Goal: Task Accomplishment & Management: Use online tool/utility

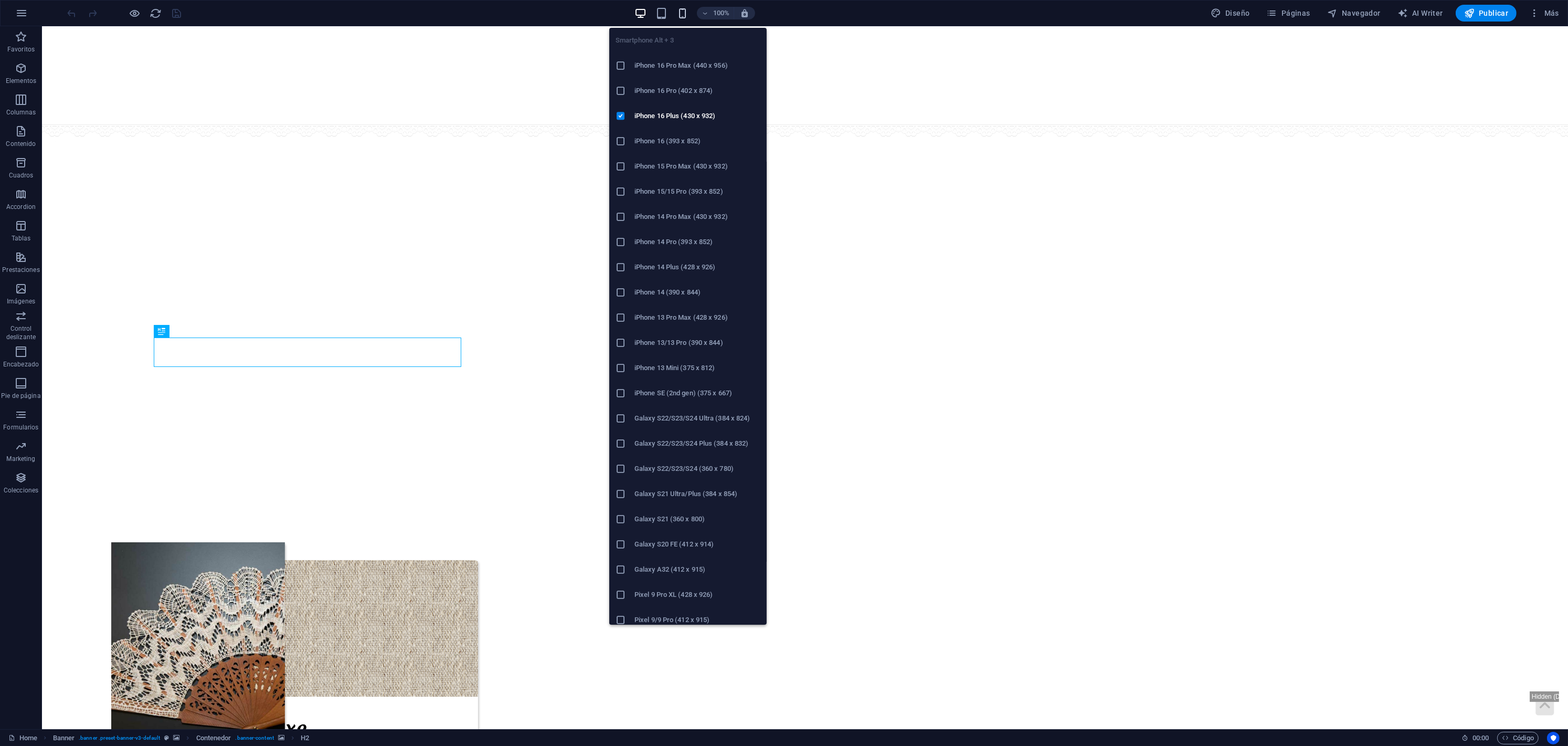
click at [684, 9] on icon "button" at bounding box center [682, 13] width 12 height 12
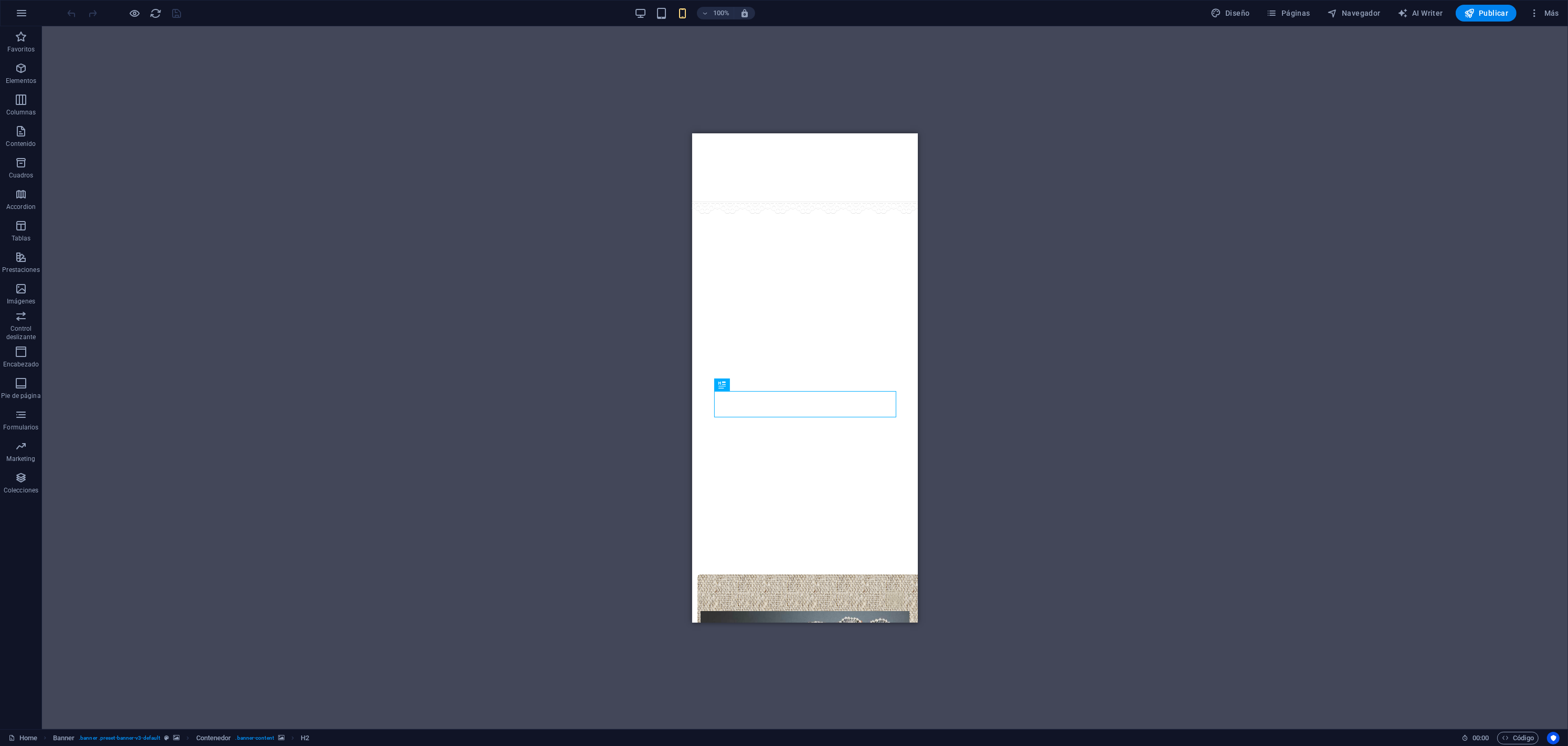
click at [692, 201] on img "1/4" at bounding box center [579, 201] width 226 height 0
select select "px"
select select "%"
select select "ms"
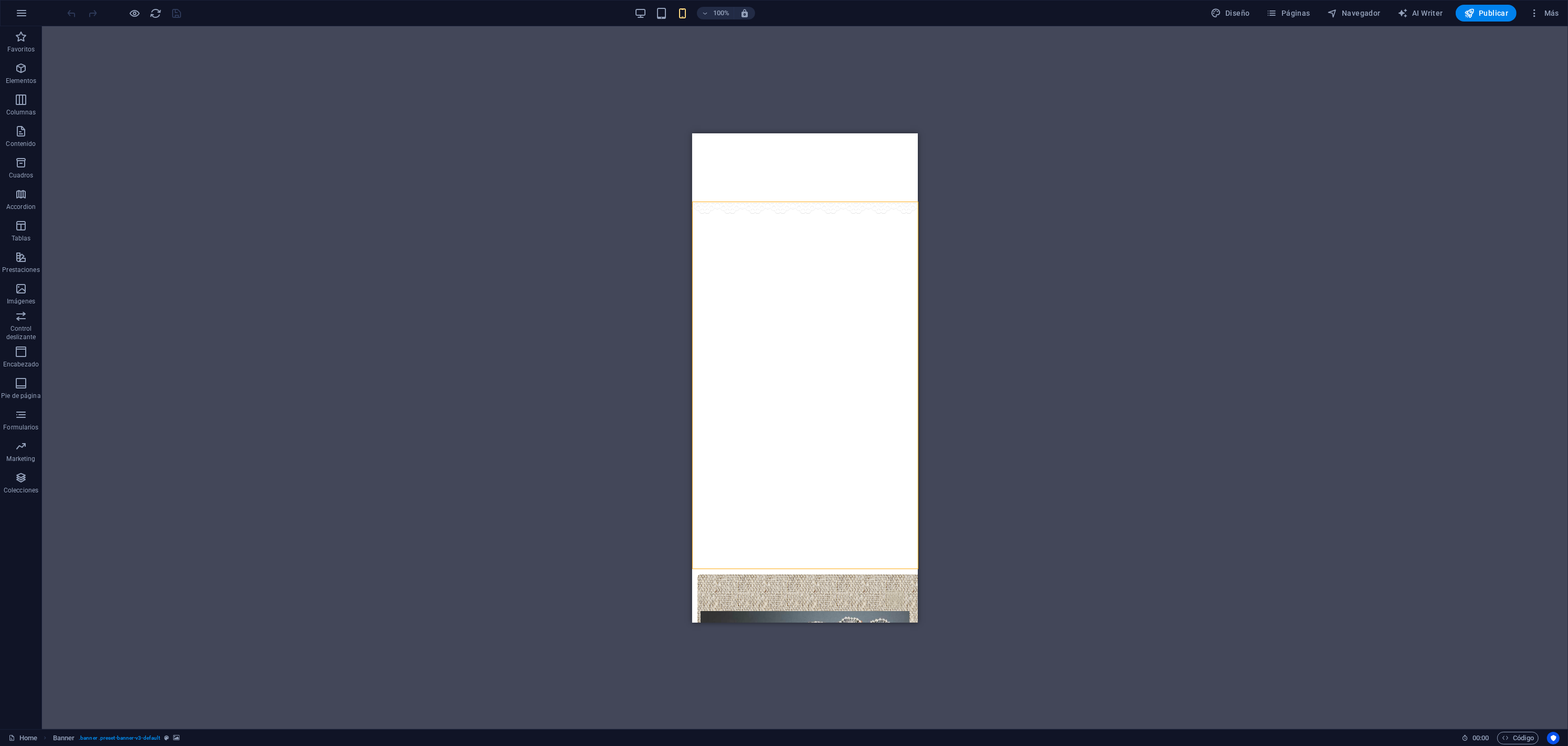
select select "s"
select select "progressive"
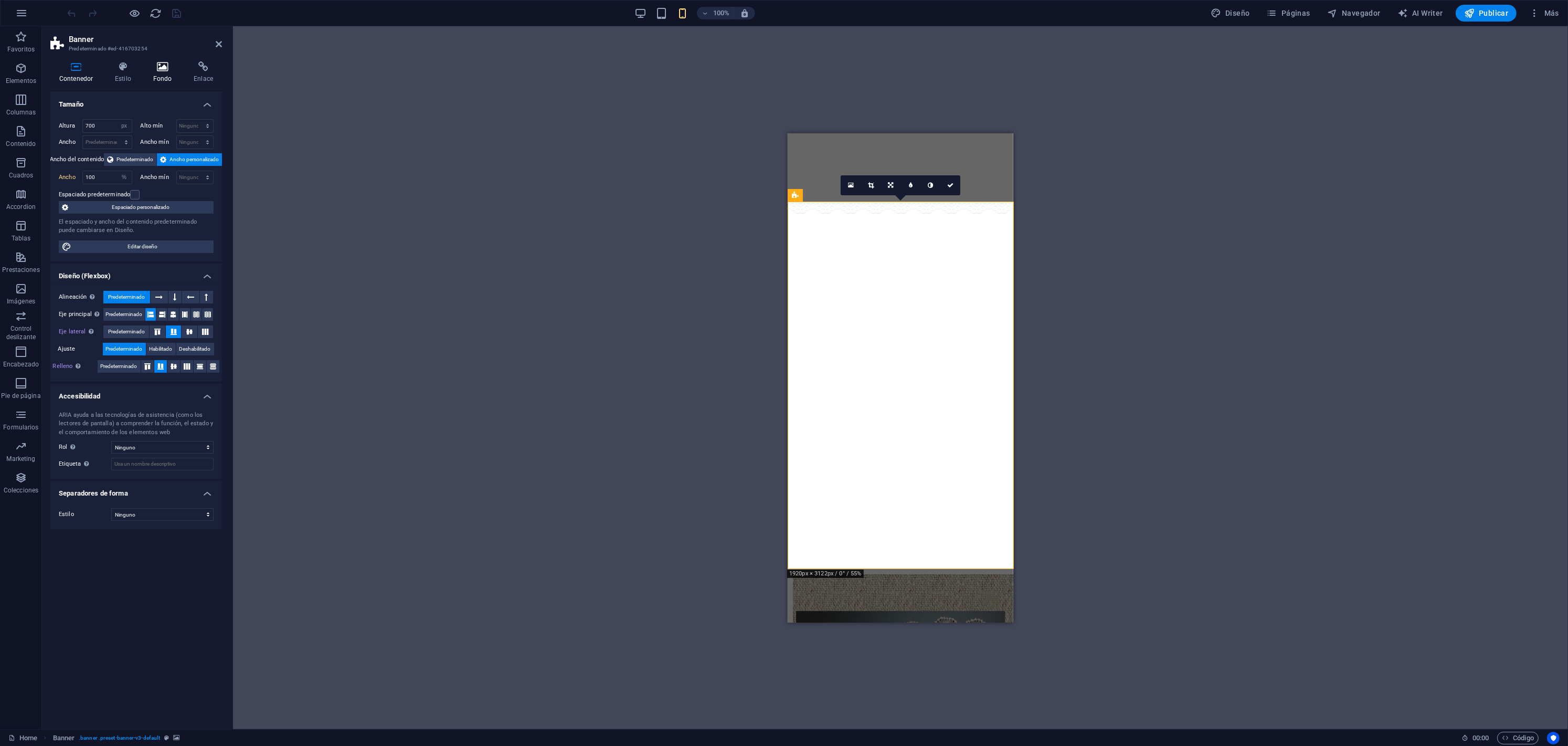
click at [151, 69] on icon at bounding box center [162, 66] width 37 height 11
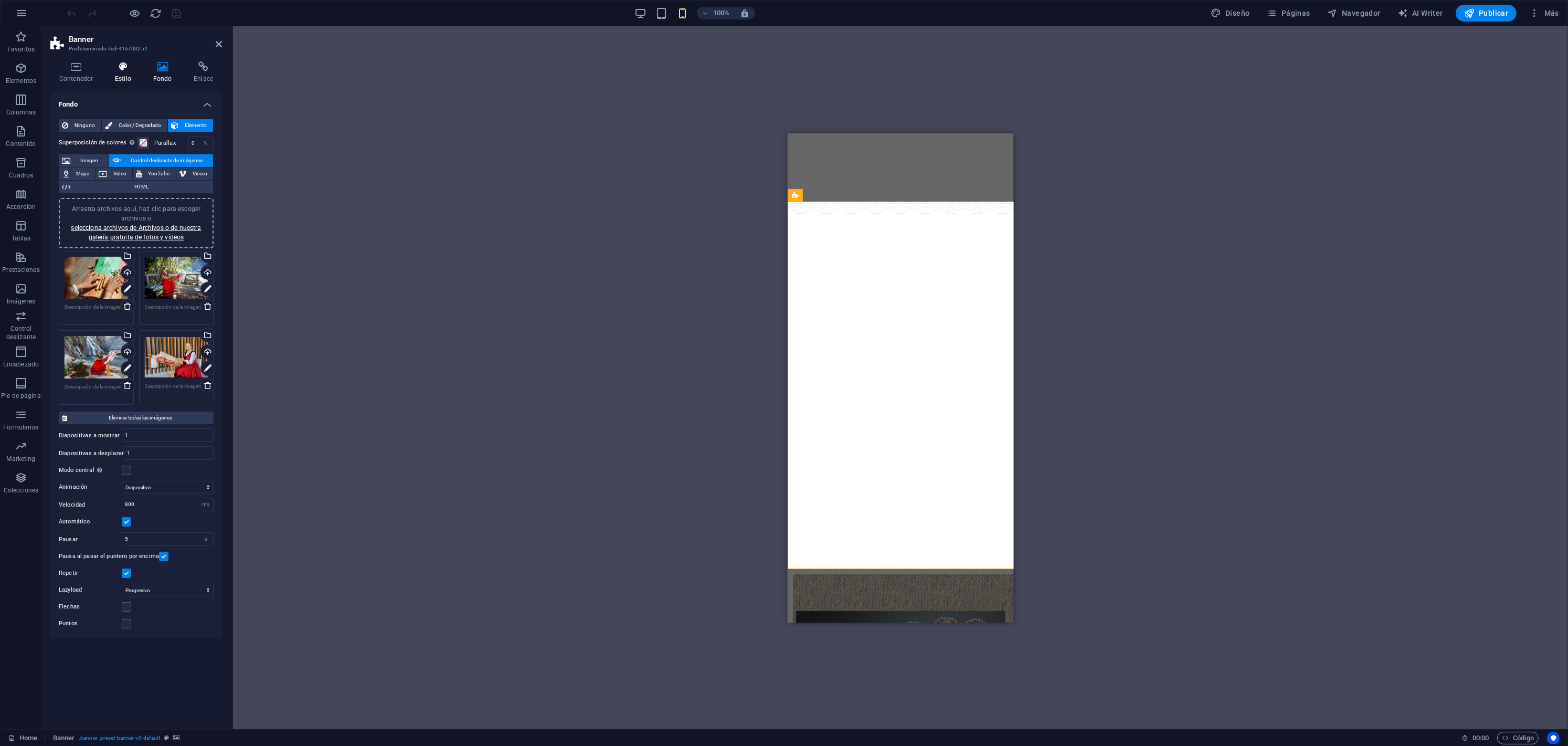
click at [119, 71] on icon at bounding box center [122, 66] width 34 height 11
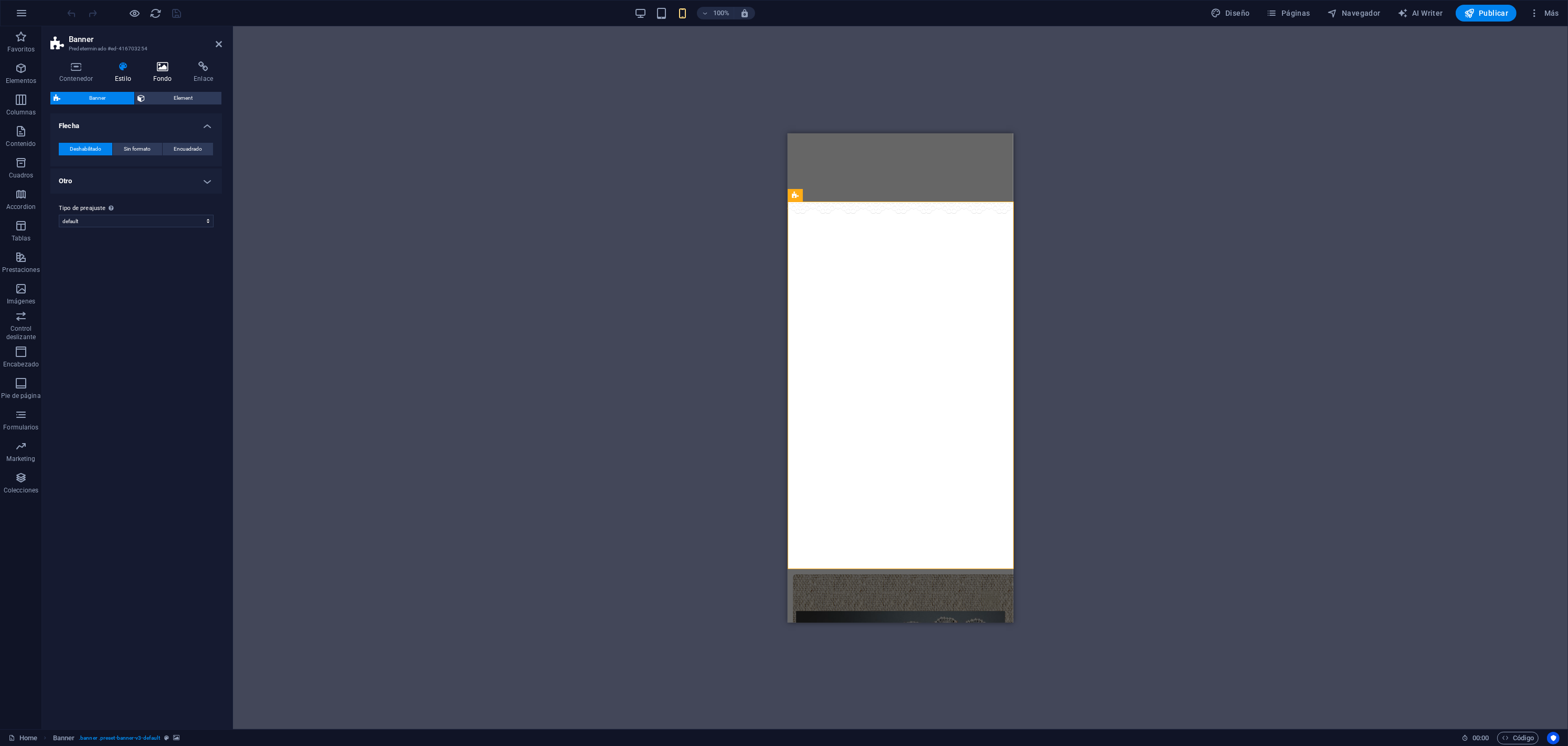
click at [159, 69] on icon at bounding box center [162, 66] width 37 height 11
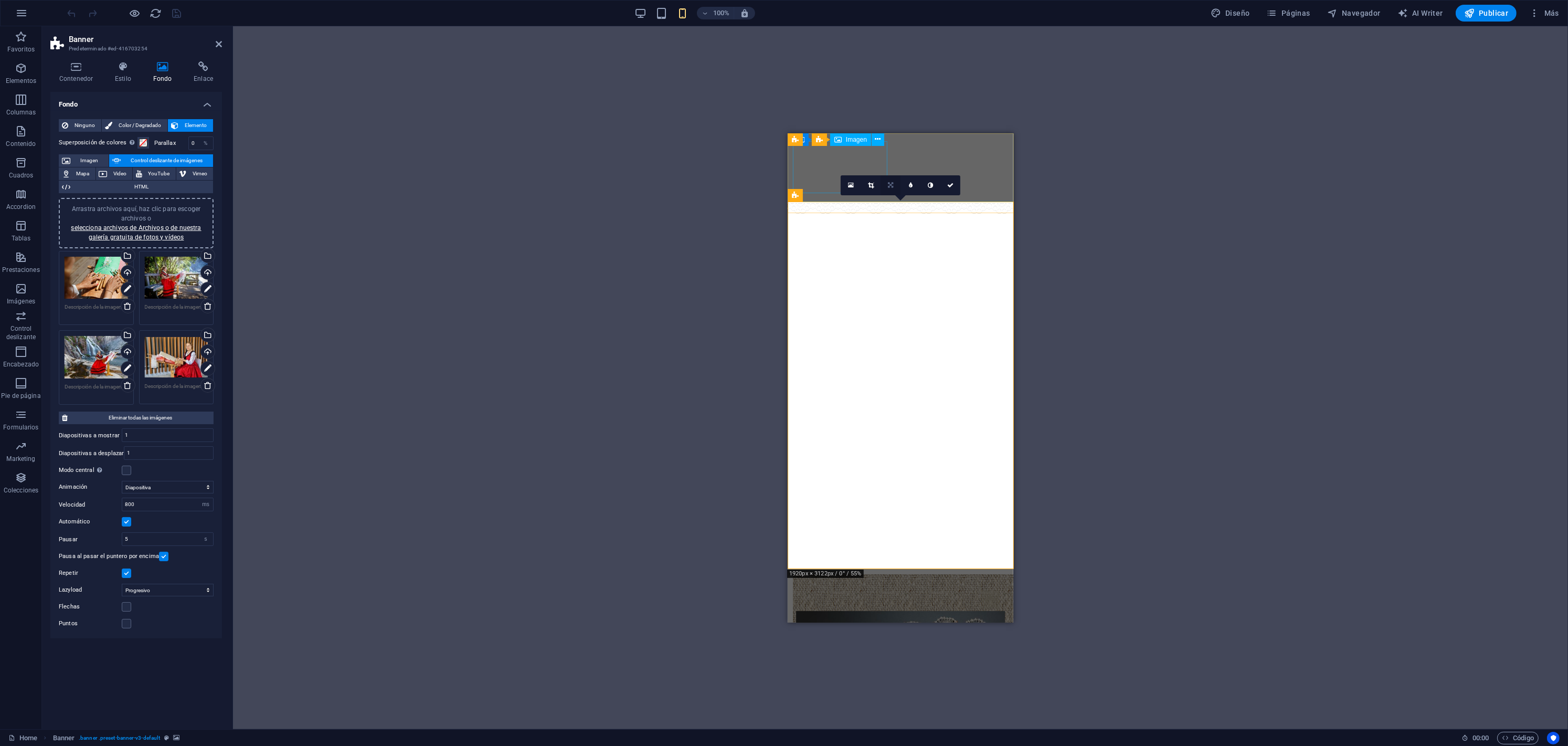
click at [891, 190] on link at bounding box center [891, 185] width 20 height 20
click at [889, 202] on icon at bounding box center [890, 205] width 6 height 6
click at [888, 185] on icon at bounding box center [890, 185] width 6 height 6
click at [888, 163] on icon at bounding box center [890, 165] width 6 height 6
click at [890, 183] on icon at bounding box center [890, 185] width 6 height 6
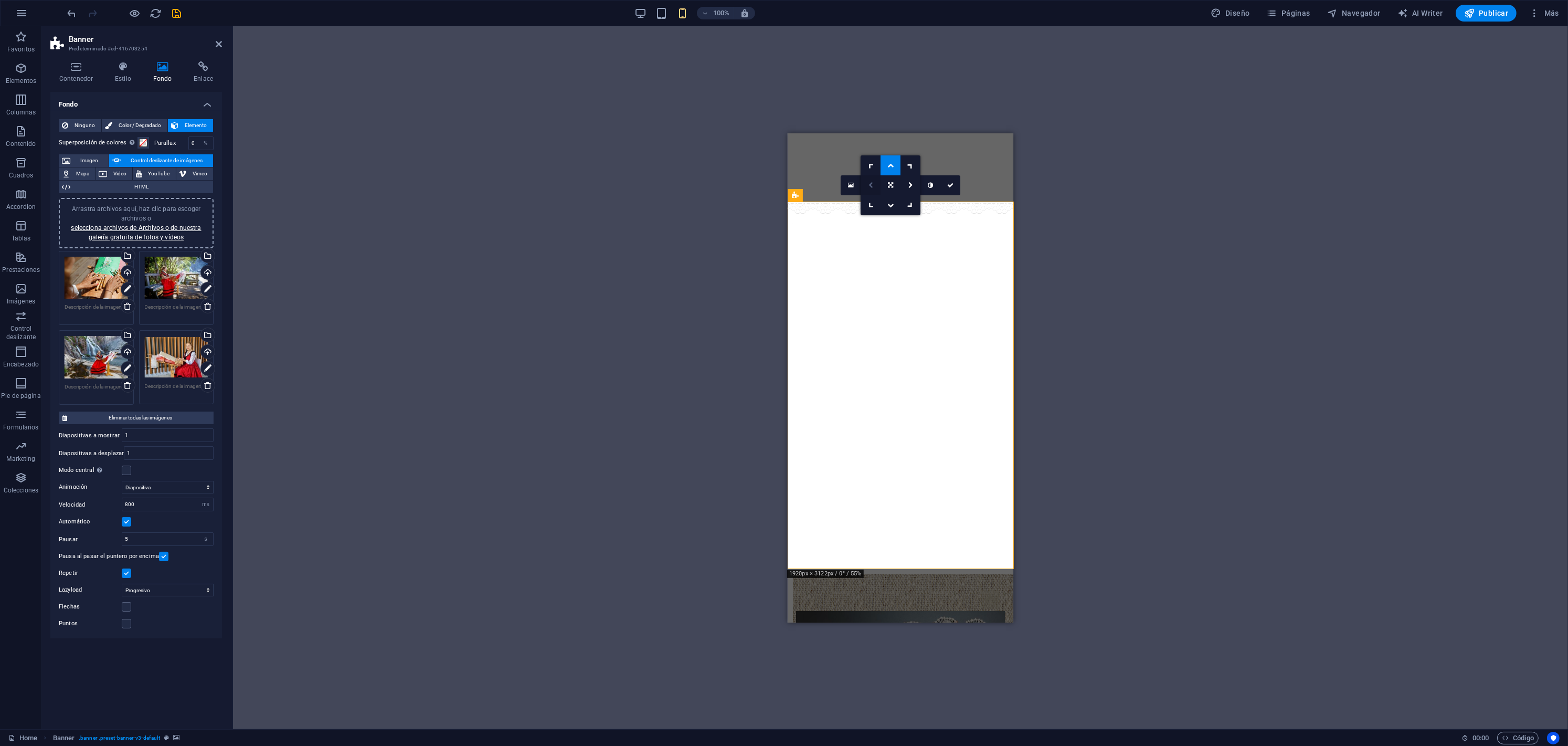
click at [873, 187] on icon at bounding box center [870, 185] width 5 height 6
click at [886, 185] on link at bounding box center [891, 185] width 20 height 20
click at [912, 190] on link at bounding box center [910, 185] width 20 height 20
click at [891, 187] on link at bounding box center [891, 185] width 20 height 20
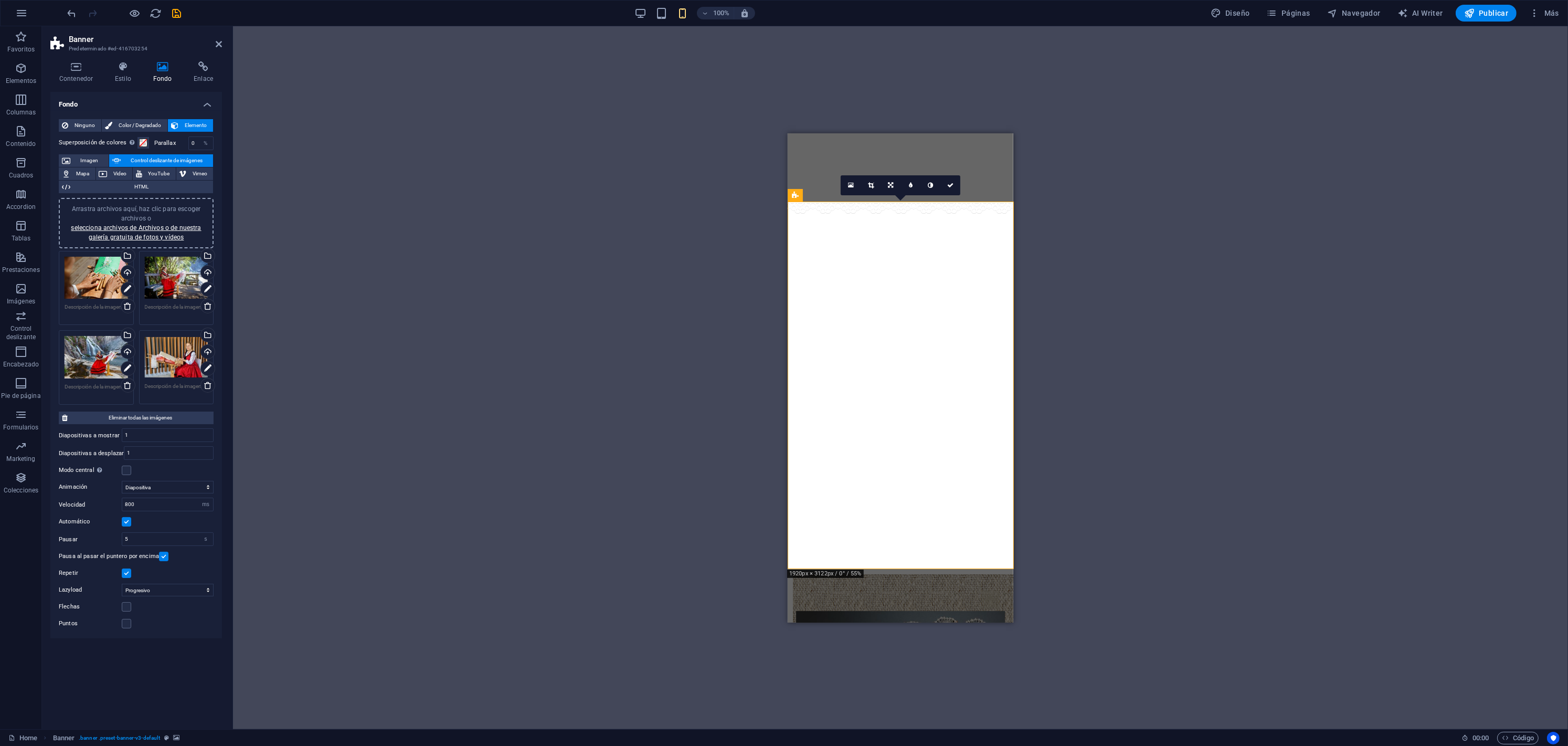
click at [1083, 191] on div "Arrastra aquí para reemplazar el contenido existente. Si quieres crear un eleme…" at bounding box center [900, 377] width 1335 height 703
drag, startPoint x: 950, startPoint y: 283, endPoint x: 919, endPoint y: 281, distance: 31.1
click at [956, 180] on link at bounding box center [950, 185] width 20 height 20
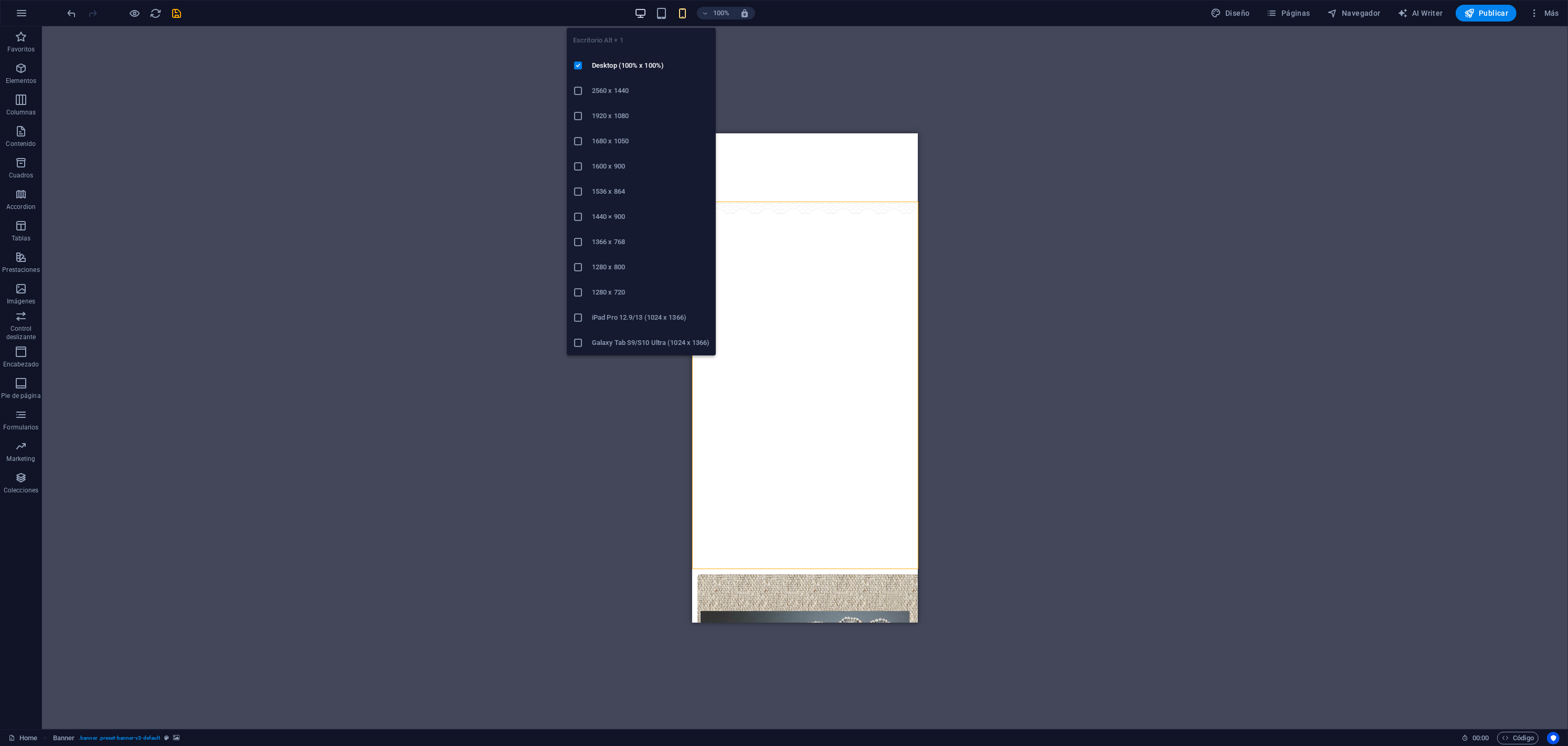
click at [643, 15] on icon "button" at bounding box center [640, 13] width 12 height 12
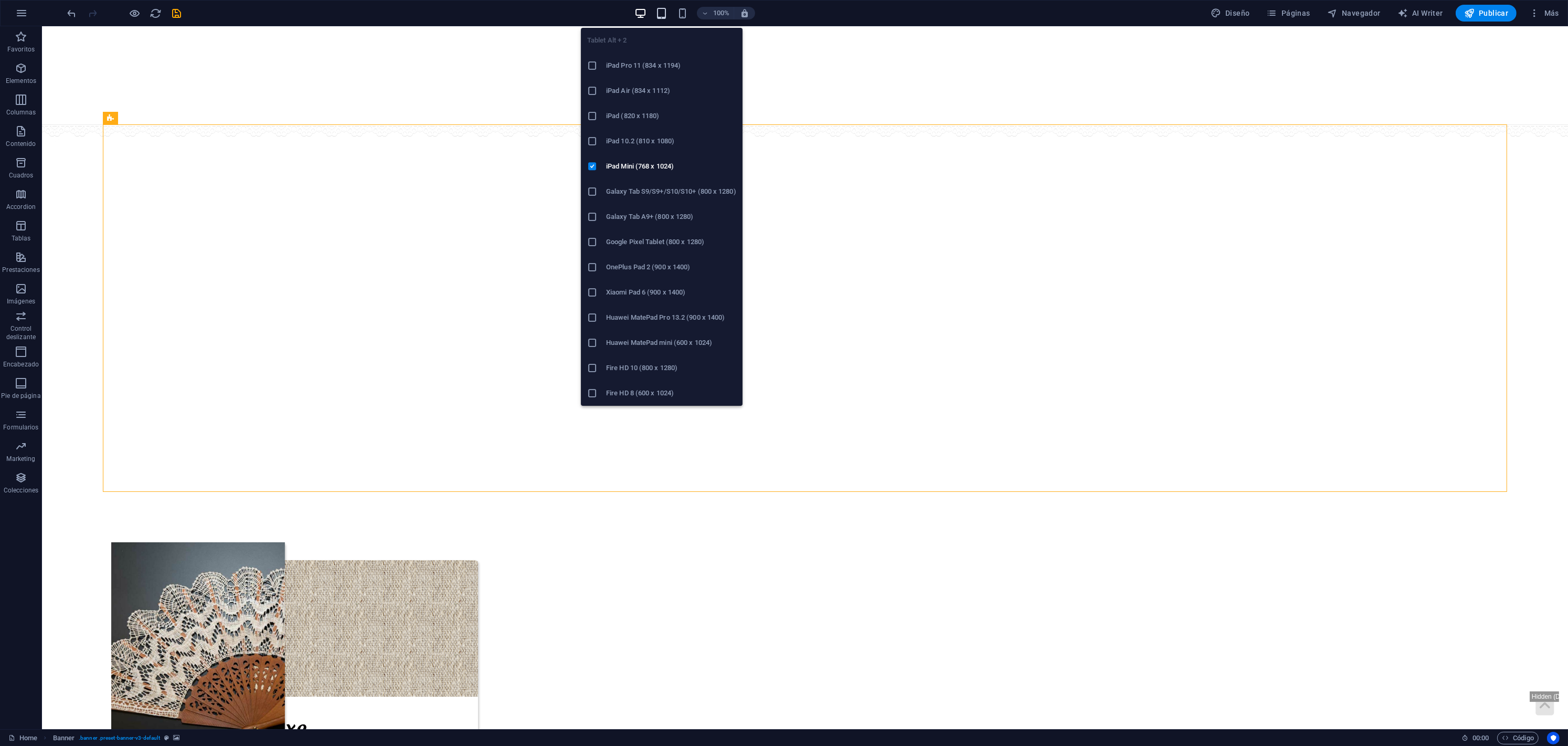
click at [663, 16] on icon "button" at bounding box center [661, 13] width 12 height 12
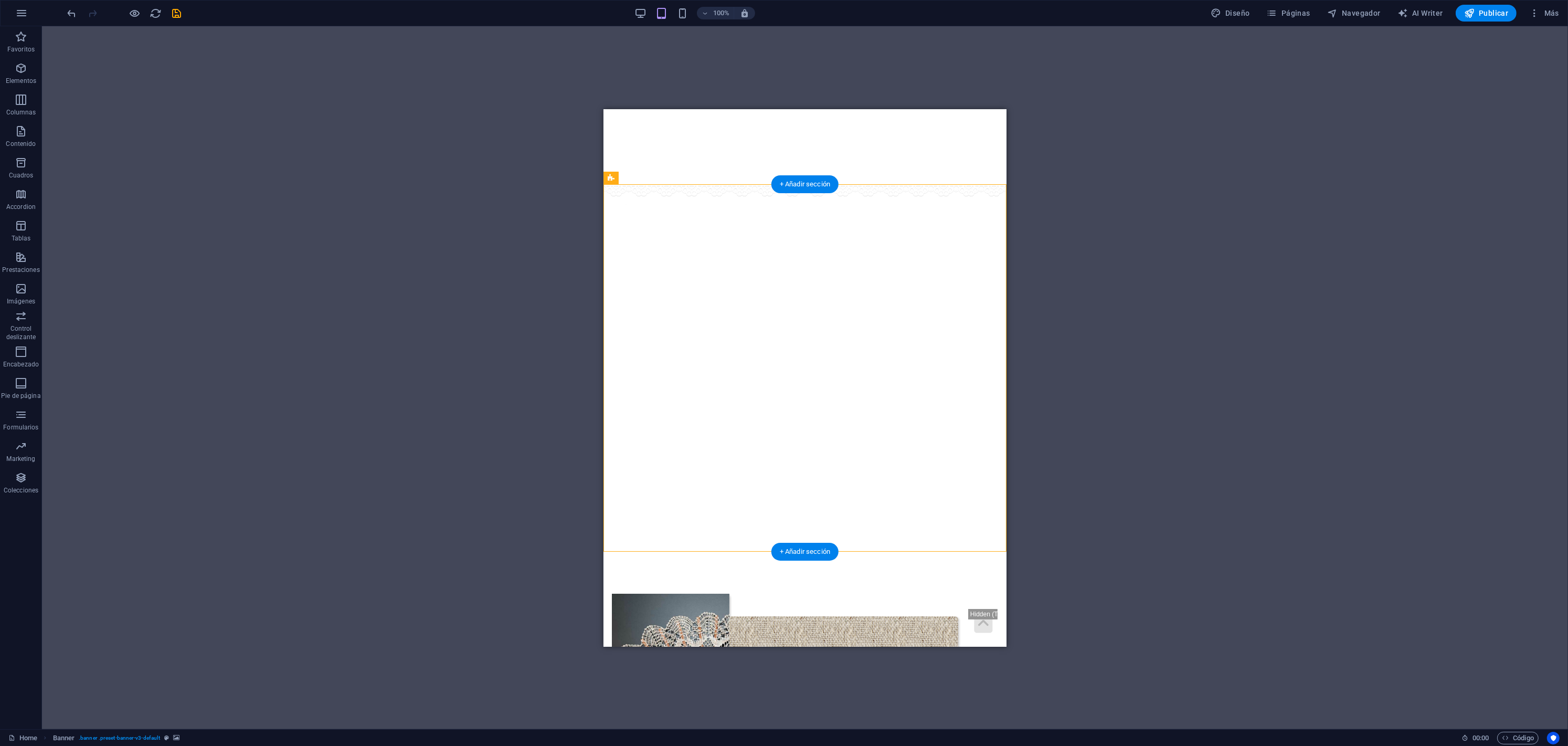
click at [603, 184] on img "1/4" at bounding box center [401, 184] width 404 height 0
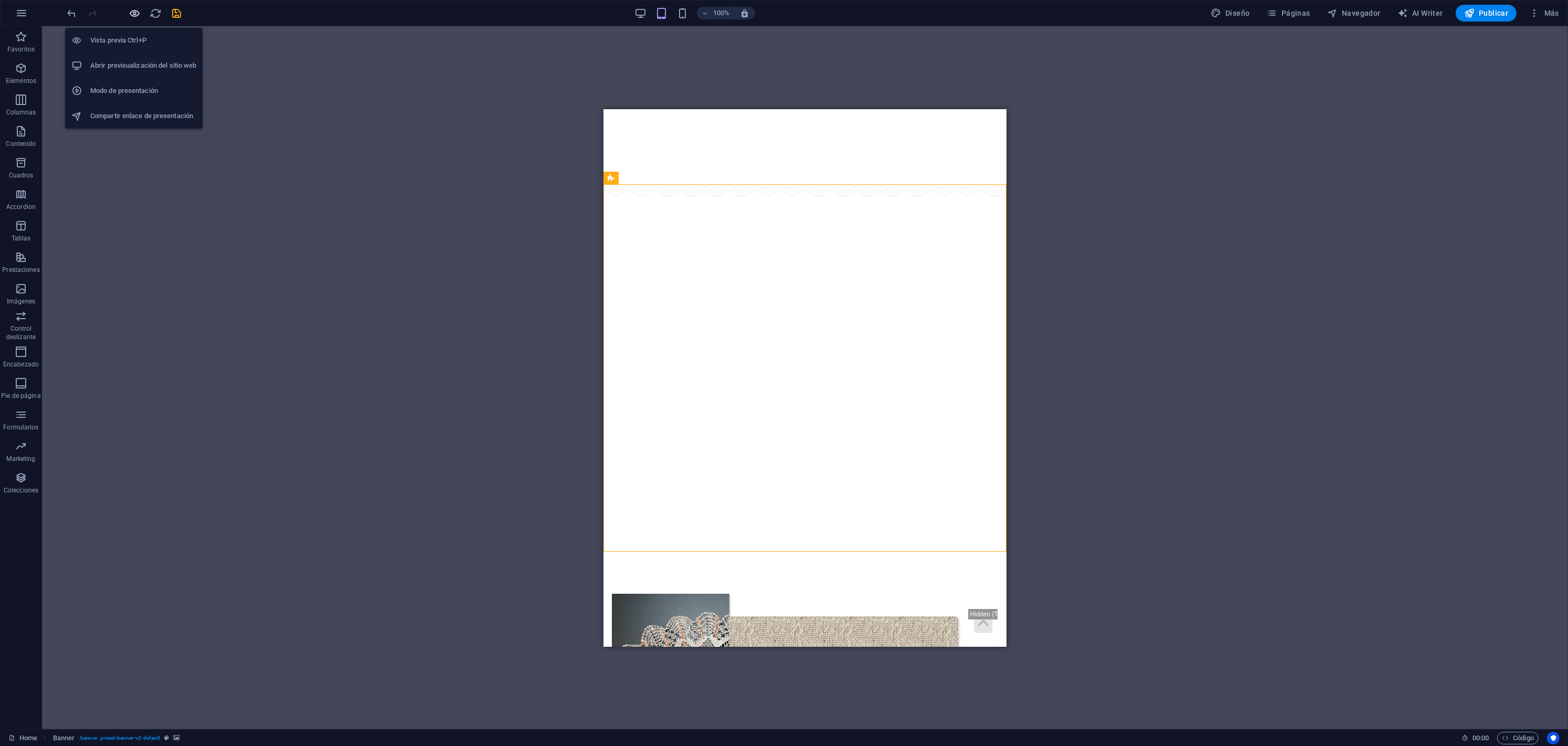
click at [138, 13] on icon "button" at bounding box center [135, 13] width 12 height 12
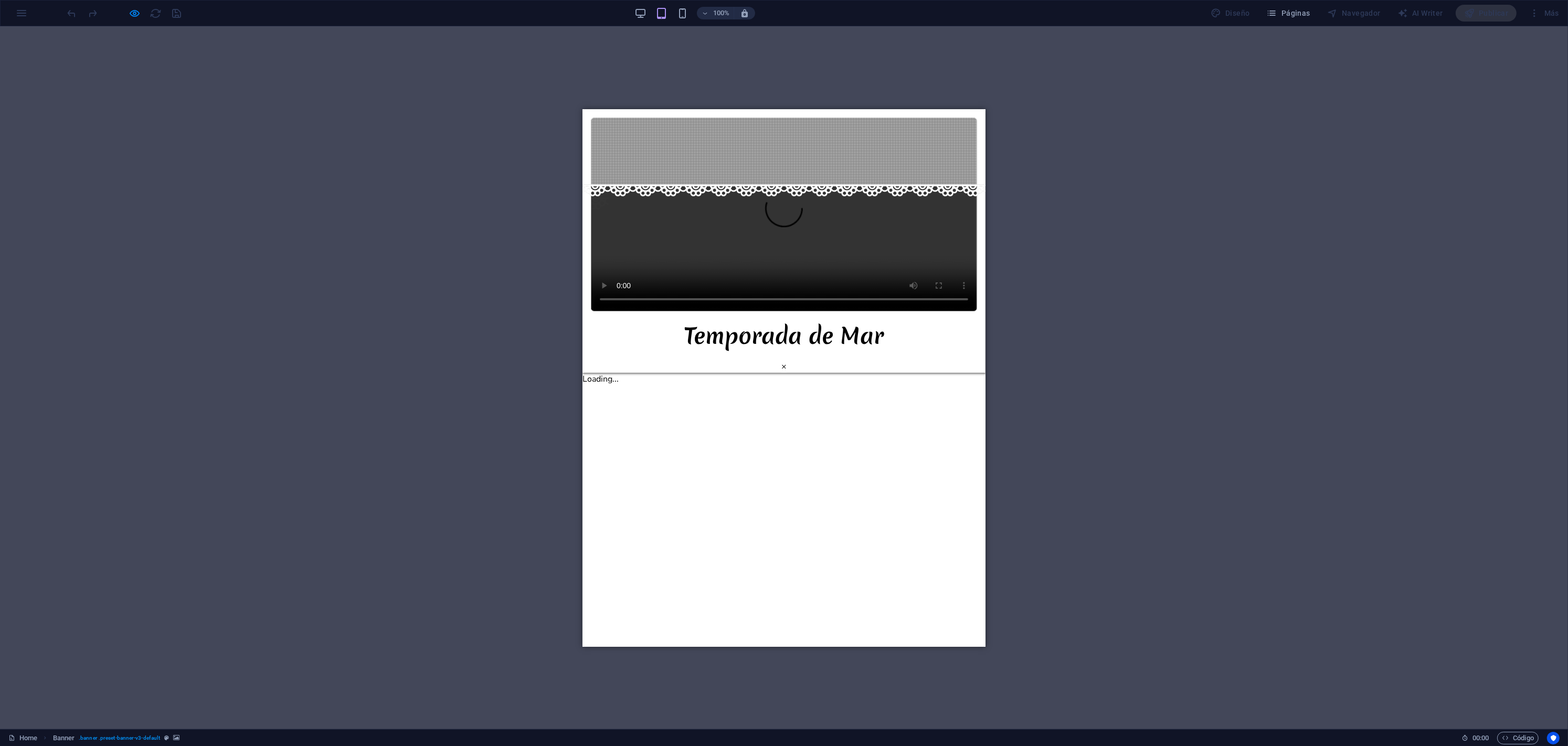
click at [786, 360] on button "×" at bounding box center [783, 365] width 5 height 12
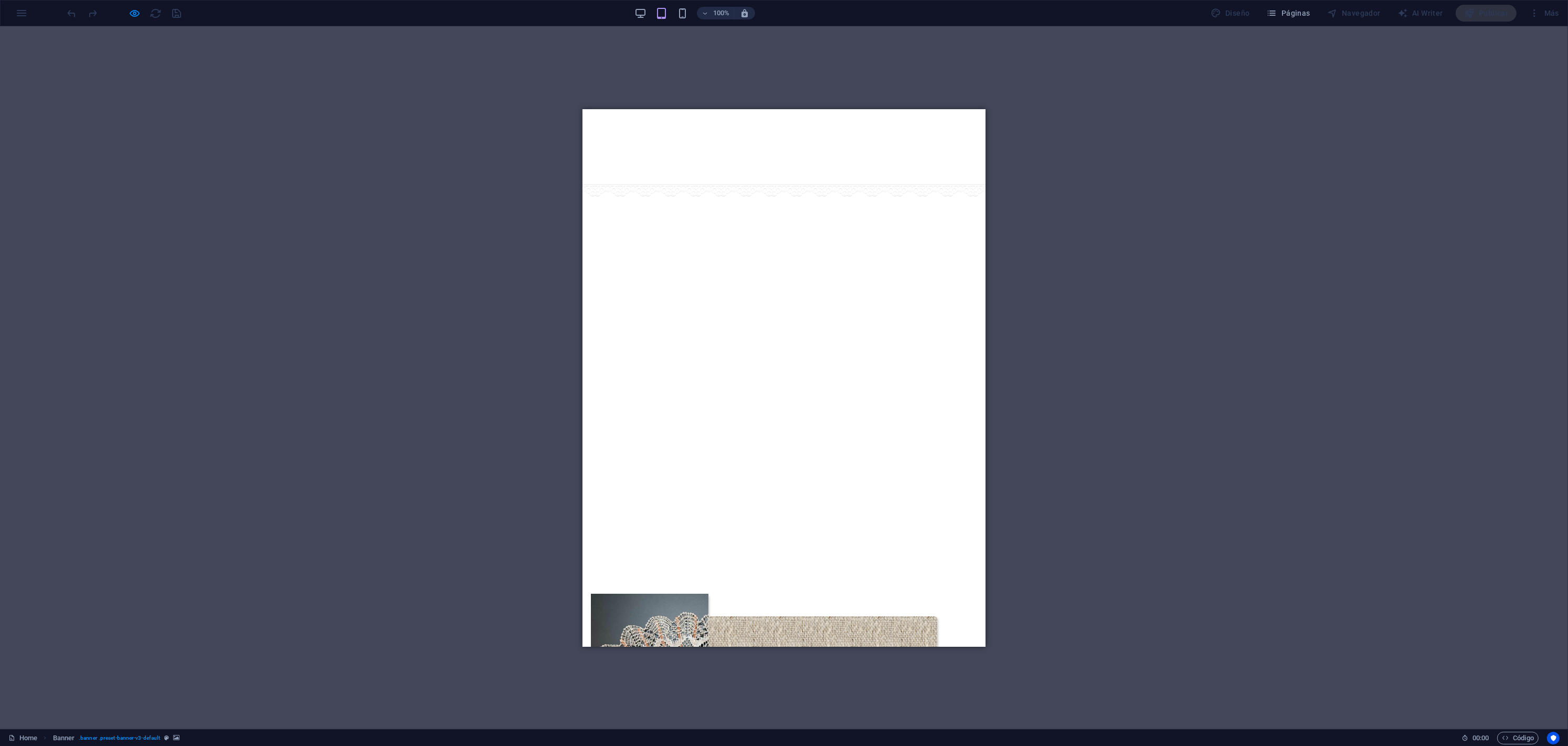
drag, startPoint x: 958, startPoint y: 321, endPoint x: 852, endPoint y: 316, distance: 106.1
drag, startPoint x: 698, startPoint y: 303, endPoint x: 675, endPoint y: 303, distance: 23.0
drag, startPoint x: 729, startPoint y: 302, endPoint x: 698, endPoint y: 302, distance: 31.0
drag, startPoint x: 814, startPoint y: 306, endPoint x: 717, endPoint y: 293, distance: 97.9
click at [582, 184] on img "1/4" at bounding box center [380, 184] width 404 height 0
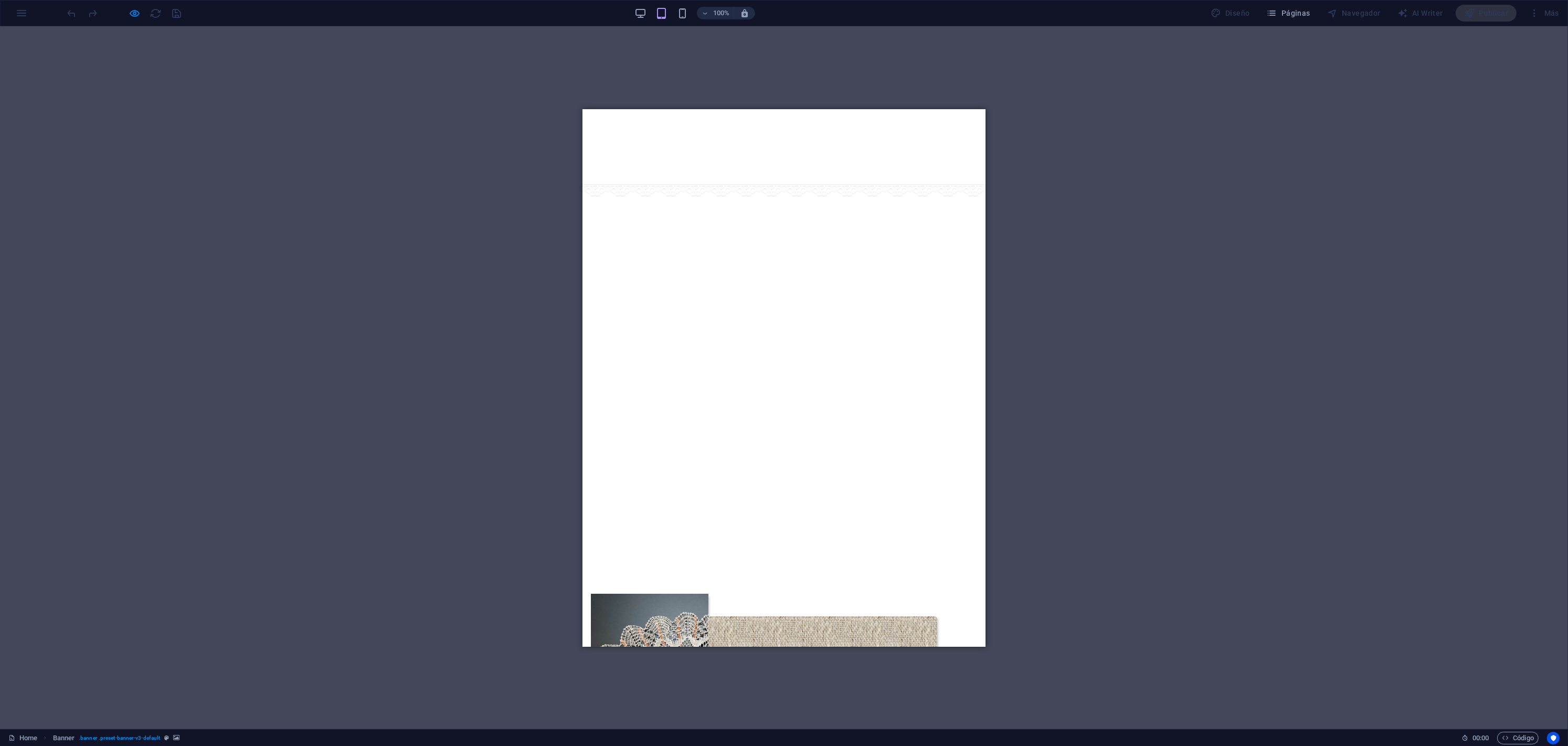
click at [582, 184] on img "1/4" at bounding box center [380, 184] width 404 height 0
click at [138, 18] on icon "button" at bounding box center [135, 13] width 12 height 12
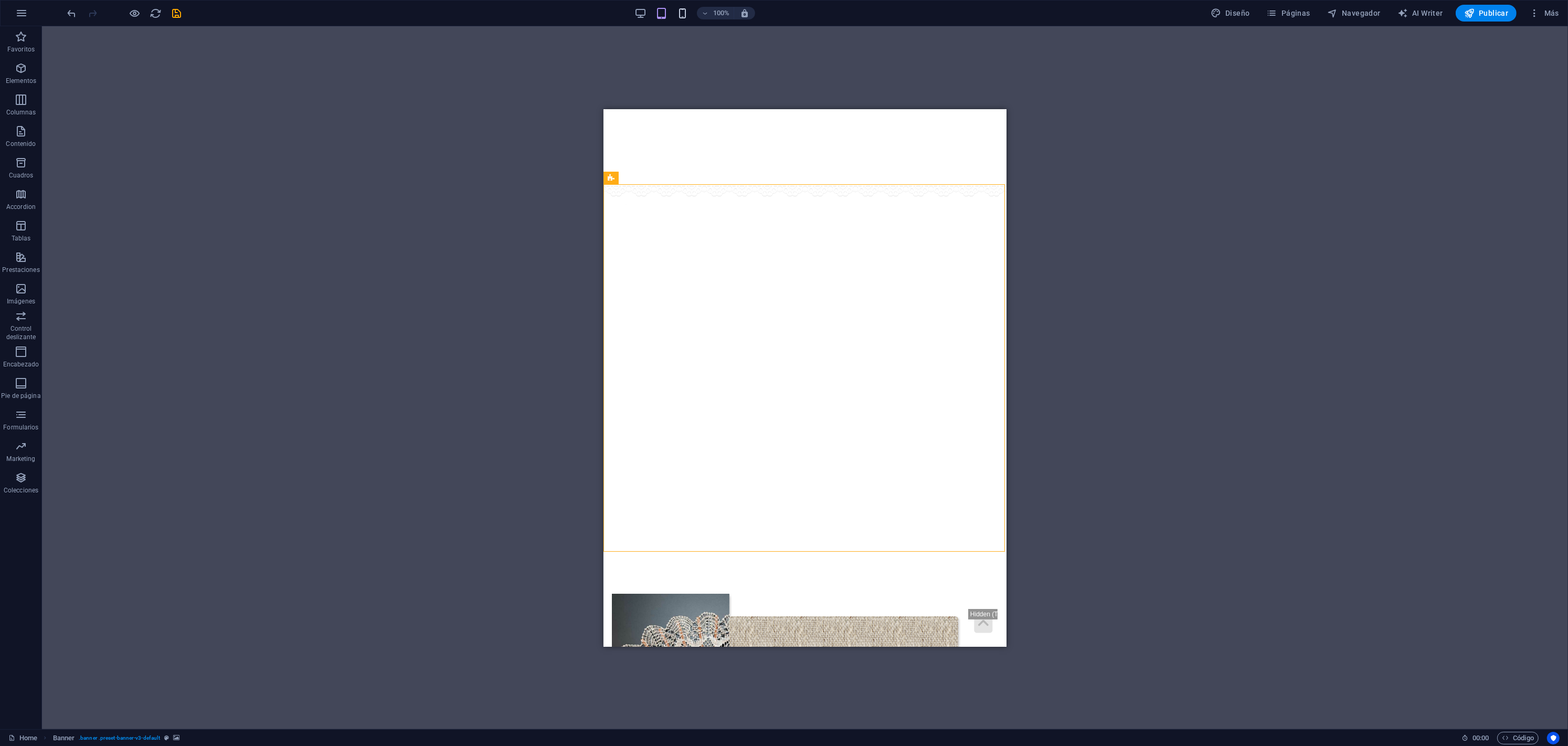
click at [682, 12] on icon "button" at bounding box center [682, 13] width 12 height 12
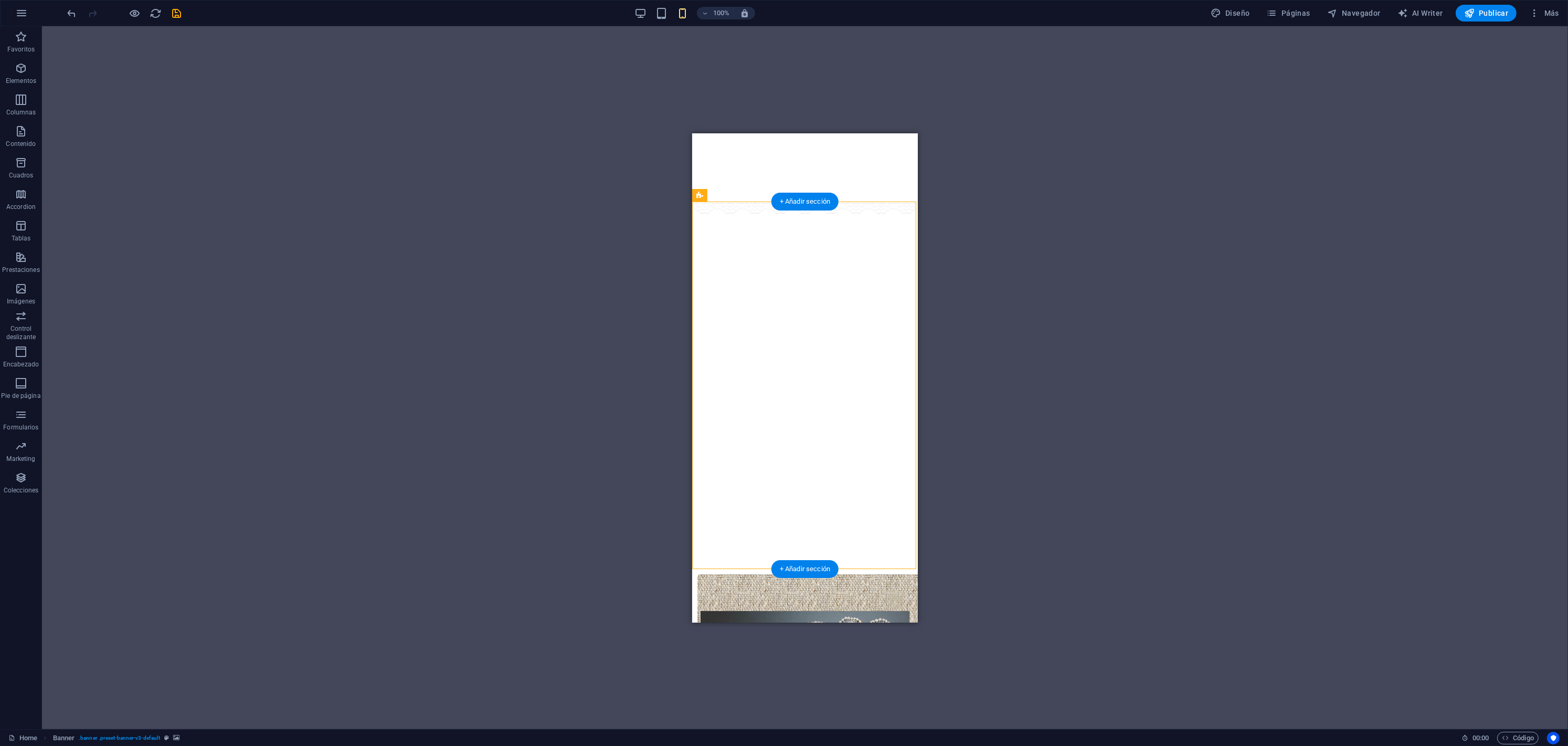
click at [467, 201] on img "2/4" at bounding box center [355, 201] width 225 height 0
select select "ms"
select select "s"
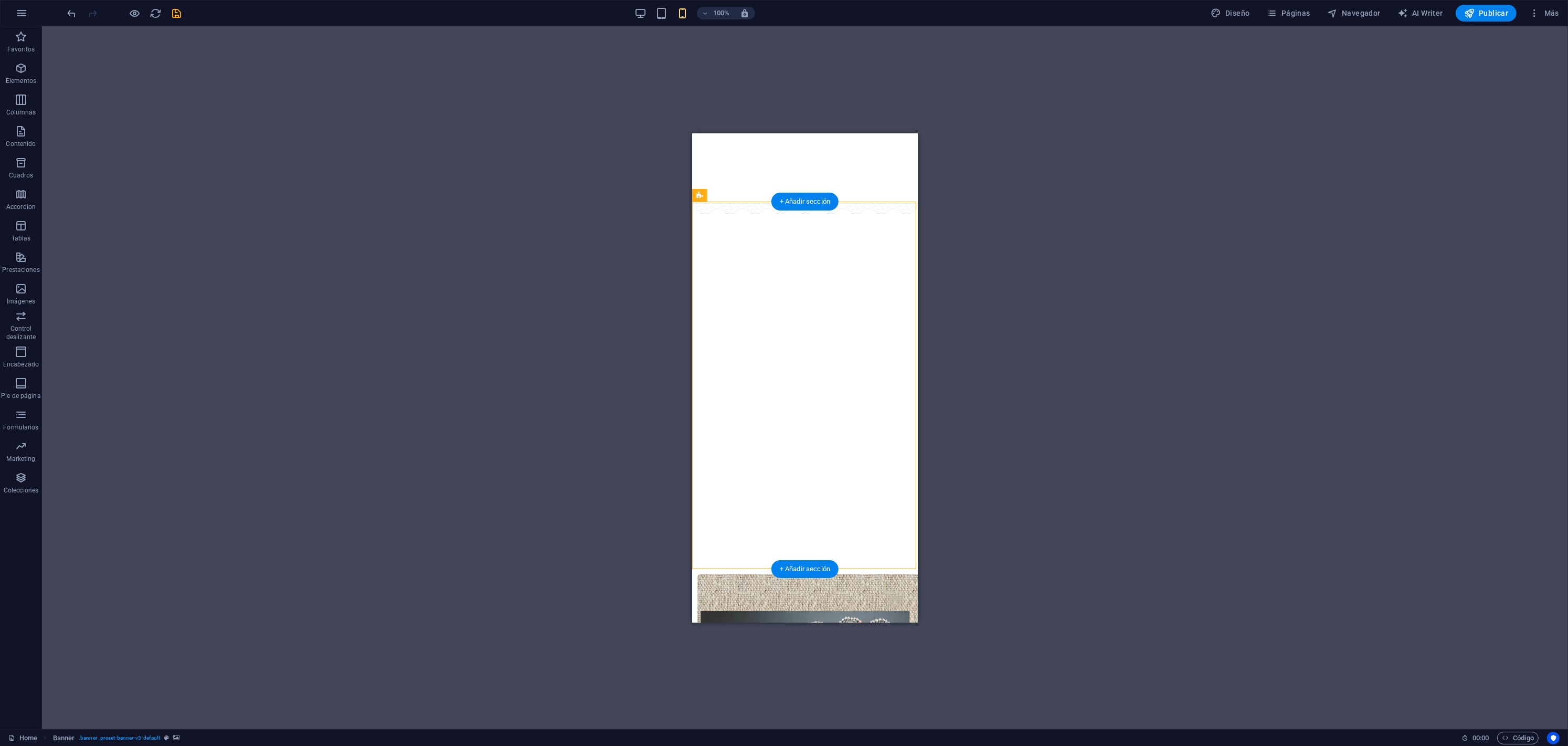
select select "progressive"
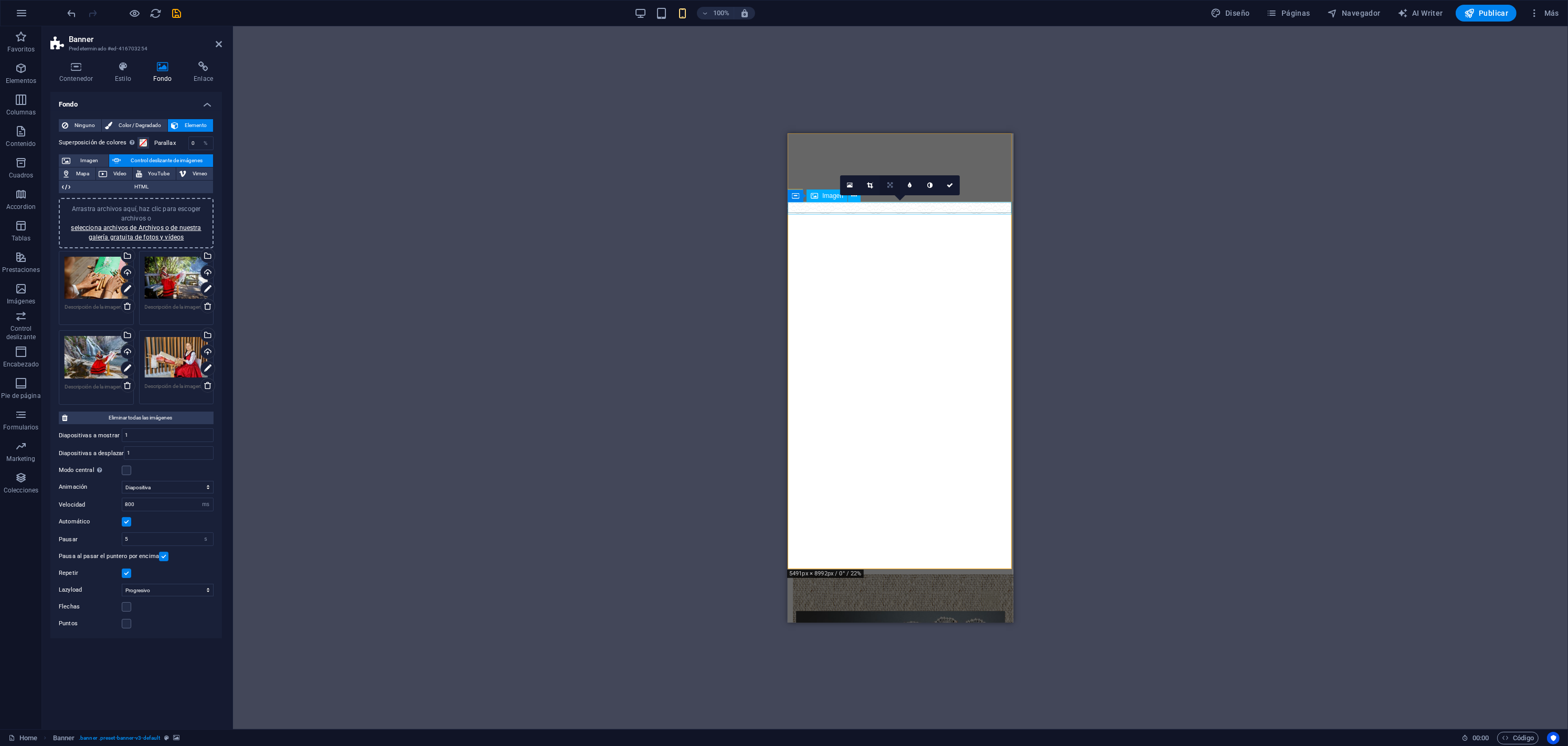
click at [887, 184] on icon at bounding box center [889, 185] width 5 height 6
click at [868, 183] on icon at bounding box center [870, 185] width 5 height 6
click at [886, 182] on link at bounding box center [890, 185] width 20 height 20
click at [891, 186] on icon at bounding box center [889, 185] width 5 height 6
click at [890, 186] on icon at bounding box center [889, 185] width 5 height 6
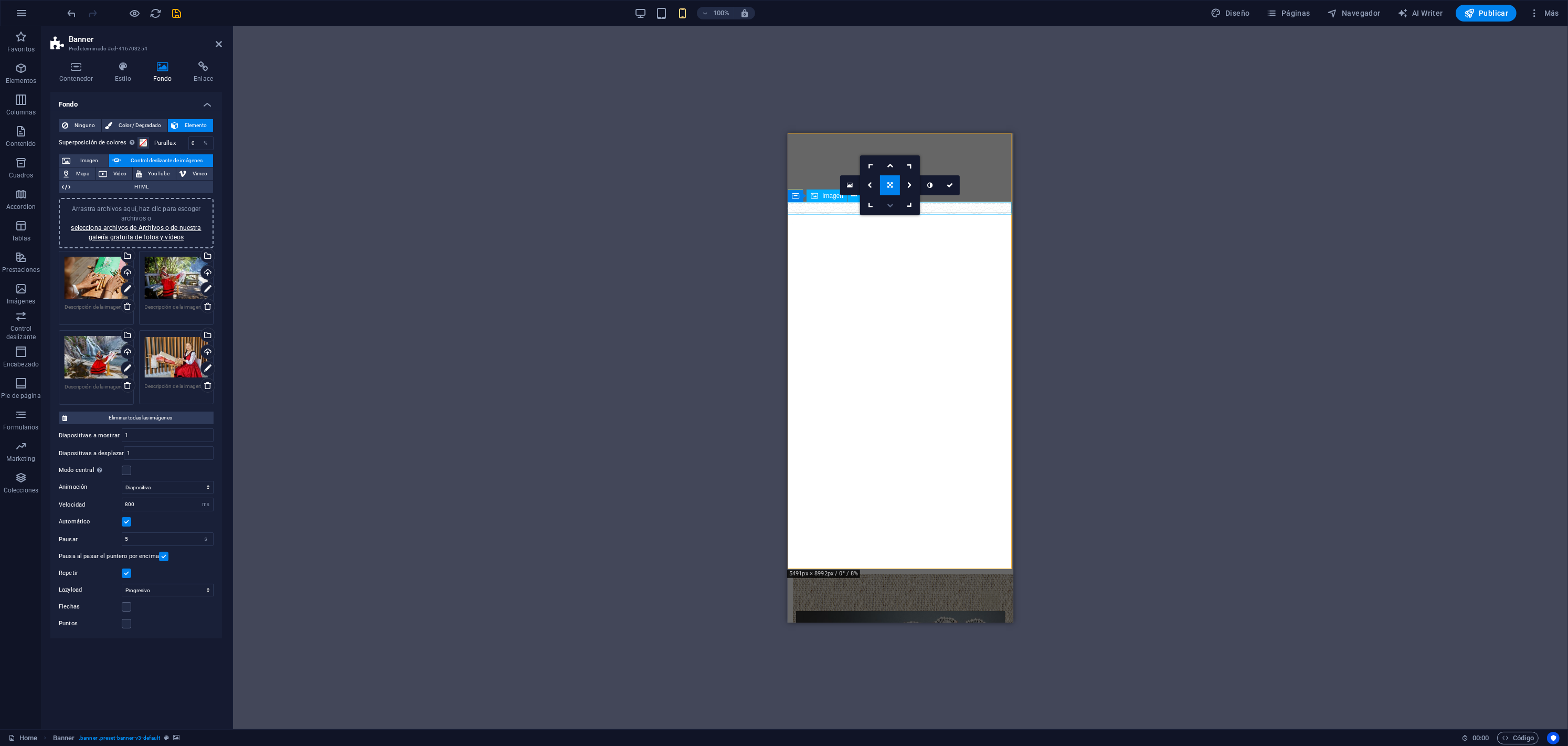
click at [890, 198] on link at bounding box center [890, 205] width 20 height 20
click at [886, 188] on link at bounding box center [890, 185] width 20 height 20
click at [886, 163] on link at bounding box center [890, 166] width 20 height 20
click at [886, 183] on icon at bounding box center [889, 185] width 6 height 6
click at [888, 188] on link at bounding box center [890, 185] width 20 height 20
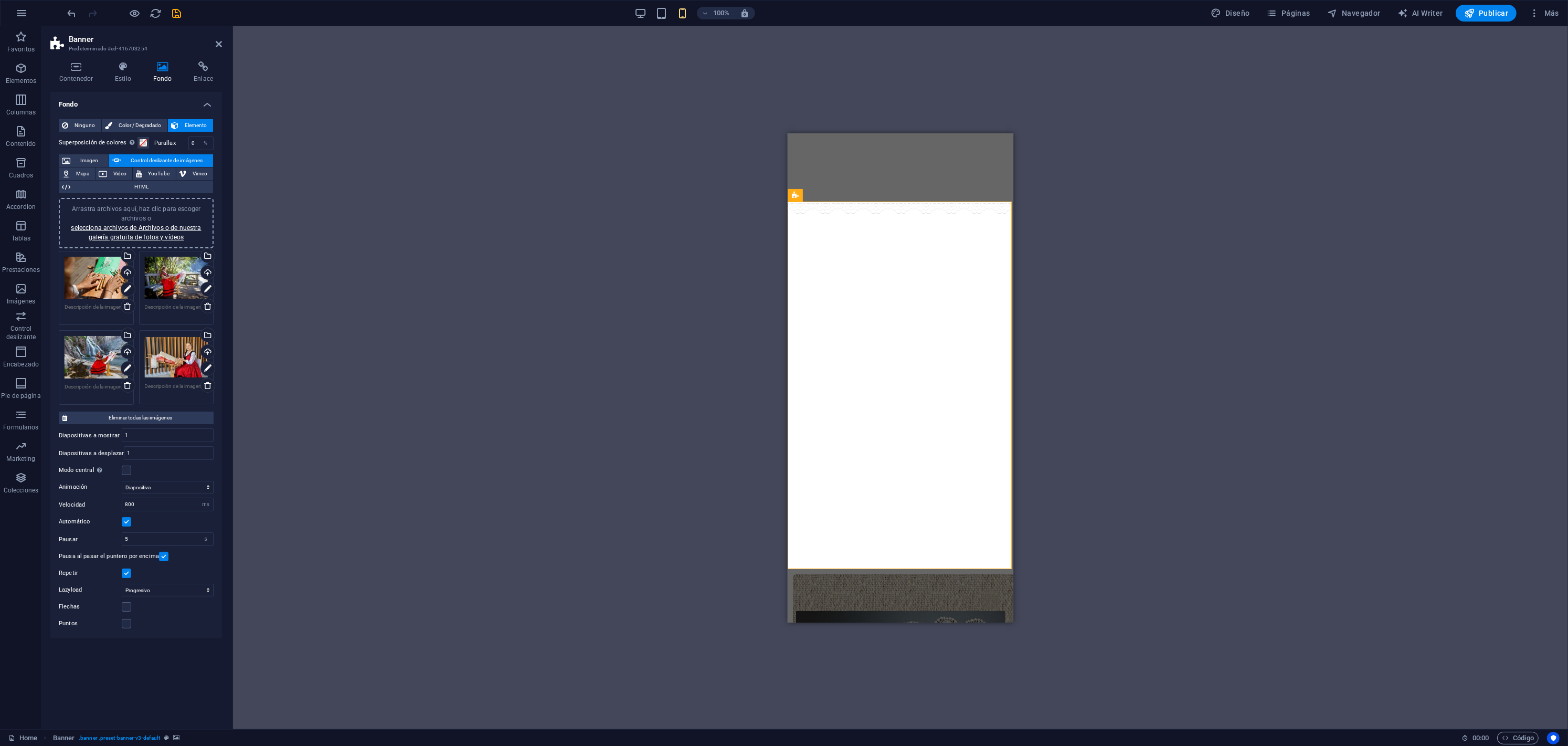
click at [688, 180] on div "Arrastra aquí para reemplazar el contenido existente. Si quieres crear un eleme…" at bounding box center [900, 377] width 1335 height 703
click at [132, 15] on icon "button" at bounding box center [135, 13] width 12 height 12
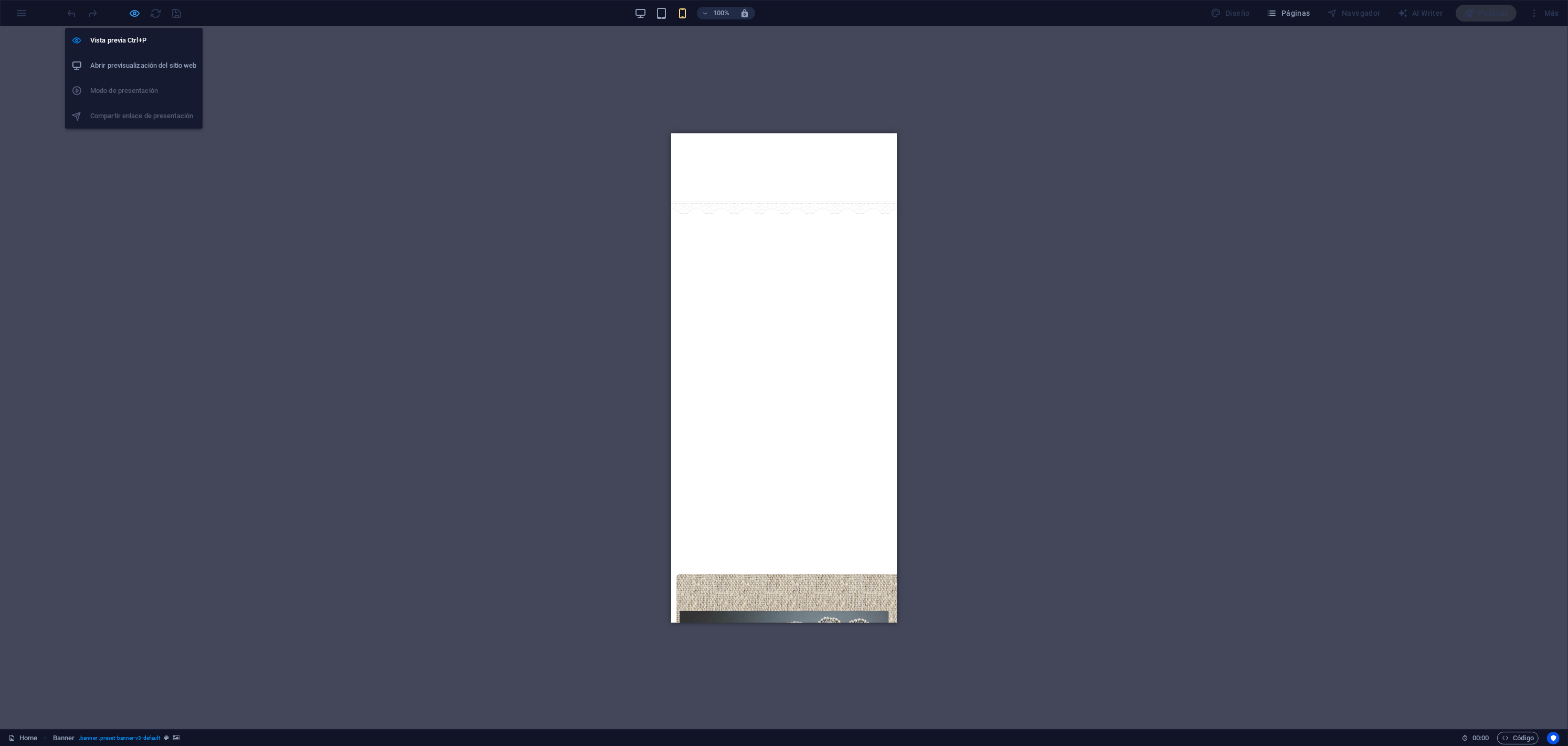
click at [132, 15] on icon "button" at bounding box center [135, 13] width 12 height 12
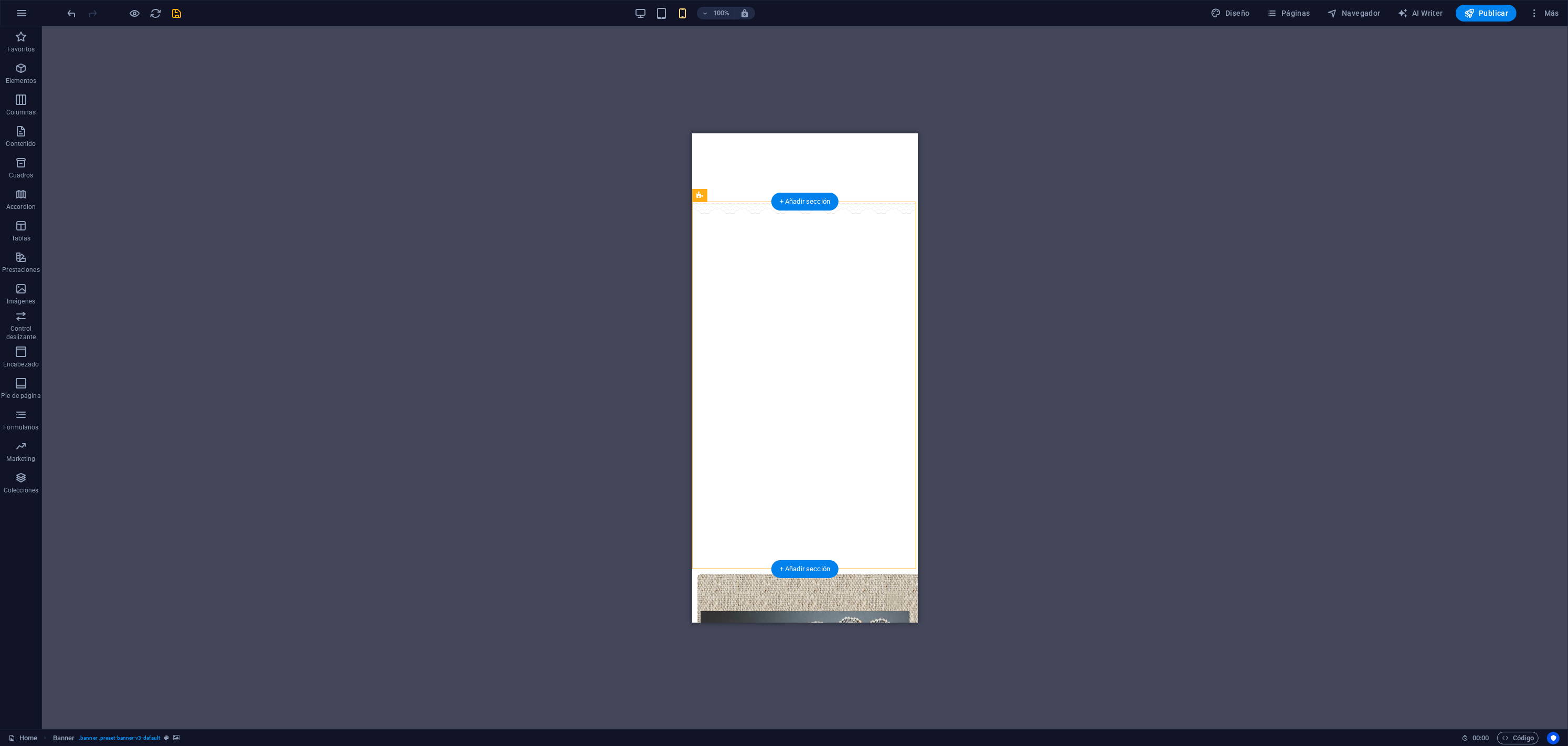
click at [467, 201] on img "2/4" at bounding box center [355, 201] width 225 height 0
select select "ms"
select select "s"
select select "progressive"
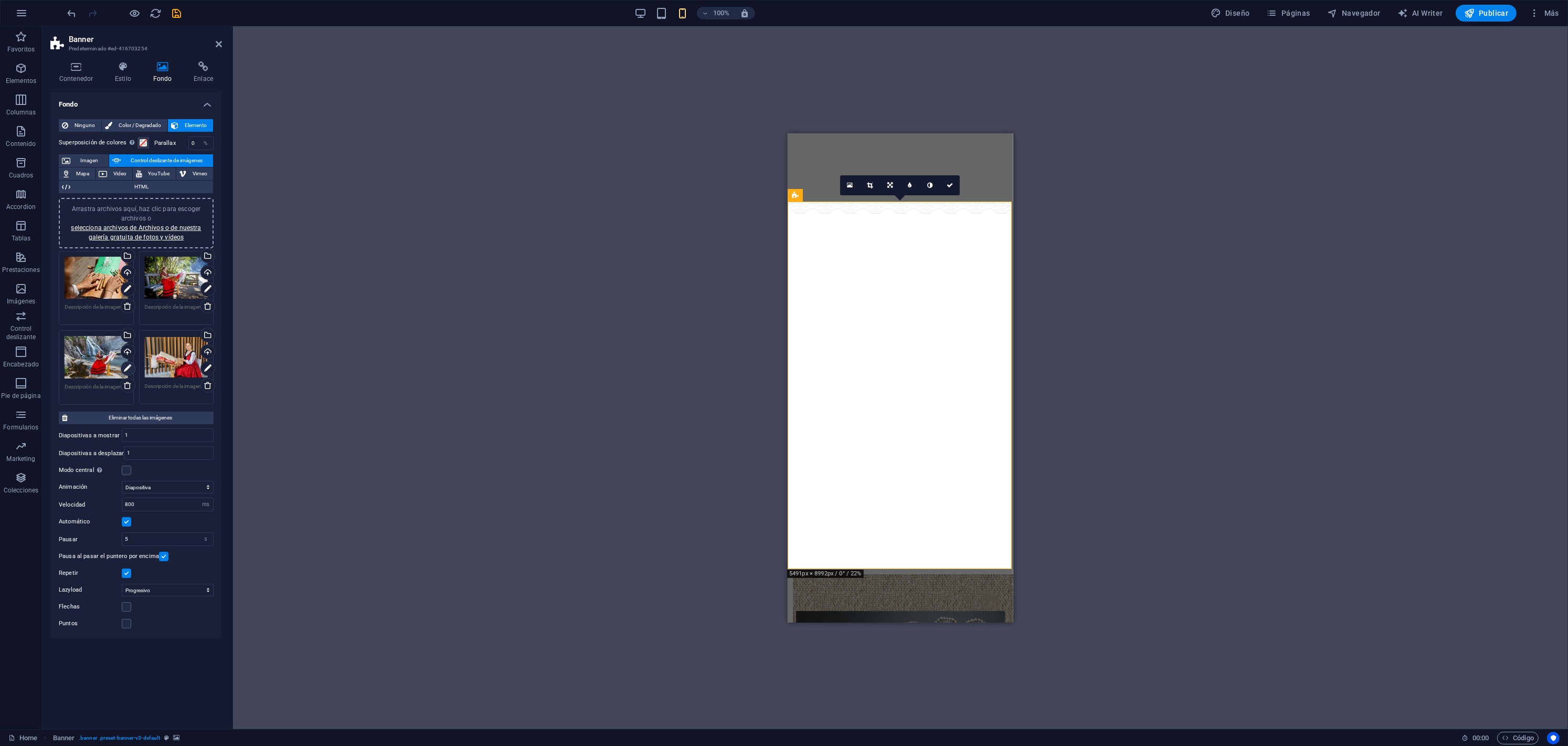
click at [126, 366] on icon at bounding box center [128, 368] width 7 height 12
click at [607, 186] on link at bounding box center [613, 185] width 20 height 20
click at [626, 186] on link at bounding box center [633, 185] width 20 height 20
click at [885, 186] on link at bounding box center [890, 185] width 20 height 20
click at [908, 188] on link at bounding box center [910, 185] width 20 height 20
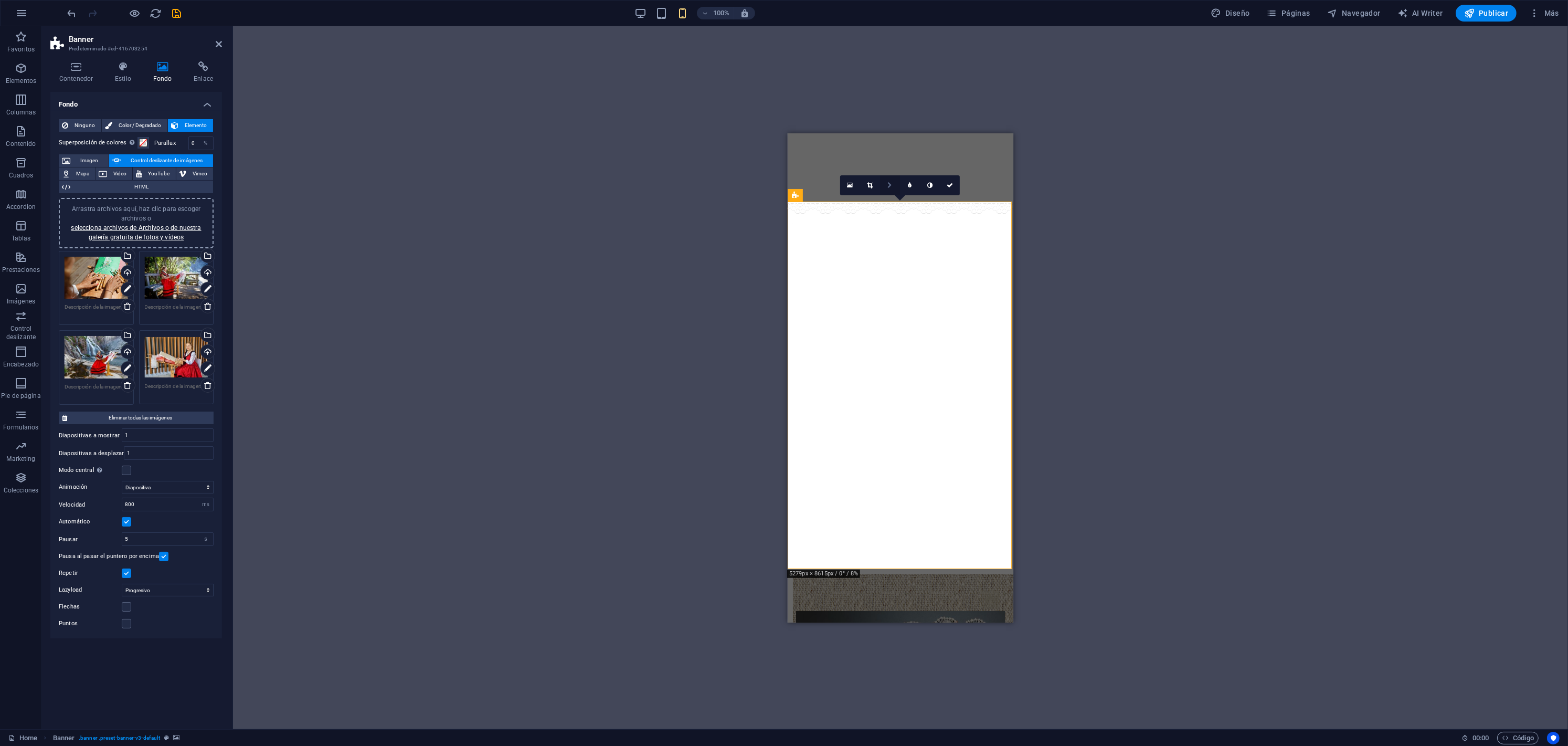
click at [893, 186] on link at bounding box center [890, 185] width 20 height 20
click at [890, 187] on icon at bounding box center [889, 185] width 5 height 6
click at [566, 222] on div "Arrastra aquí para reemplazar el contenido existente. Si quieres crear un eleme…" at bounding box center [900, 377] width 1335 height 703
click at [208, 363] on icon at bounding box center [208, 368] width 7 height 12
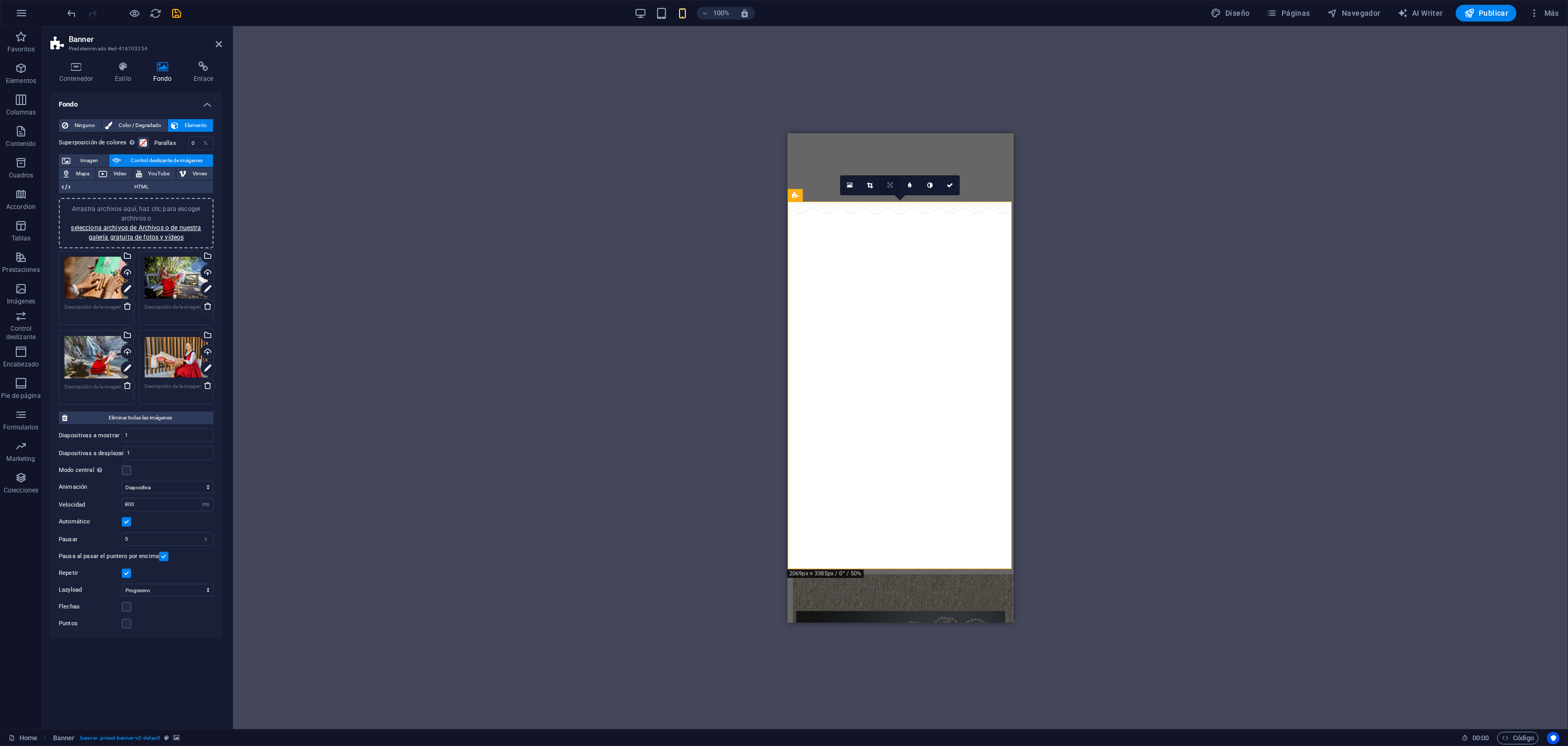
click at [890, 182] on icon at bounding box center [889, 185] width 5 height 6
click at [902, 183] on link at bounding box center [910, 185] width 20 height 20
click at [948, 185] on icon at bounding box center [949, 185] width 6 height 6
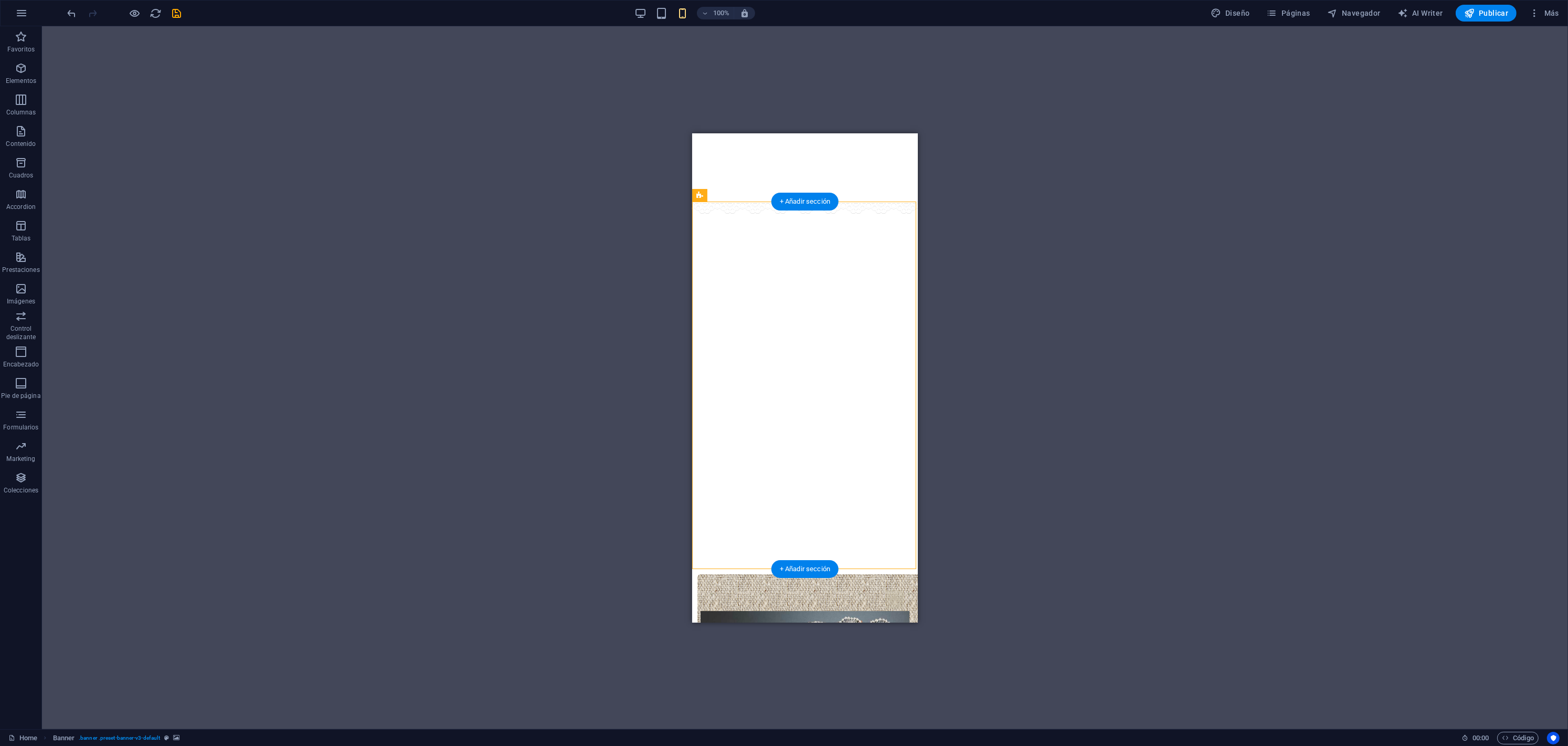
select select "ms"
select select "s"
select select "progressive"
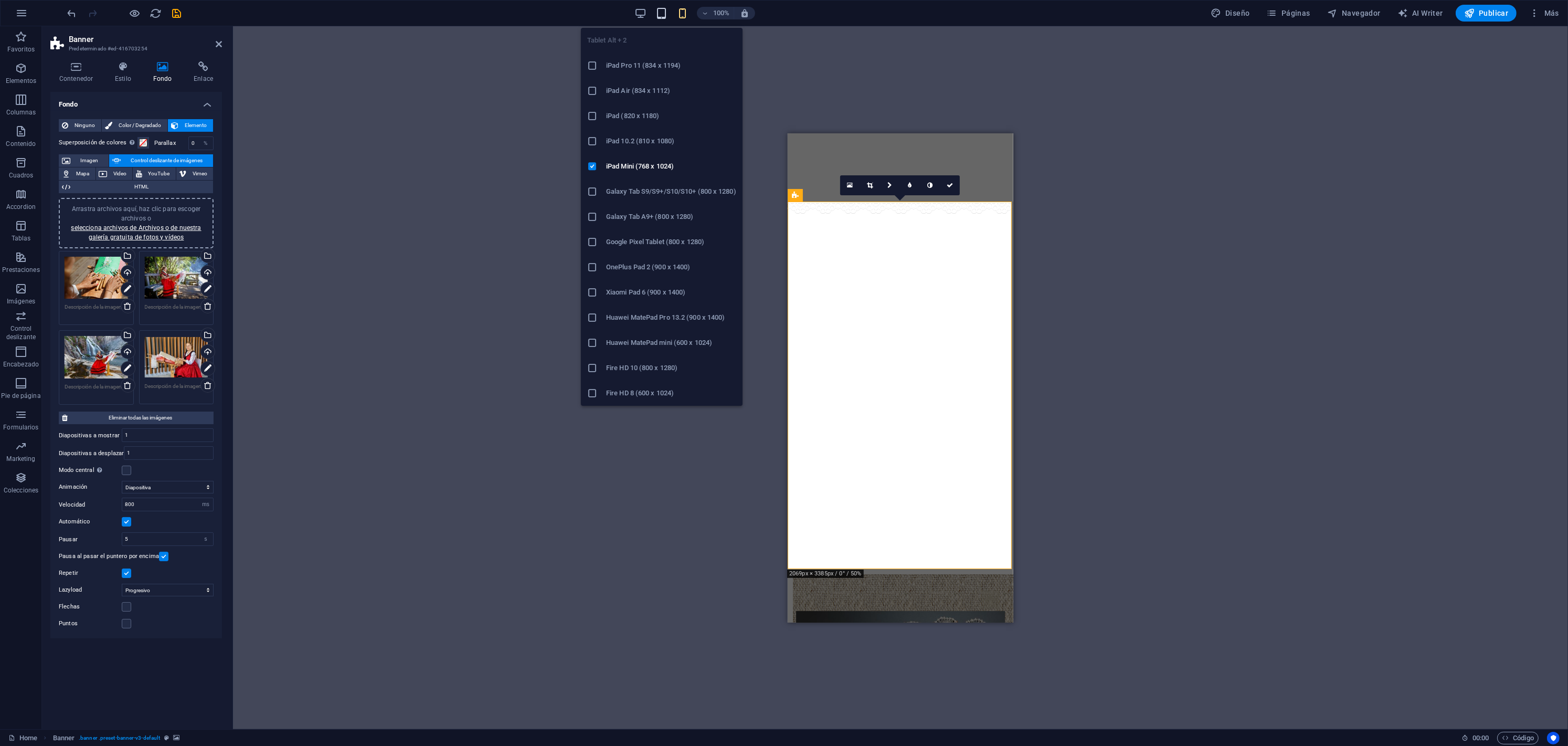
click at [661, 15] on icon "button" at bounding box center [661, 13] width 12 height 12
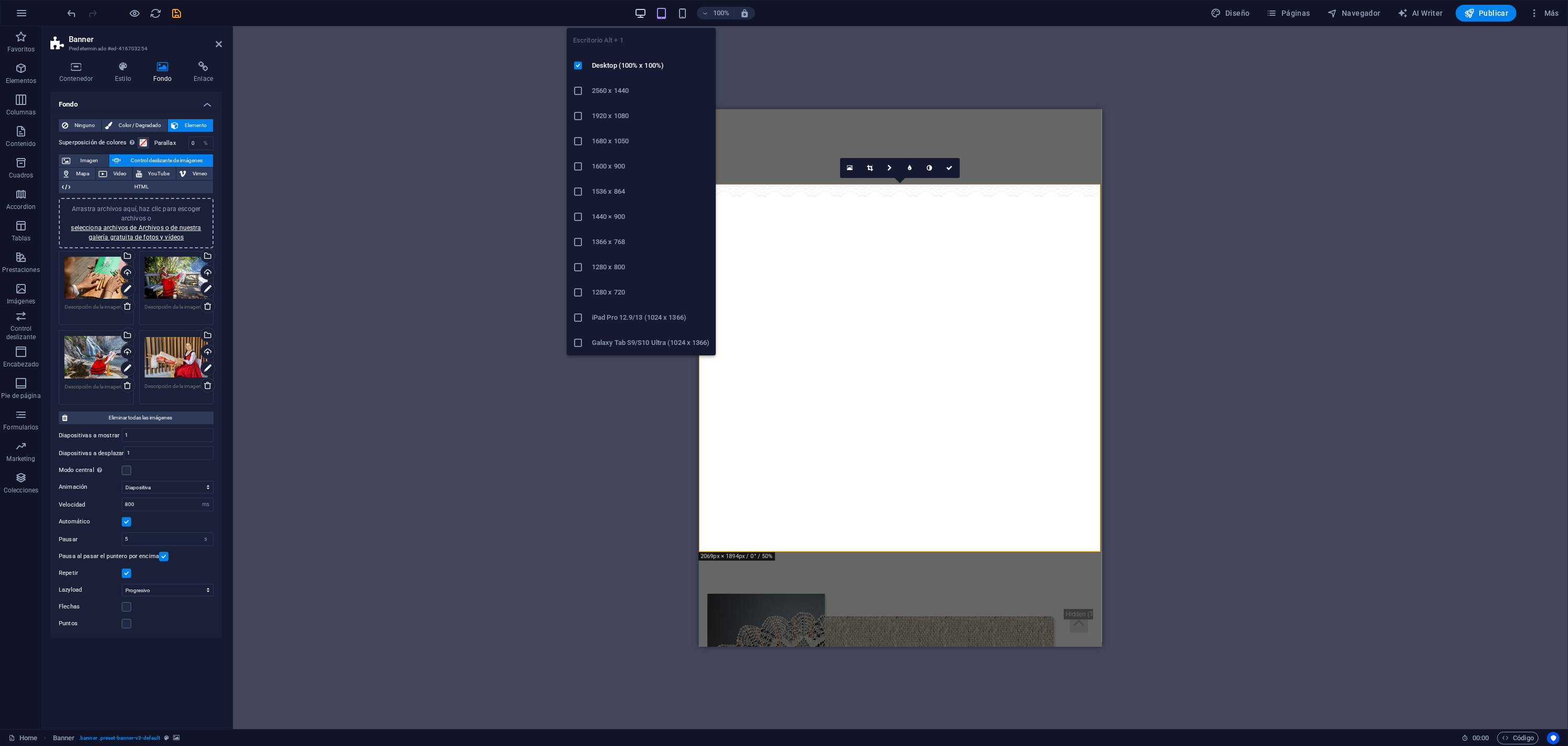
click at [636, 13] on icon "button" at bounding box center [640, 13] width 12 height 12
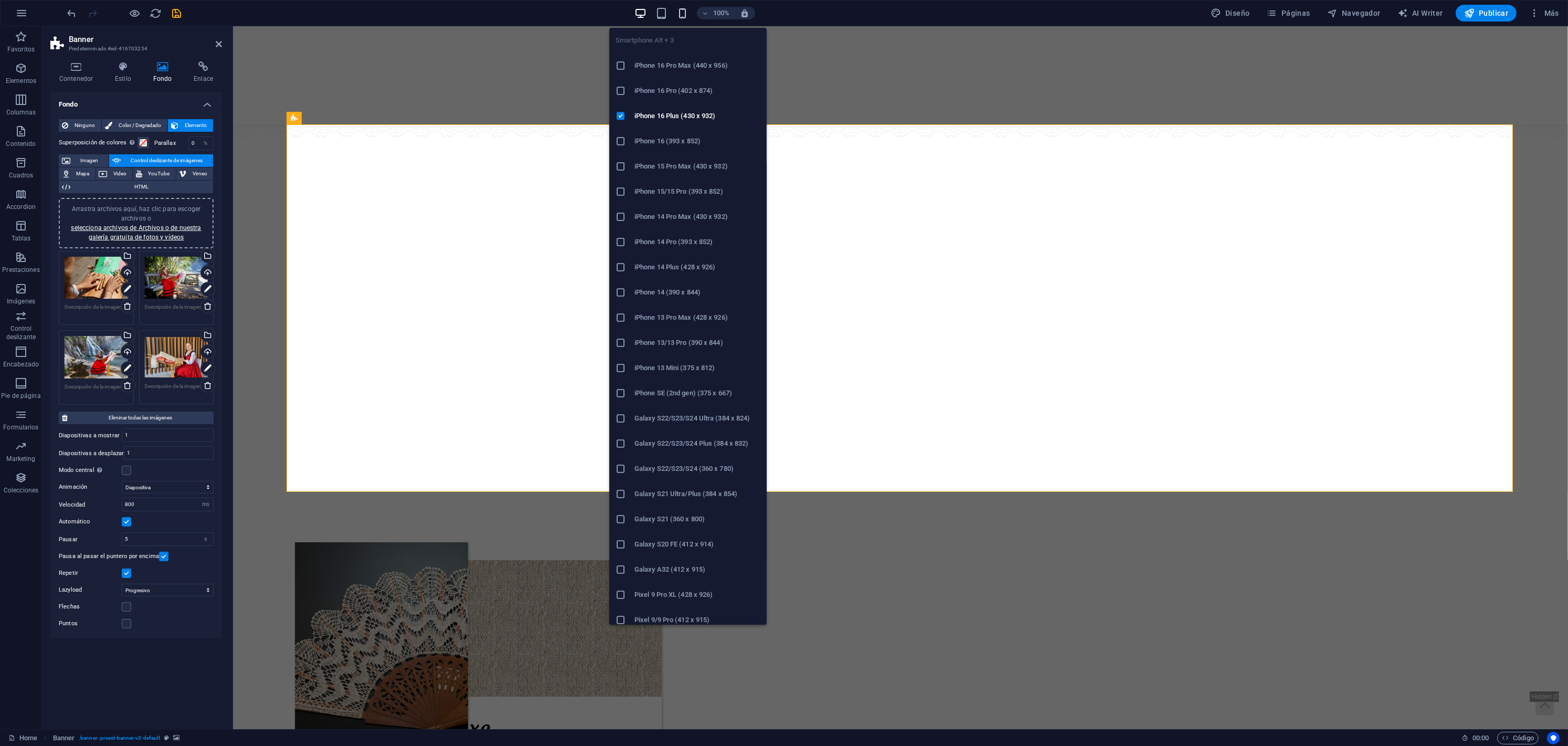
click at [677, 17] on span "button" at bounding box center [682, 13] width 12 height 12
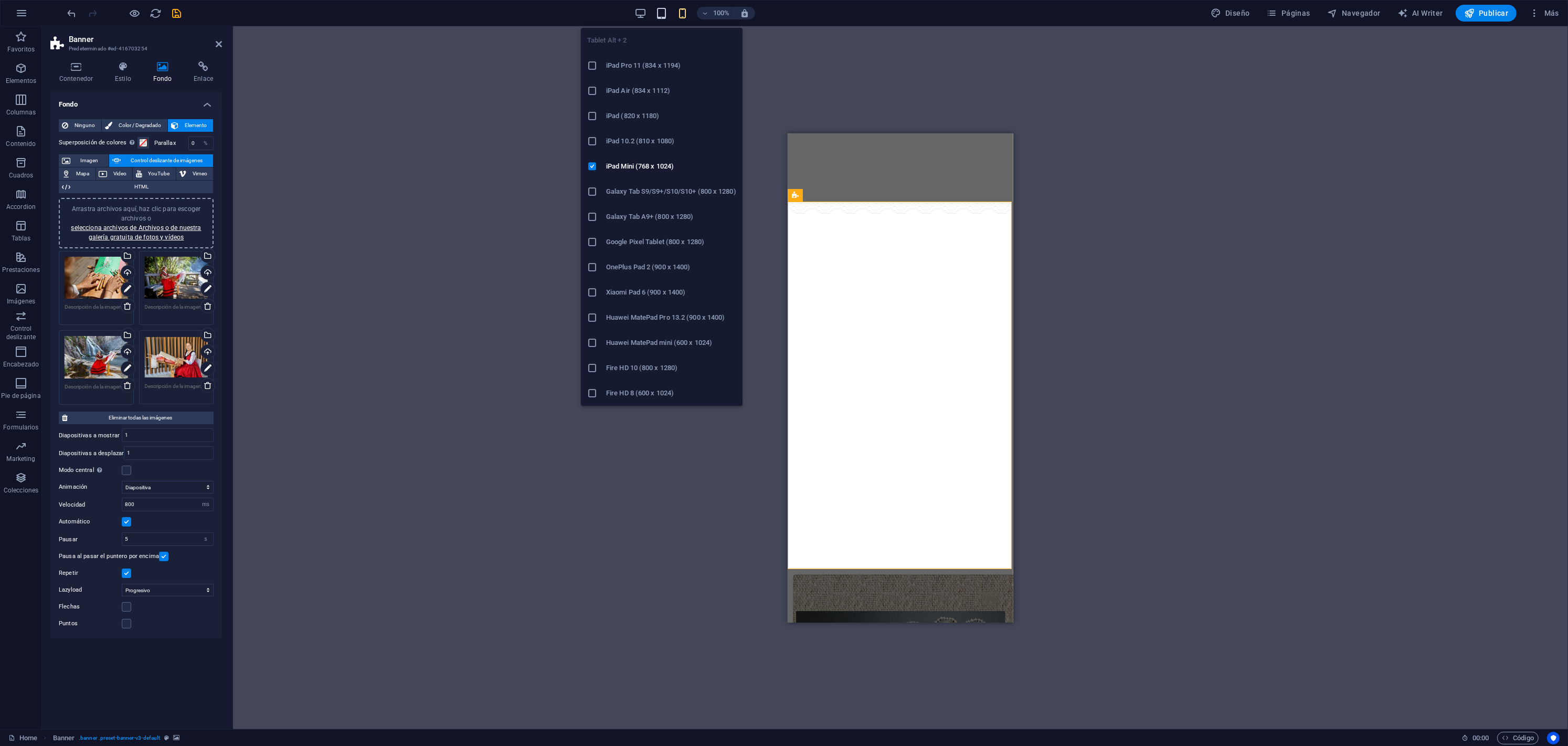
click at [667, 12] on span "button" at bounding box center [661, 13] width 12 height 12
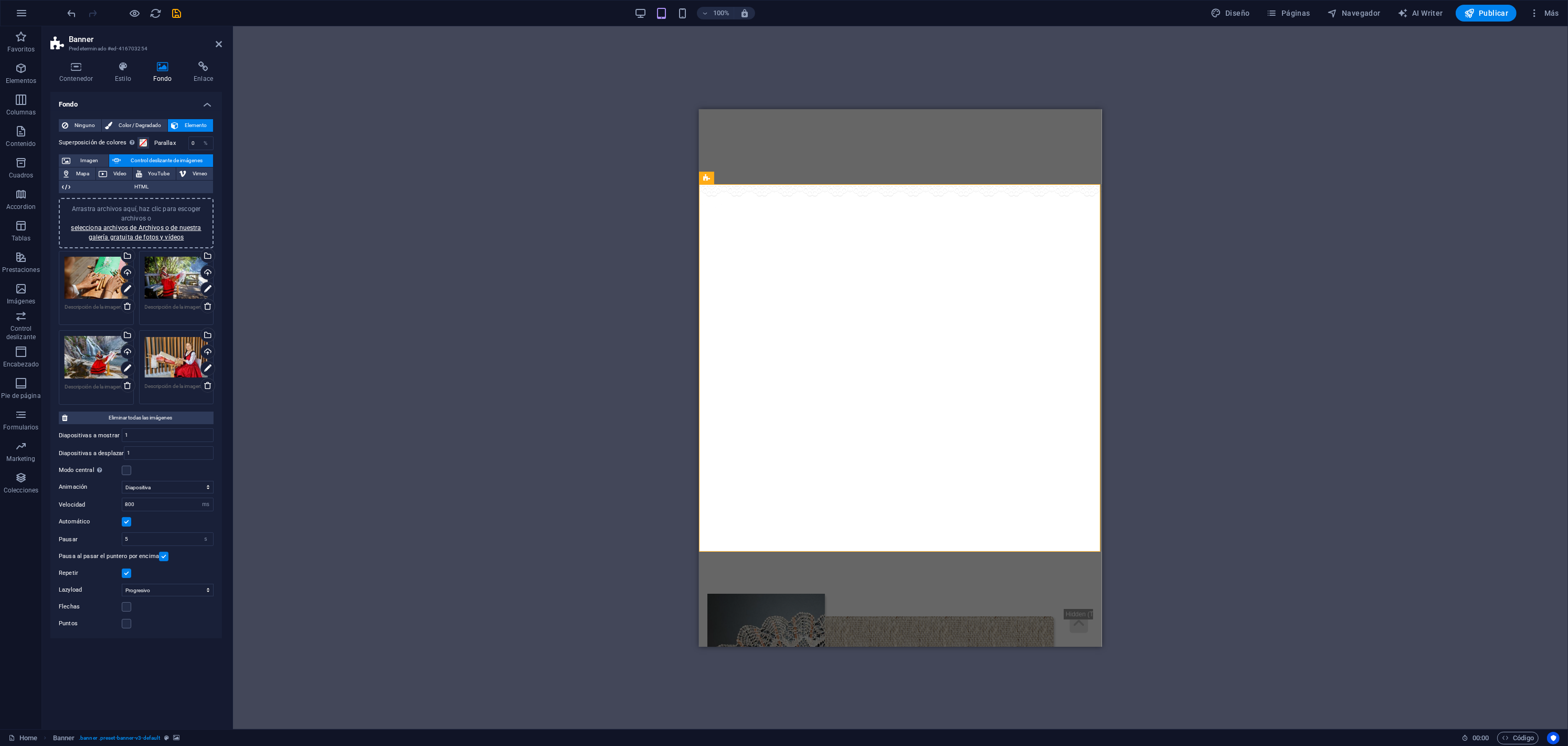
click at [634, 12] on div "100% Diseño Páginas Navegador AI Writer Publicar Más" at bounding box center [814, 13] width 1497 height 17
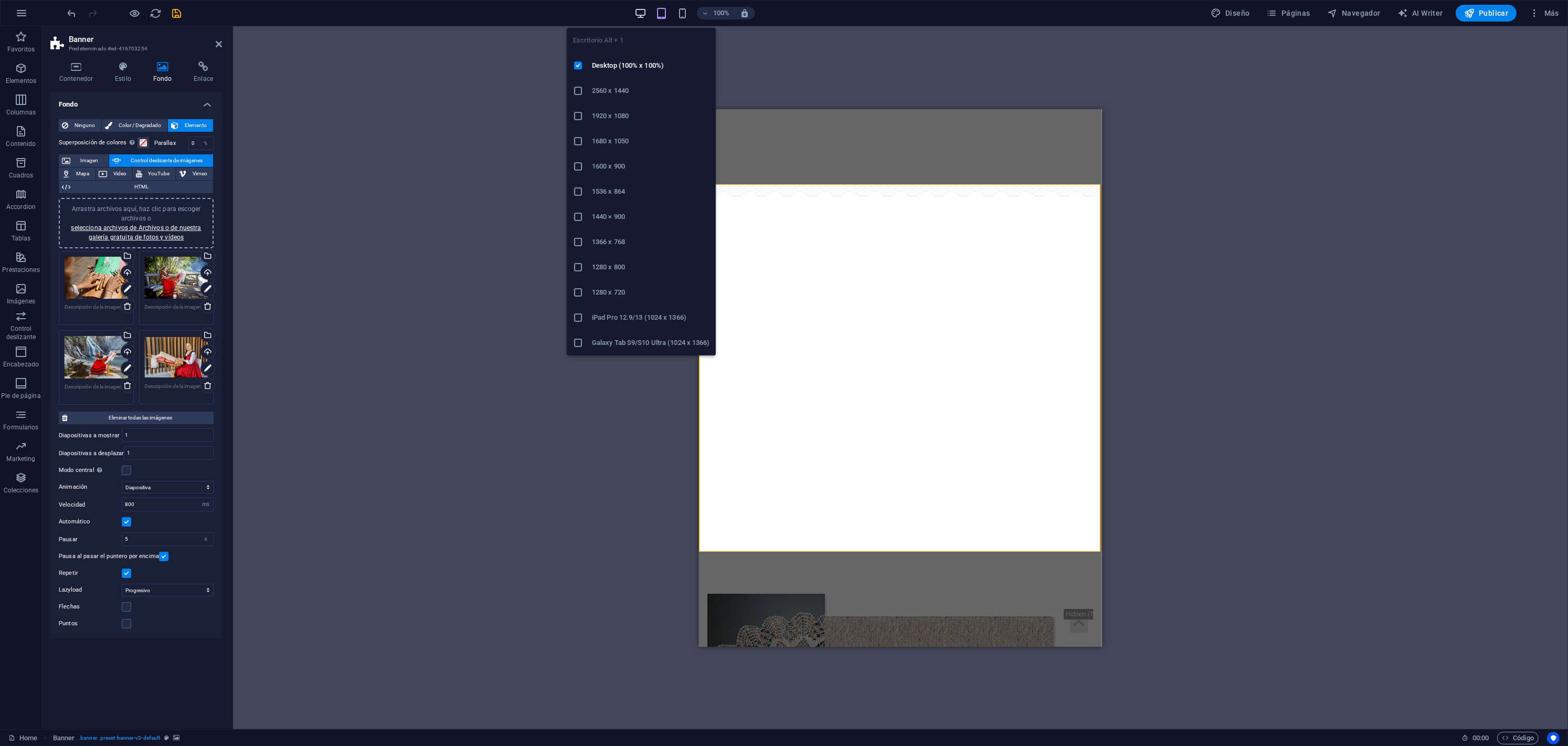
click at [638, 12] on icon "button" at bounding box center [640, 13] width 12 height 12
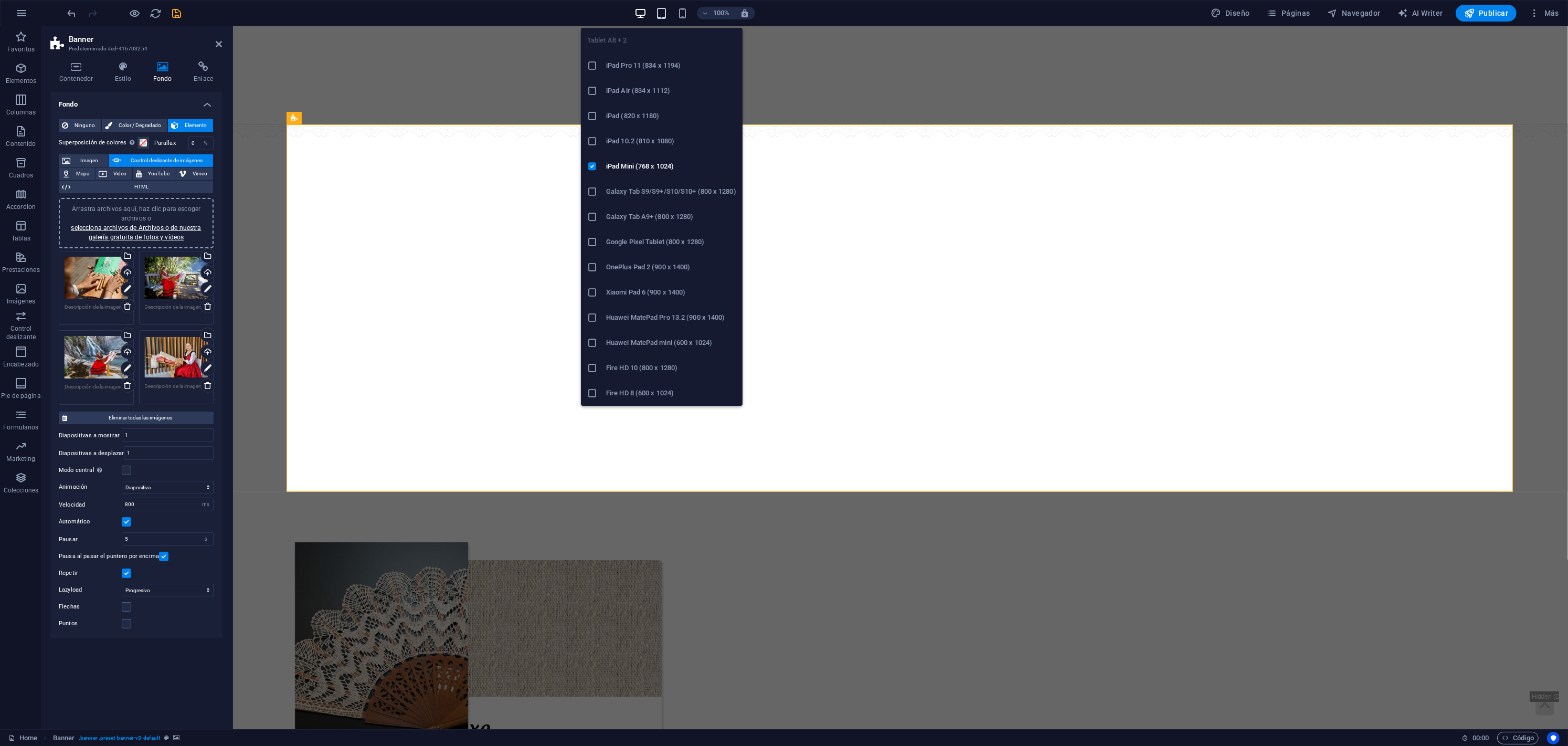
click at [659, 13] on icon "button" at bounding box center [661, 13] width 12 height 12
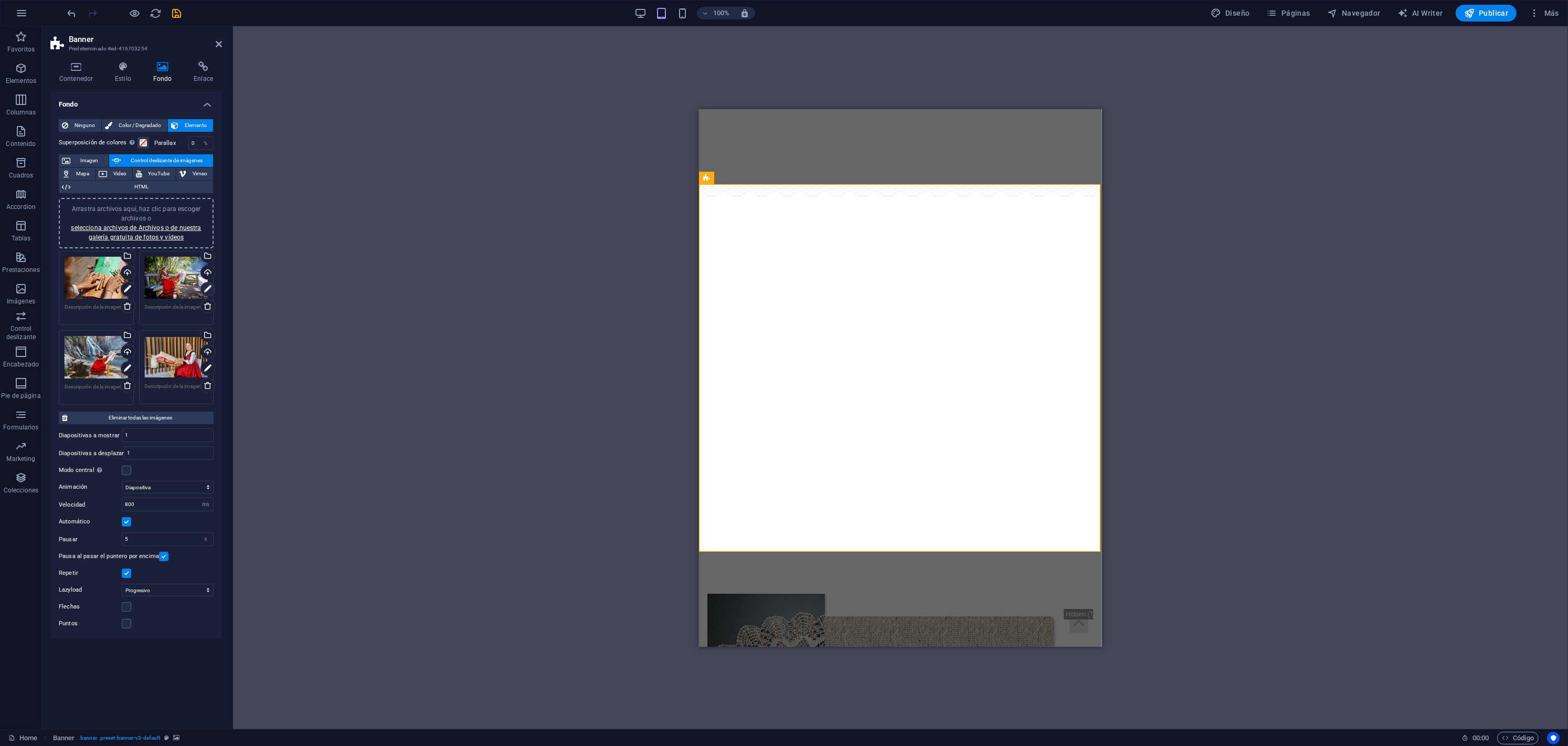
click at [211, 289] on icon at bounding box center [208, 288] width 7 height 12
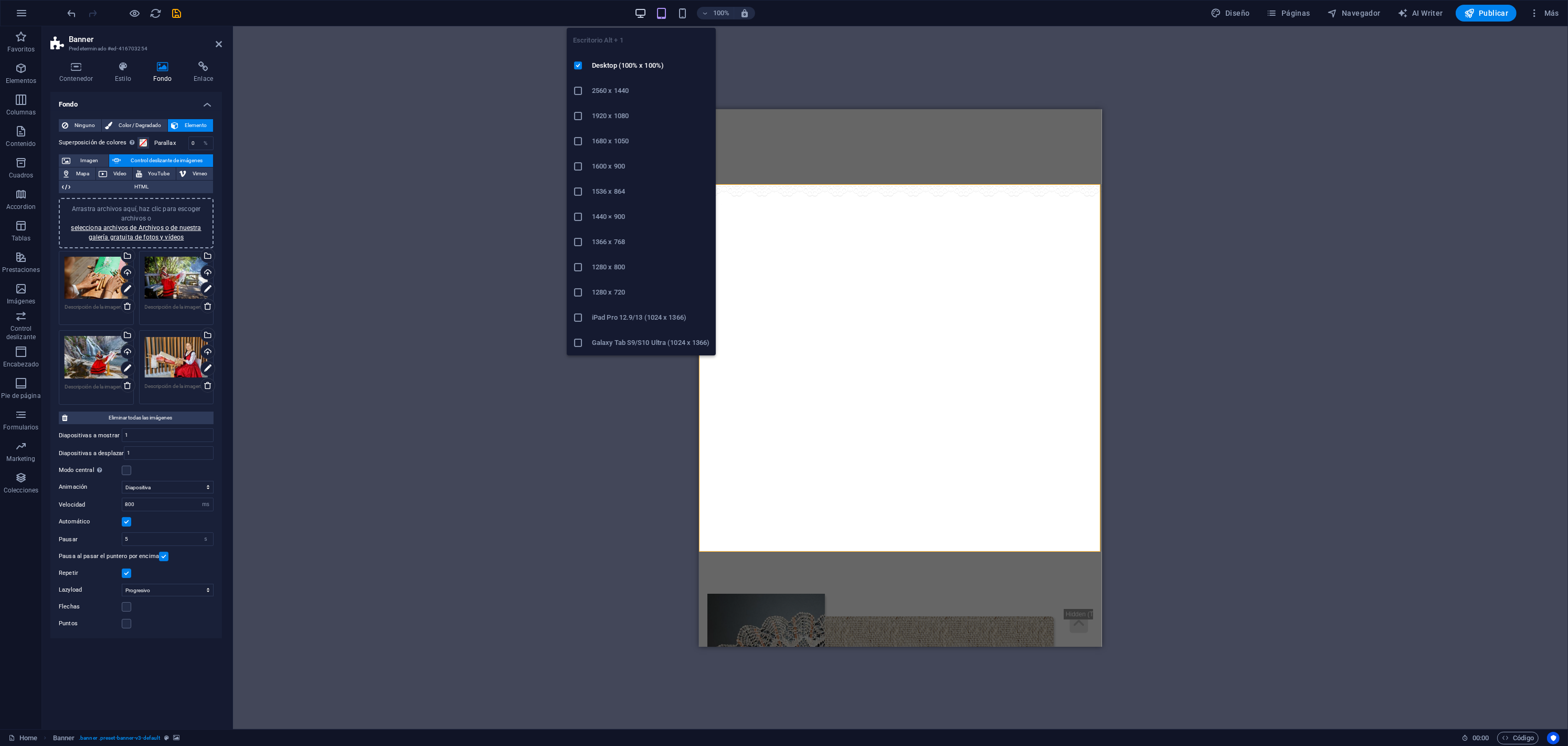
click at [646, 11] on span "button" at bounding box center [640, 13] width 12 height 12
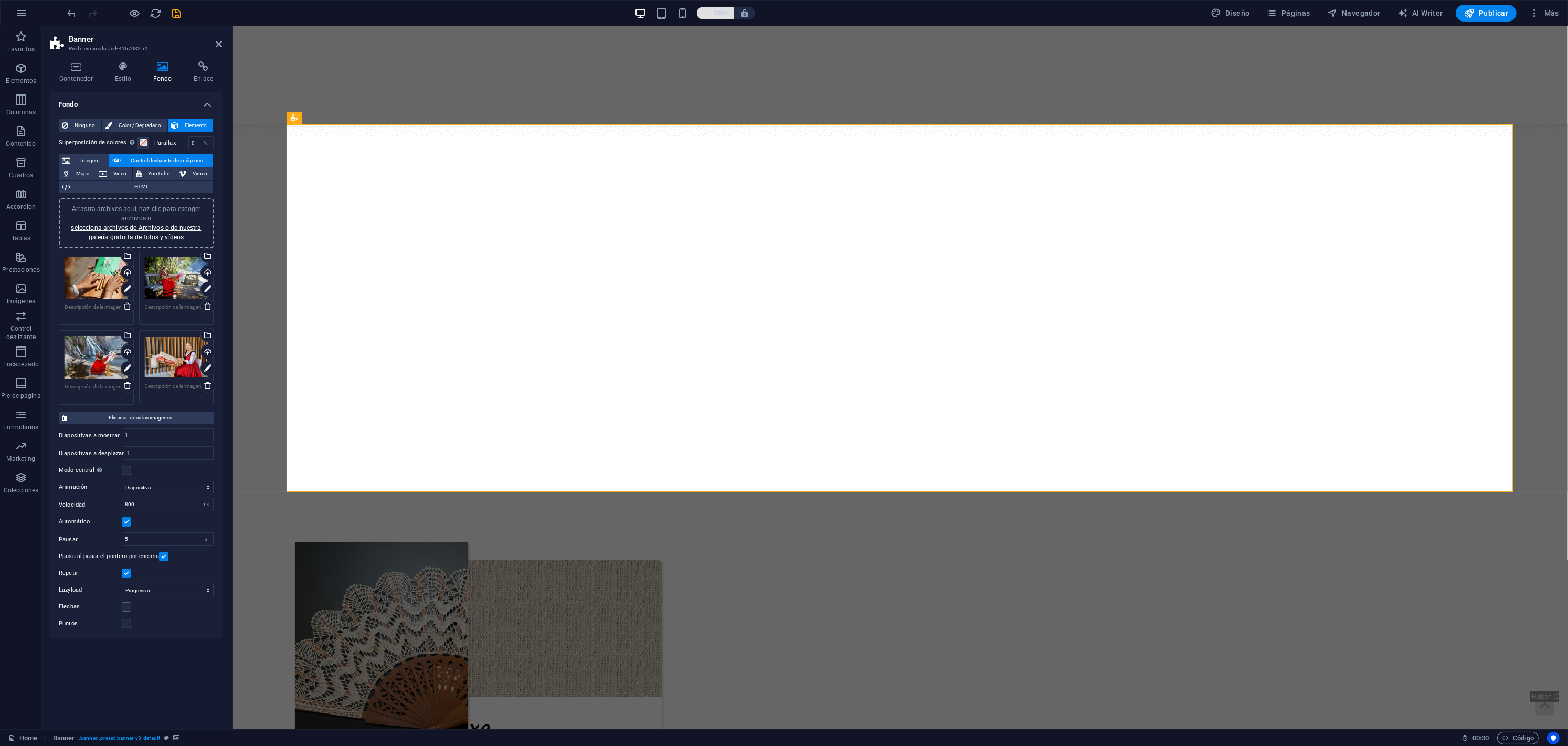
click at [723, 17] on h6 "100%" at bounding box center [721, 12] width 17 height 12
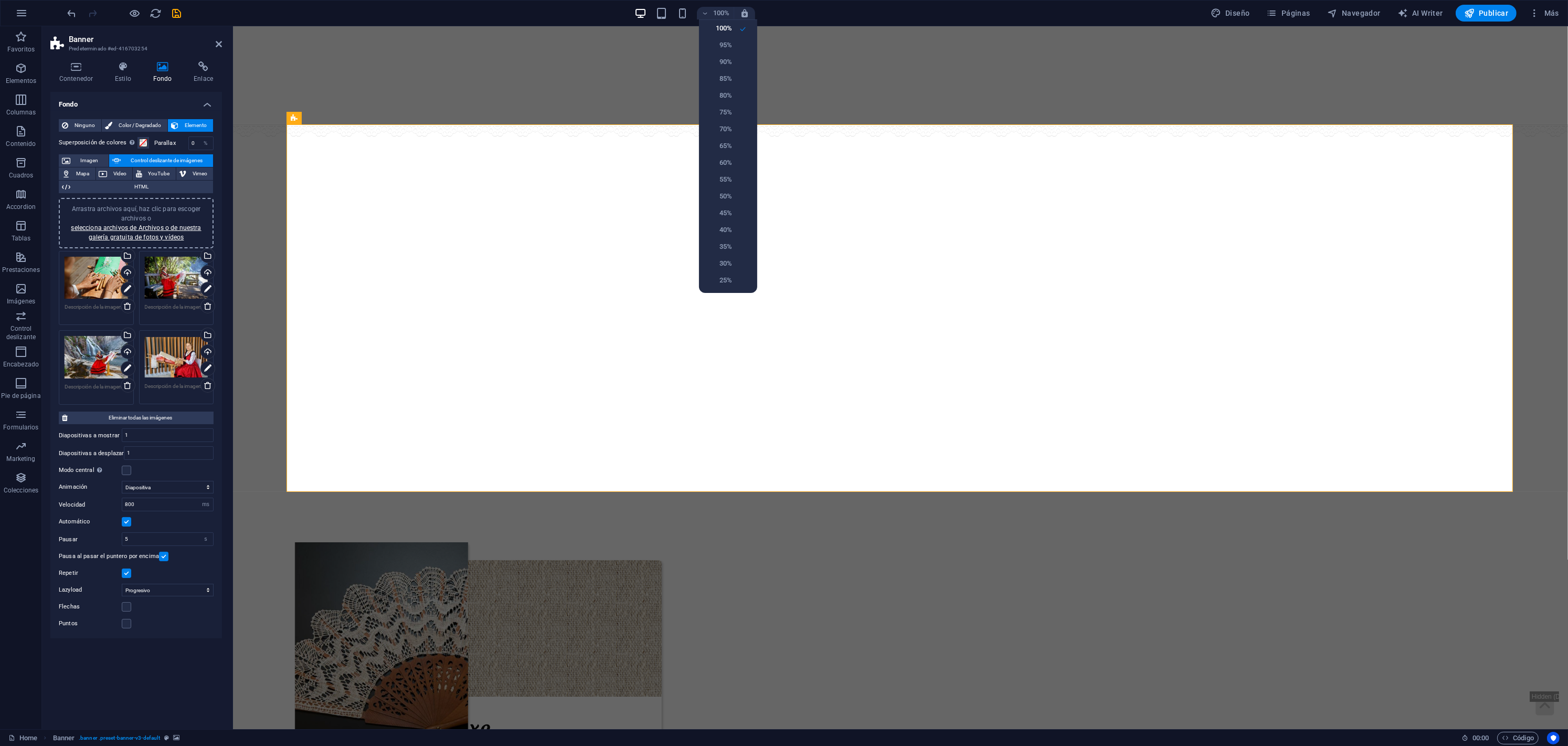
click at [644, 12] on div at bounding box center [784, 373] width 1568 height 746
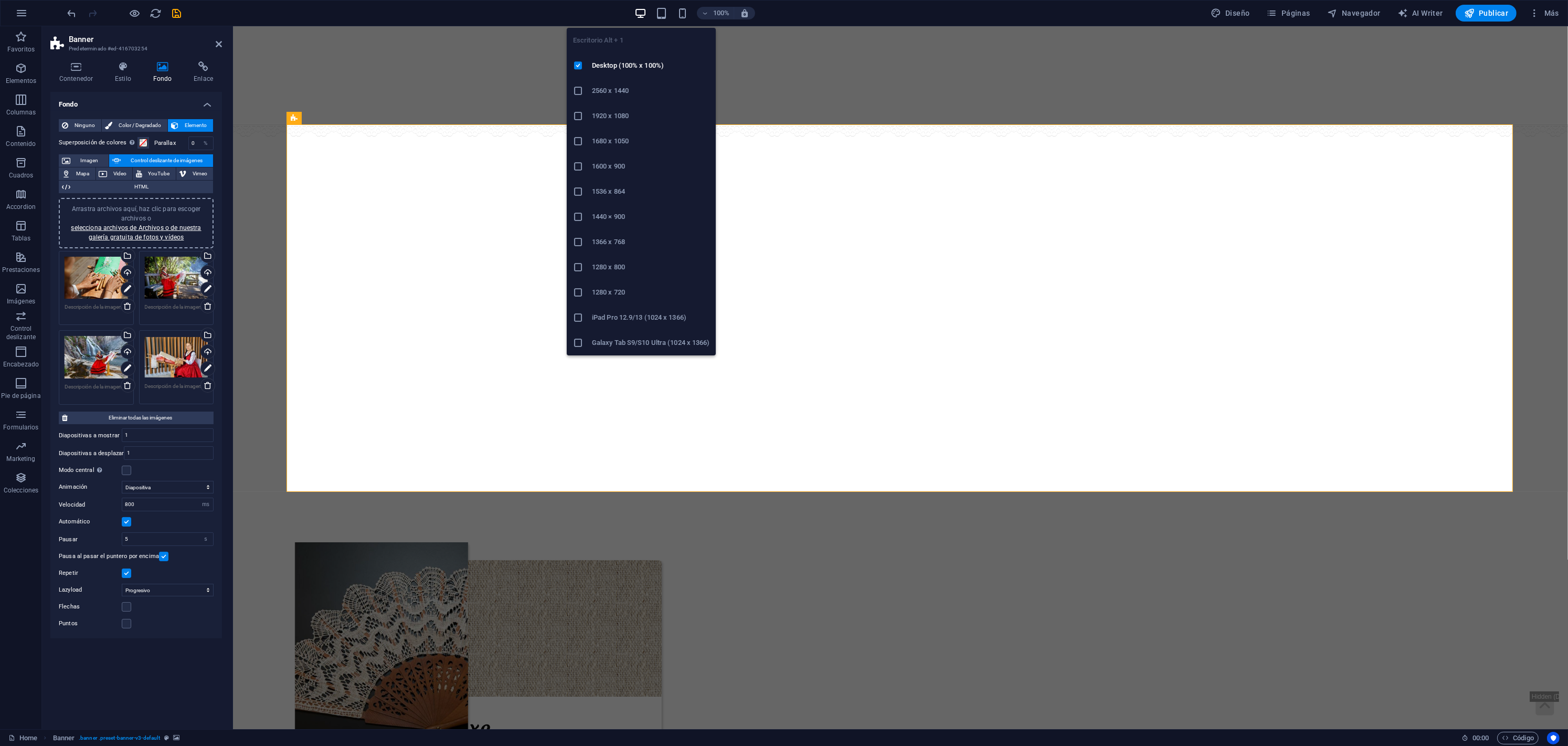
drag, startPoint x: 643, startPoint y: 111, endPoint x: 246, endPoint y: 17, distance: 408.0
click at [643, 111] on h6 "1920 x 1080" at bounding box center [650, 115] width 117 height 12
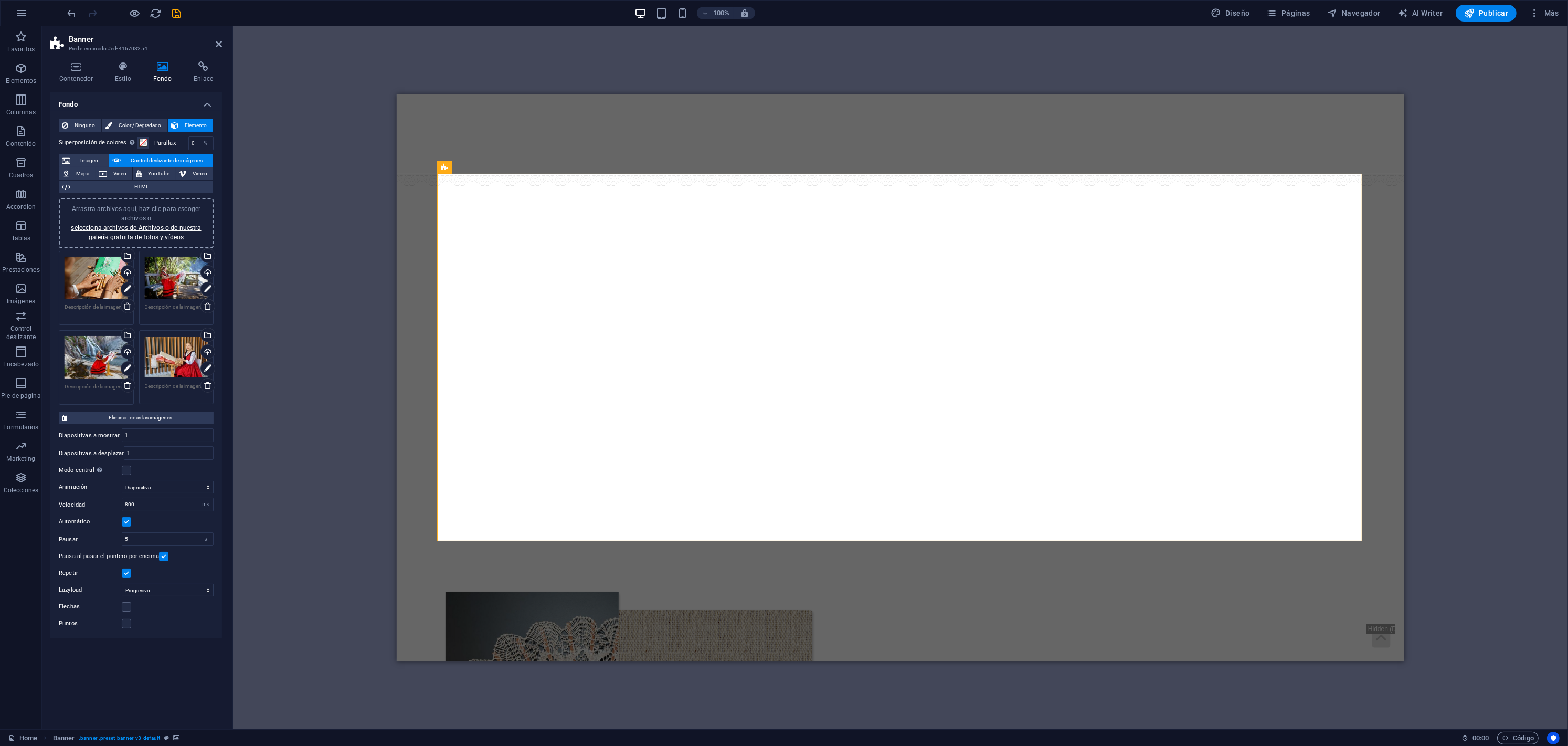
click at [628, 55] on div "Arrastra aquí para reemplazar el contenido existente. Si quieres crear un eleme…" at bounding box center [900, 377] width 1335 height 703
click at [950, 156] on icon at bounding box center [949, 157] width 6 height 6
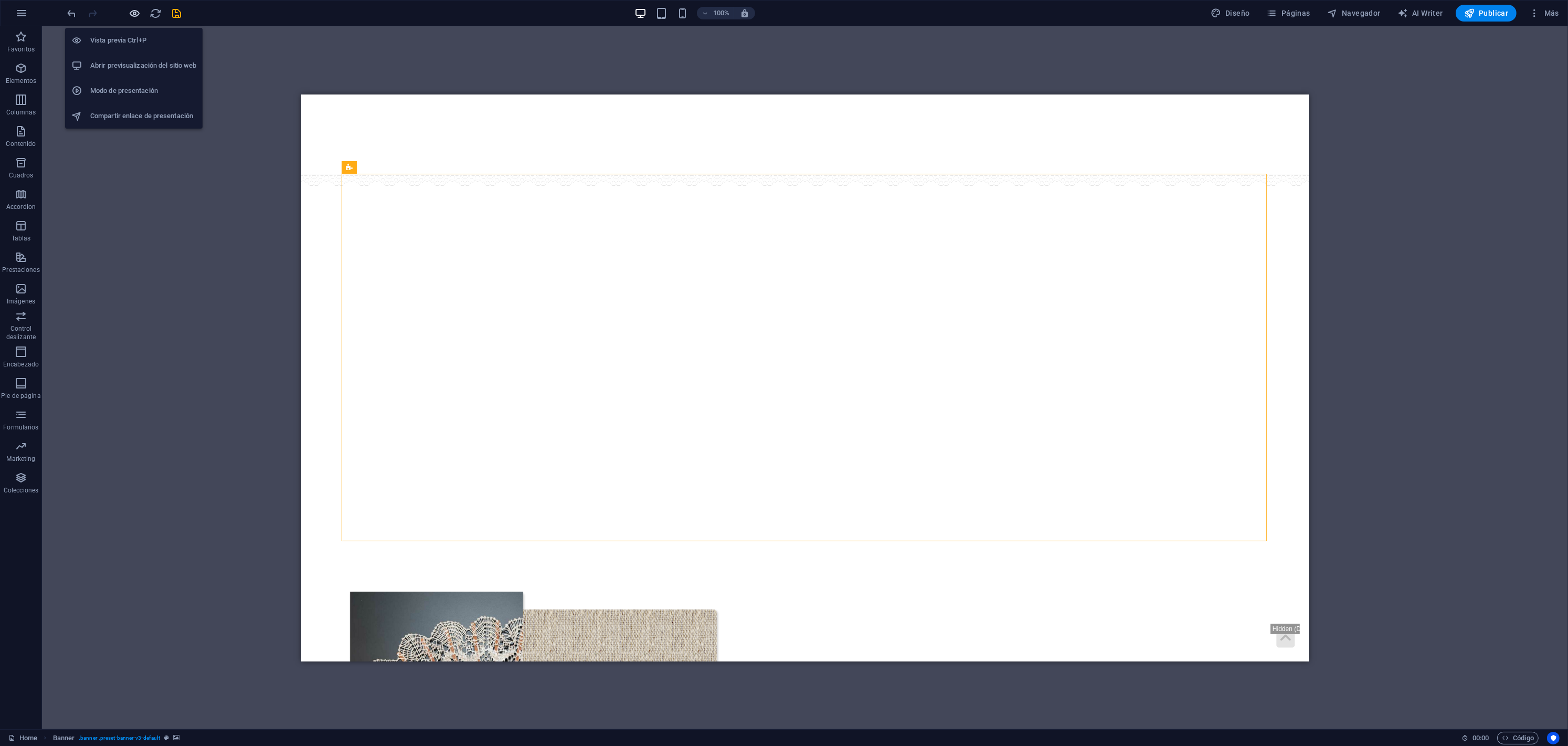
click at [135, 17] on icon "button" at bounding box center [135, 13] width 12 height 12
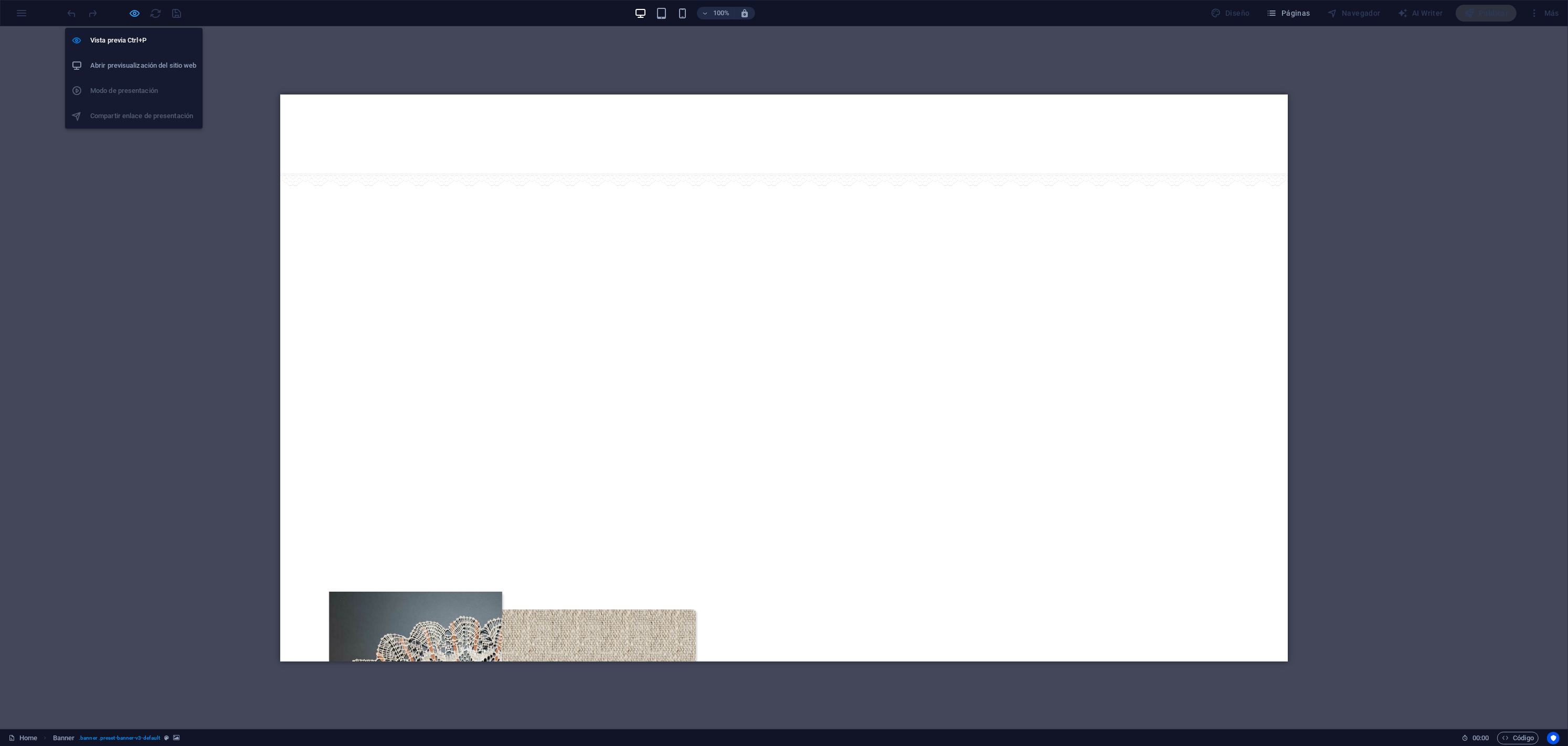
click at [135, 17] on icon "button" at bounding box center [135, 13] width 12 height 12
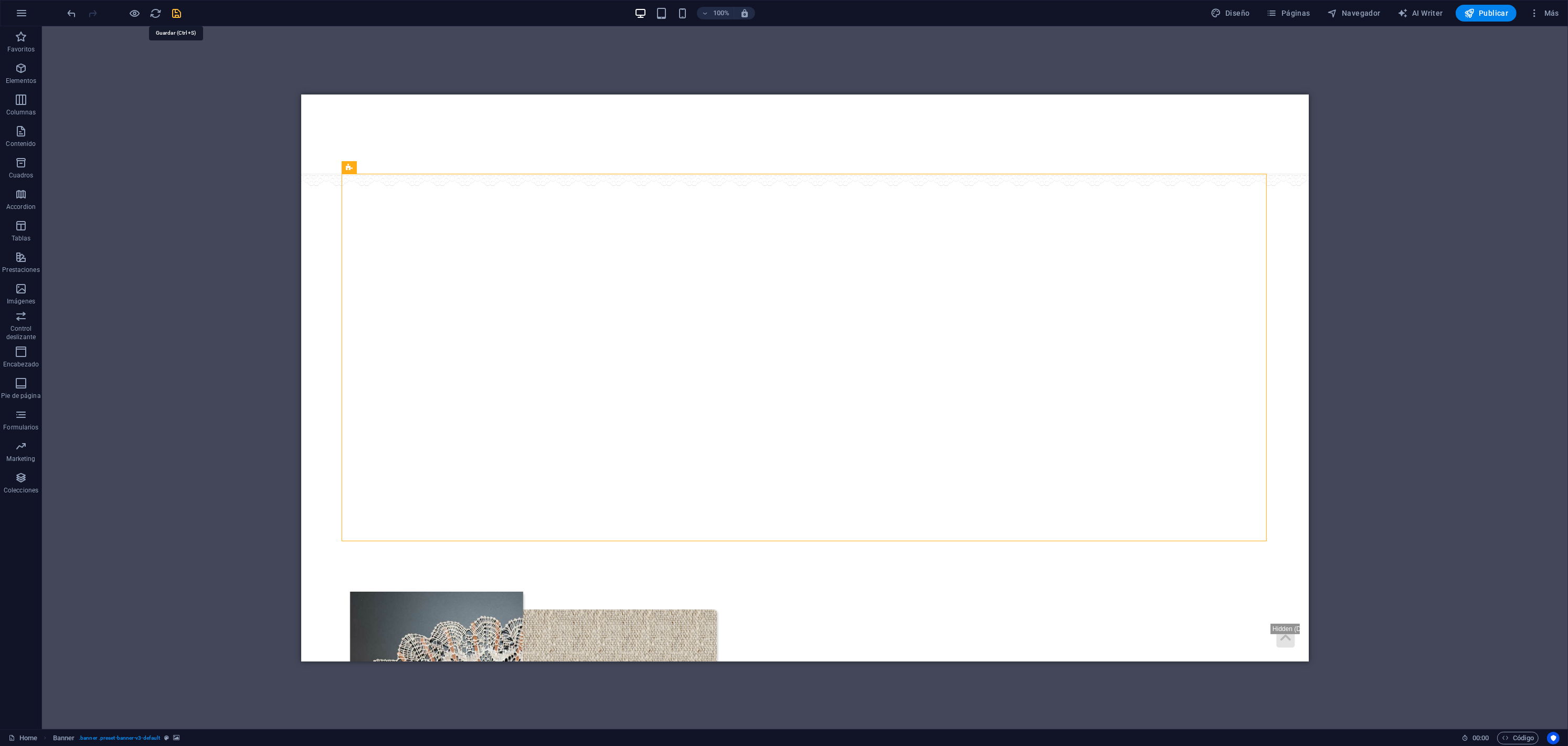
click at [178, 16] on icon "save" at bounding box center [177, 13] width 12 height 12
click at [1452, 435] on div "Arrastra aquí para reemplazar el contenido existente. Si quieres crear un eleme…" at bounding box center [804, 377] width 1525 height 703
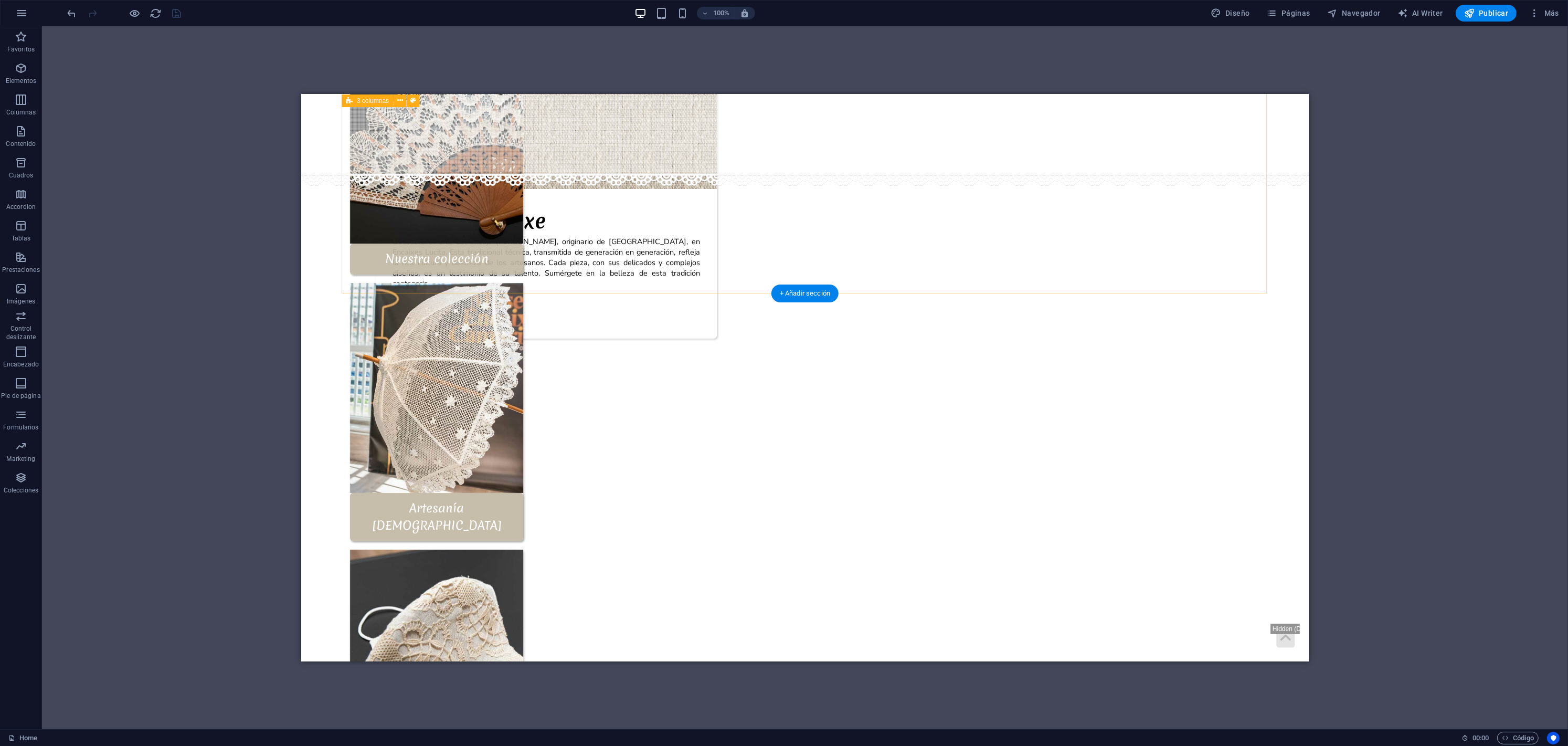
scroll to position [574, 0]
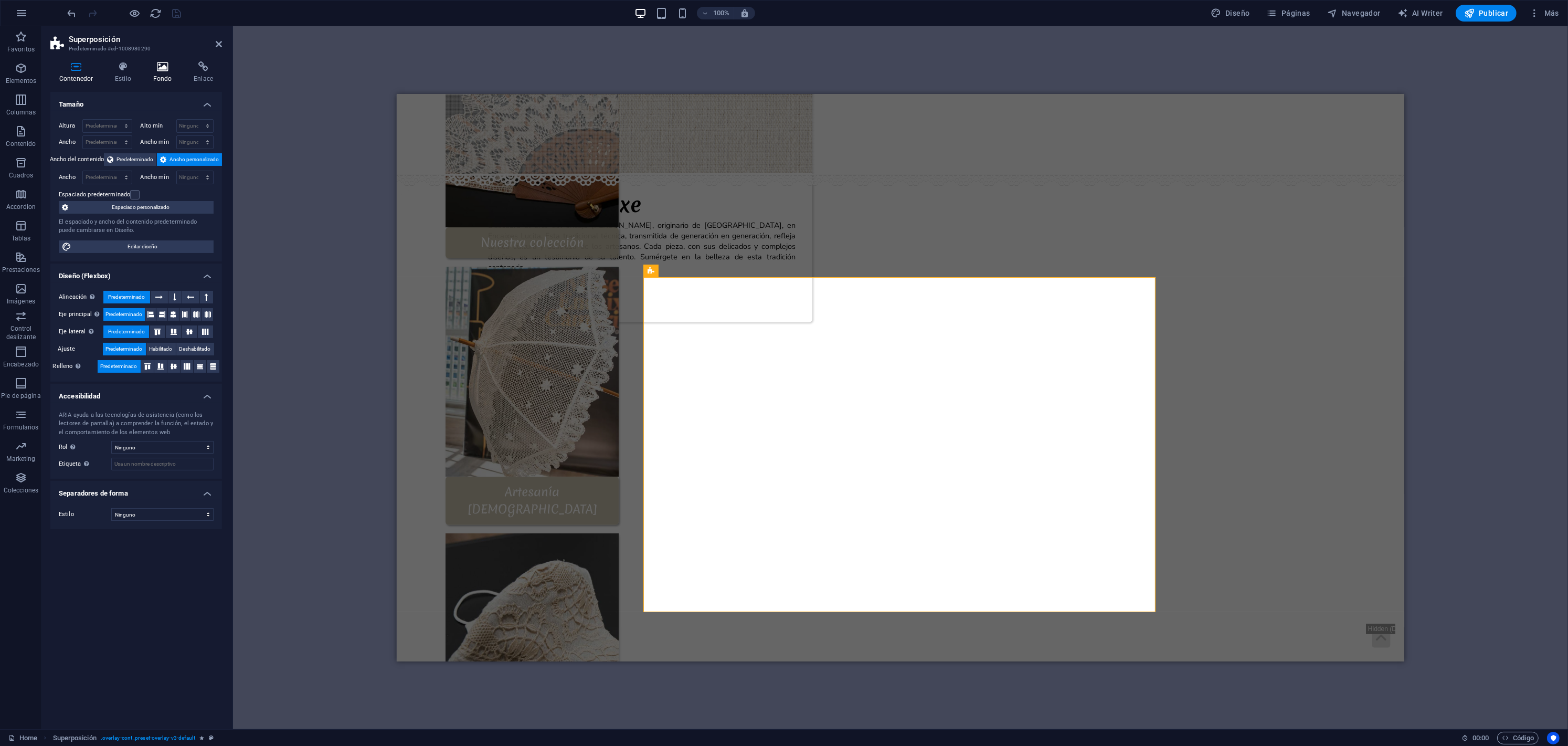
click at [157, 76] on h4 "Fondo" at bounding box center [164, 72] width 41 height 22
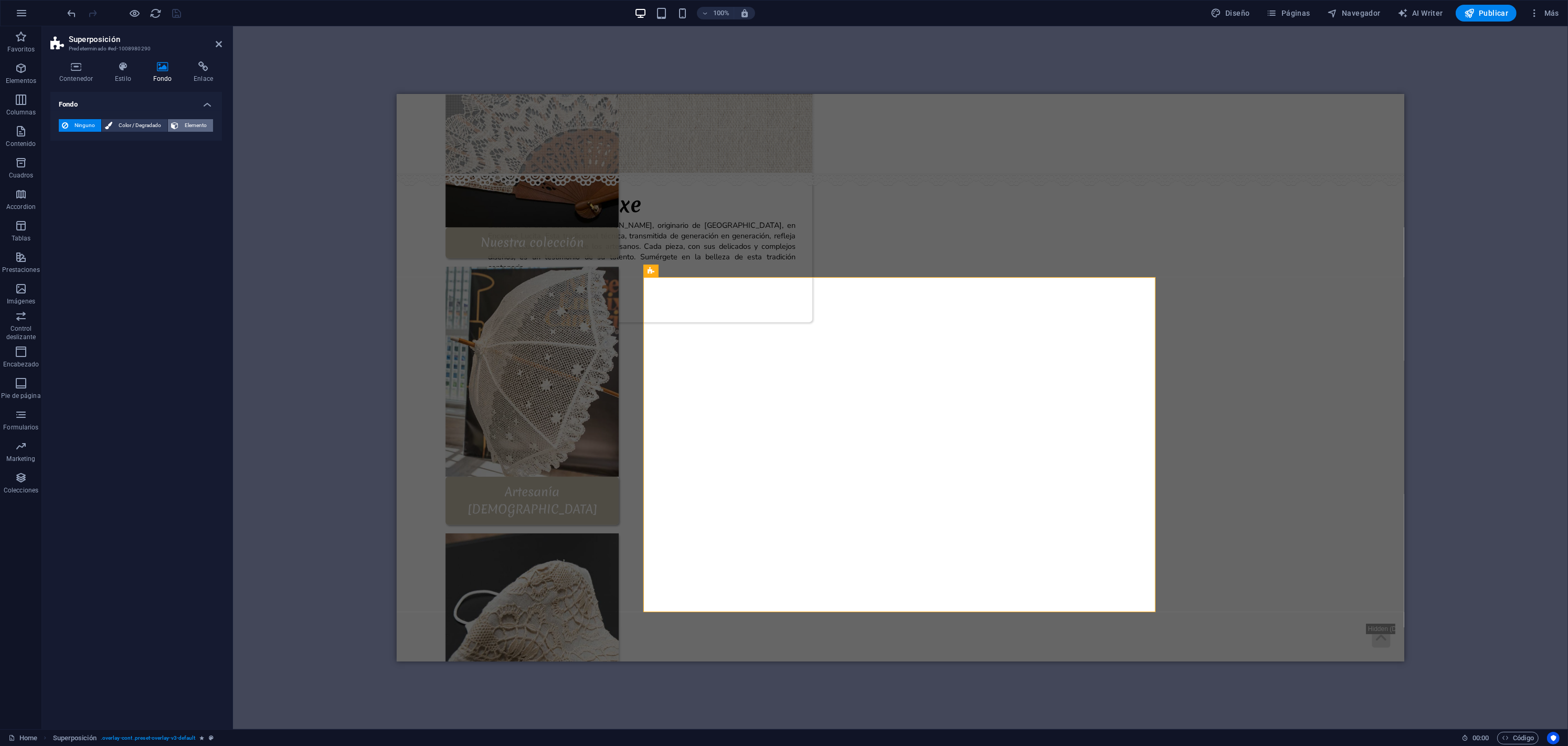
click at [184, 125] on span "Elemento" at bounding box center [195, 125] width 28 height 12
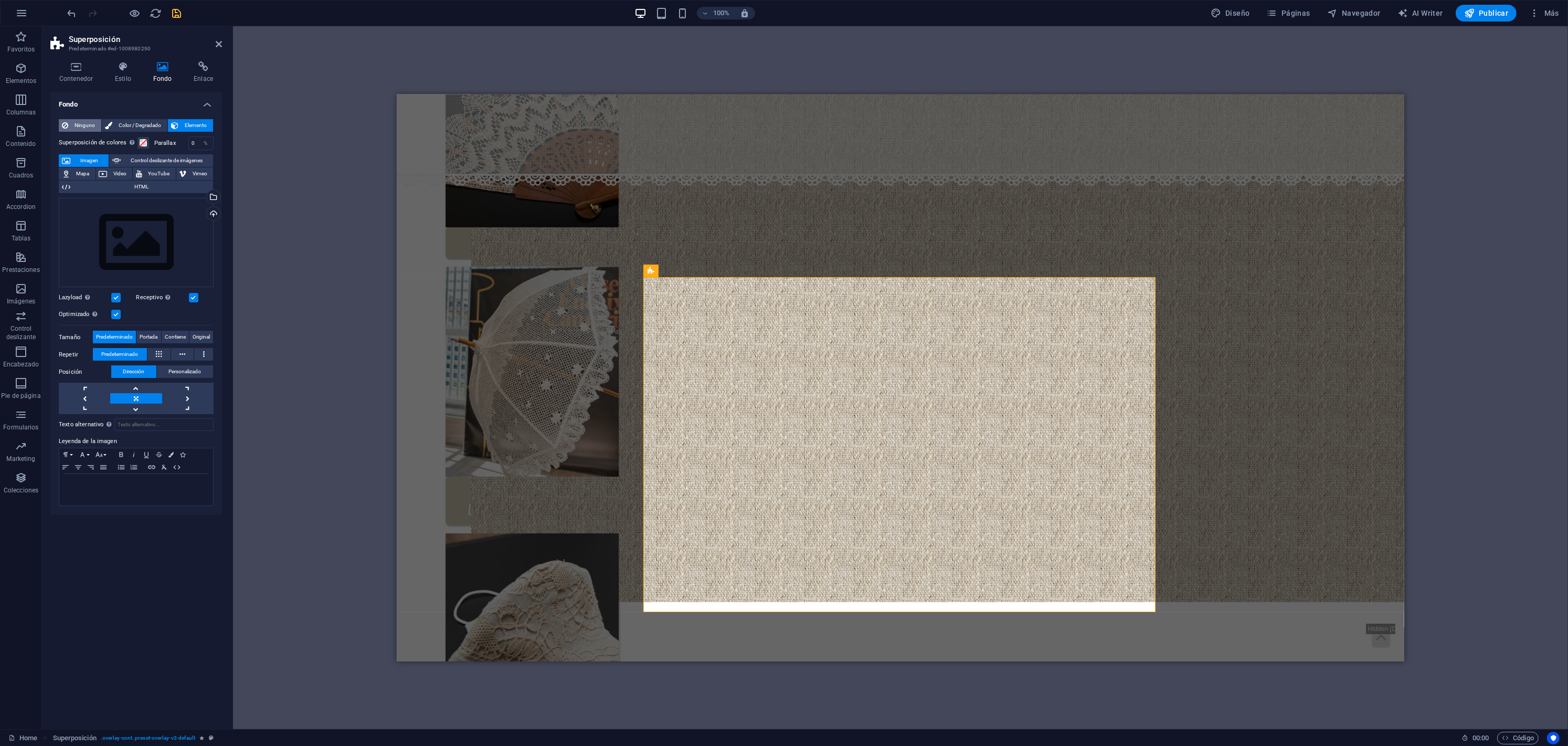
click at [72, 127] on span "Ninguno" at bounding box center [84, 125] width 27 height 12
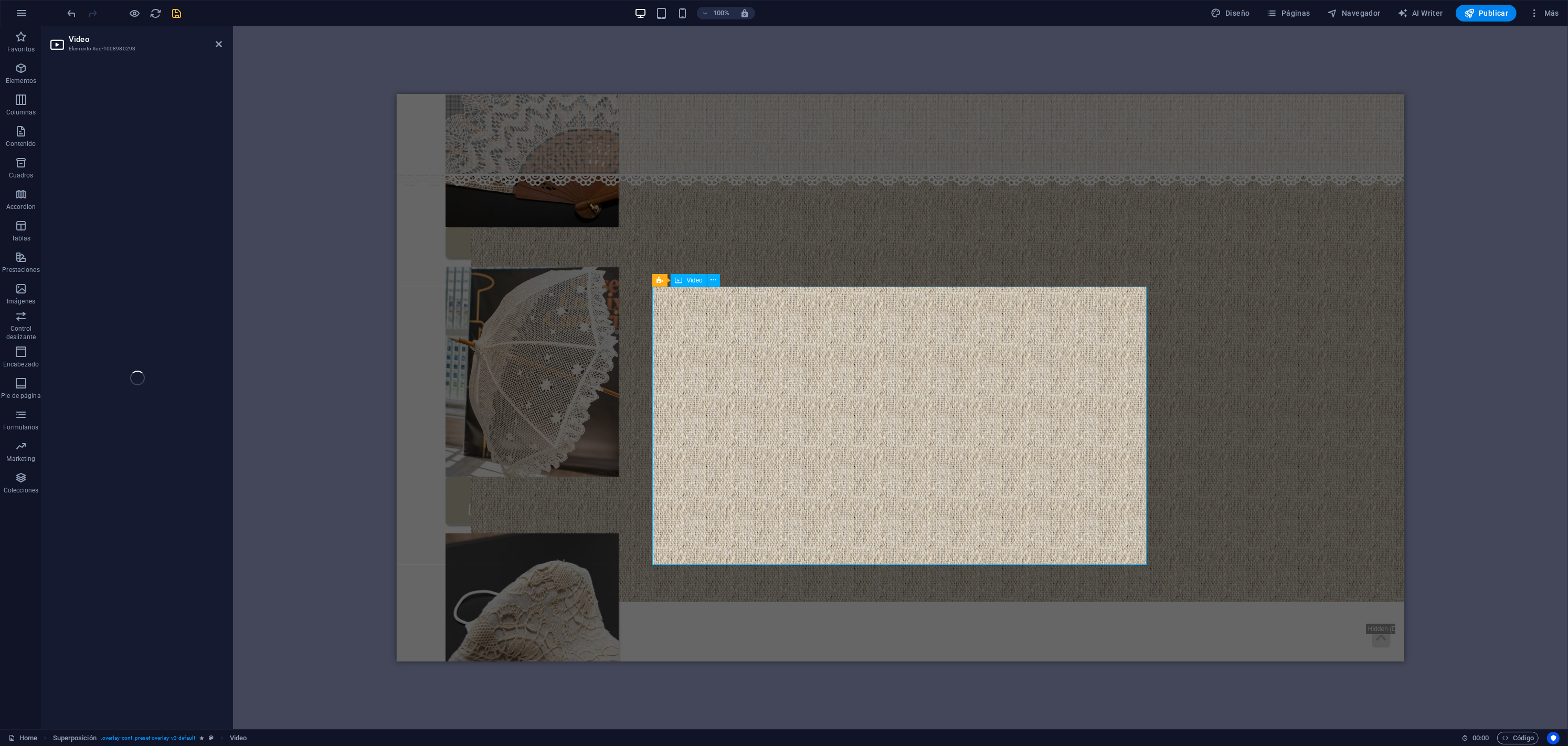
select select "%"
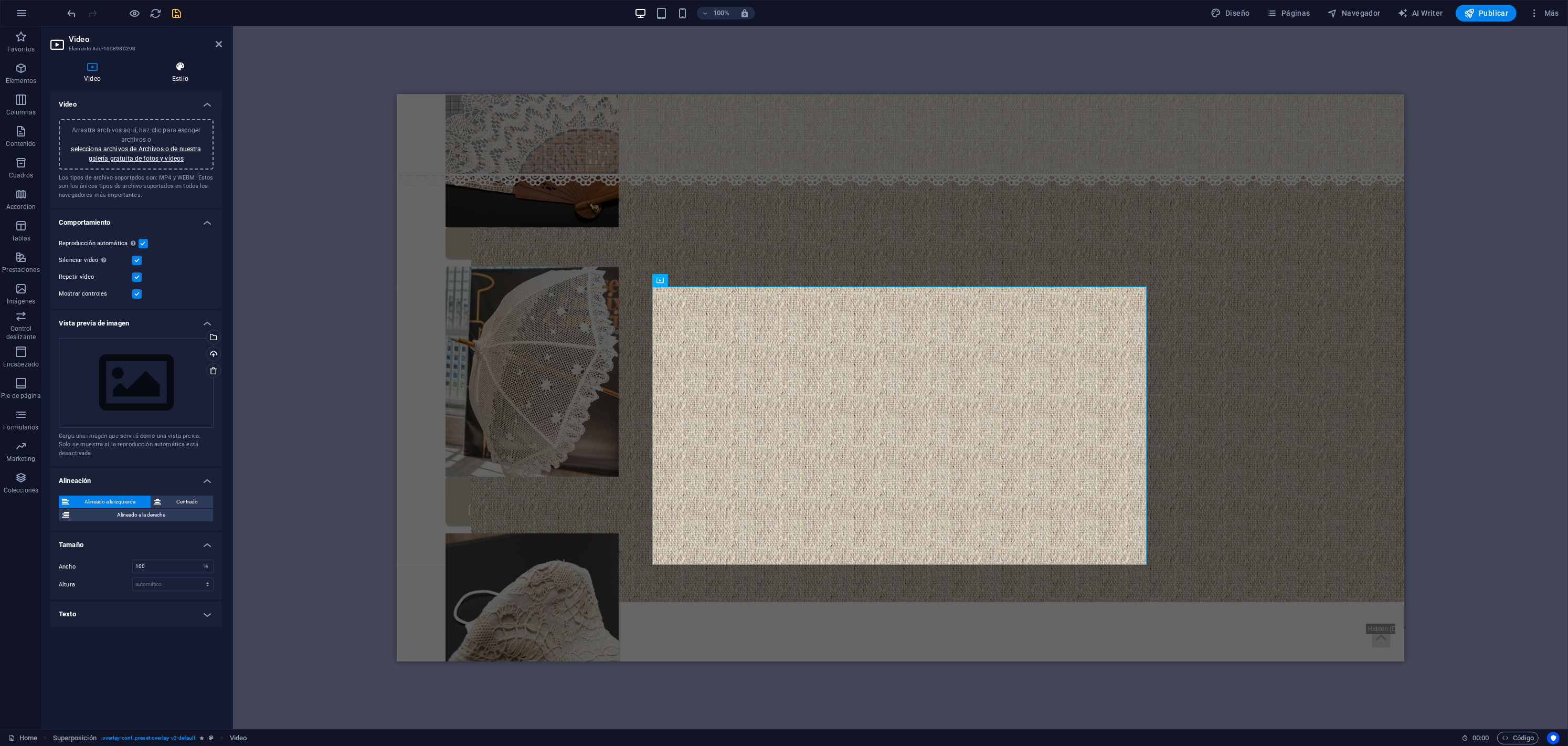
click at [165, 76] on h4 "Estilo" at bounding box center [180, 72] width 84 height 22
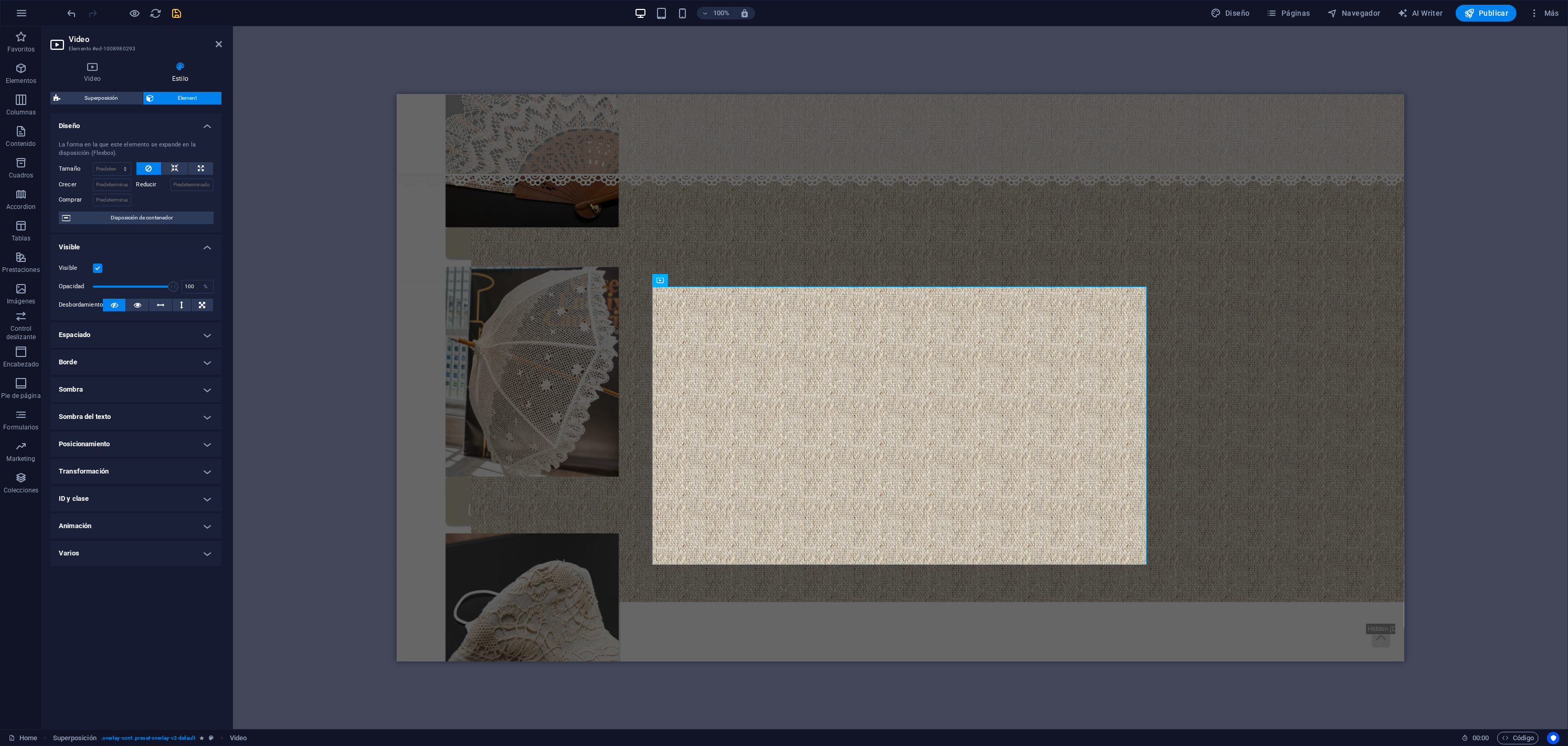
click at [126, 383] on h4 "Sombra" at bounding box center [136, 389] width 172 height 25
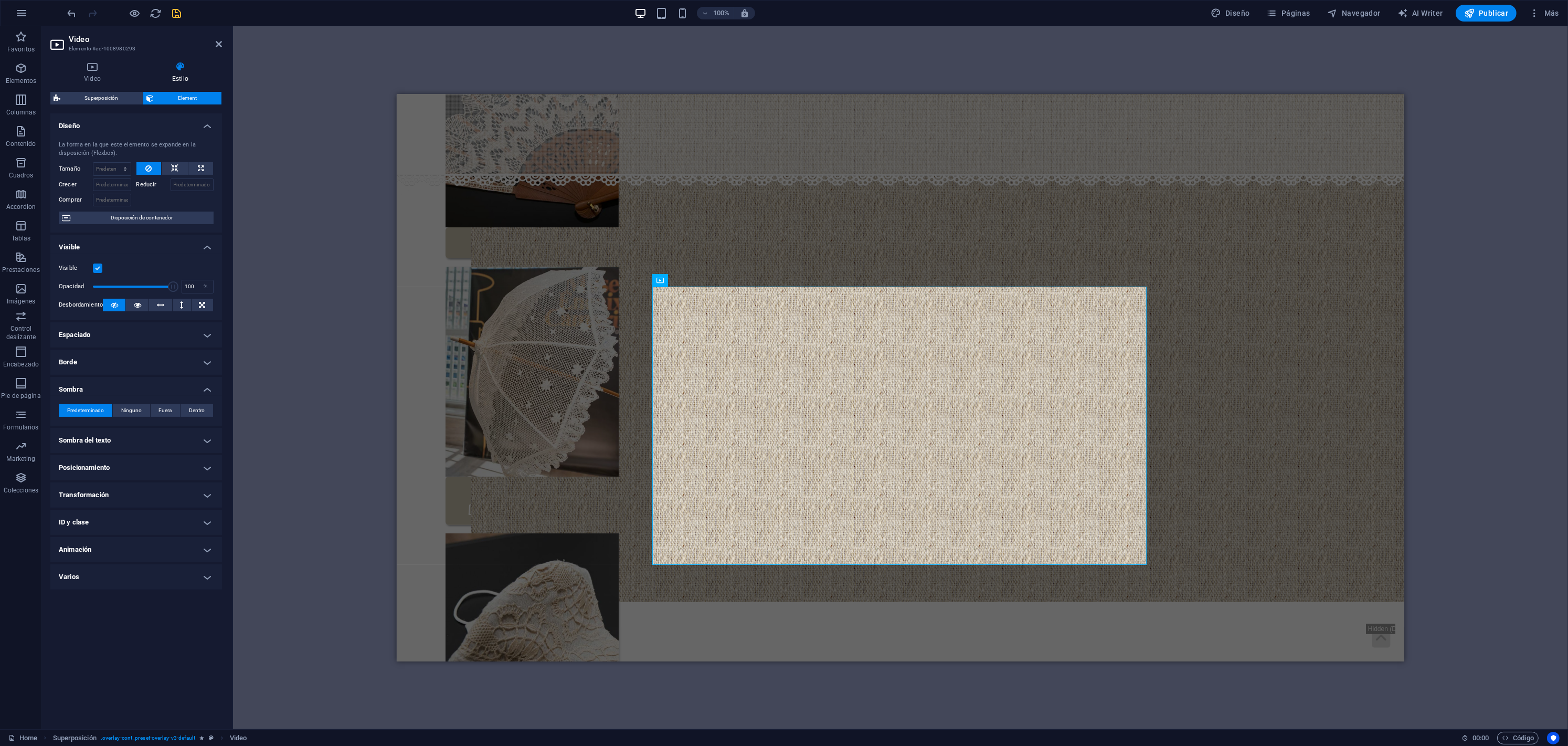
click at [174, 409] on button "Fuera" at bounding box center [166, 410] width 30 height 12
type input "2"
type input "4"
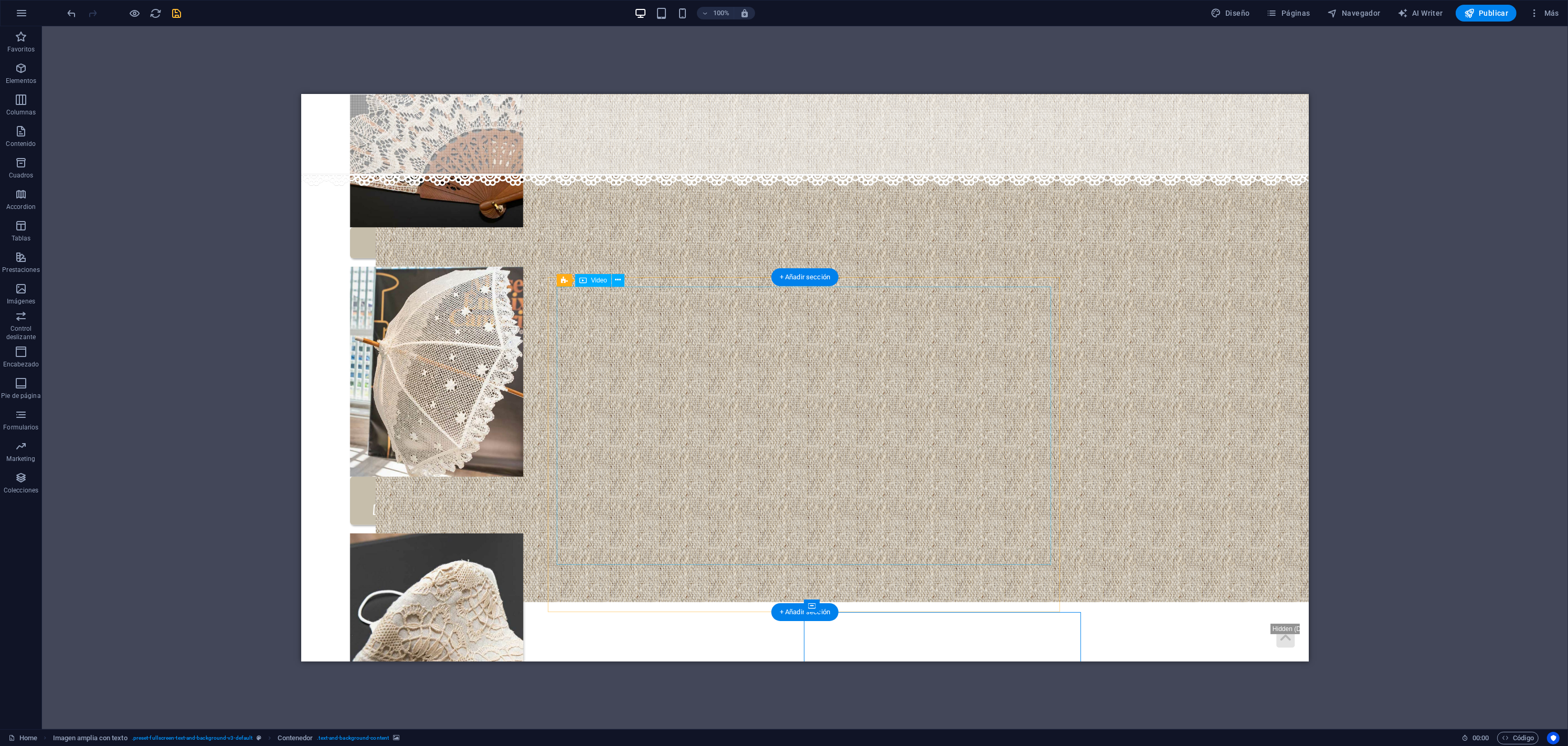
select select "px"
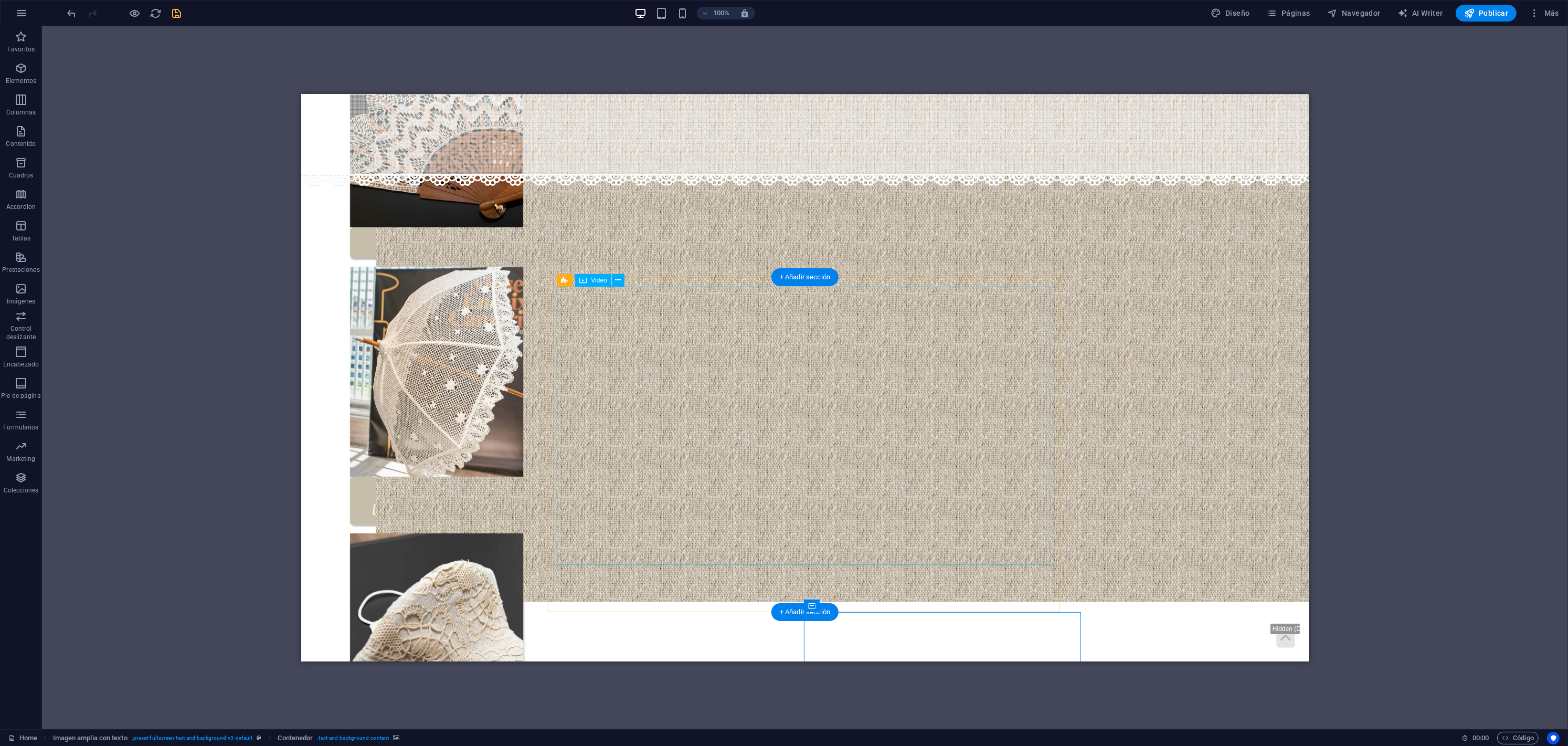
select select "px"
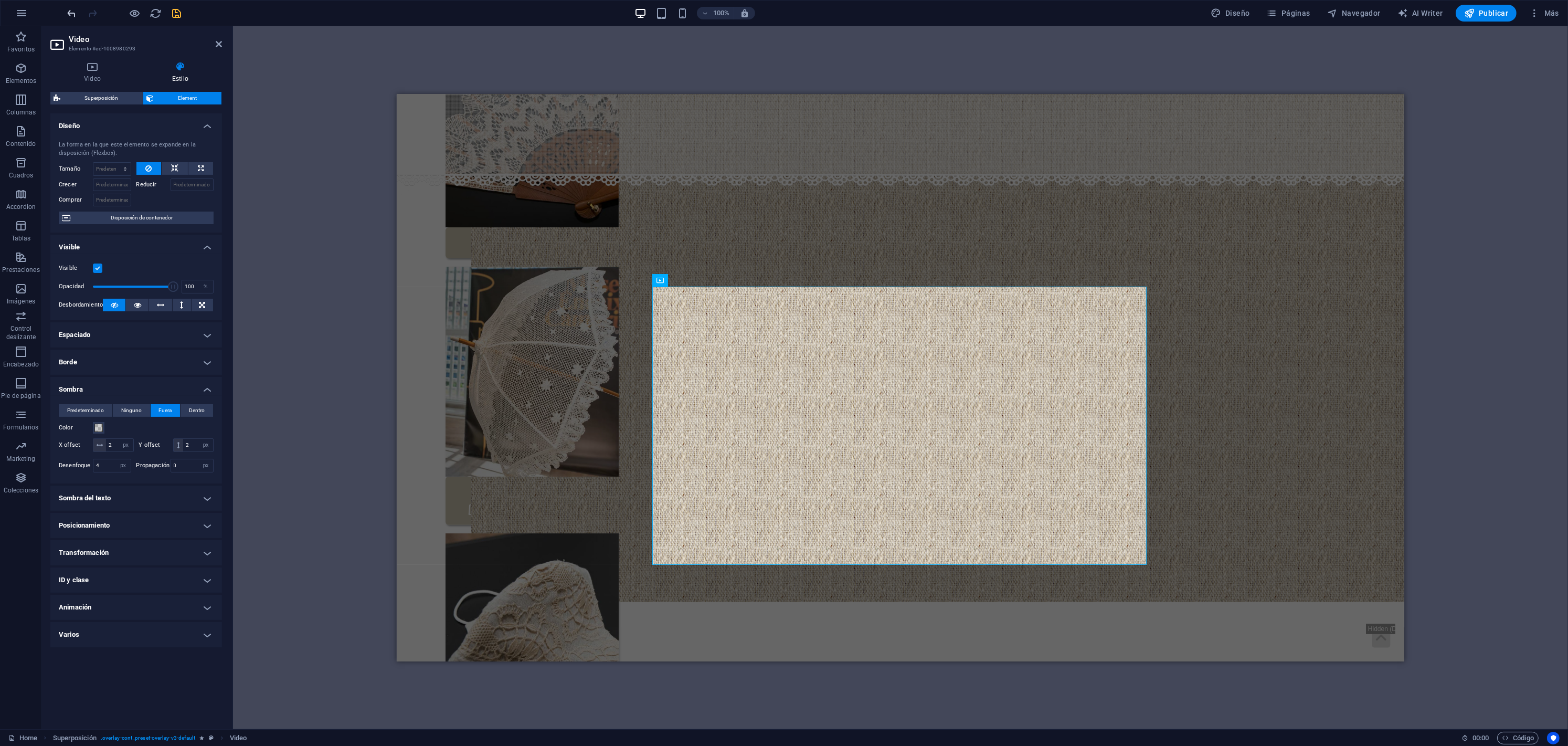
click at [74, 15] on icon "undo" at bounding box center [72, 13] width 12 height 12
select select "rem"
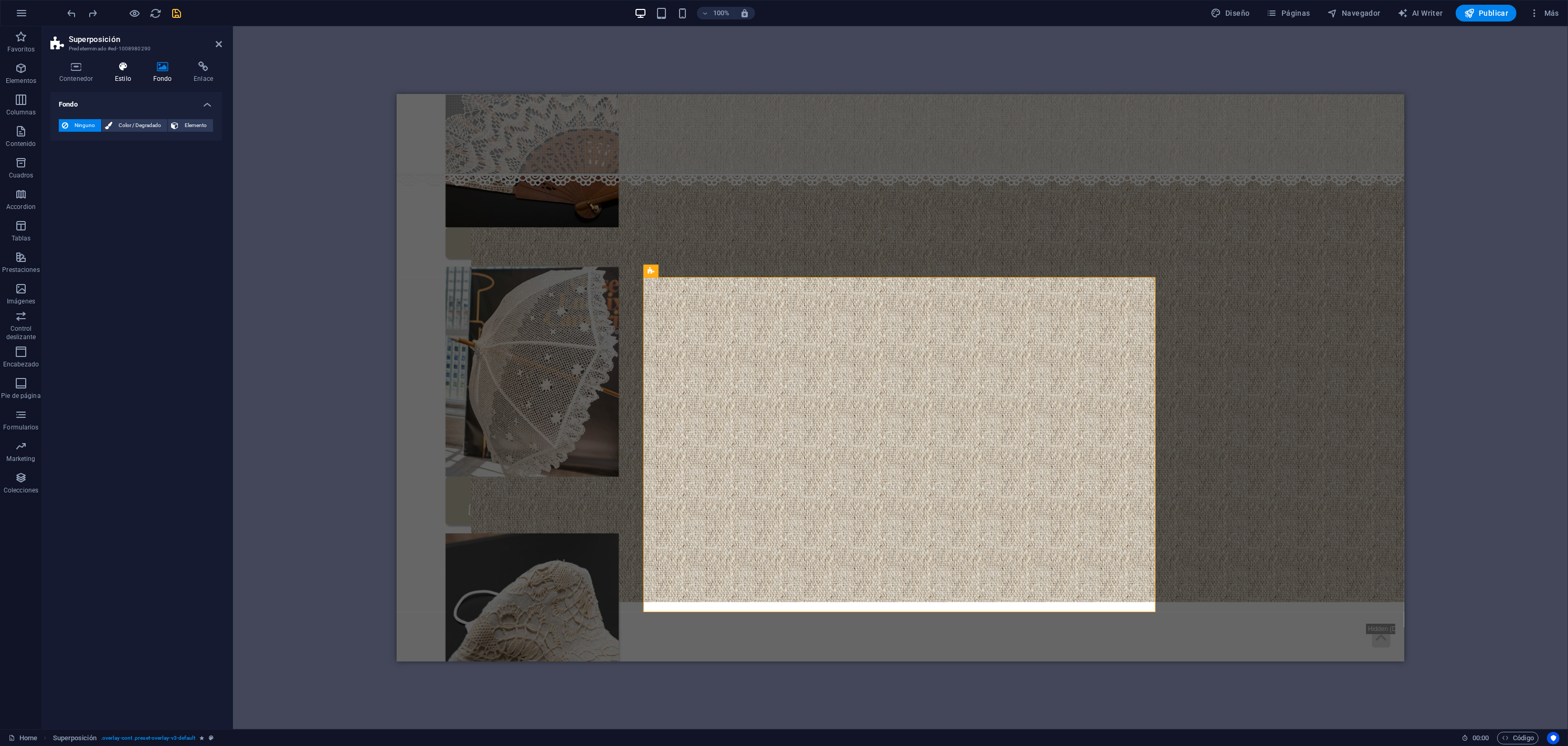
click at [133, 76] on h4 "Estilo" at bounding box center [125, 72] width 38 height 22
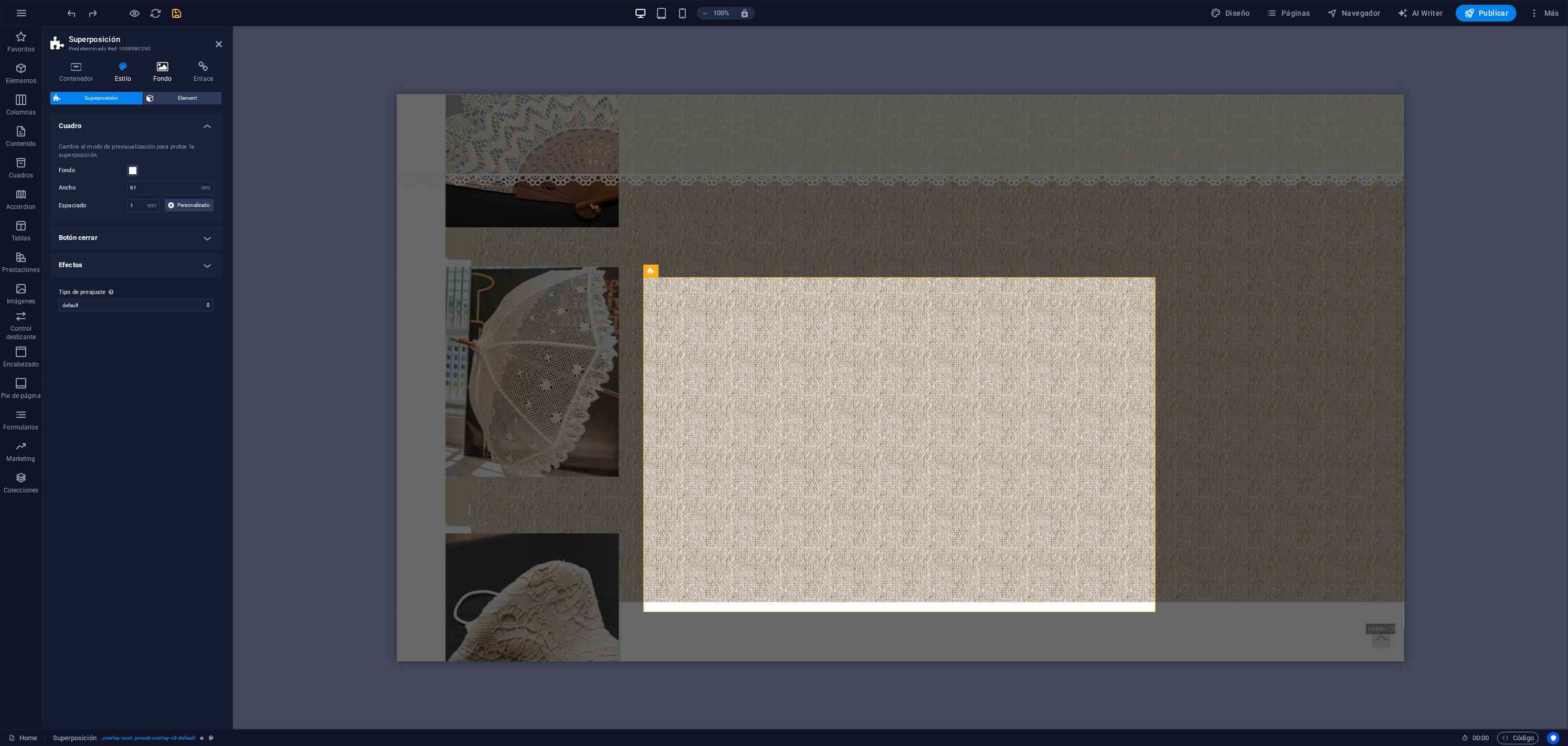
click at [153, 73] on h4 "Fondo" at bounding box center [164, 72] width 41 height 22
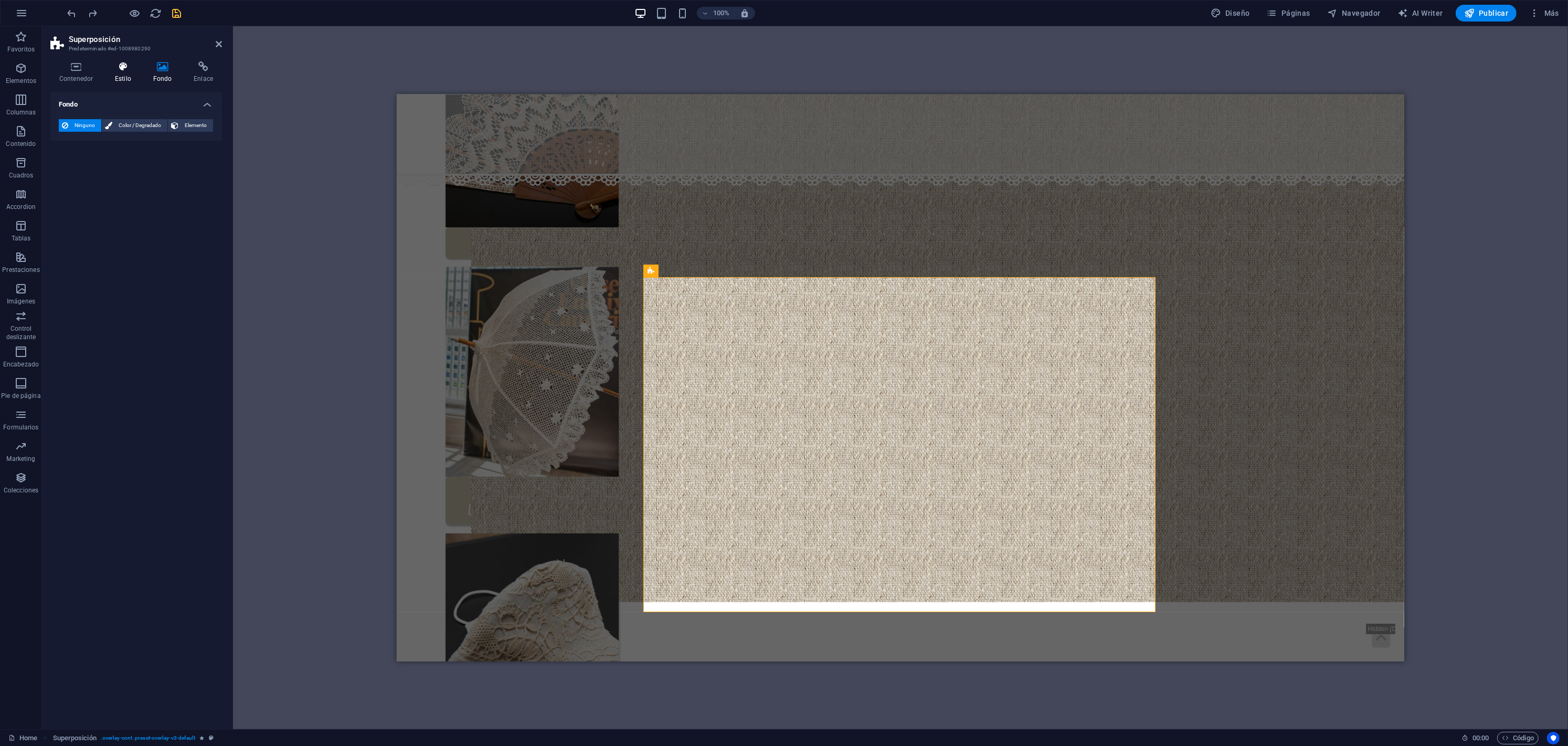
click at [128, 73] on h4 "Estilo" at bounding box center [125, 72] width 38 height 22
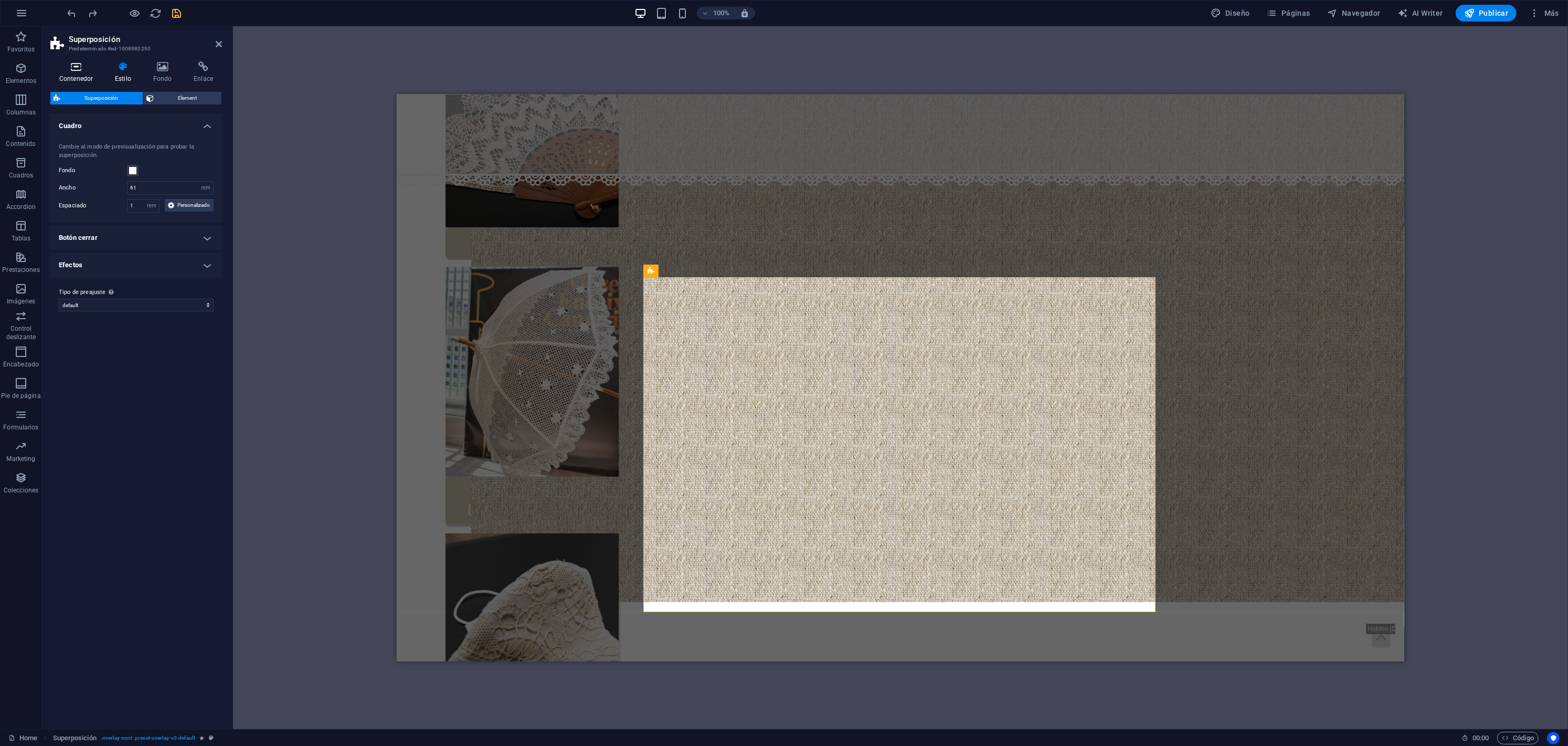
click at [62, 76] on h4 "Contenedor" at bounding box center [78, 72] width 55 height 22
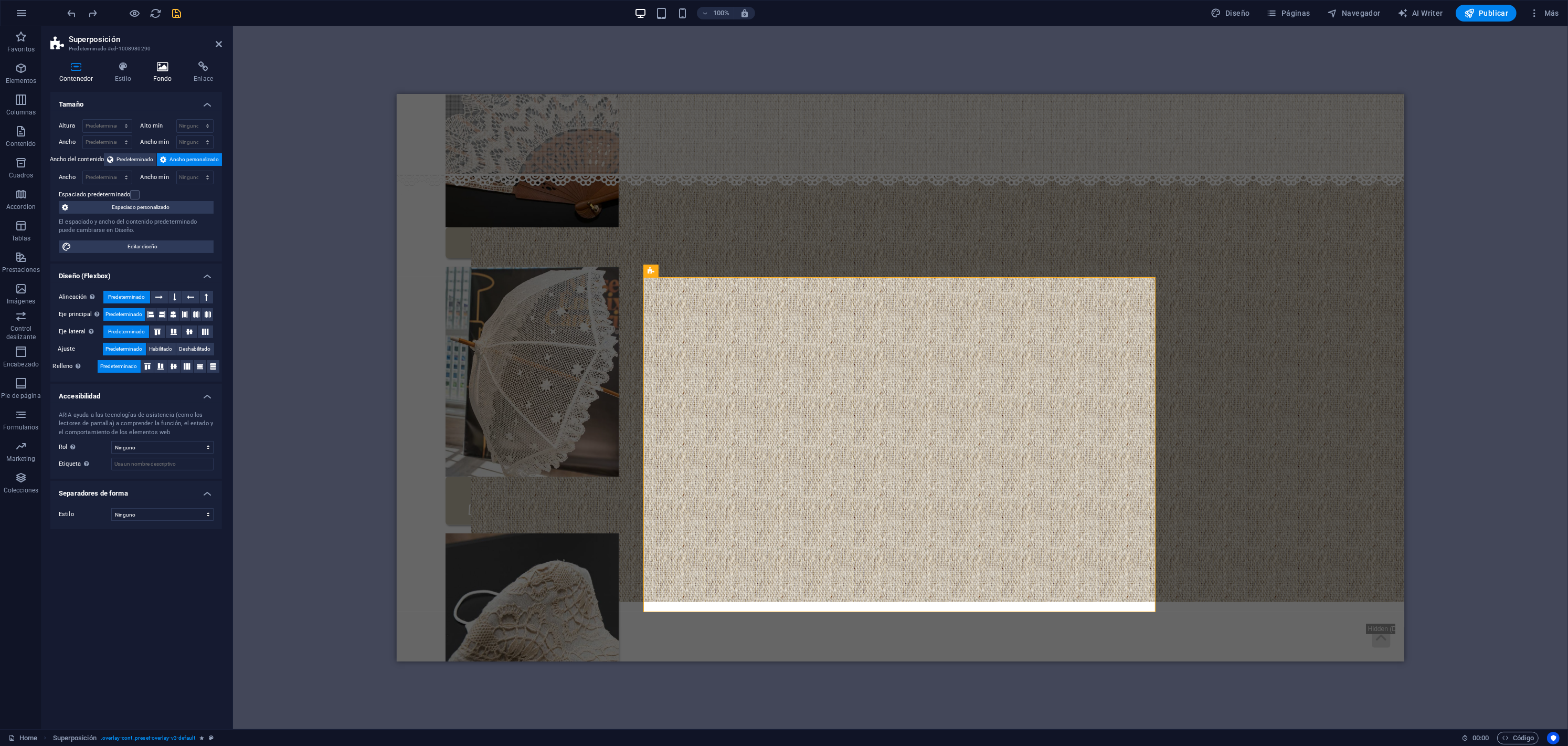
click at [160, 72] on h4 "Fondo" at bounding box center [164, 72] width 41 height 22
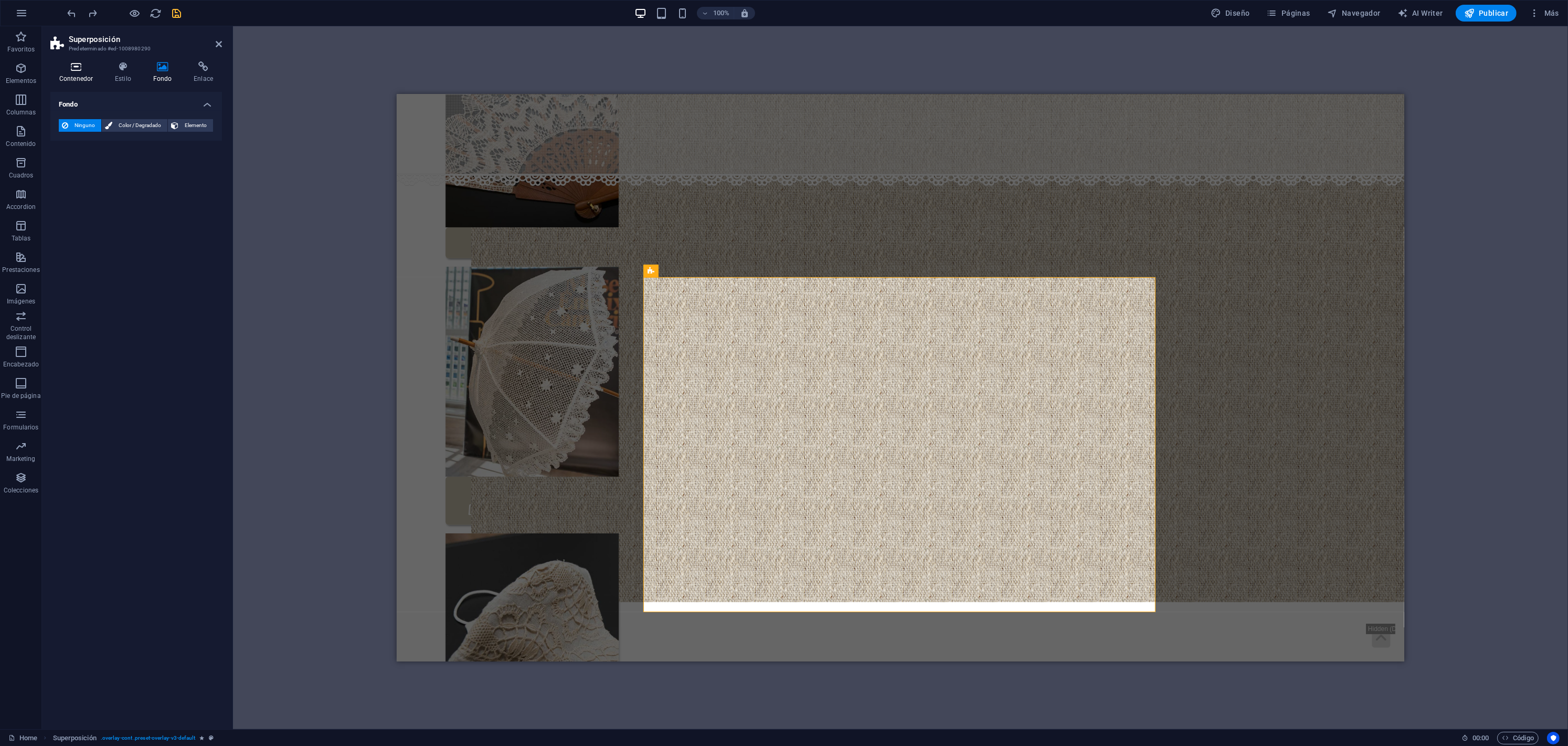
click at [68, 72] on h4 "Contenedor" at bounding box center [78, 72] width 55 height 22
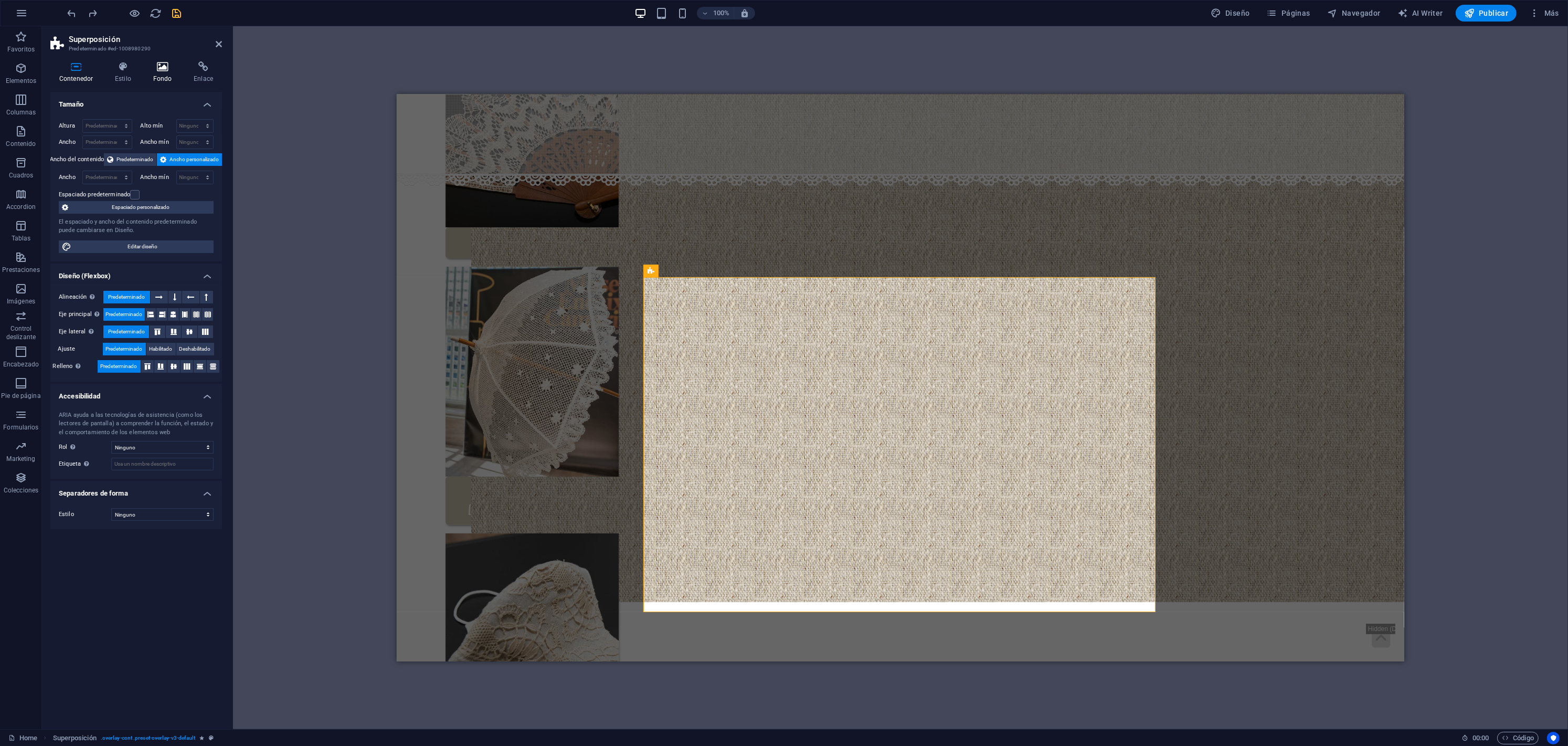
click at [156, 66] on icon at bounding box center [162, 66] width 37 height 11
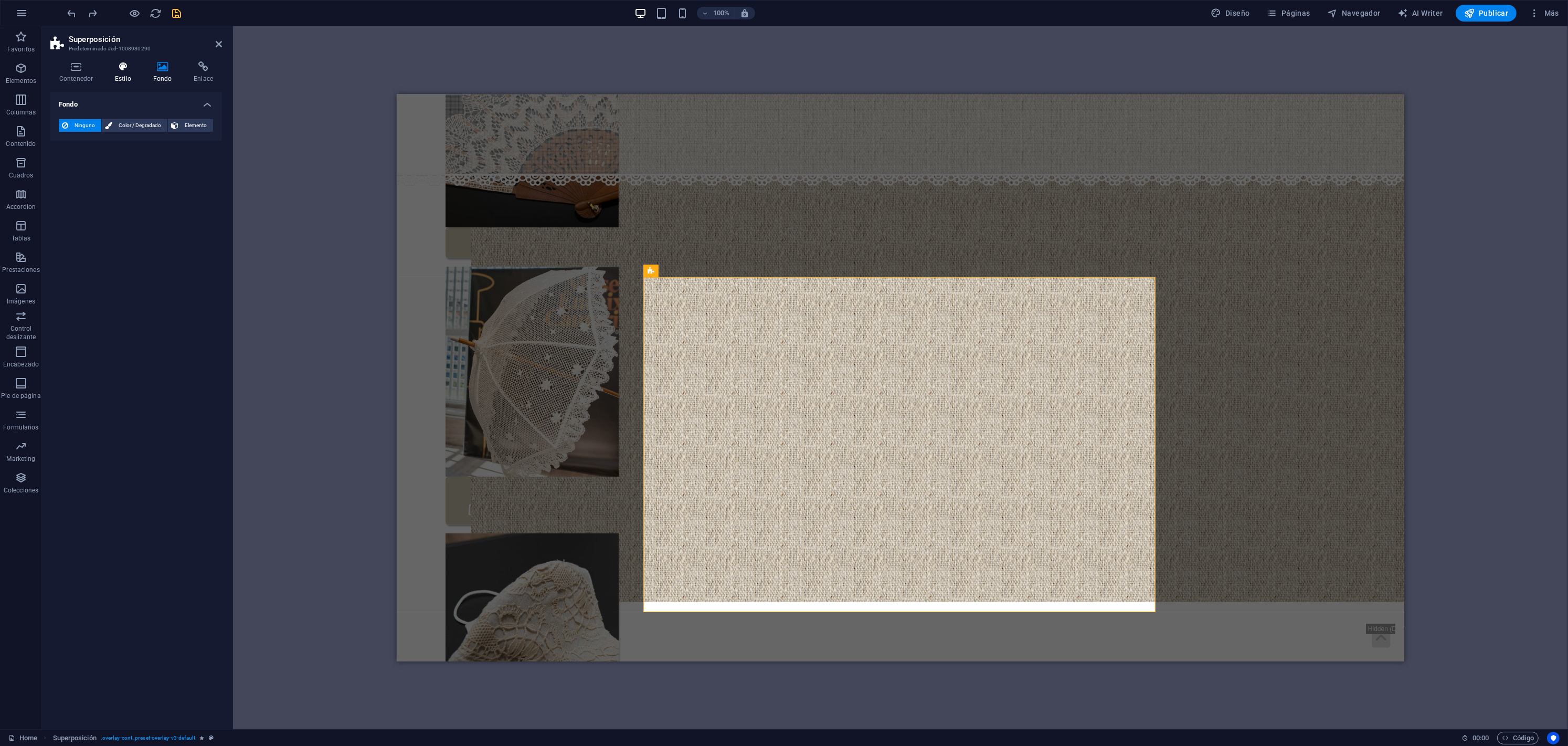
click at [132, 68] on icon at bounding box center [122, 66] width 34 height 11
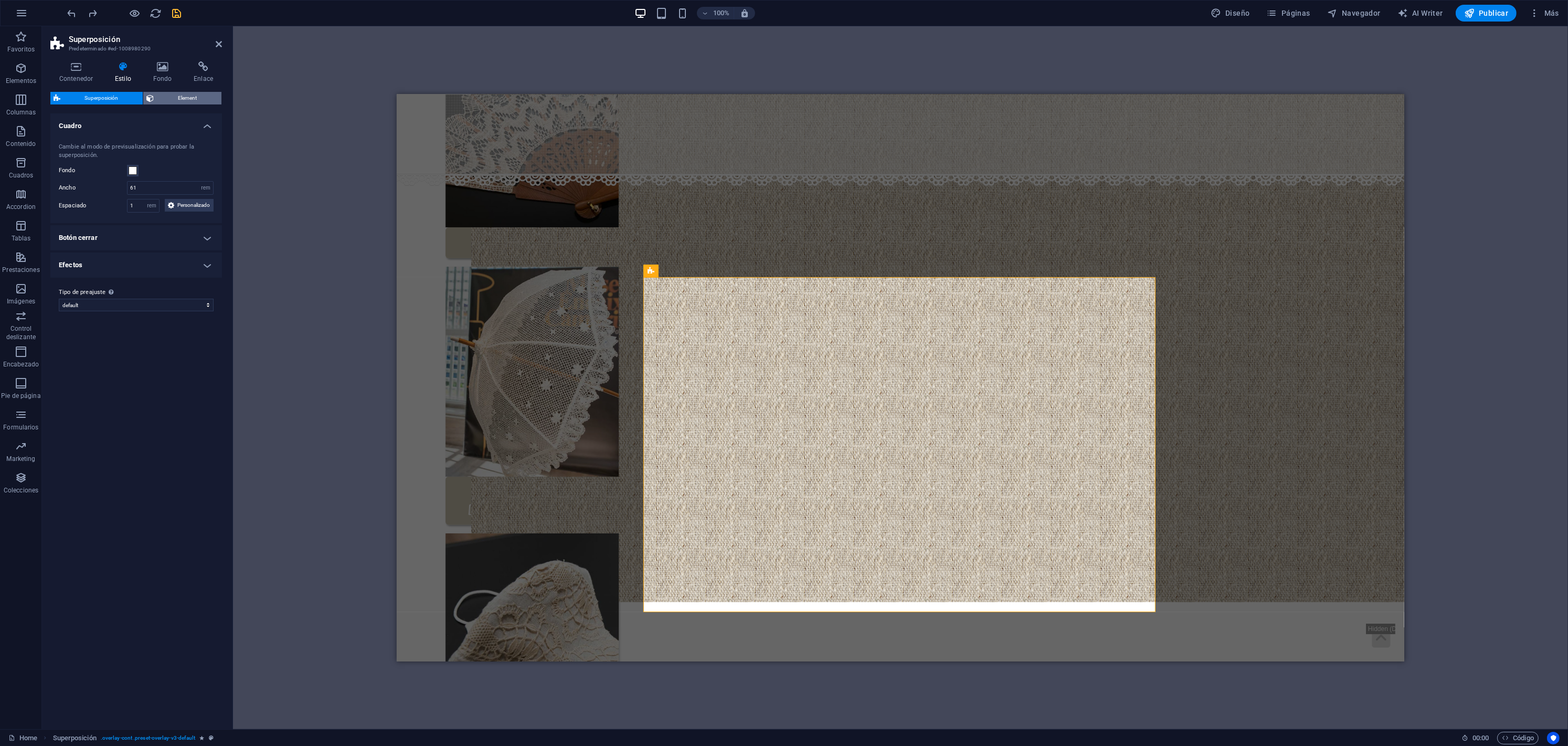
click at [172, 96] on span "Element" at bounding box center [187, 97] width 61 height 12
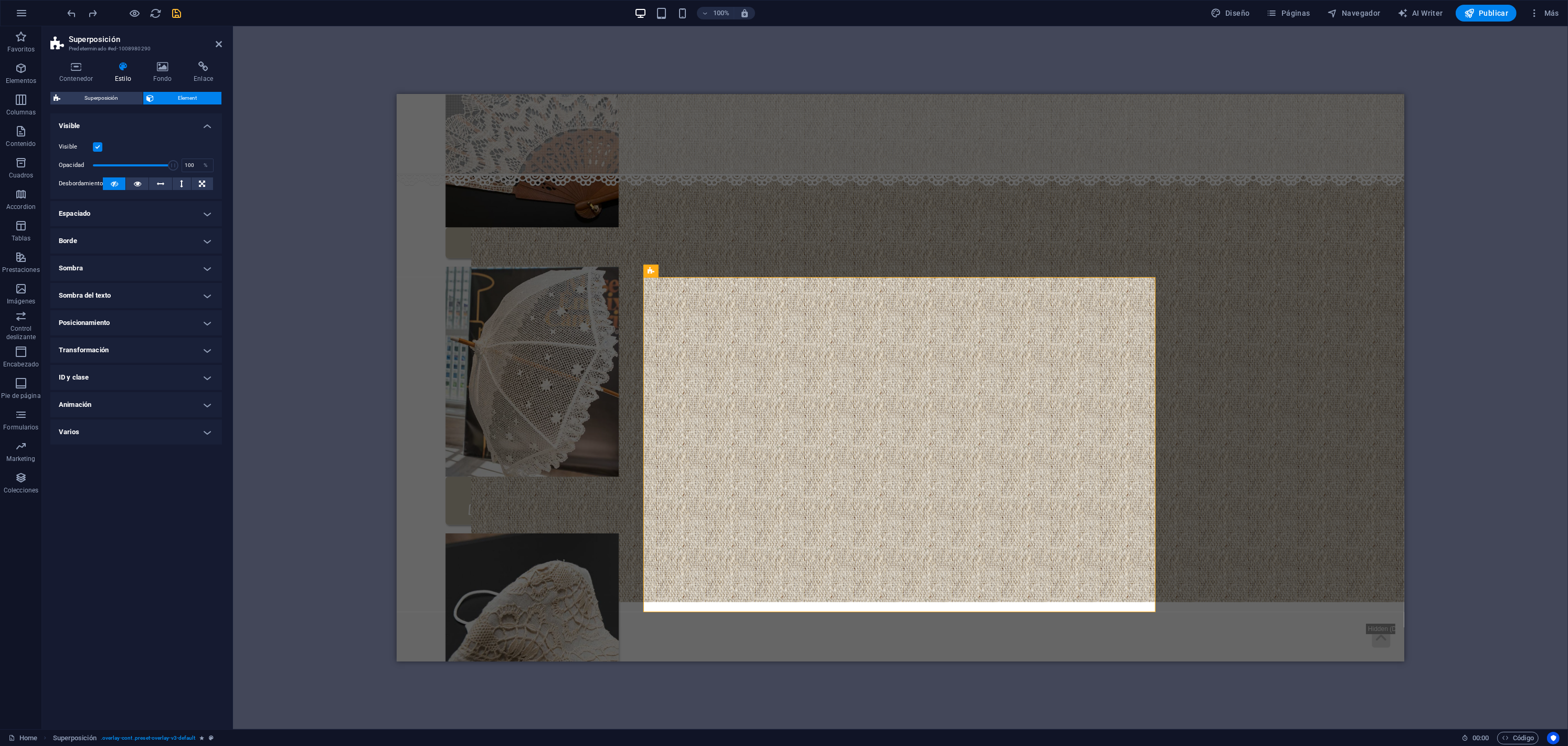
click at [130, 260] on h4 "Sombra" at bounding box center [136, 268] width 172 height 25
drag, startPoint x: 106, startPoint y: 338, endPoint x: 76, endPoint y: 335, distance: 30.1
click at [76, 337] on div "Desenfoque 4 px rem % vh vw" at bounding box center [95, 344] width 72 height 14
type input "10"
click at [110, 324] on input "1" at bounding box center [120, 323] width 27 height 12
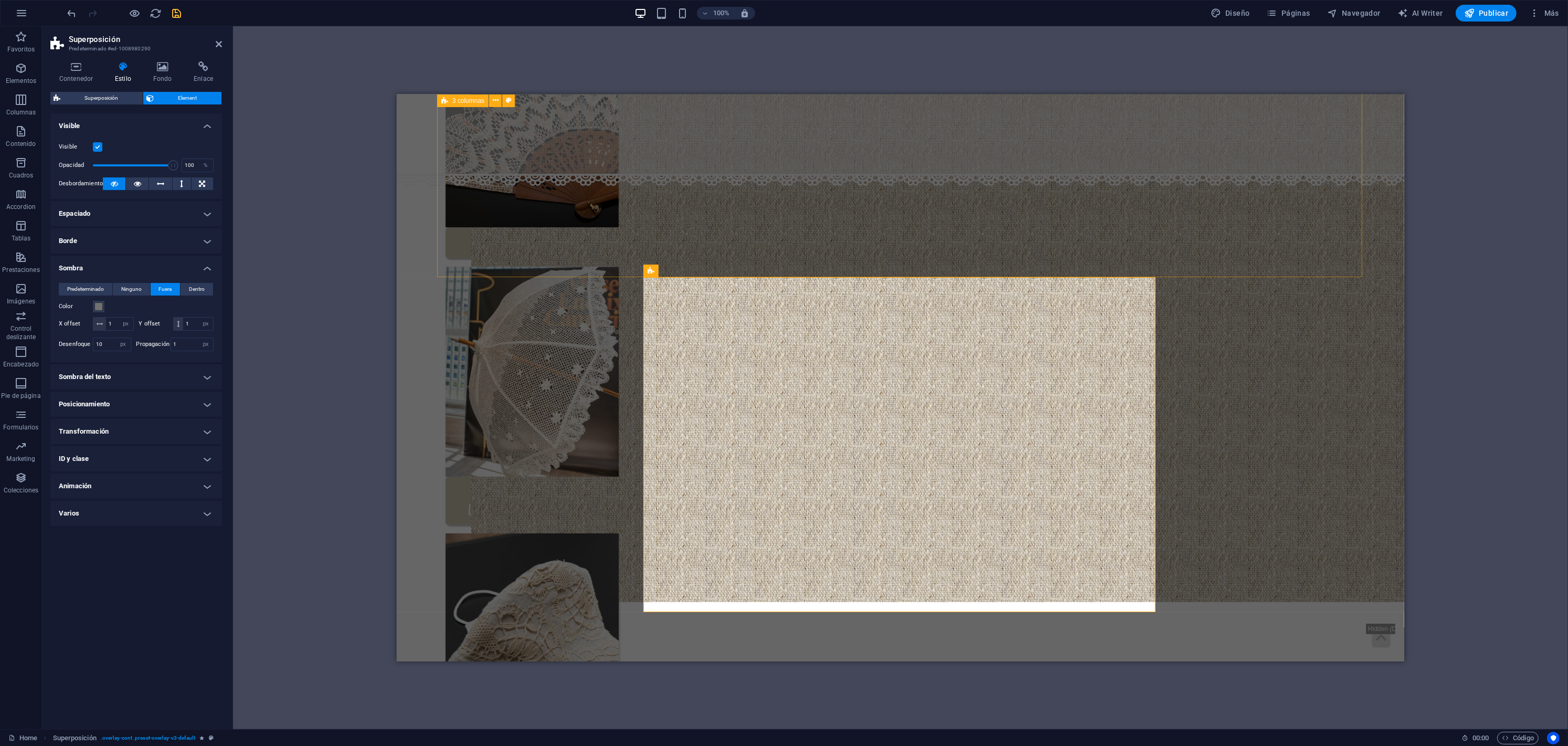
click at [1224, 230] on div "Nuestra colección Artesanía gallega Ponte en contacto" at bounding box center [900, 395] width 927 height 858
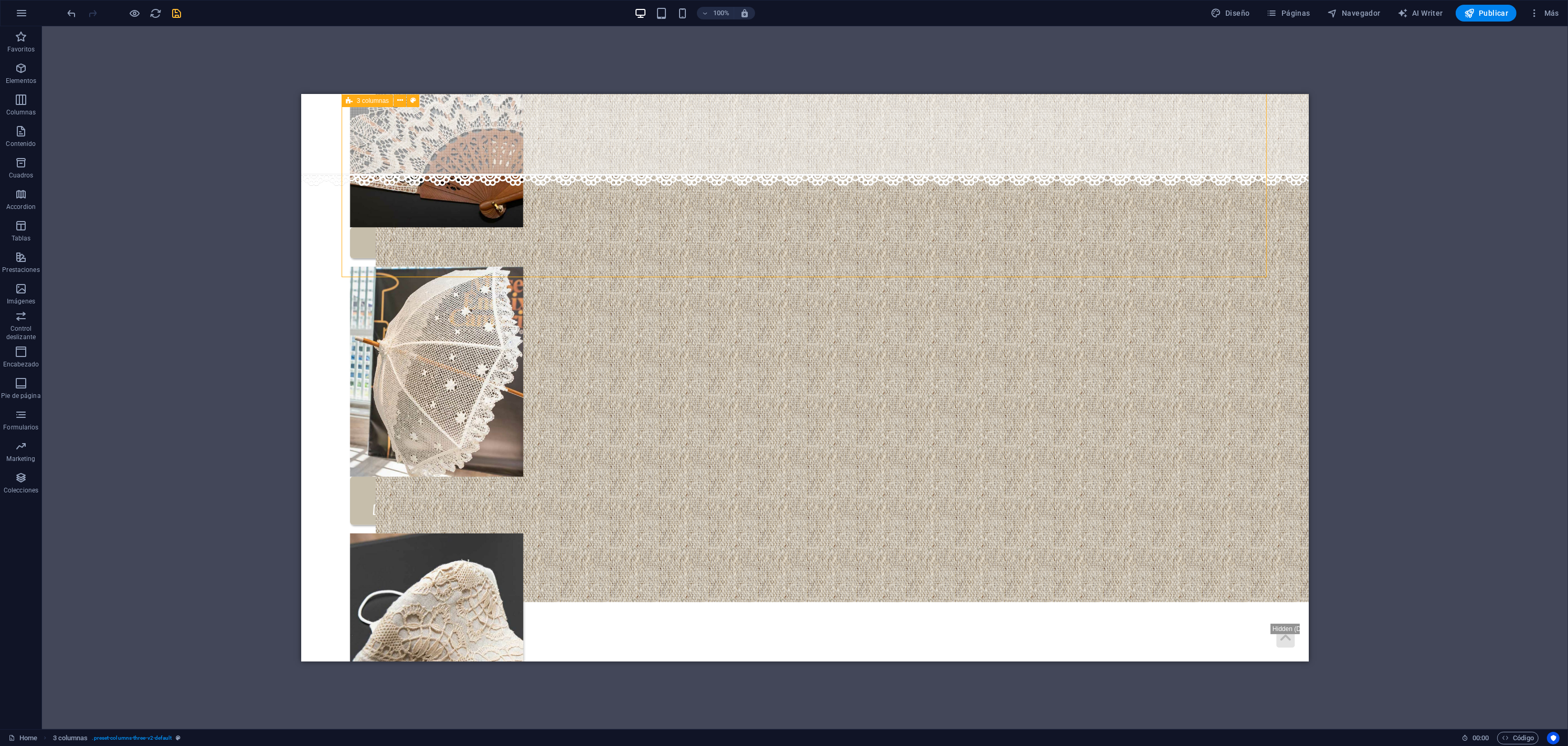
click at [1225, 230] on div "Nuestra colección Artesanía gallega Ponte en contacto" at bounding box center [804, 395] width 927 height 858
click at [135, 14] on icon "button" at bounding box center [135, 13] width 12 height 12
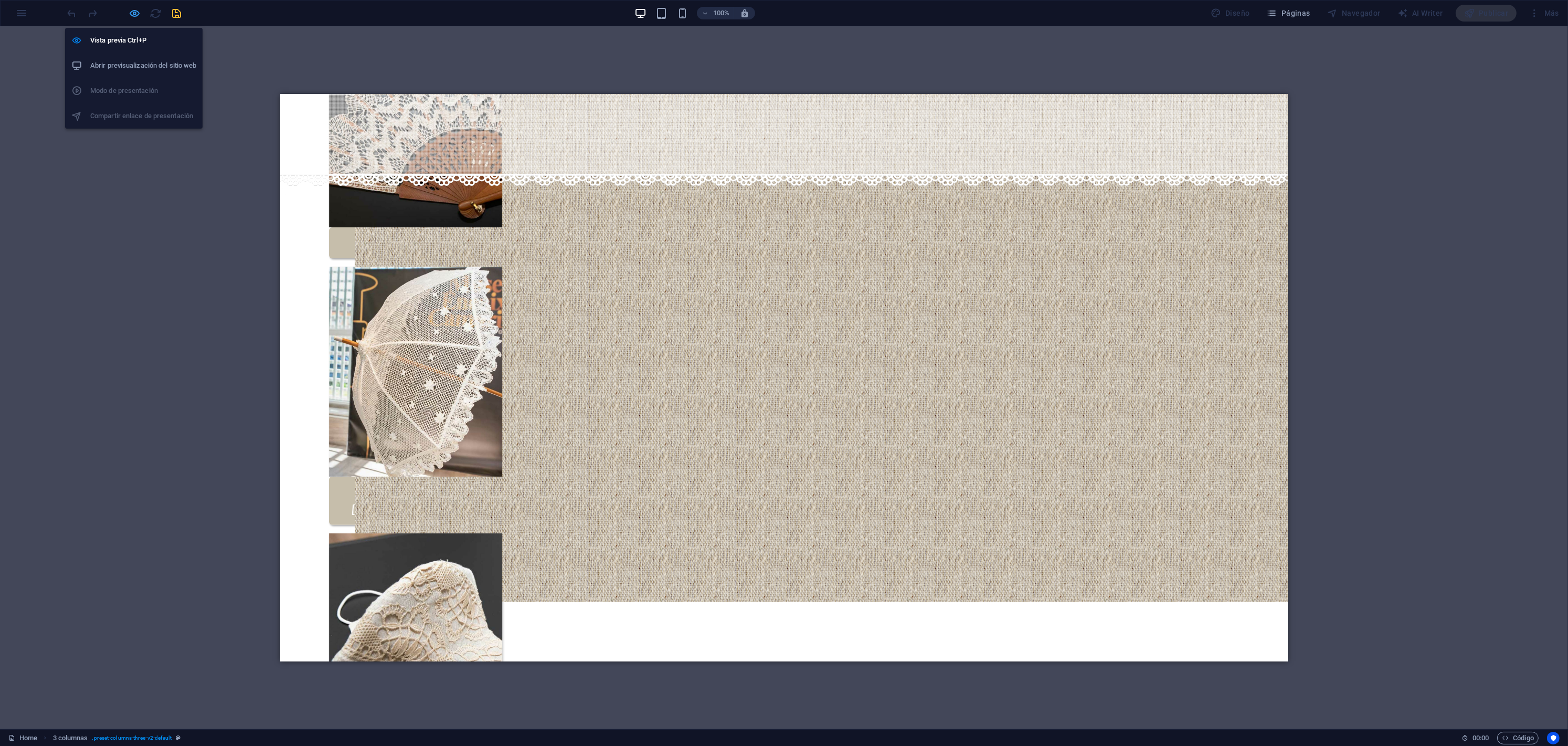
click at [134, 13] on icon "button" at bounding box center [135, 13] width 12 height 12
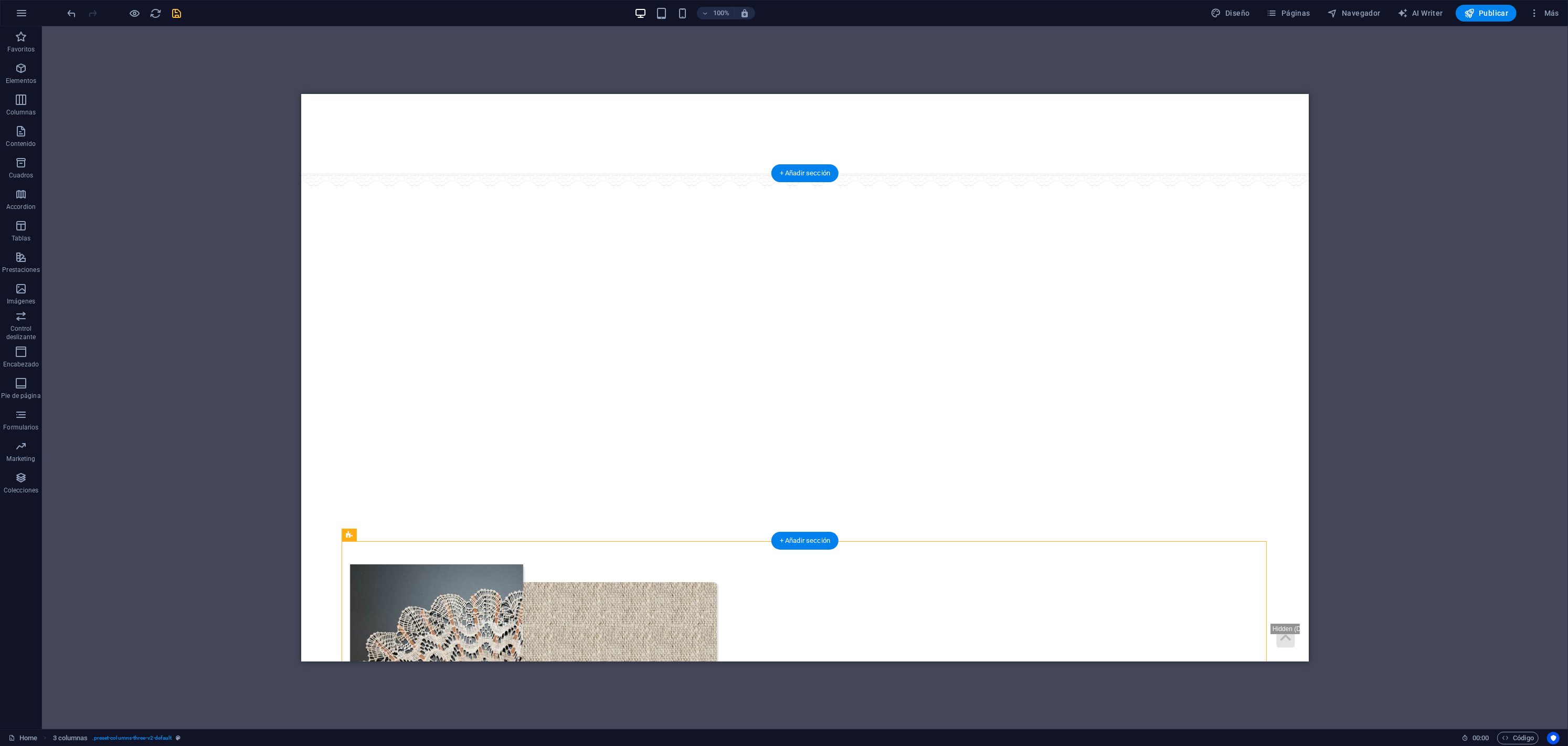
scroll to position [0, 0]
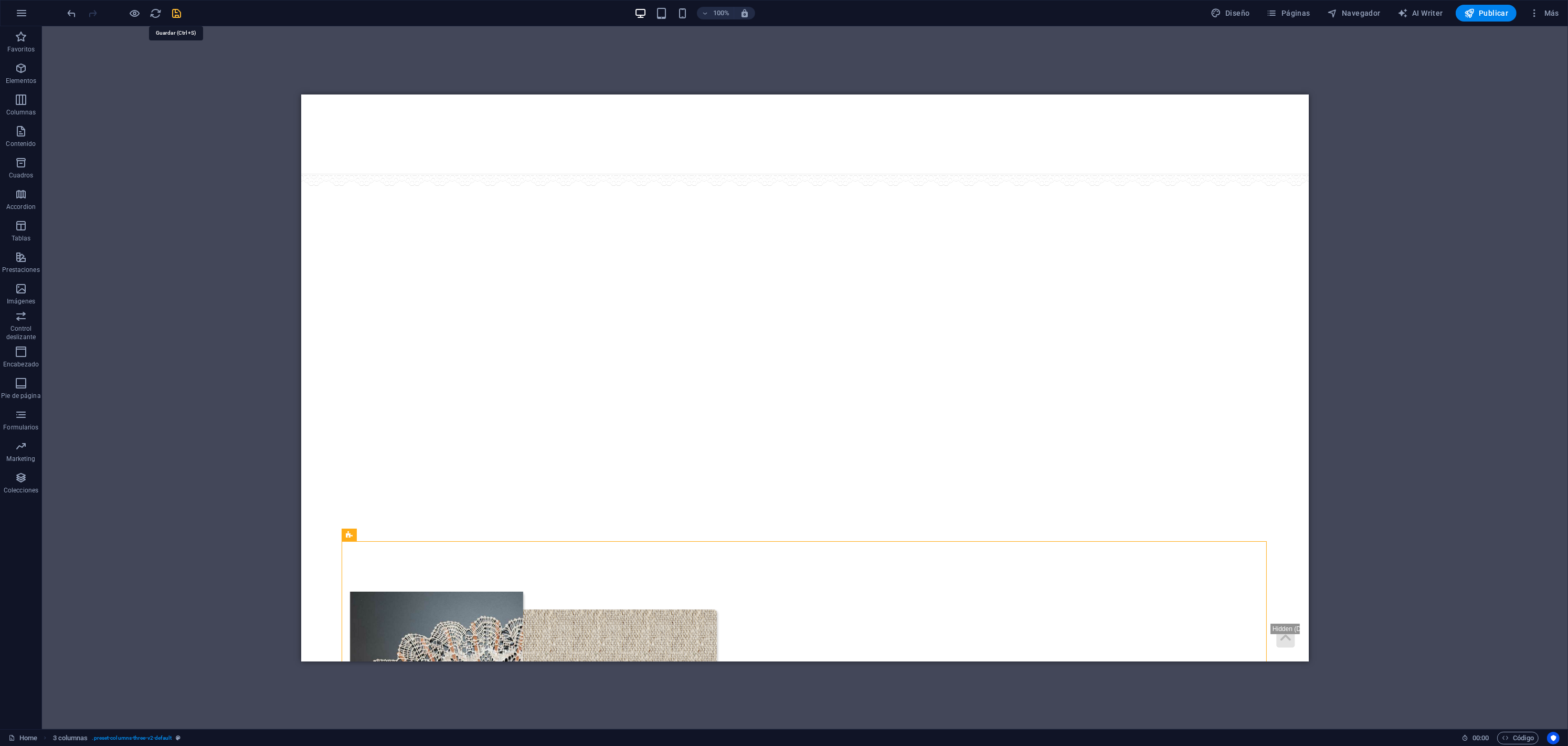
click at [174, 16] on icon "save" at bounding box center [177, 13] width 12 height 12
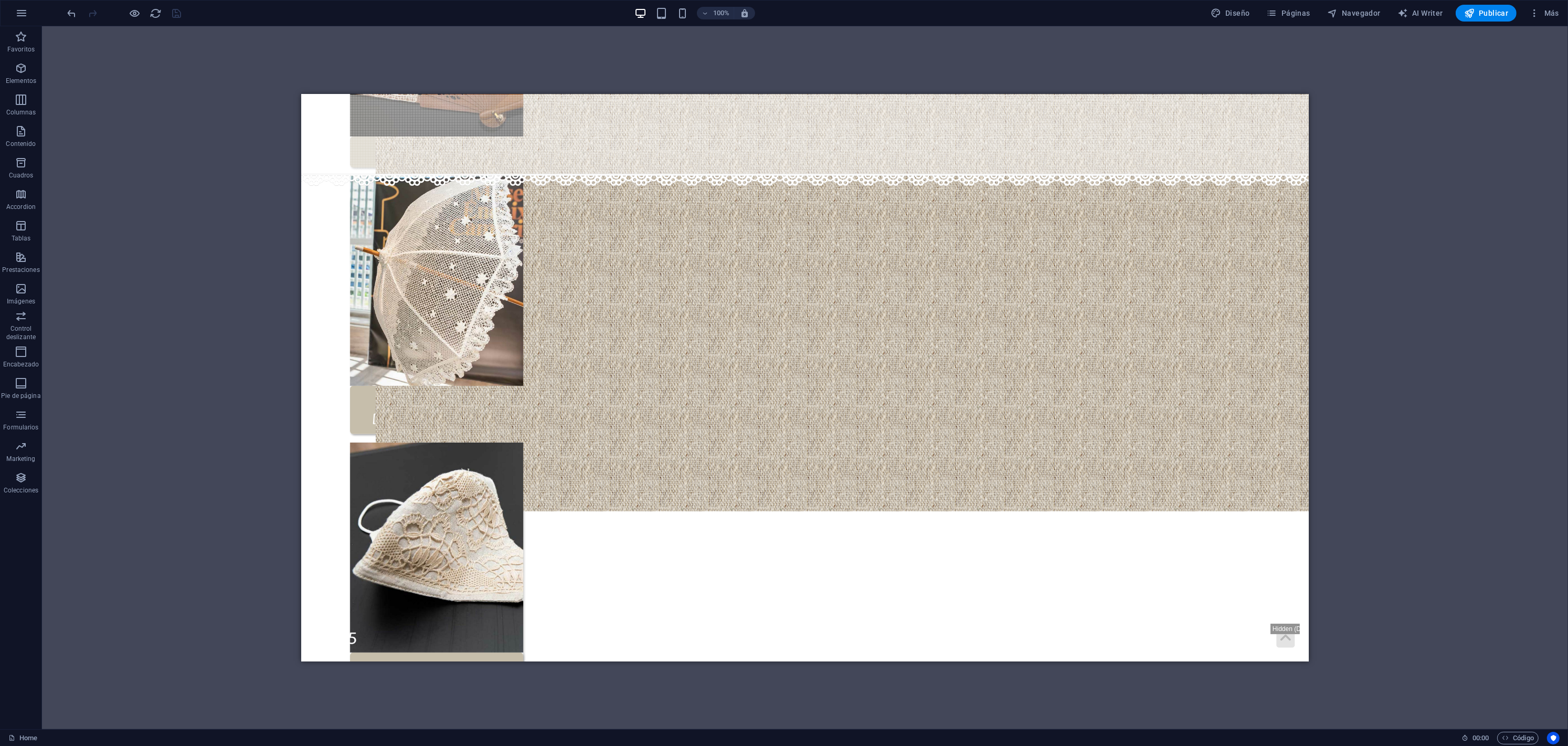
scroll to position [636, 0]
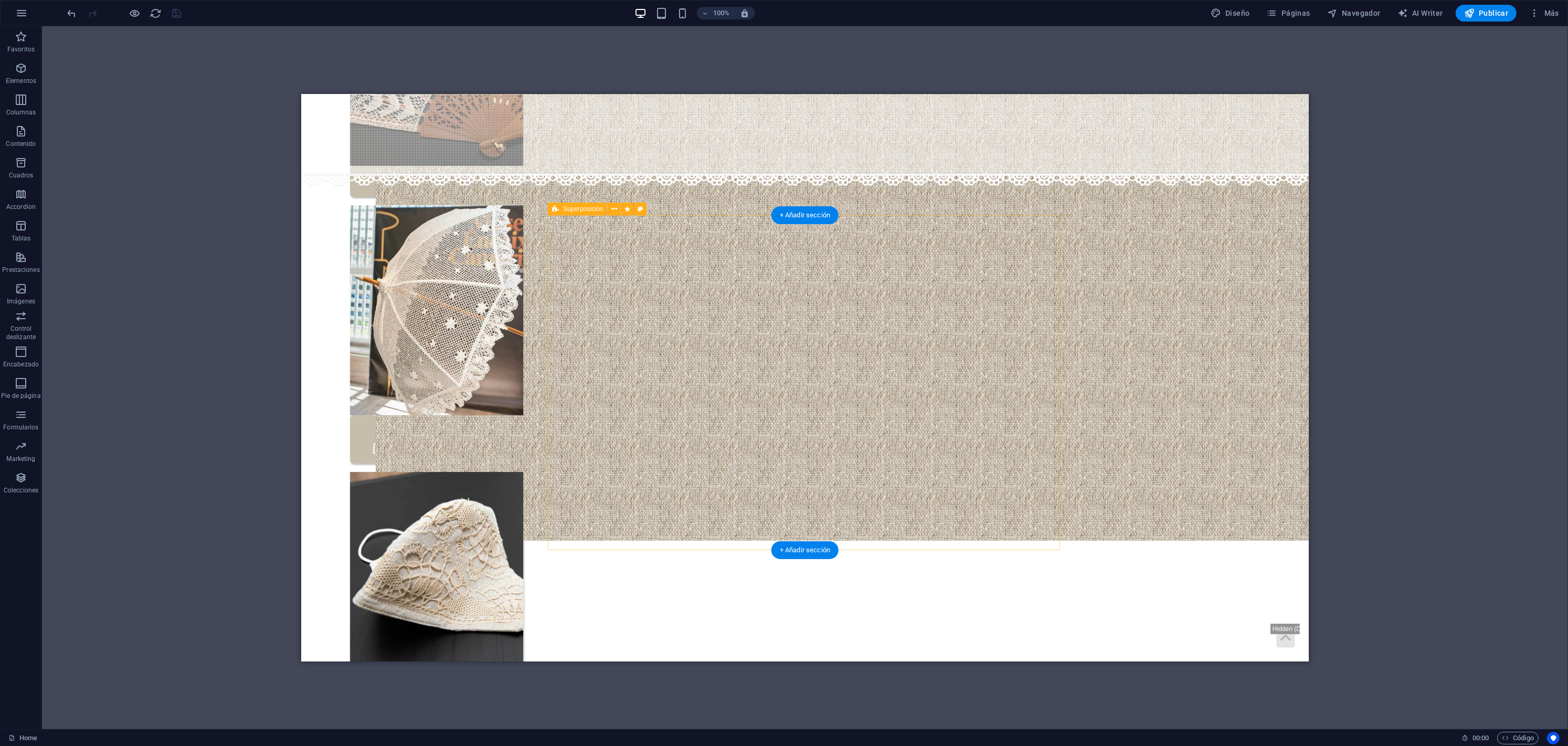
click at [564, 211] on span "Superposición" at bounding box center [582, 208] width 40 height 6
select select "px"
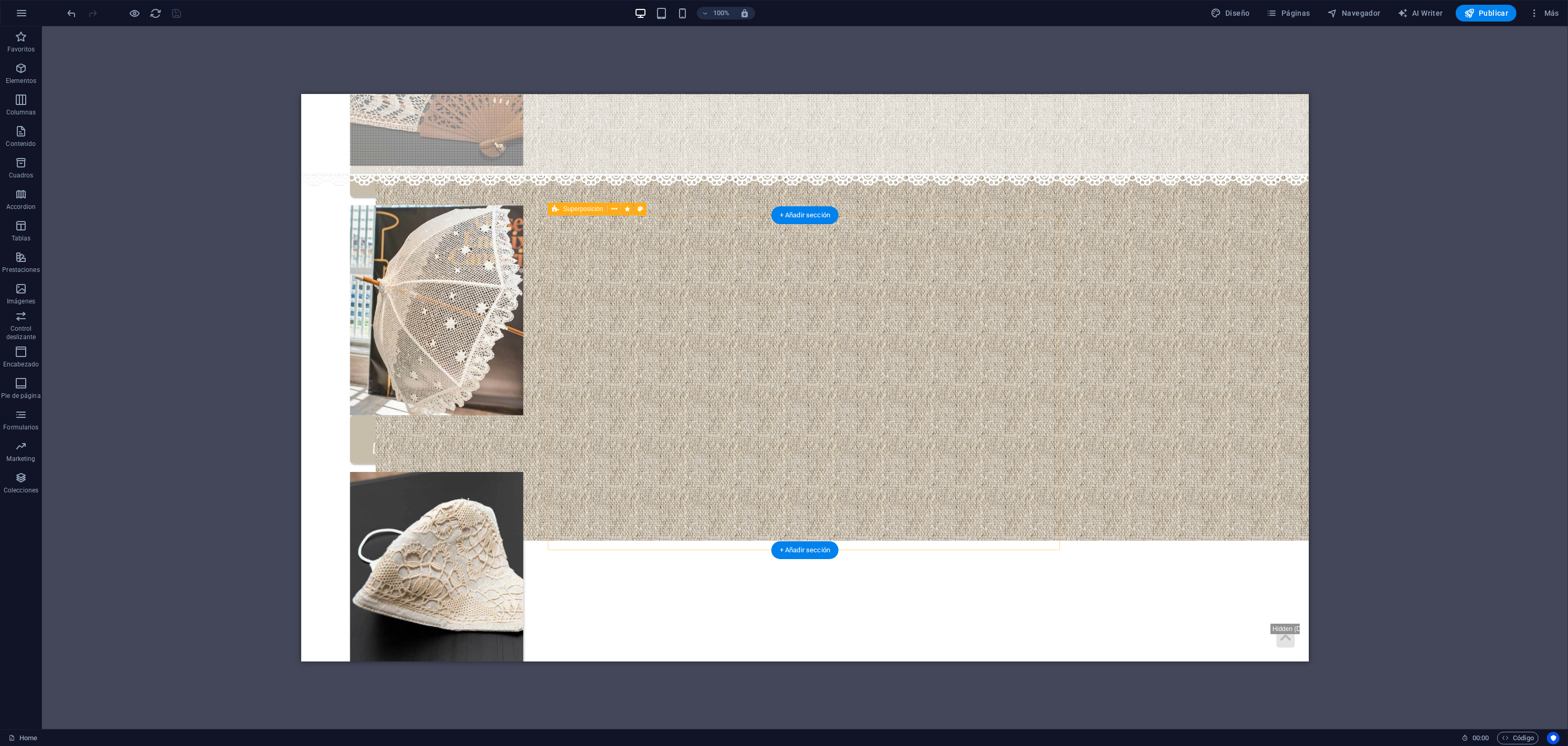
select select "px"
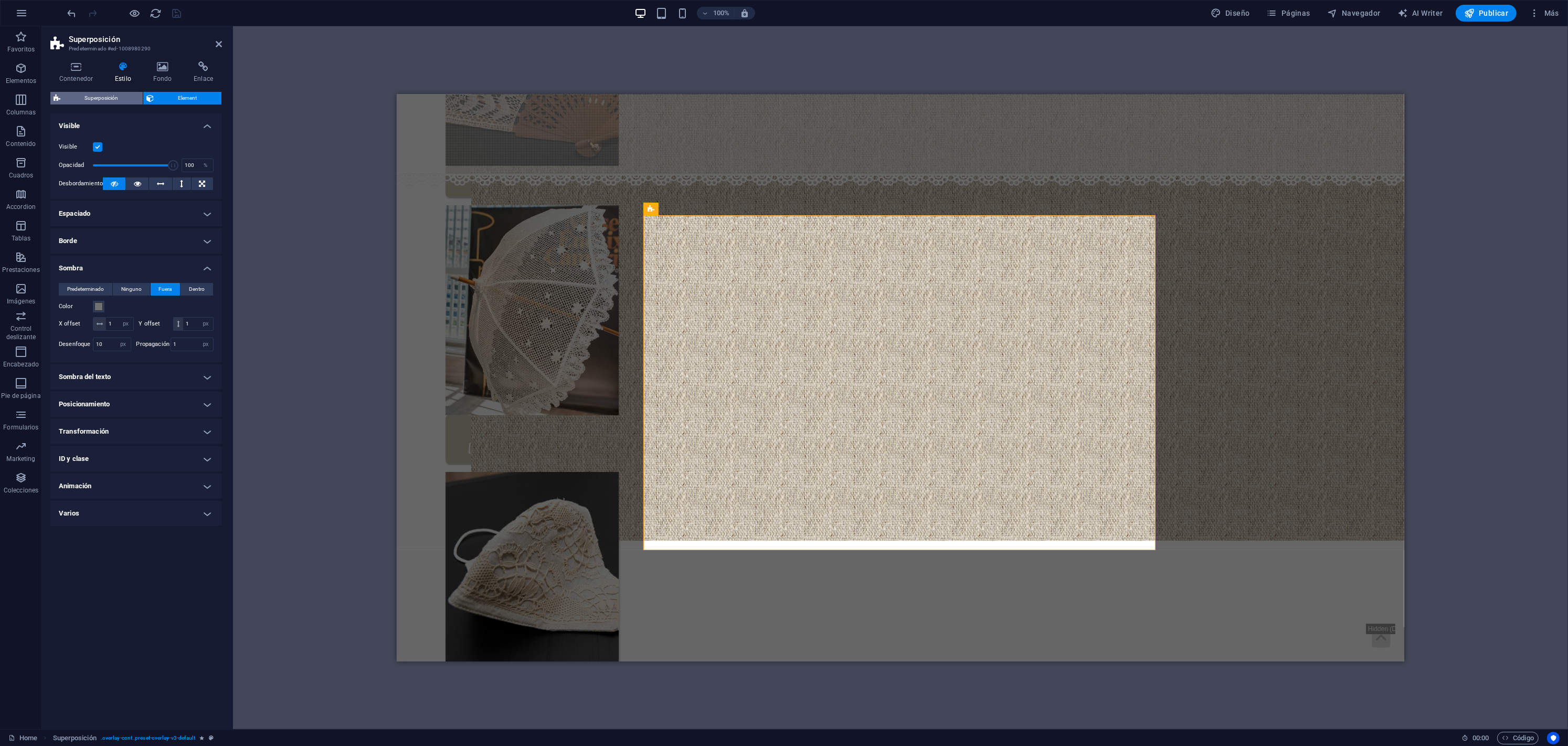
click at [118, 98] on span "Superposición" at bounding box center [102, 97] width 76 height 12
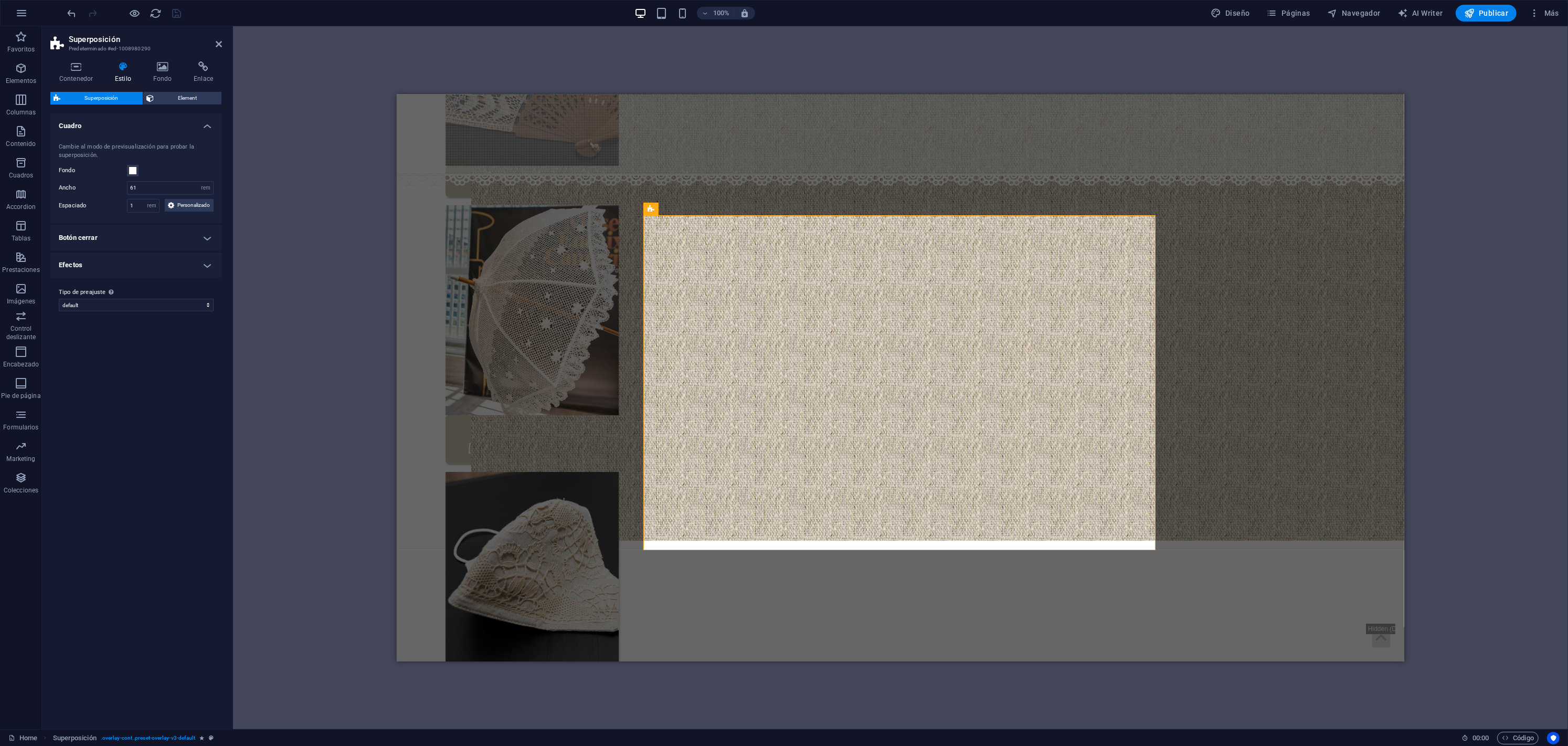
click at [174, 246] on h4 "Botón cerrar" at bounding box center [136, 237] width 172 height 25
click at [177, 354] on div "Tipo de preajuste La configuración y variante seleccionada arriba afecta a todo…" at bounding box center [136, 373] width 172 height 42
click at [177, 347] on h4 "Efectos" at bounding box center [136, 339] width 172 height 25
click at [177, 211] on span "Personalizado" at bounding box center [194, 205] width 33 height 12
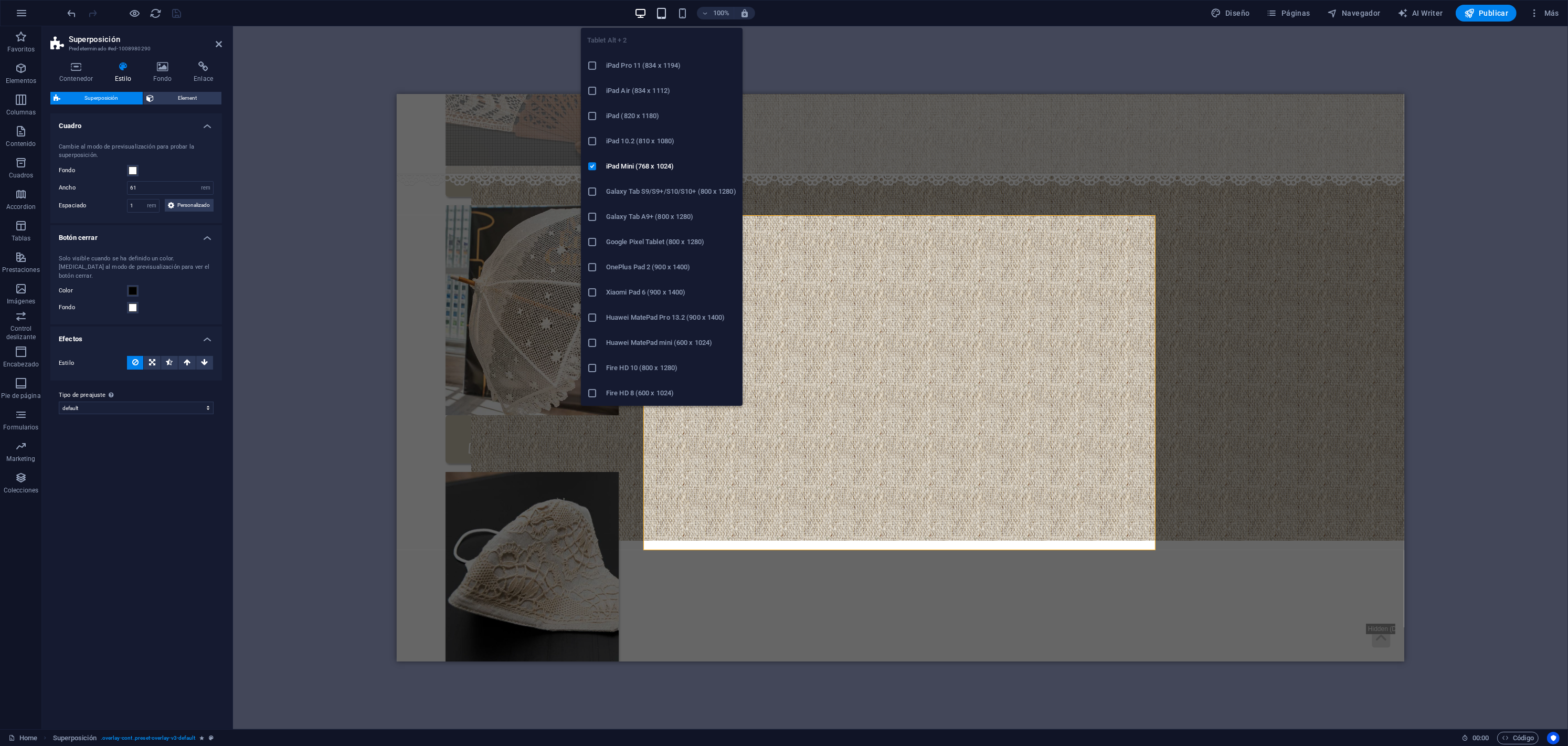
click at [663, 16] on icon "button" at bounding box center [661, 13] width 12 height 12
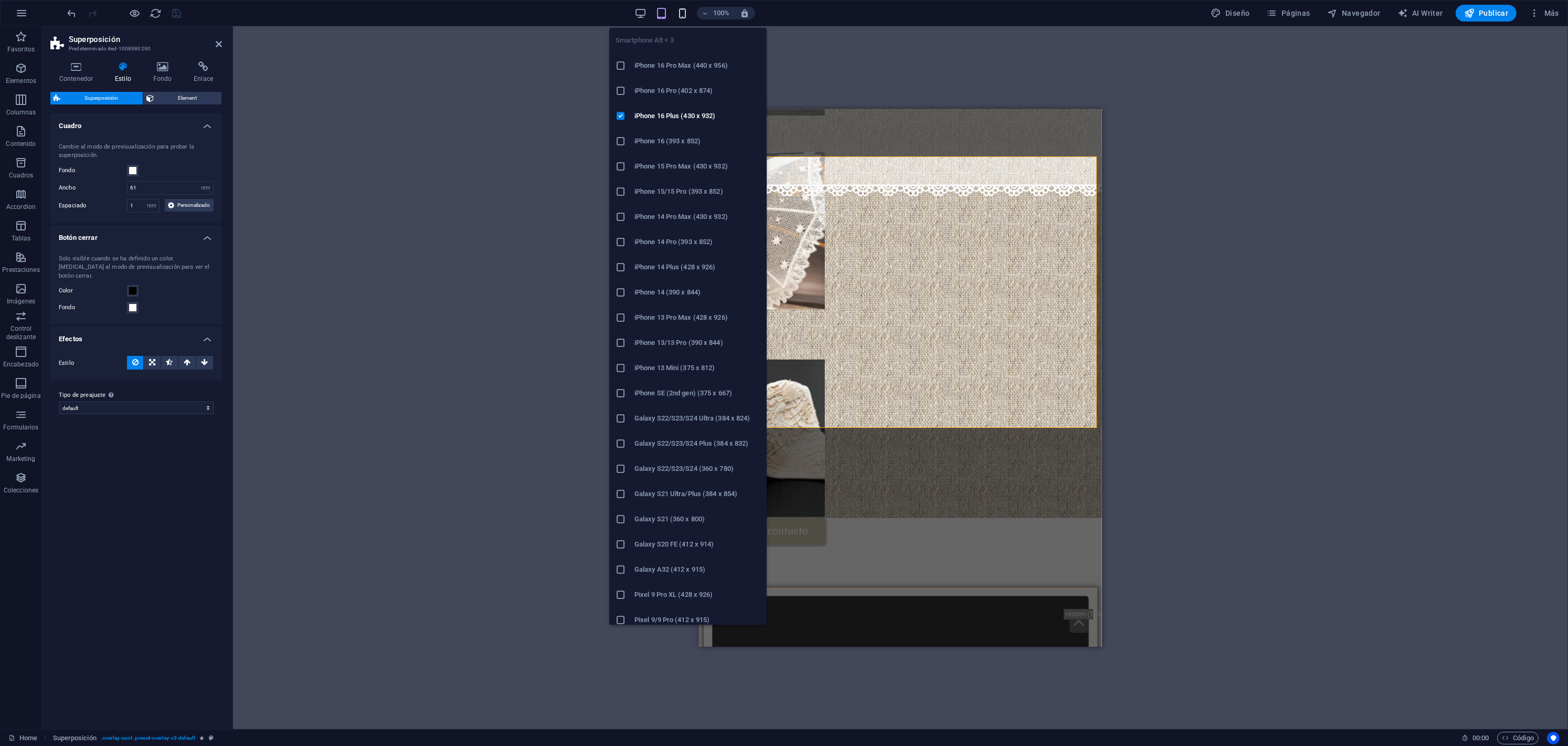
click at [680, 15] on icon "button" at bounding box center [682, 13] width 12 height 12
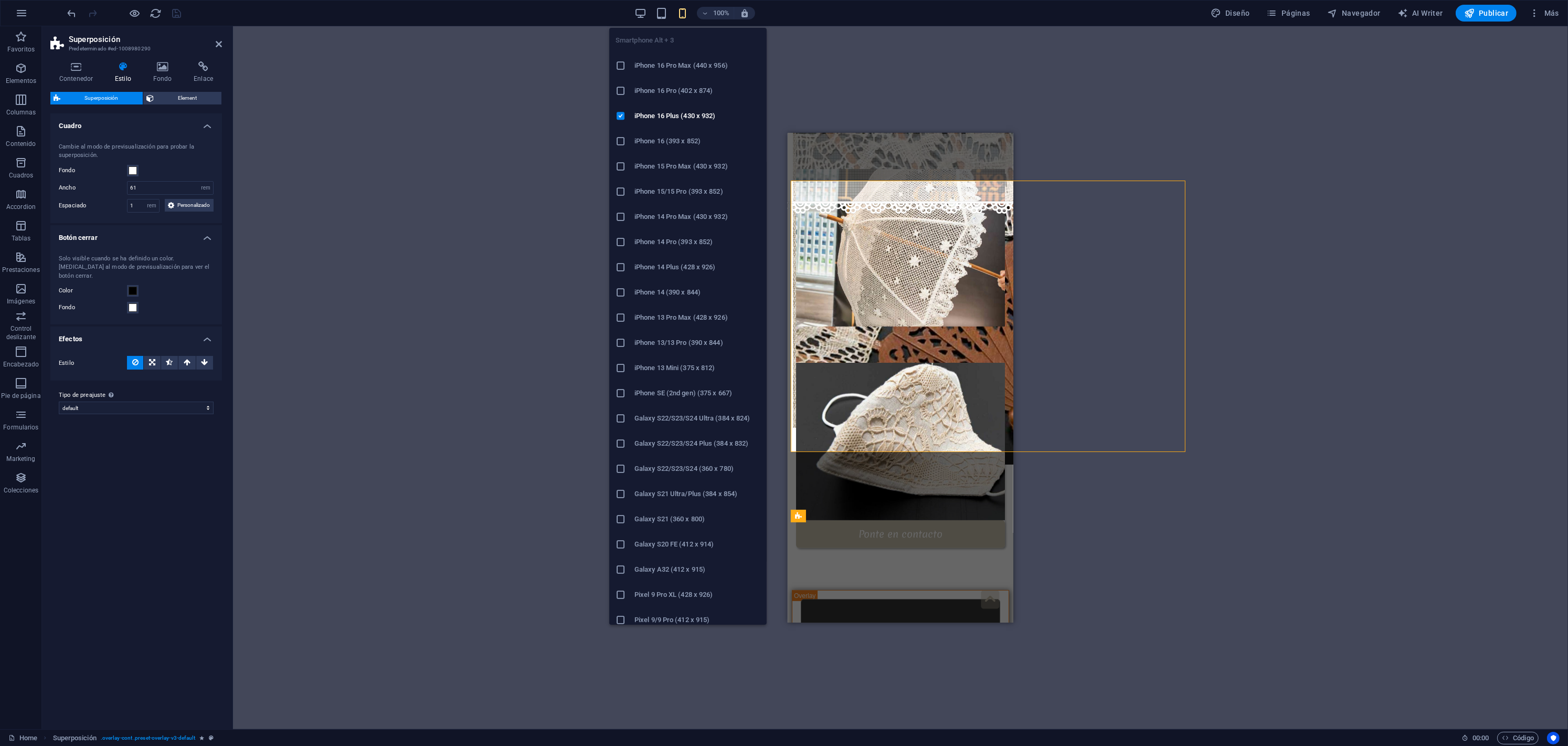
type input "100"
select select "%"
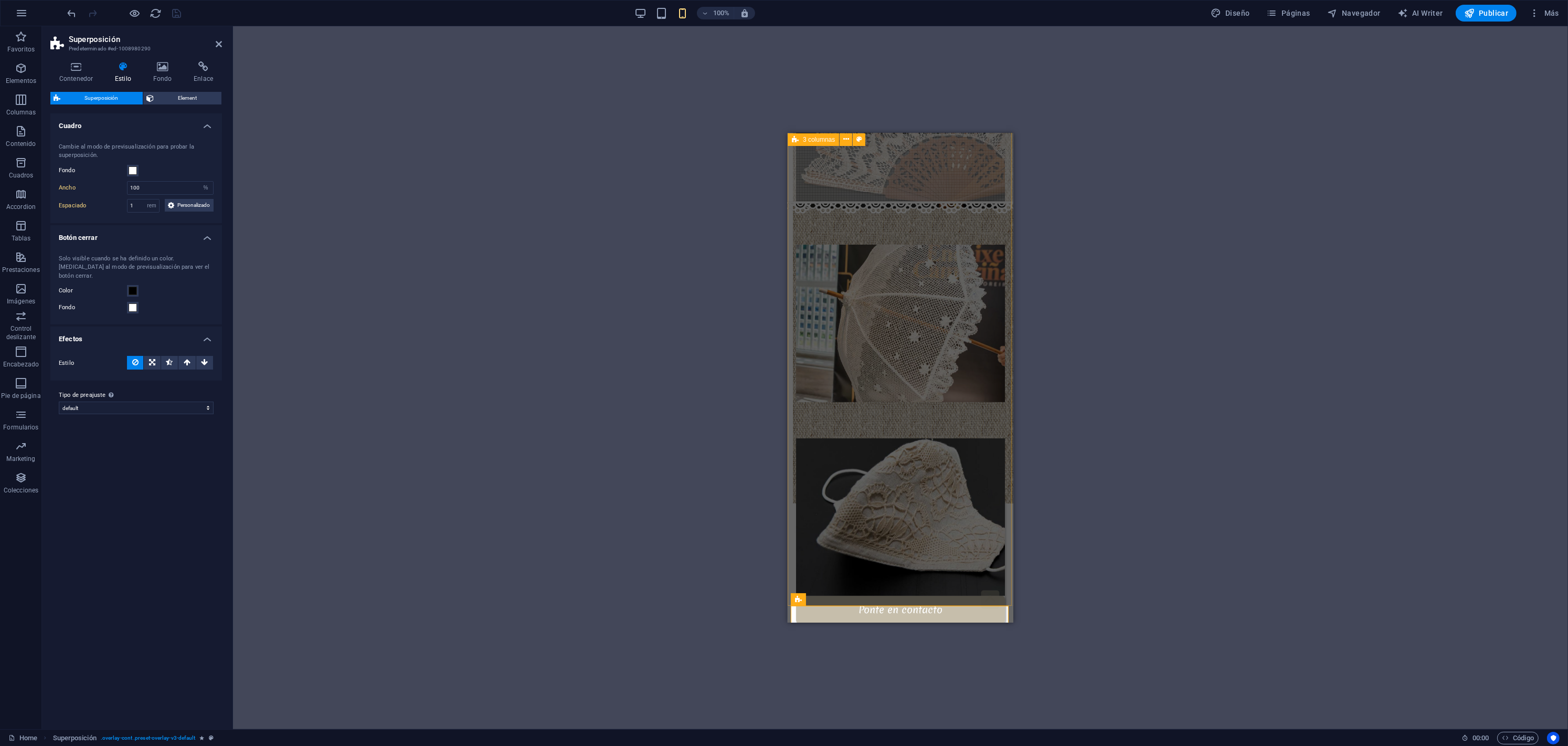
scroll to position [770, 0]
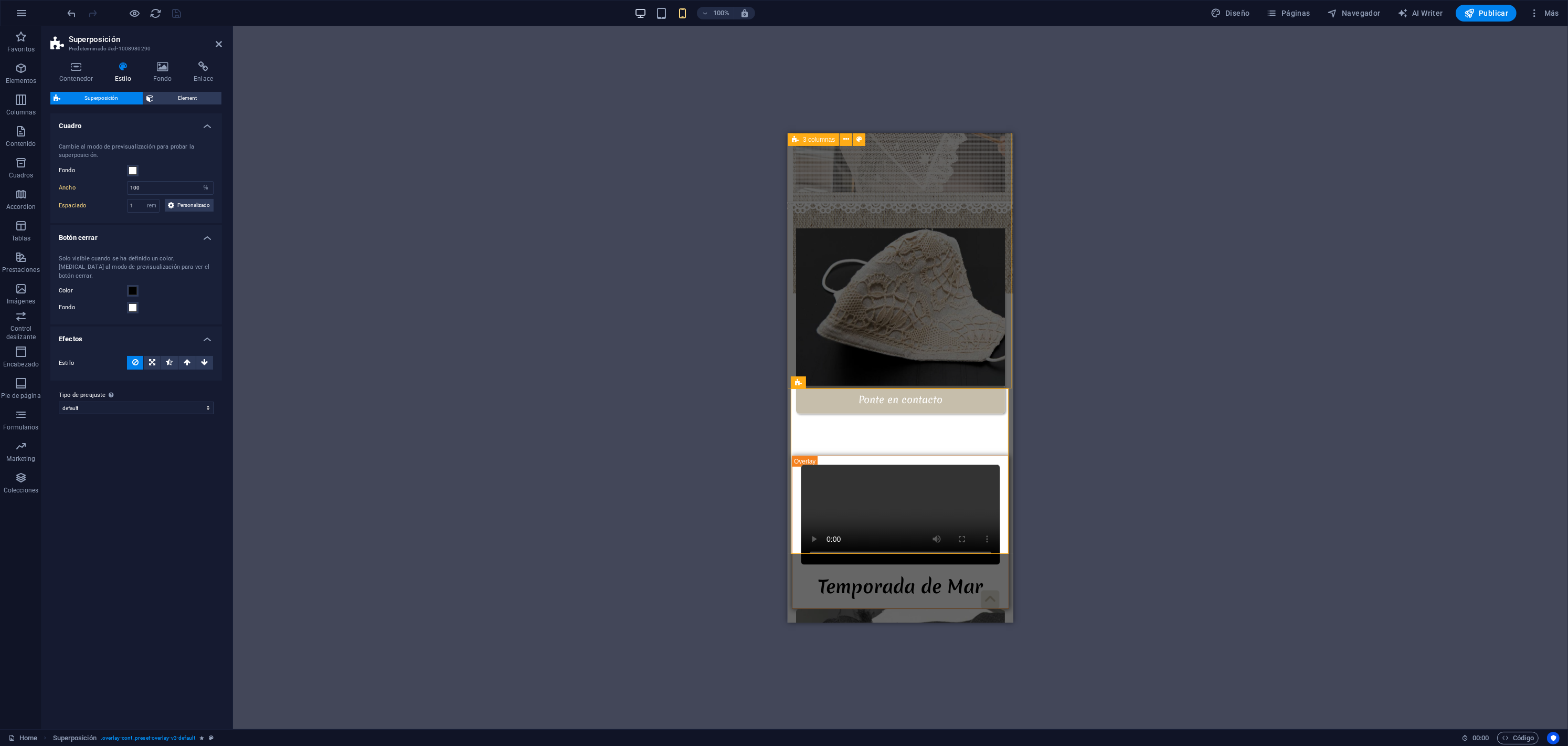
click at [646, 17] on icon "button" at bounding box center [640, 13] width 12 height 12
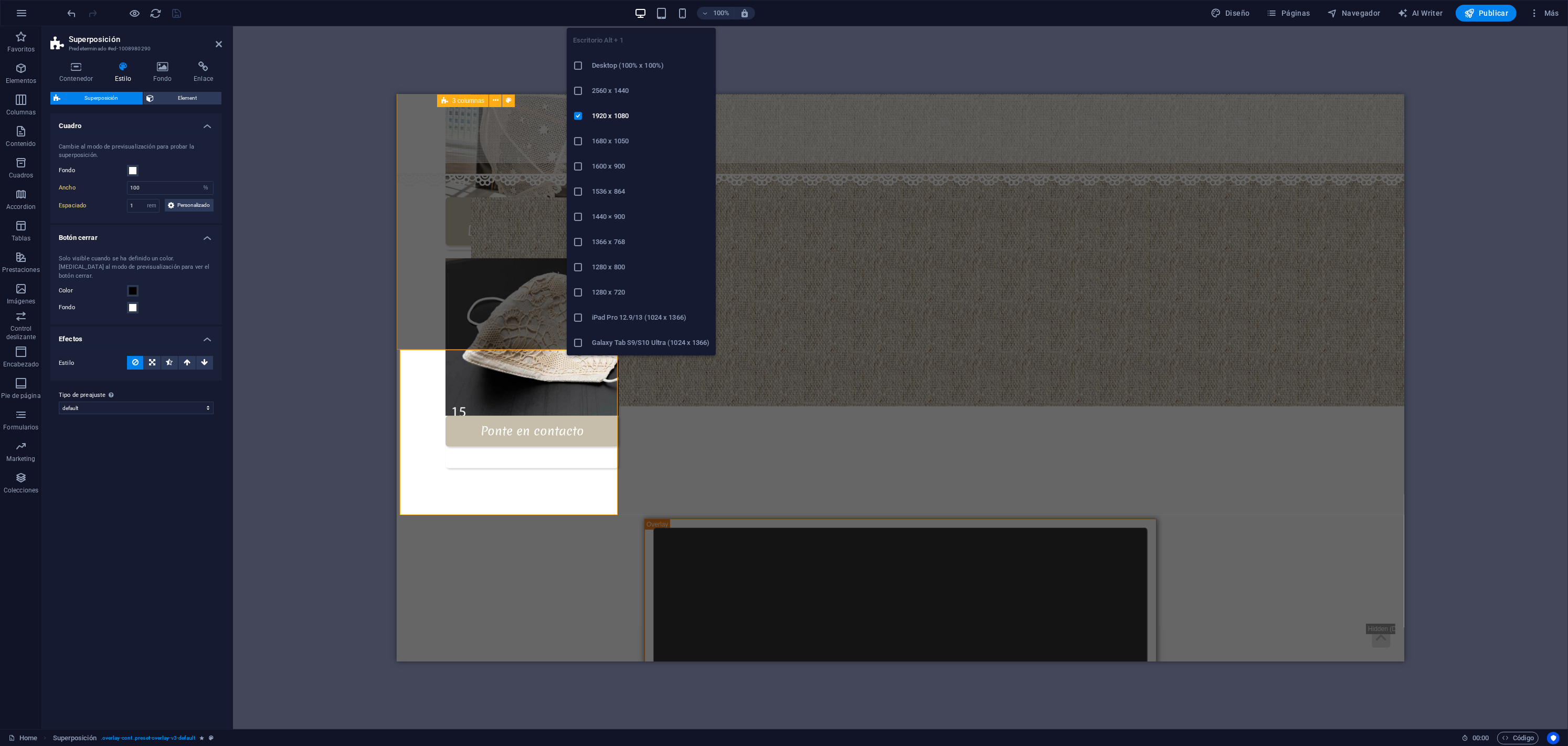
type input "61"
select select "rem"
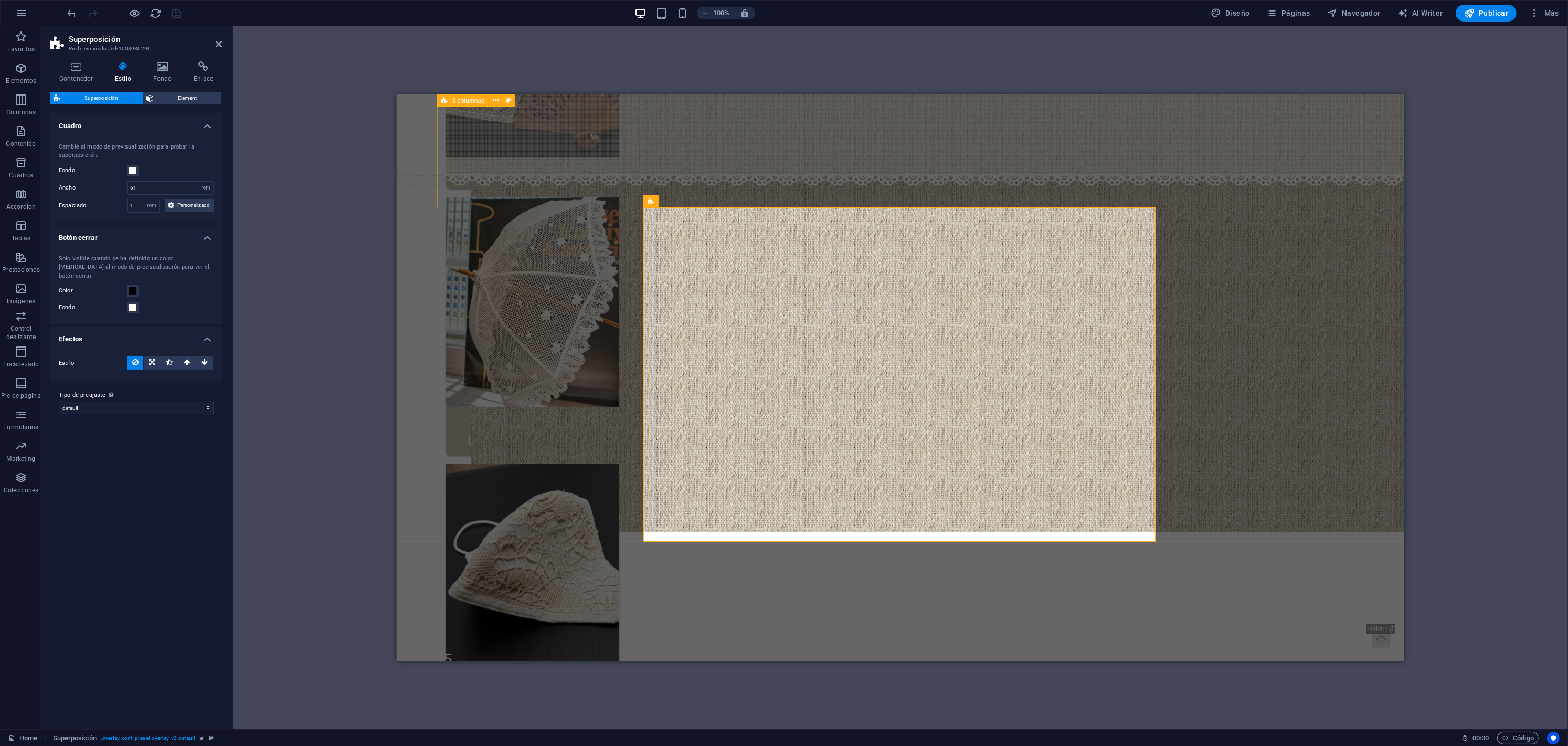
scroll to position [628, 0]
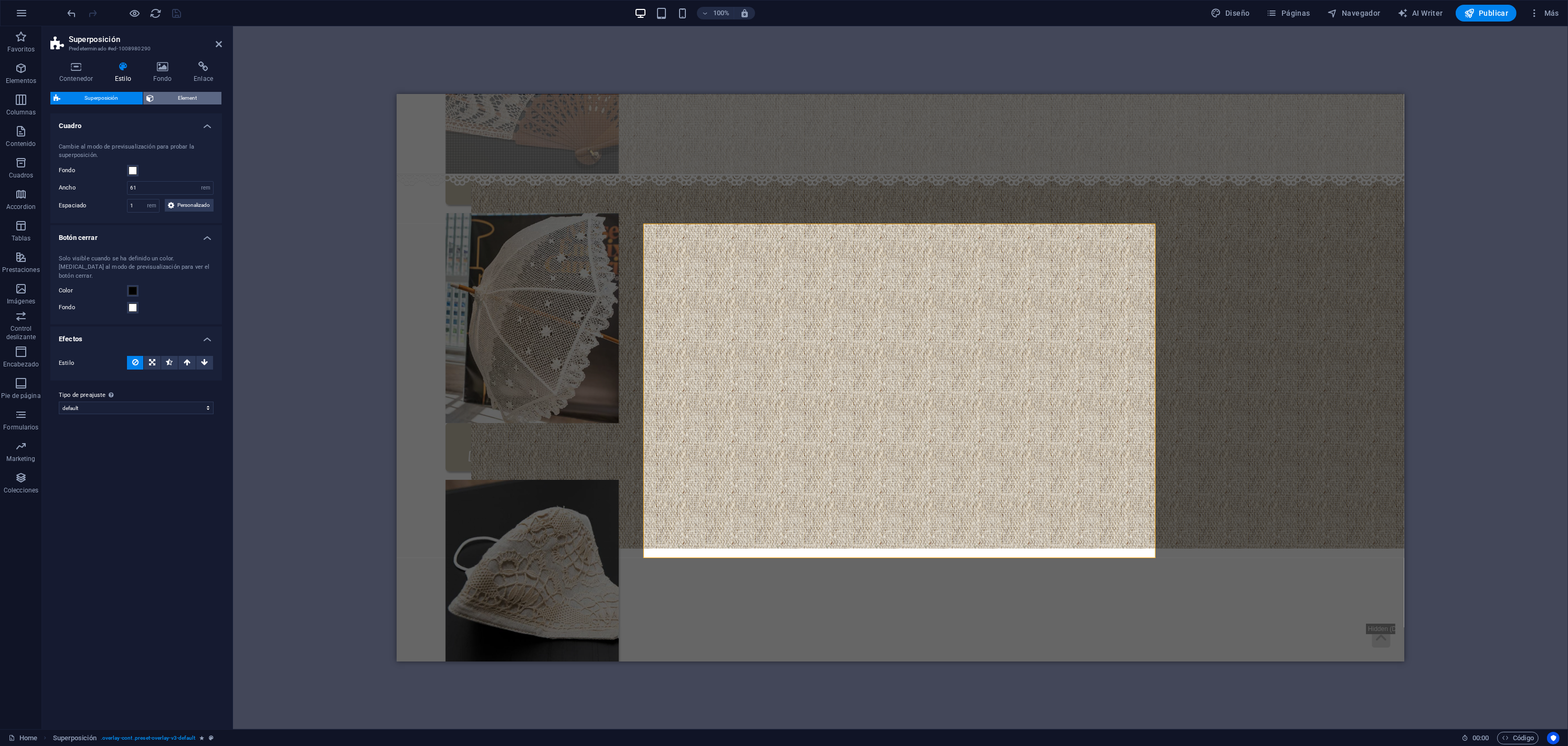
click at [169, 96] on span "Element" at bounding box center [187, 97] width 61 height 12
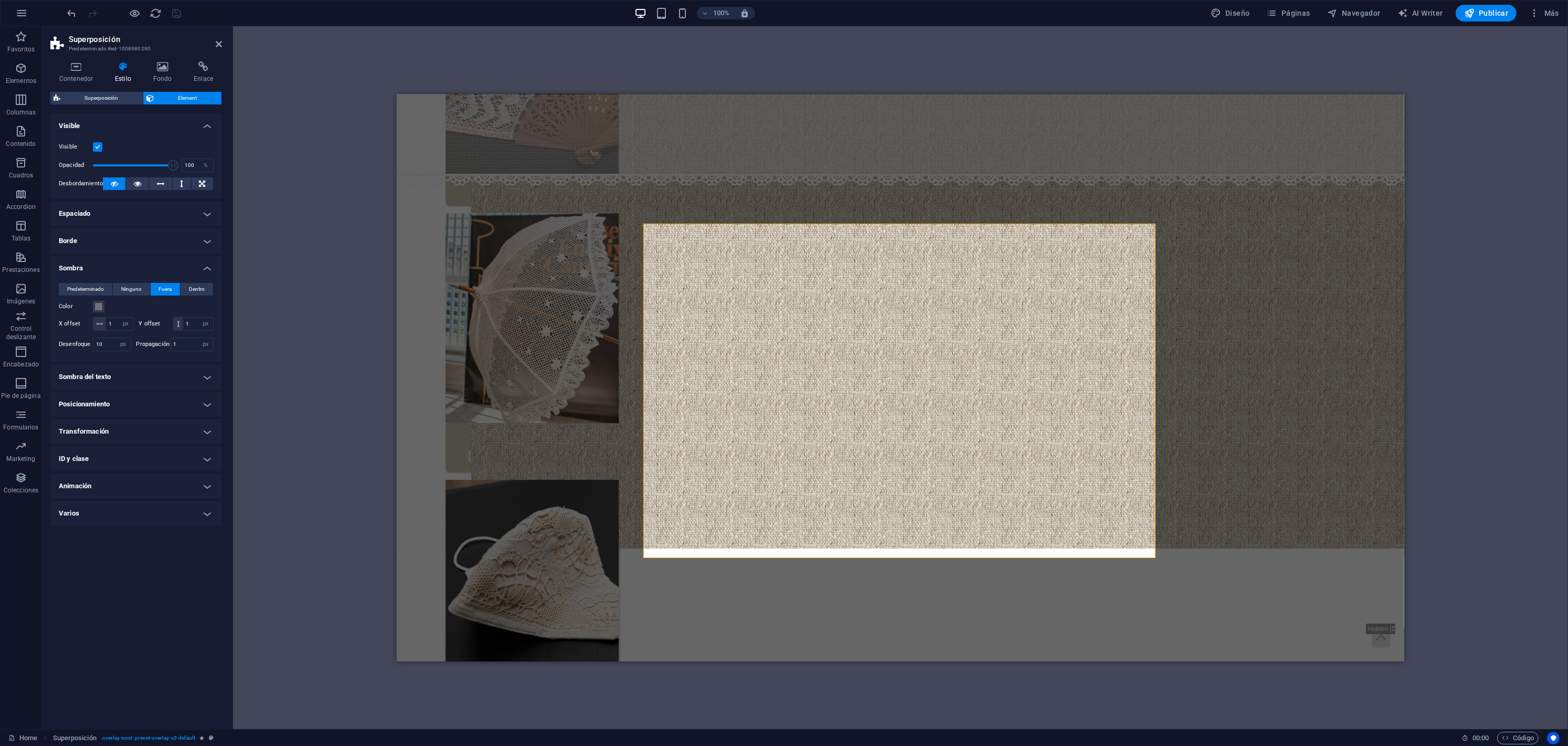
click at [151, 514] on h4 "Varios" at bounding box center [136, 513] width 172 height 25
click at [158, 484] on h4 "Animación" at bounding box center [136, 486] width 172 height 25
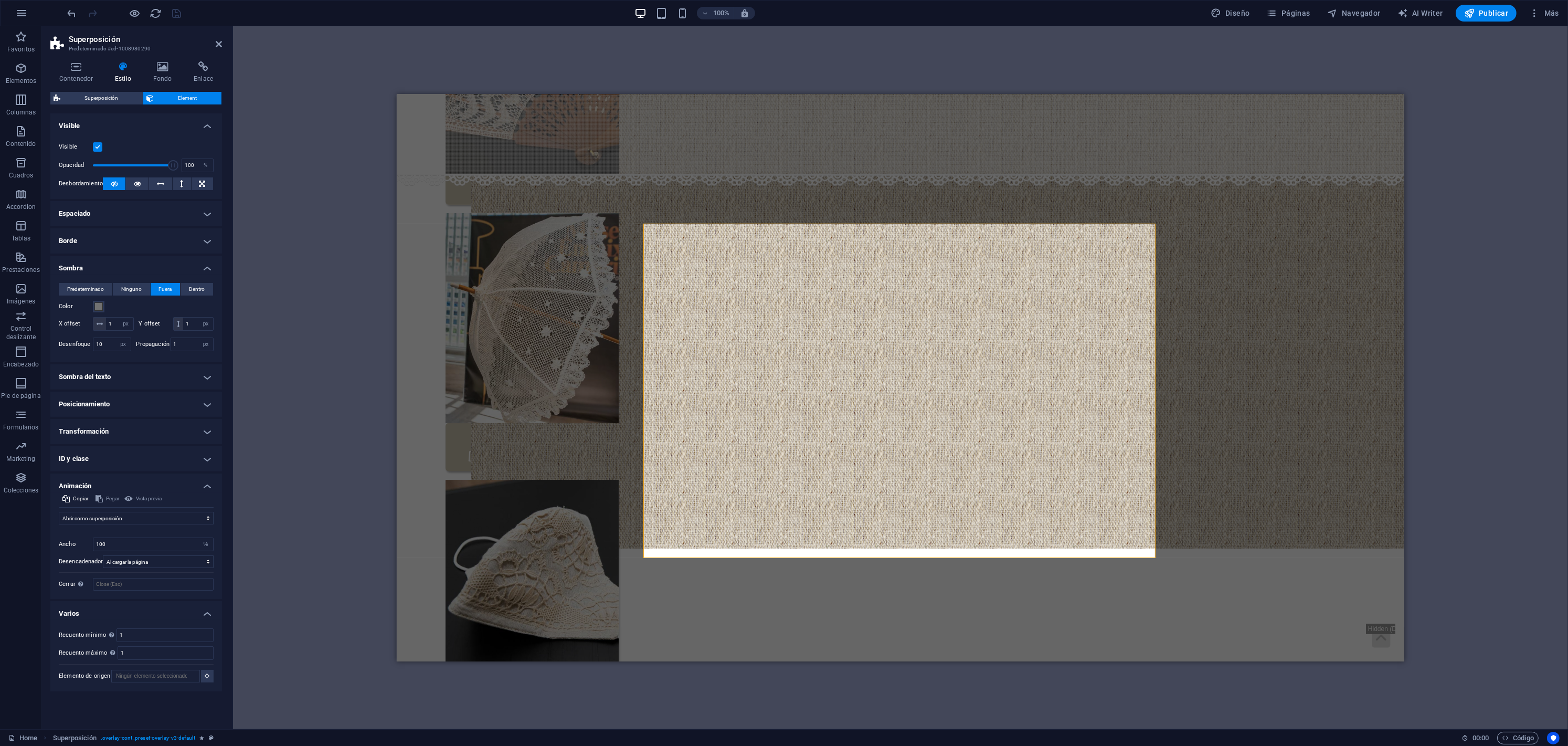
click at [157, 458] on h4 "ID y clase" at bounding box center [136, 458] width 172 height 25
click at [161, 424] on h4 "Transformación" at bounding box center [136, 431] width 172 height 25
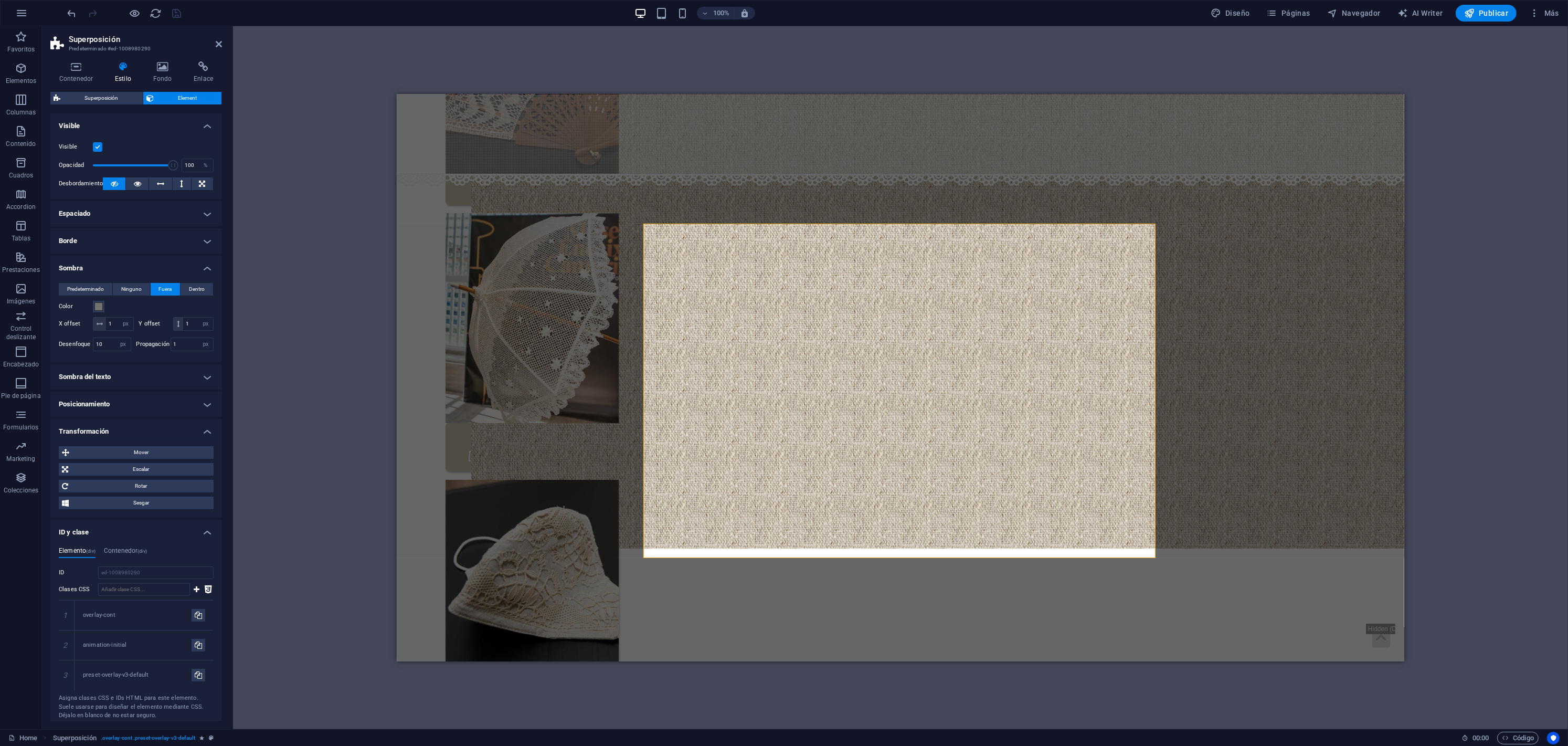
click at [157, 404] on h4 "Posicionamiento" at bounding box center [136, 404] width 172 height 25
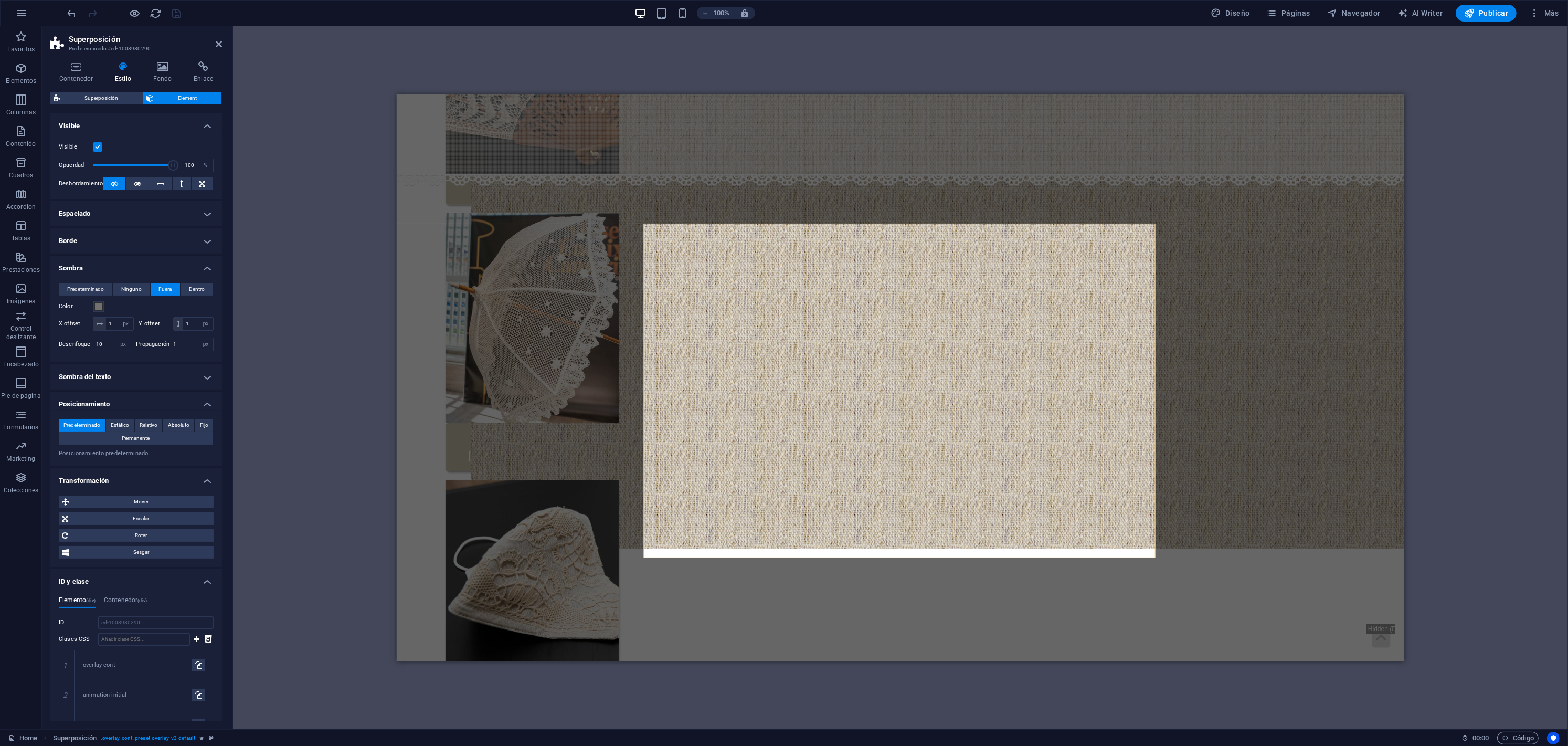
click at [162, 378] on h4 "Sombra del texto" at bounding box center [136, 376] width 172 height 25
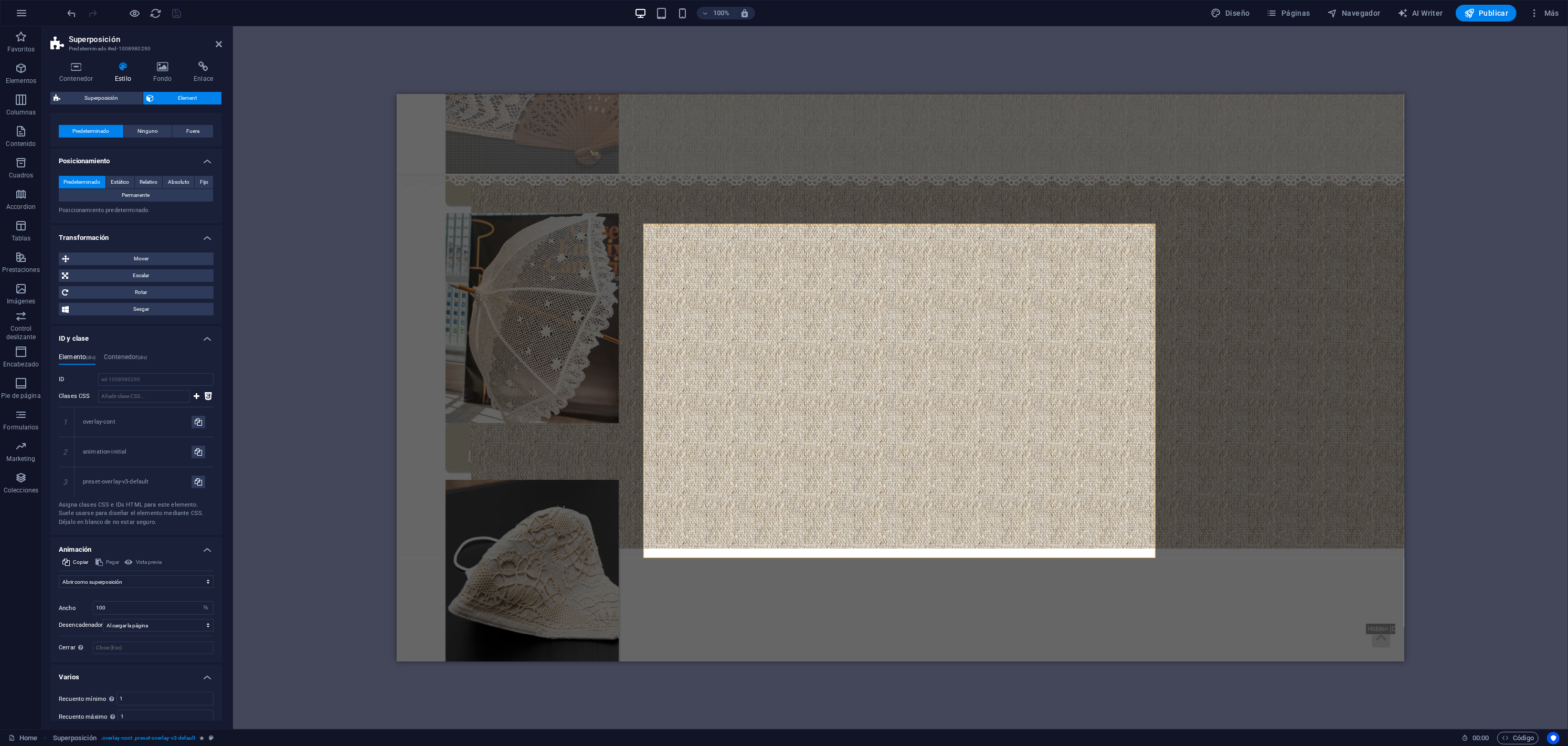
scroll to position [298, 0]
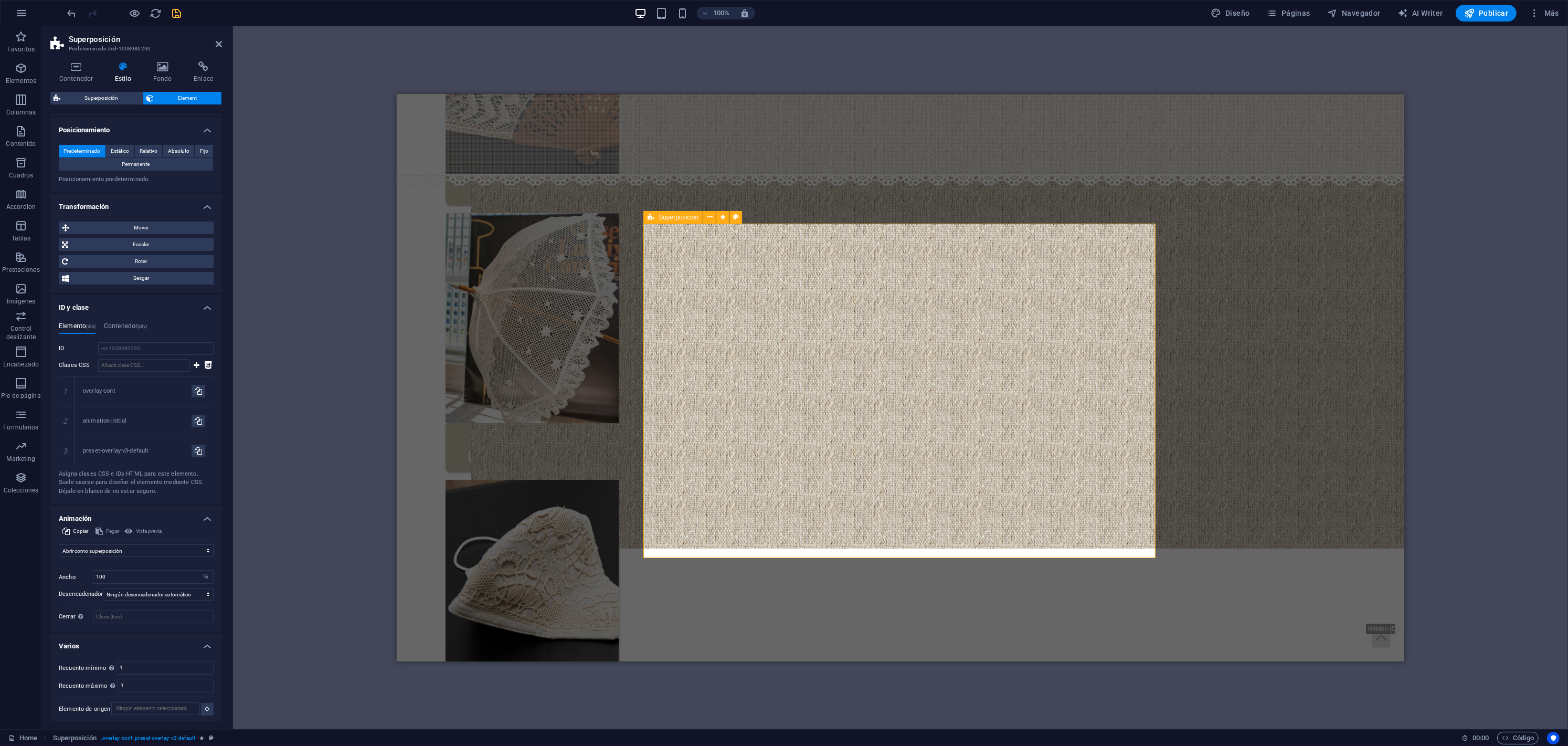
click at [705, 216] on button at bounding box center [709, 217] width 12 height 12
click at [1557, 15] on span "Más" at bounding box center [1544, 13] width 30 height 11
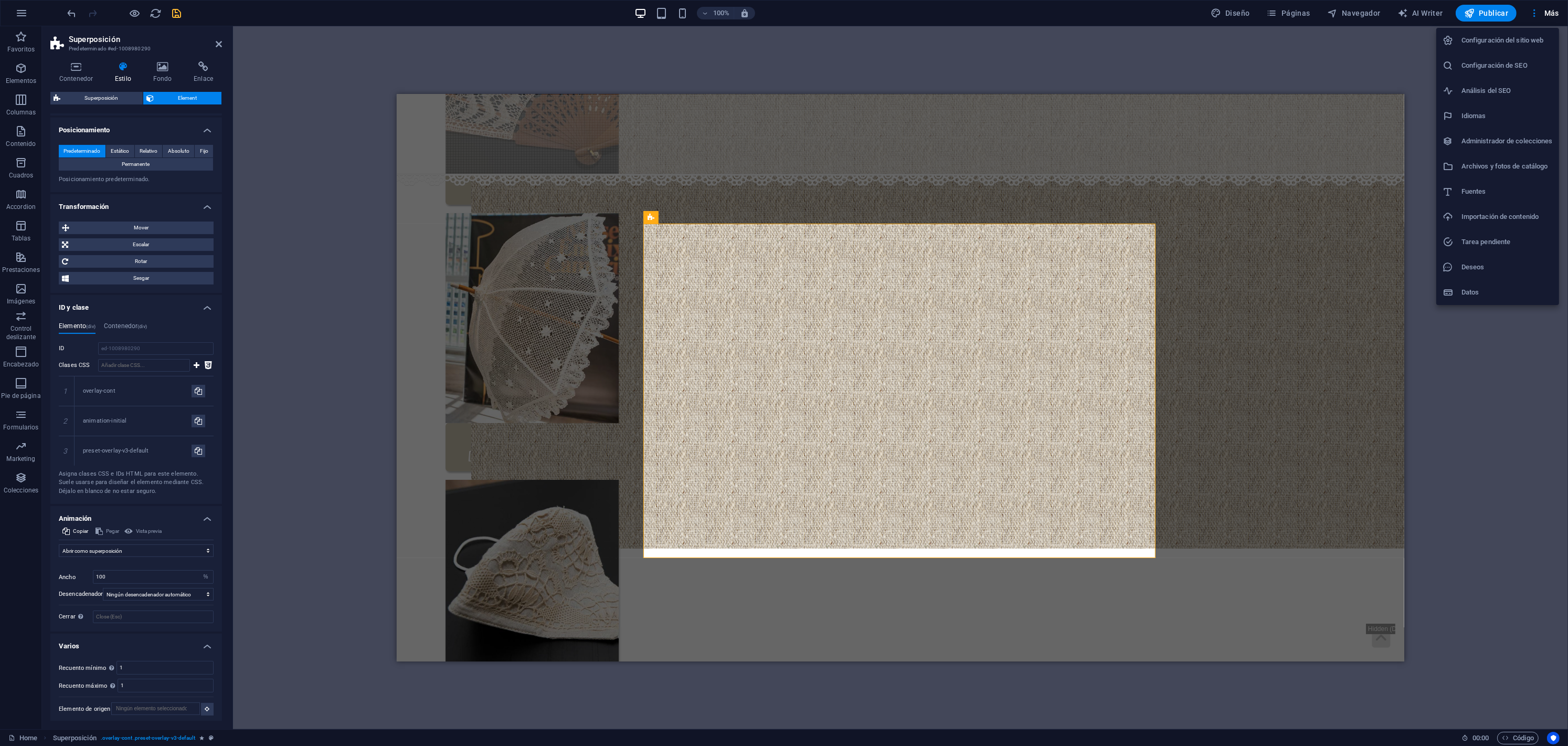
click at [125, 556] on div at bounding box center [784, 373] width 1568 height 746
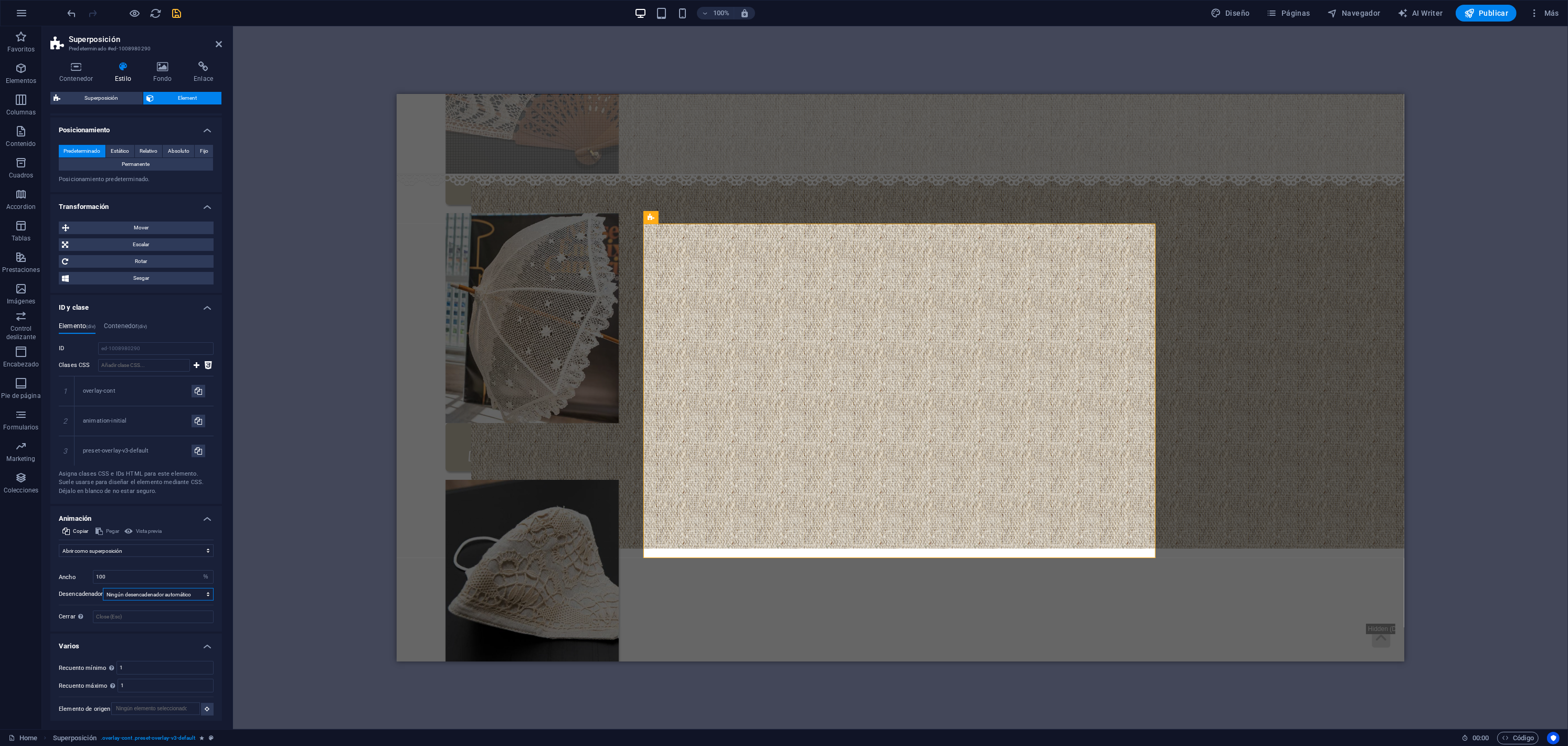
select select "onload"
click at [92, 387] on div "overlay-cont" at bounding box center [137, 391] width 109 height 9
click at [125, 322] on h4 "Contenedor (div)" at bounding box center [125, 328] width 43 height 12
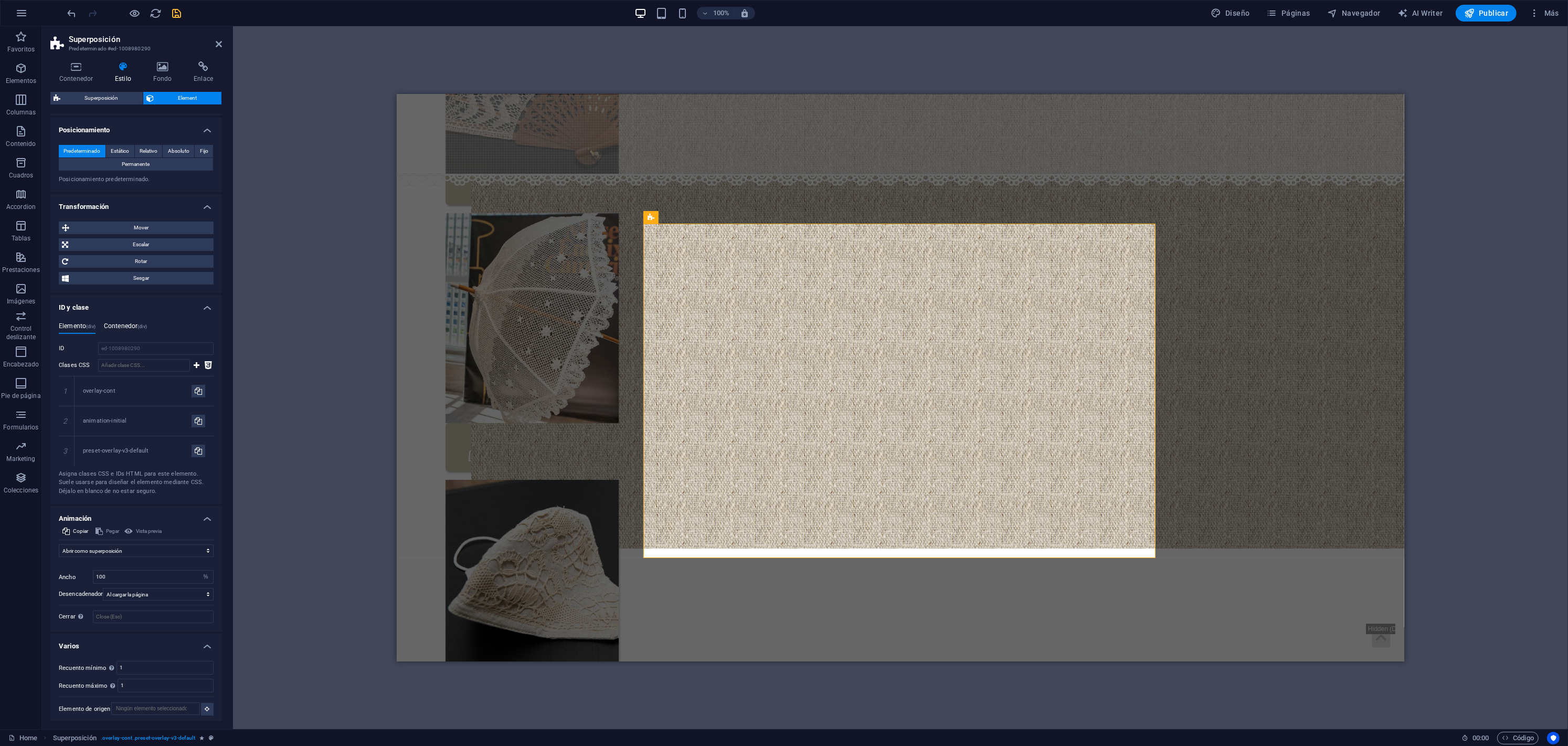
scroll to position [208, 0]
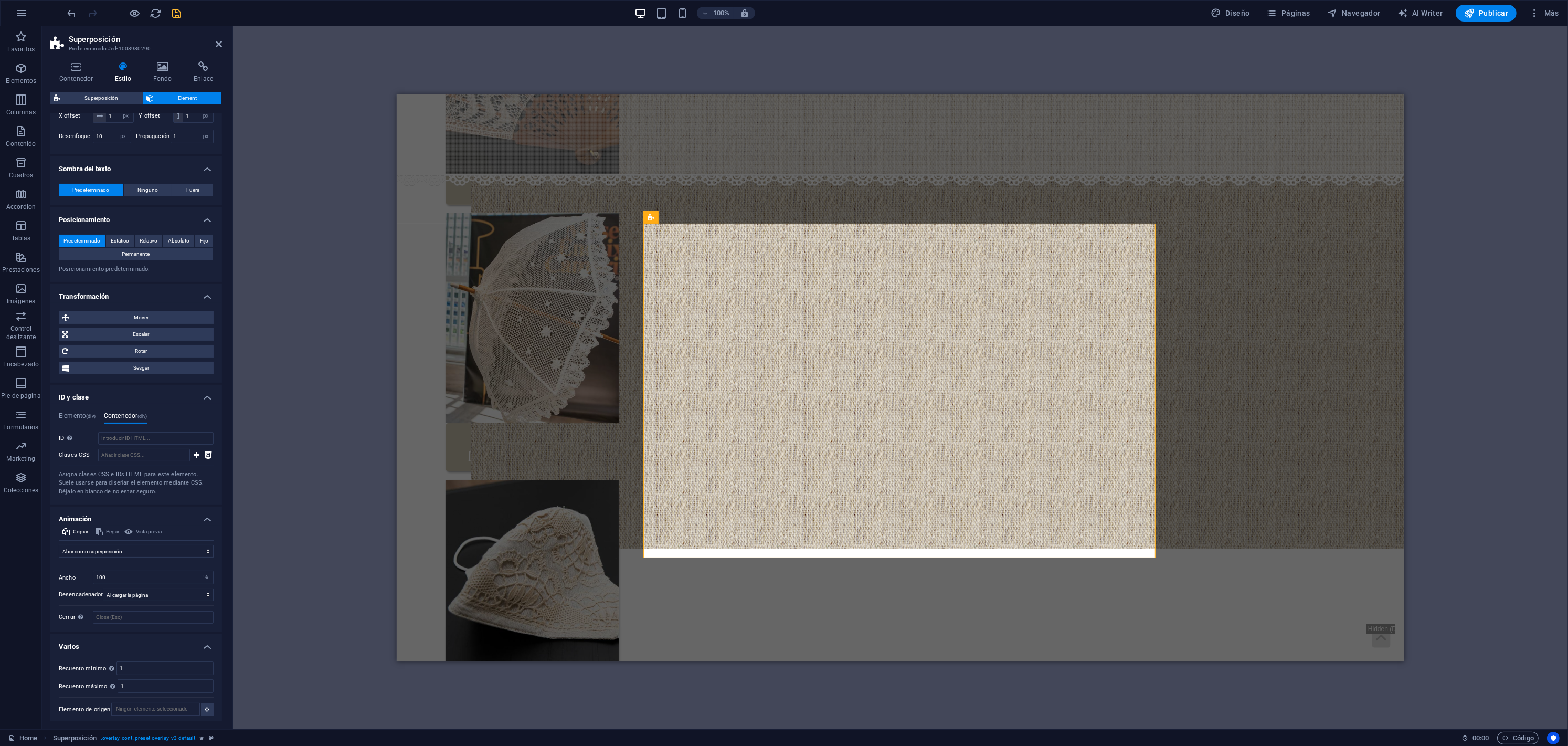
click at [77, 407] on div "Elemento (div) Contenedor (div) Fondo (div.background) ID ed-1008980290 Clases …" at bounding box center [136, 454] width 172 height 101
click at [76, 414] on h4 "Elemento (div)" at bounding box center [77, 418] width 37 height 12
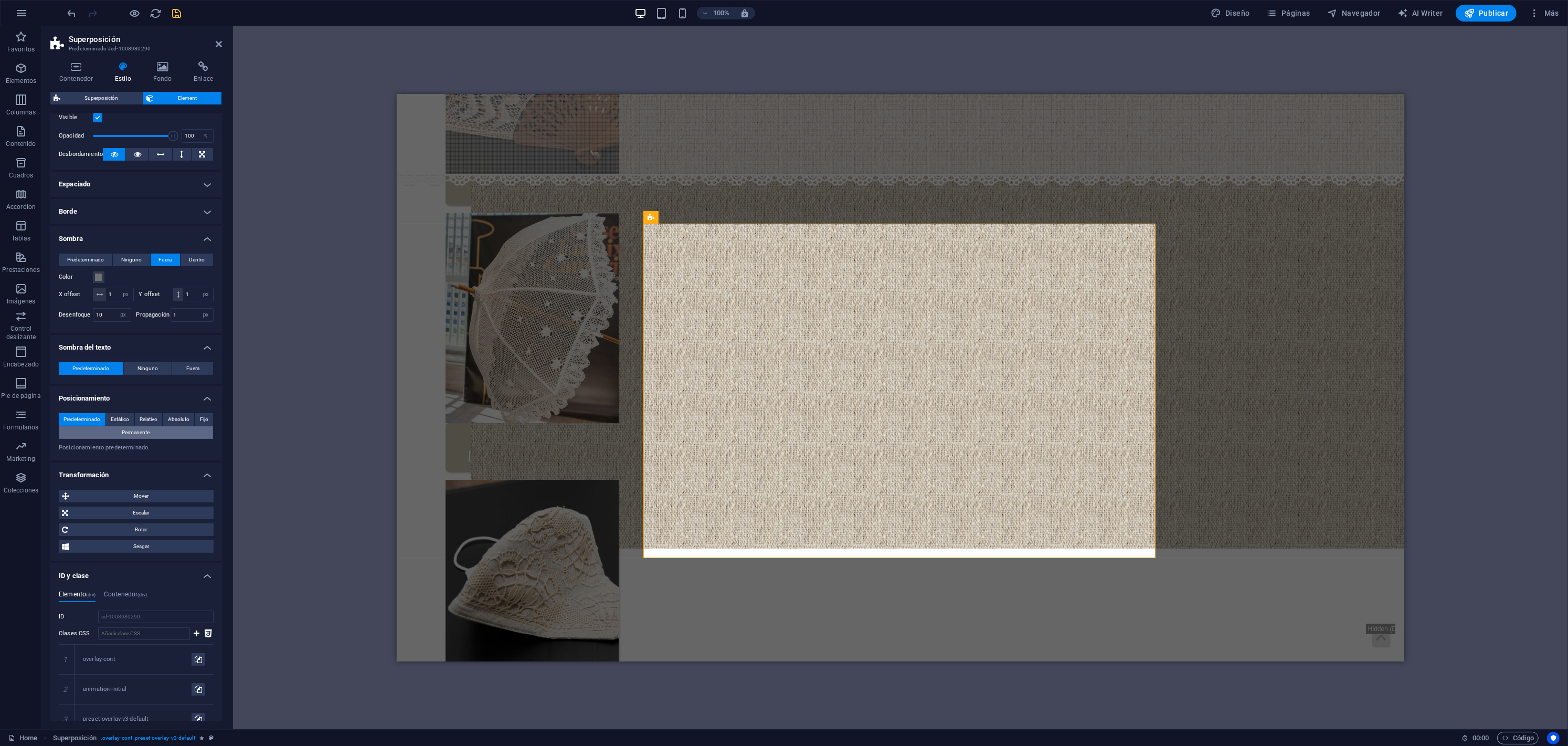
scroll to position [0, 0]
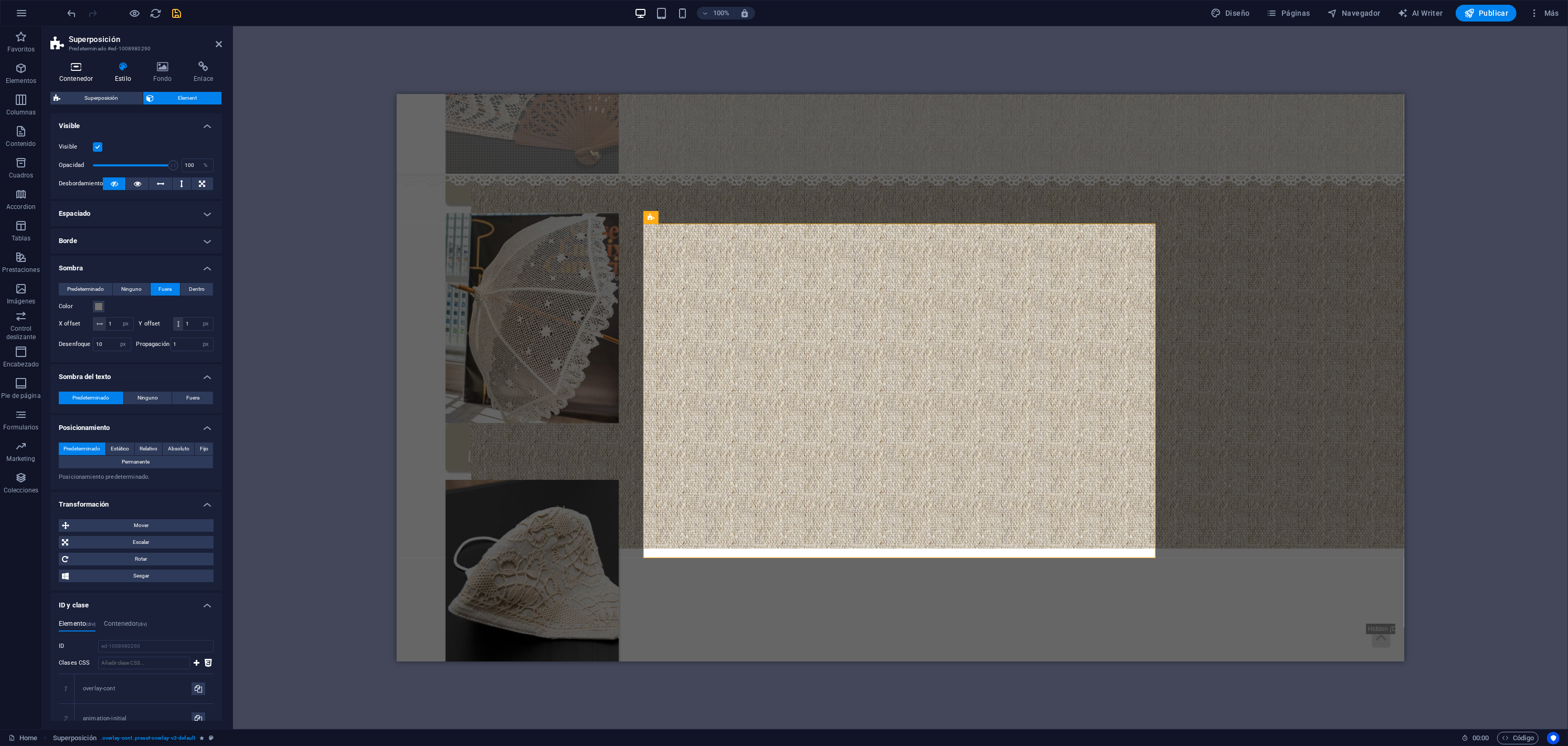
click at [76, 71] on icon at bounding box center [76, 66] width 51 height 11
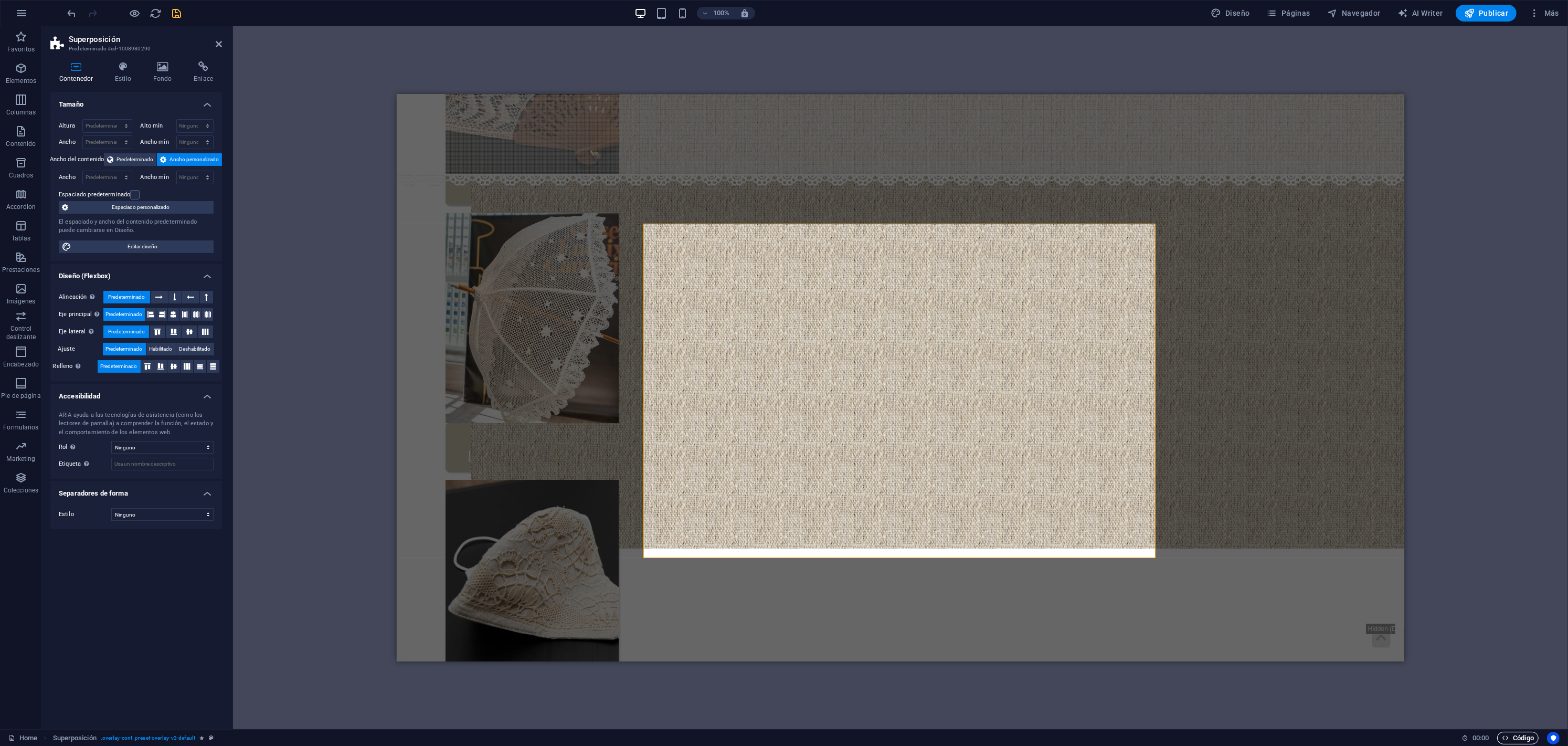
click at [1531, 740] on span "Código" at bounding box center [1518, 737] width 32 height 12
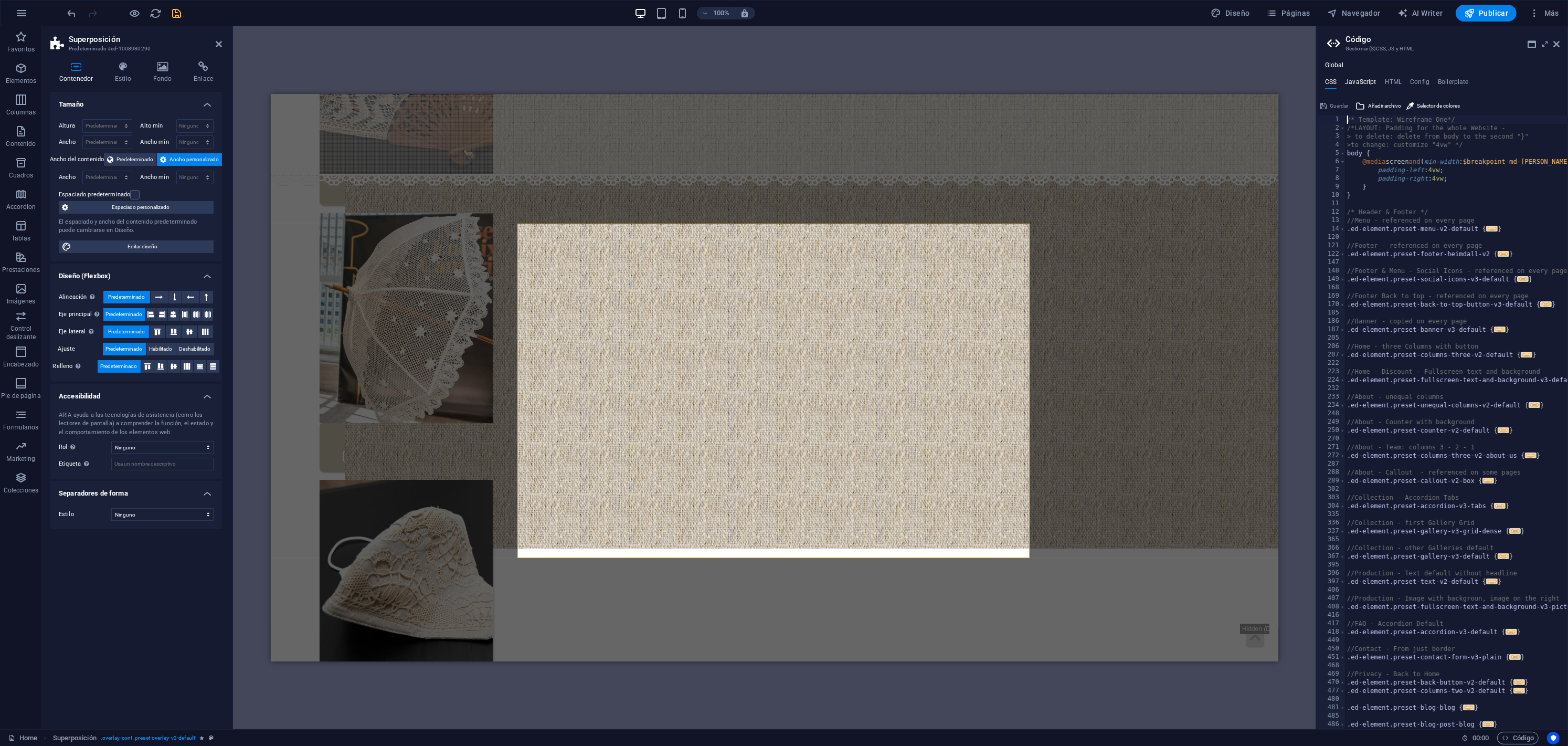
click at [1370, 79] on h4 "JavaScript" at bounding box center [1360, 84] width 31 height 12
type textarea "/* JS for preset "Menu V2" */"
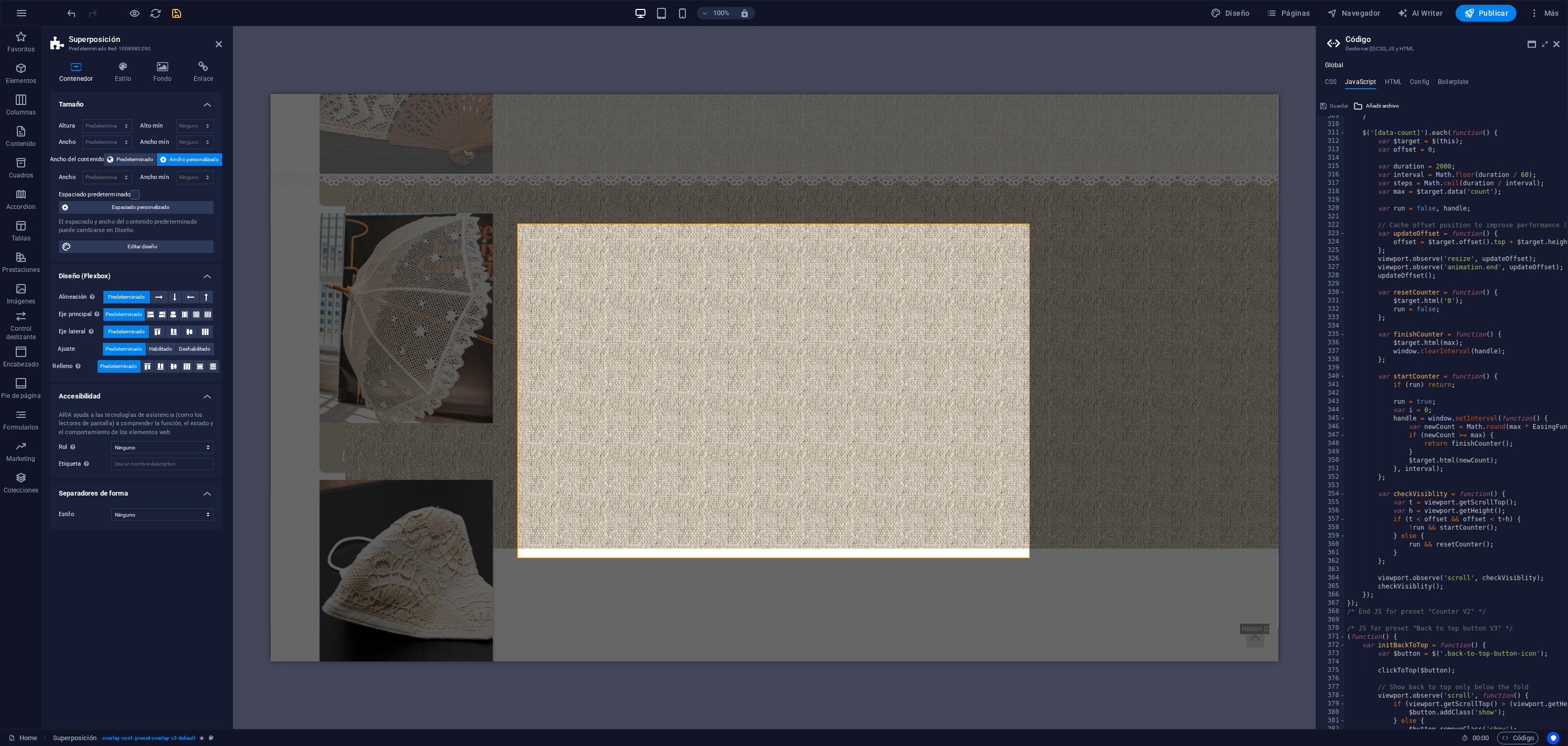
scroll to position [2589, 0]
click at [1391, 82] on h4 "HTML" at bounding box center [1393, 84] width 17 height 12
type textarea "{{content}}"
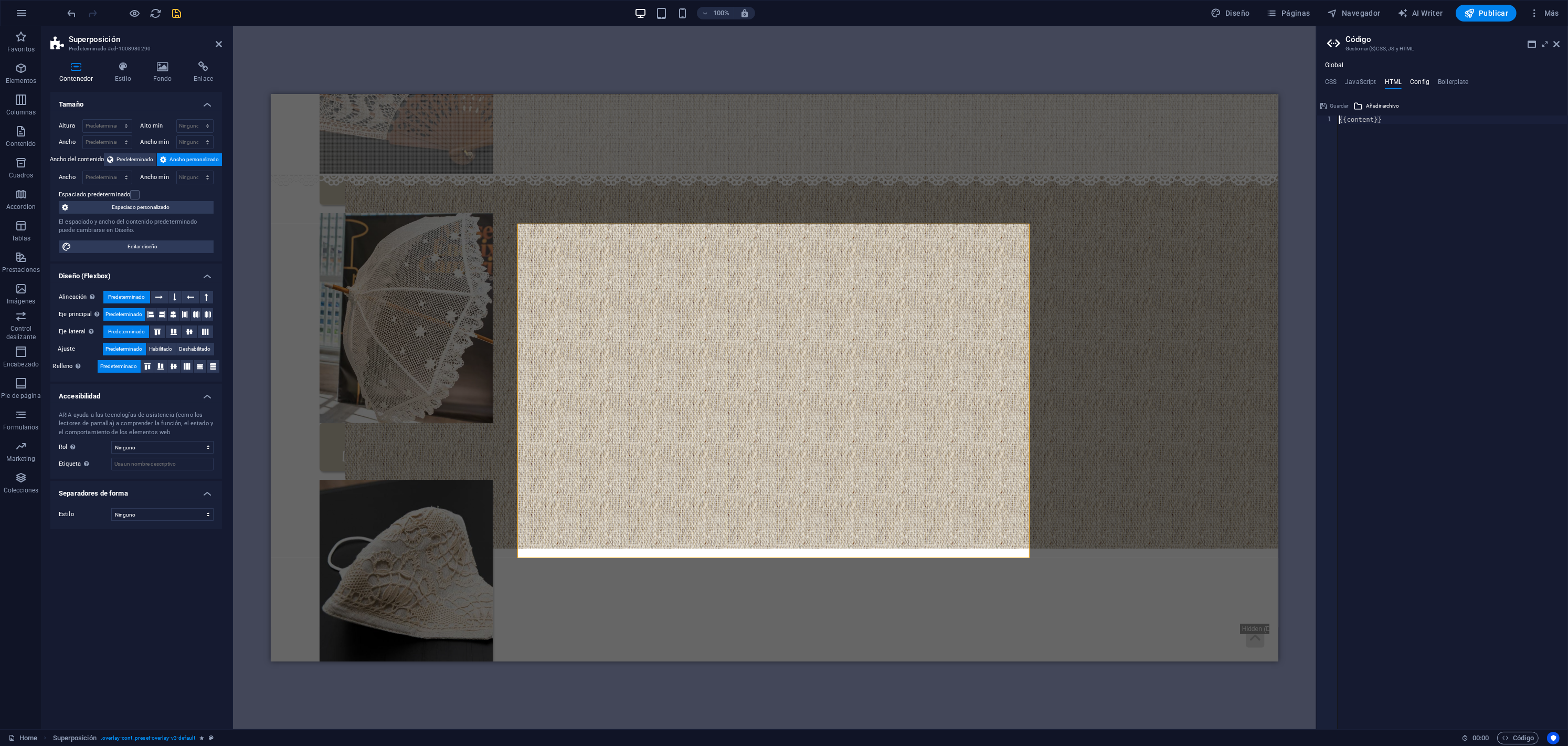
click at [1423, 81] on h4 "Config" at bounding box center [1419, 84] width 19 height 12
type textarea "$color-background: #ffffff;"
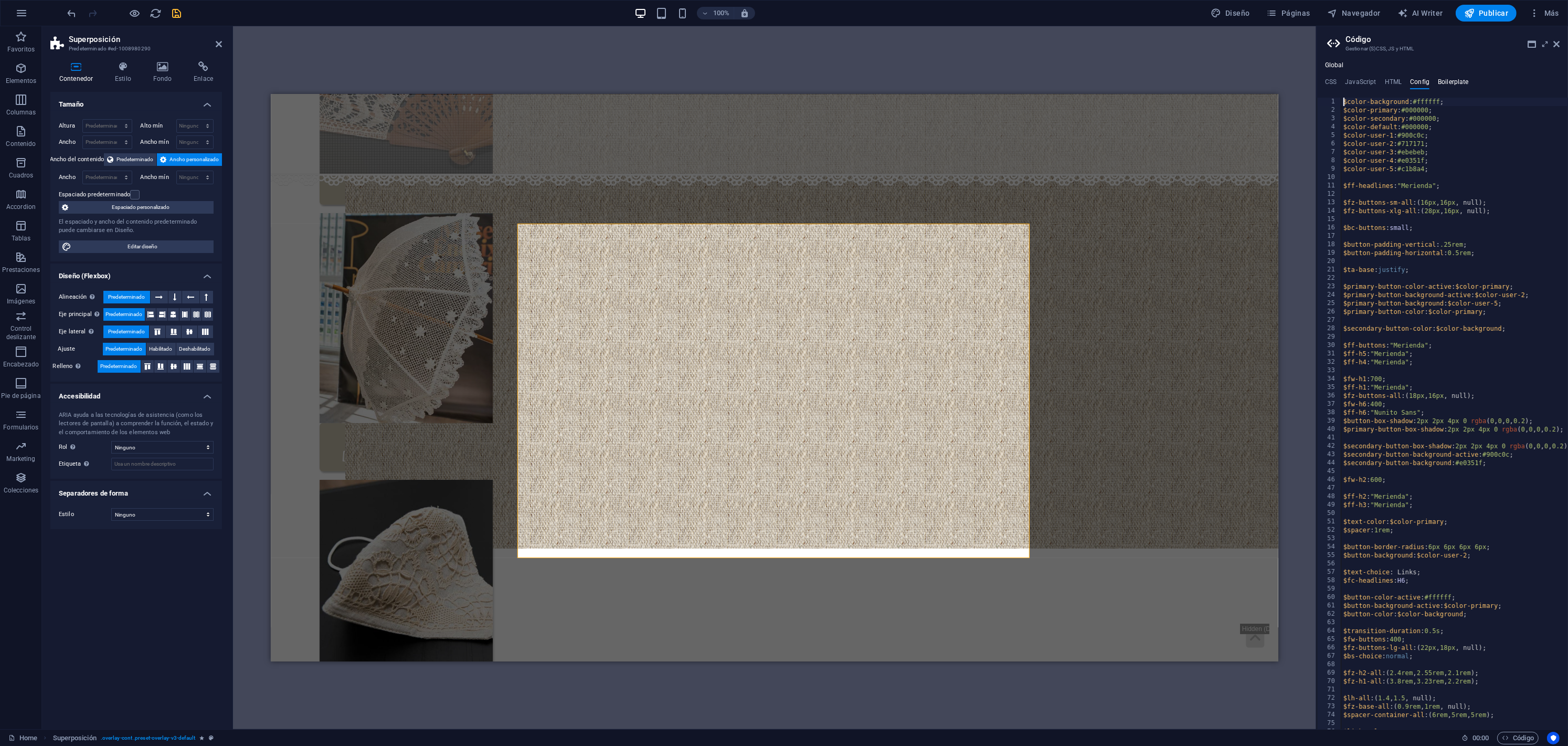
click at [1450, 81] on h4 "Boilerplate" at bounding box center [1453, 84] width 31 height 12
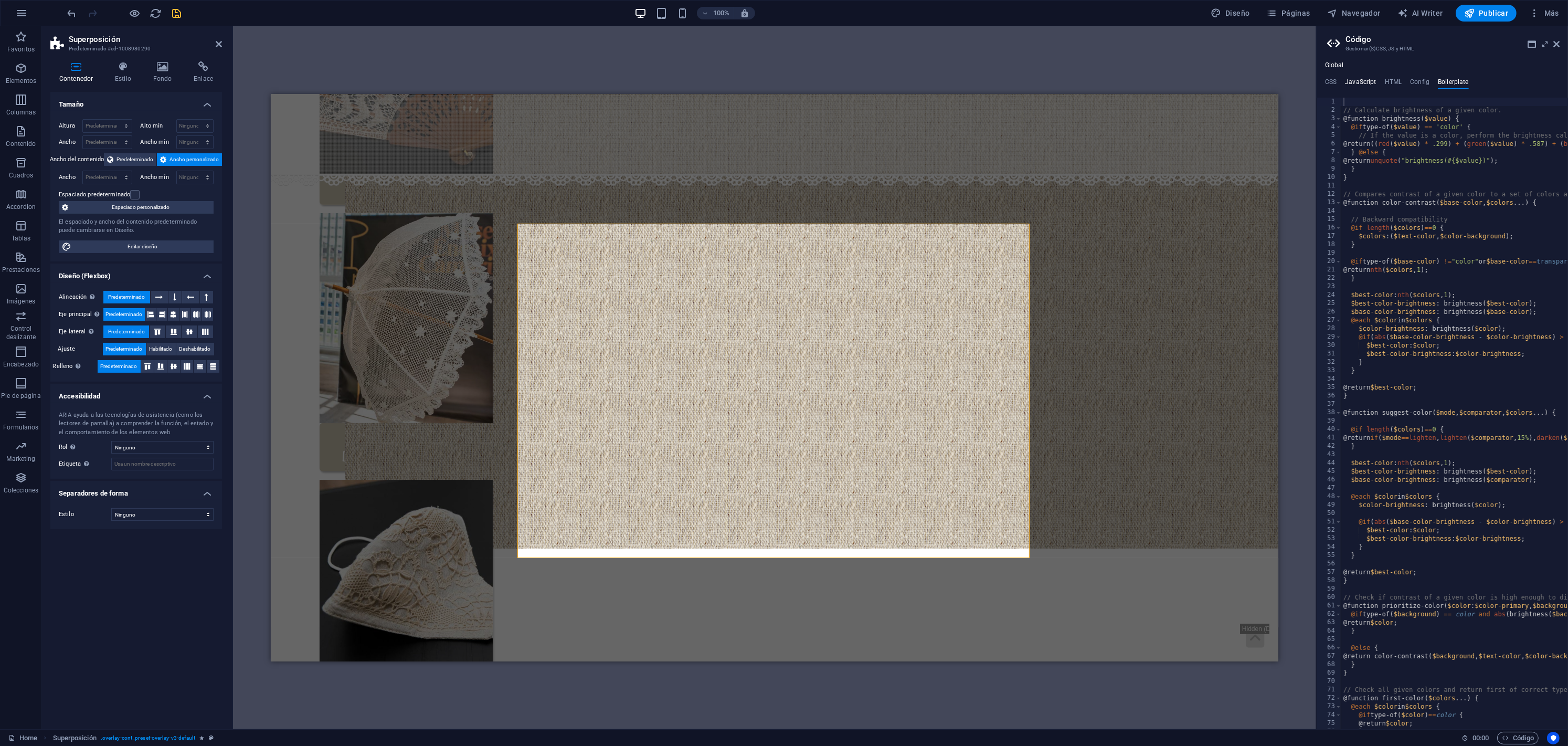
click at [1360, 81] on h4 "JavaScript" at bounding box center [1360, 84] width 31 height 12
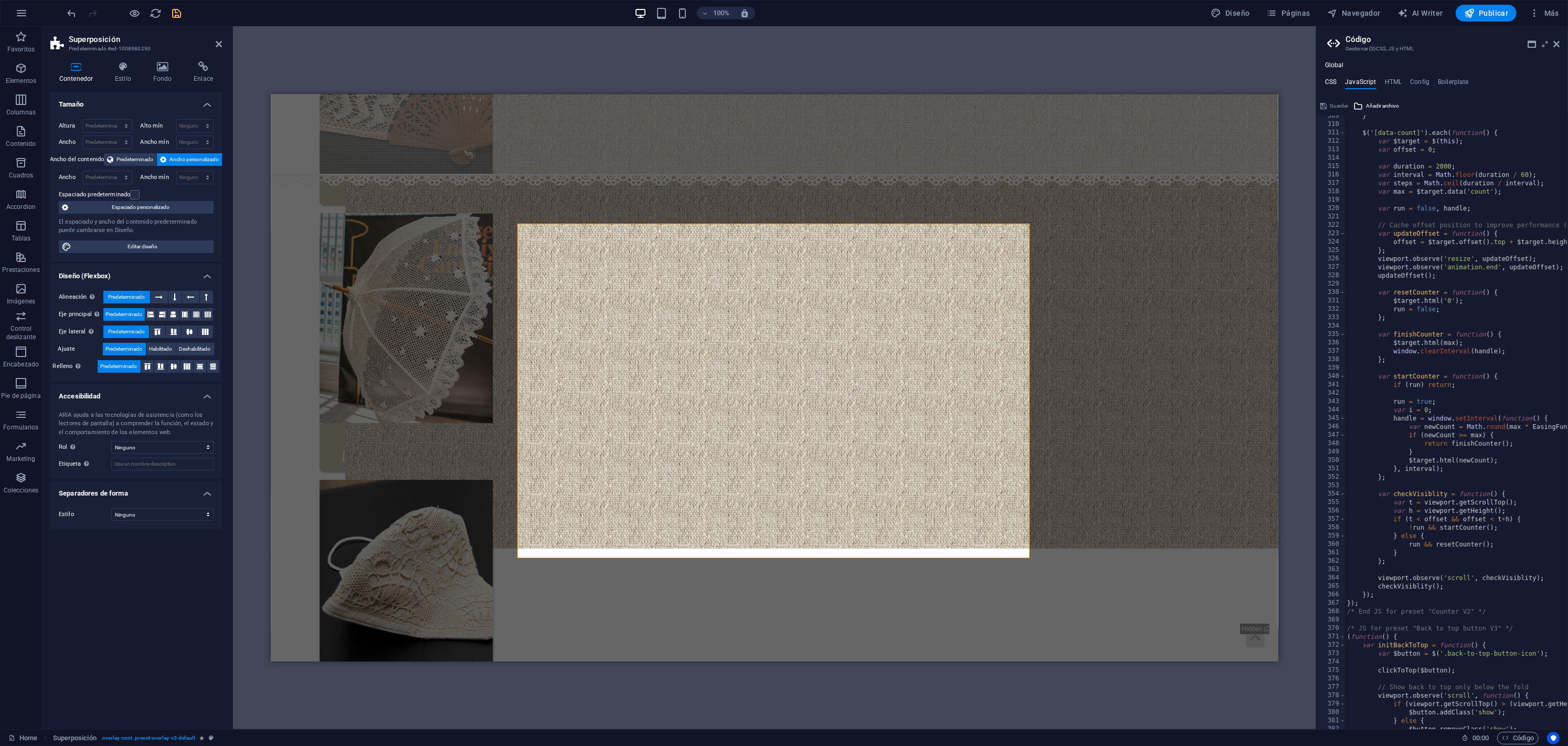
click at [1327, 84] on h4 "CSS" at bounding box center [1330, 84] width 12 height 12
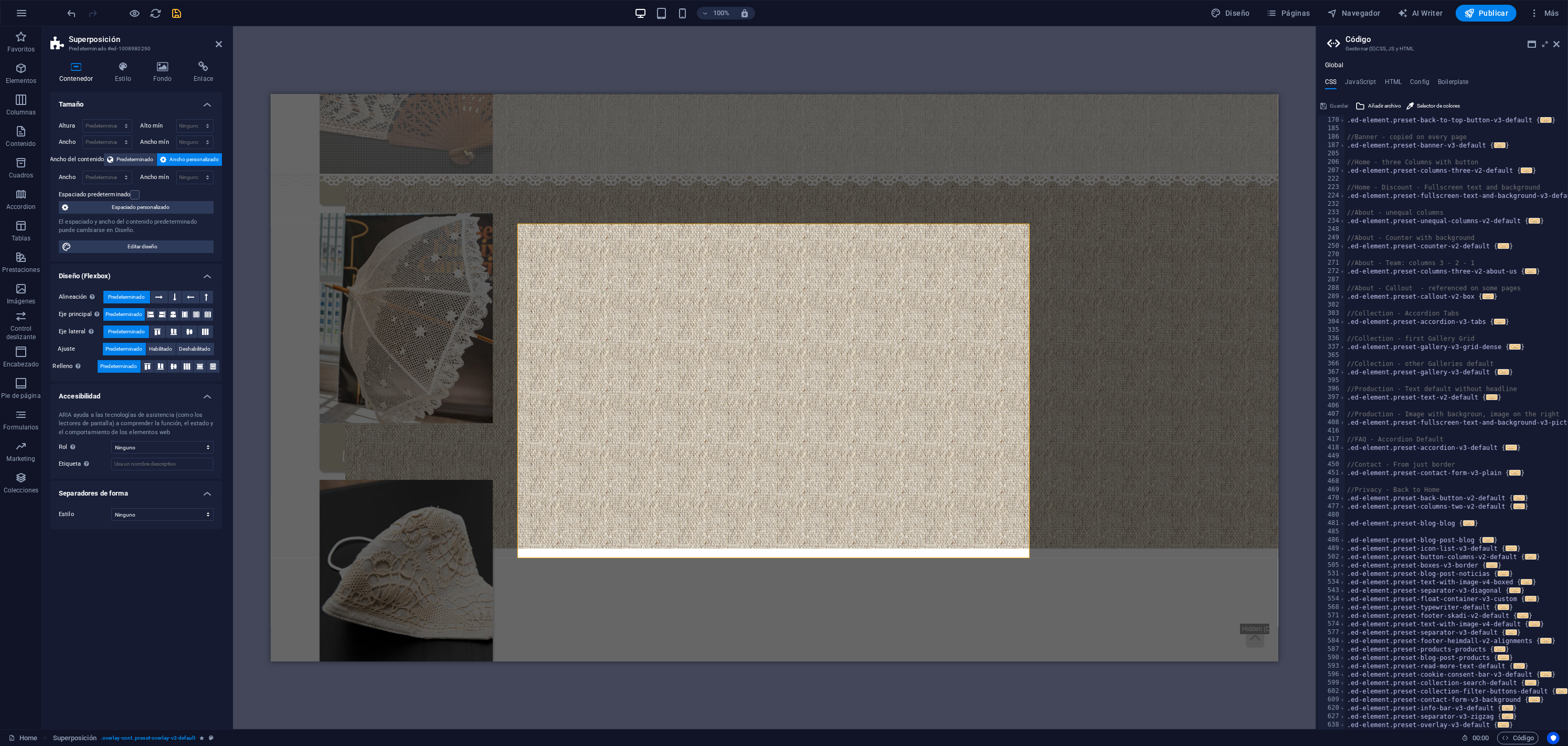
scroll to position [184, 0]
click at [1556, 40] on icon at bounding box center [1556, 44] width 6 height 9
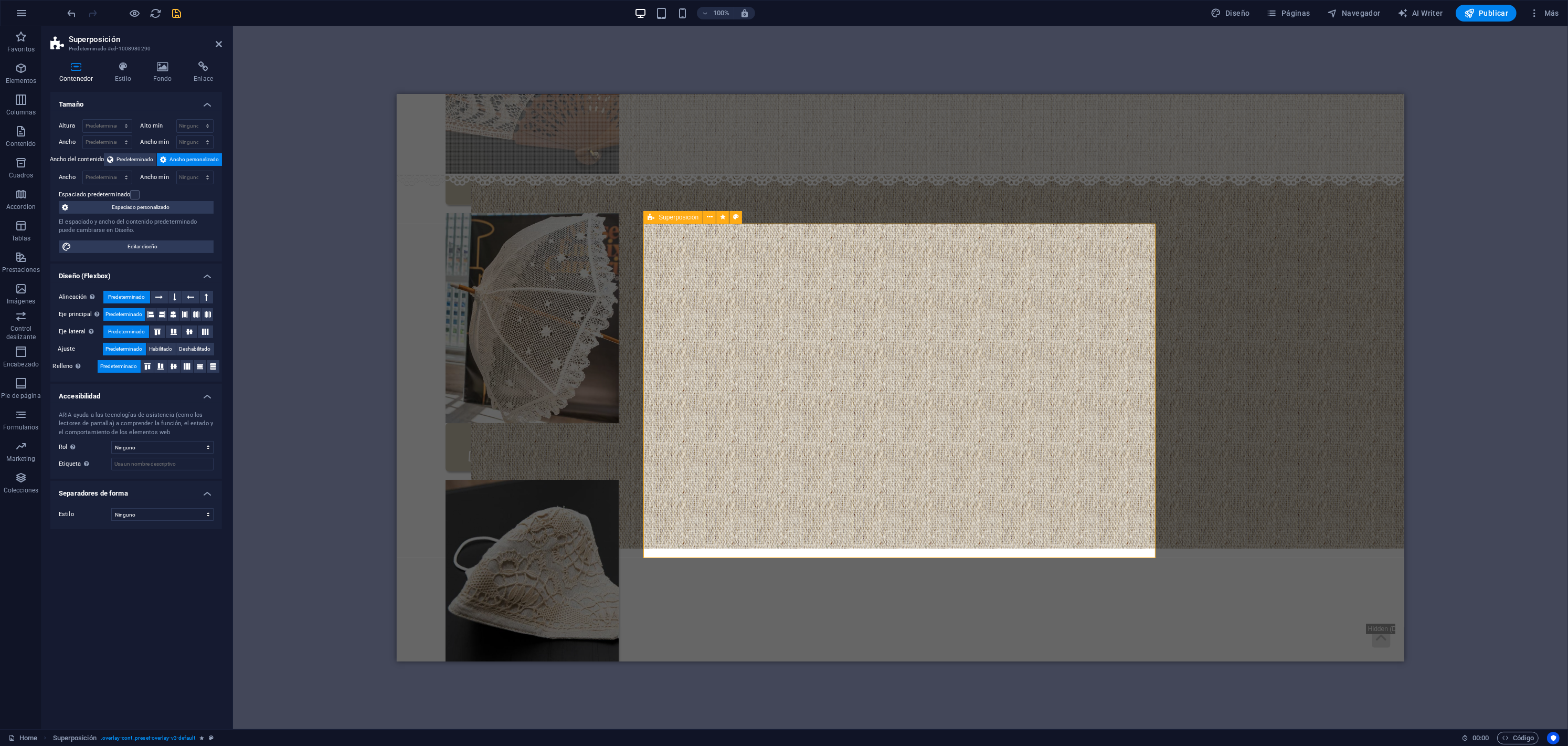
click at [659, 216] on span "Superposición" at bounding box center [678, 217] width 40 height 6
click at [127, 76] on h4 "Estilo" at bounding box center [125, 72] width 38 height 22
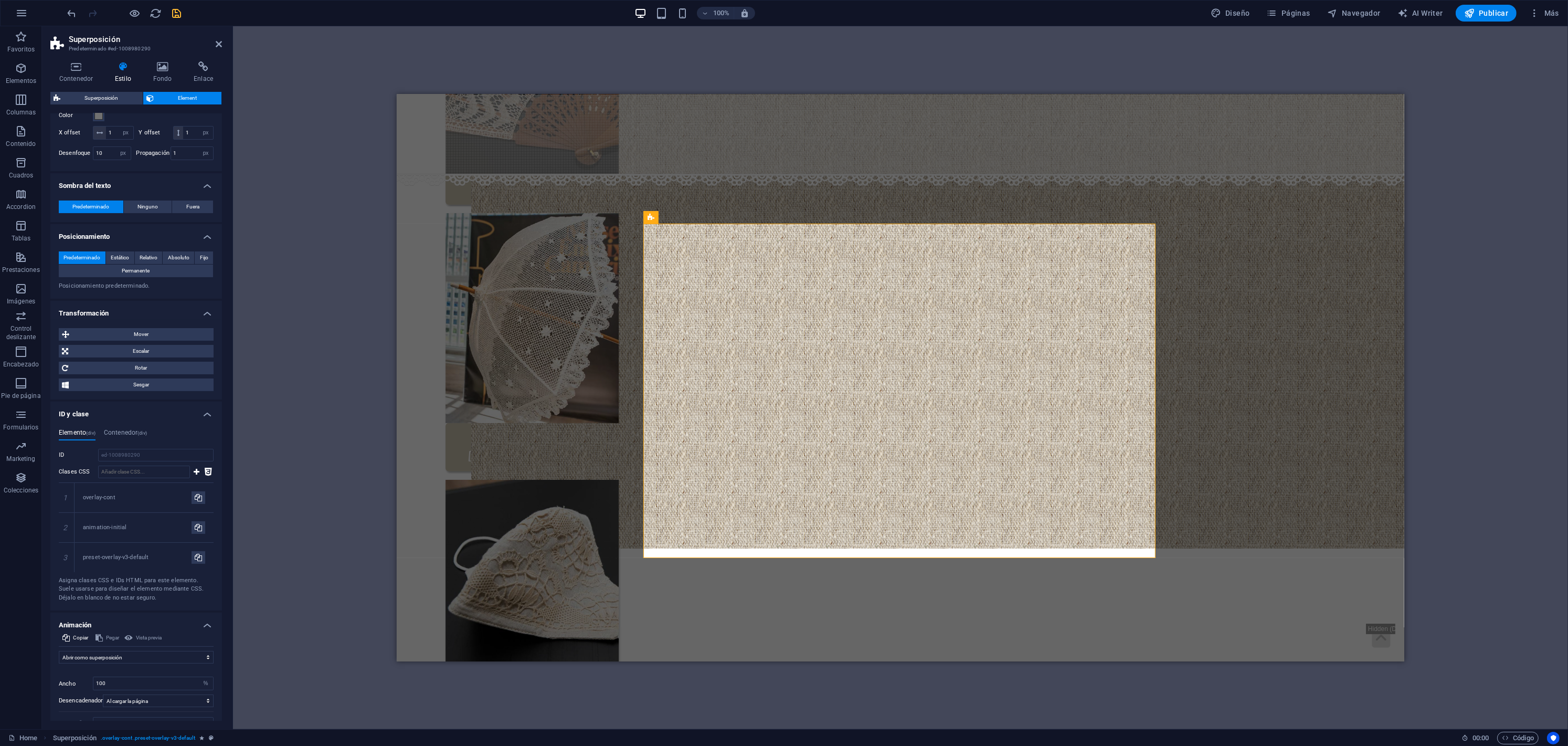
scroll to position [298, 0]
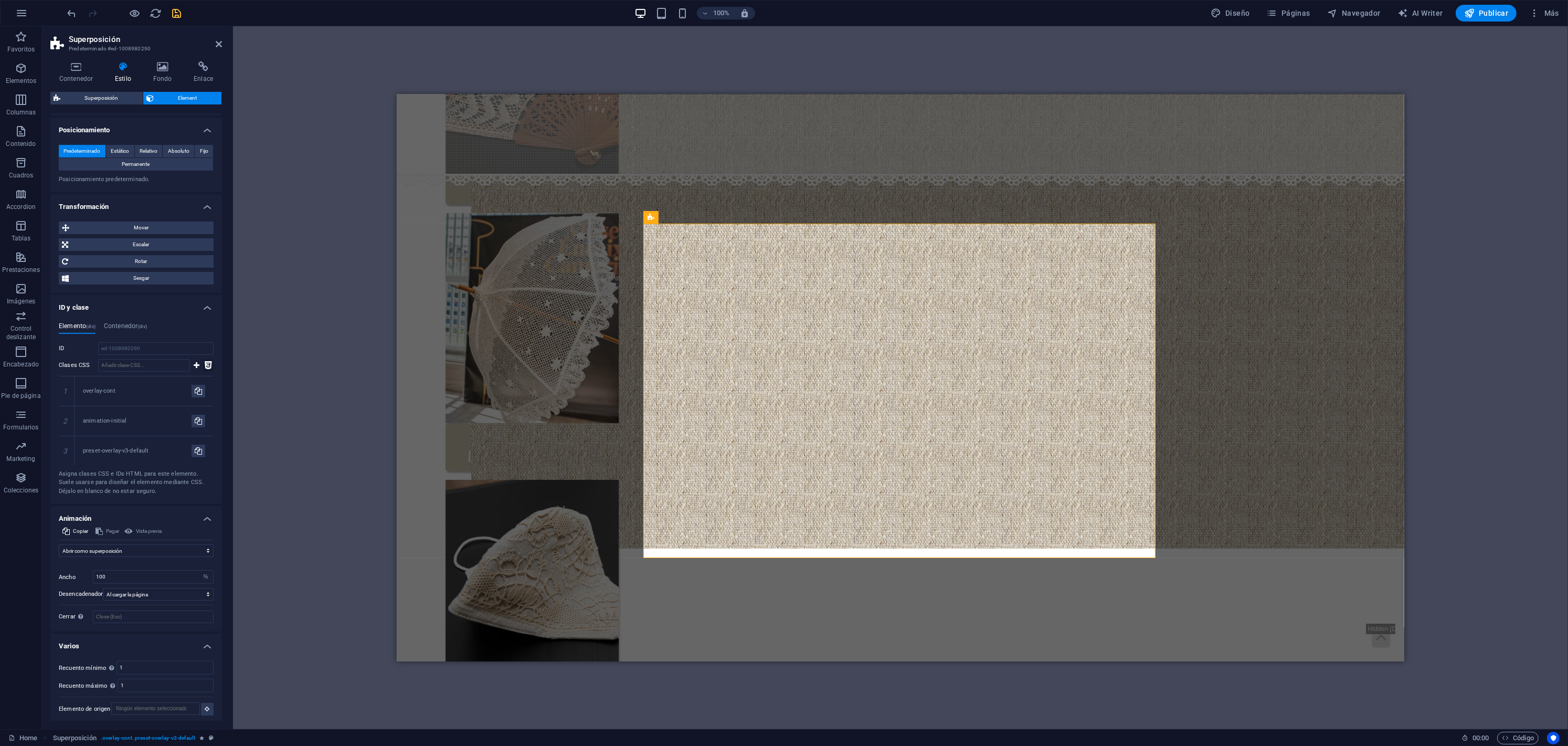
click at [205, 362] on icon at bounding box center [208, 365] width 7 height 12
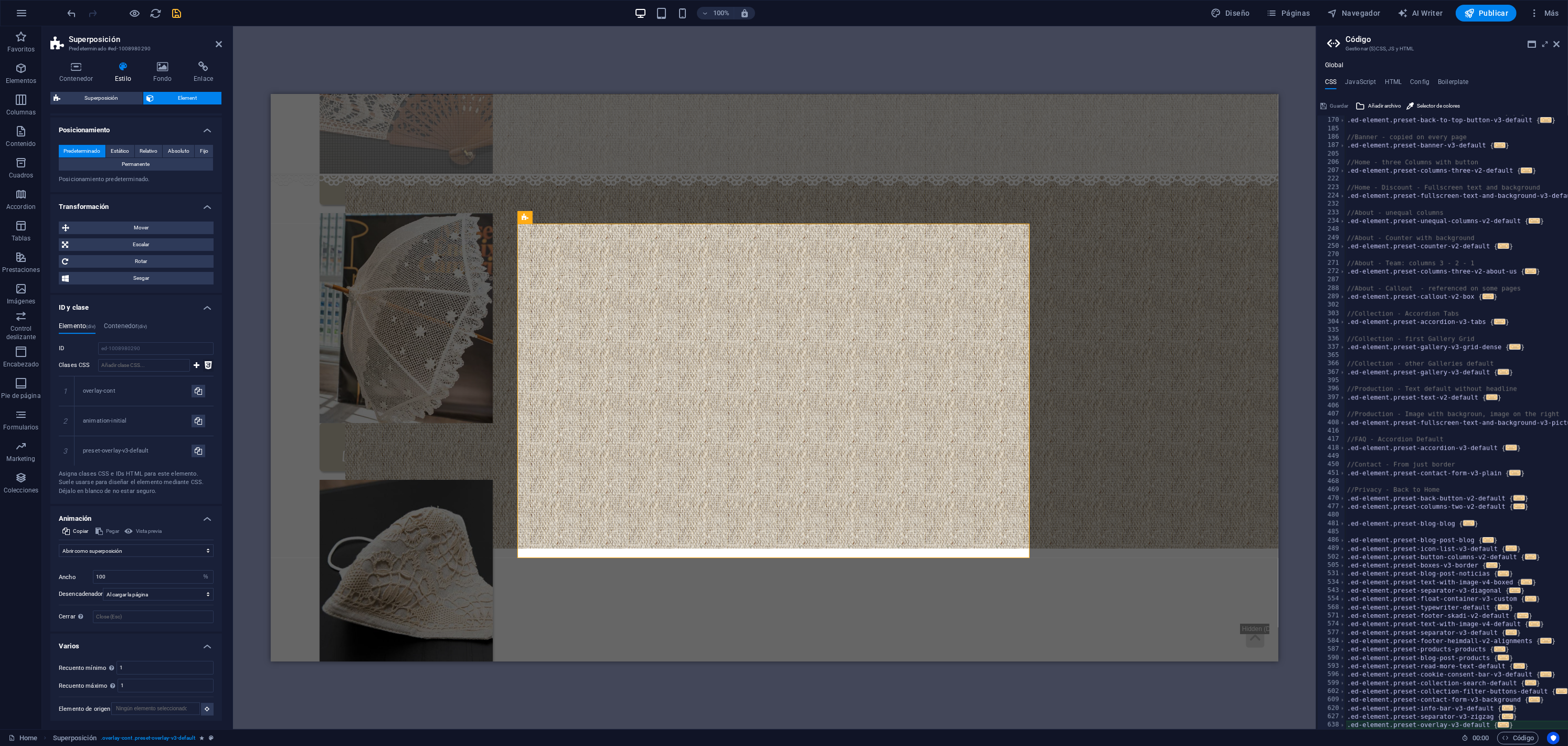
type textarea "@include overlay-v3("
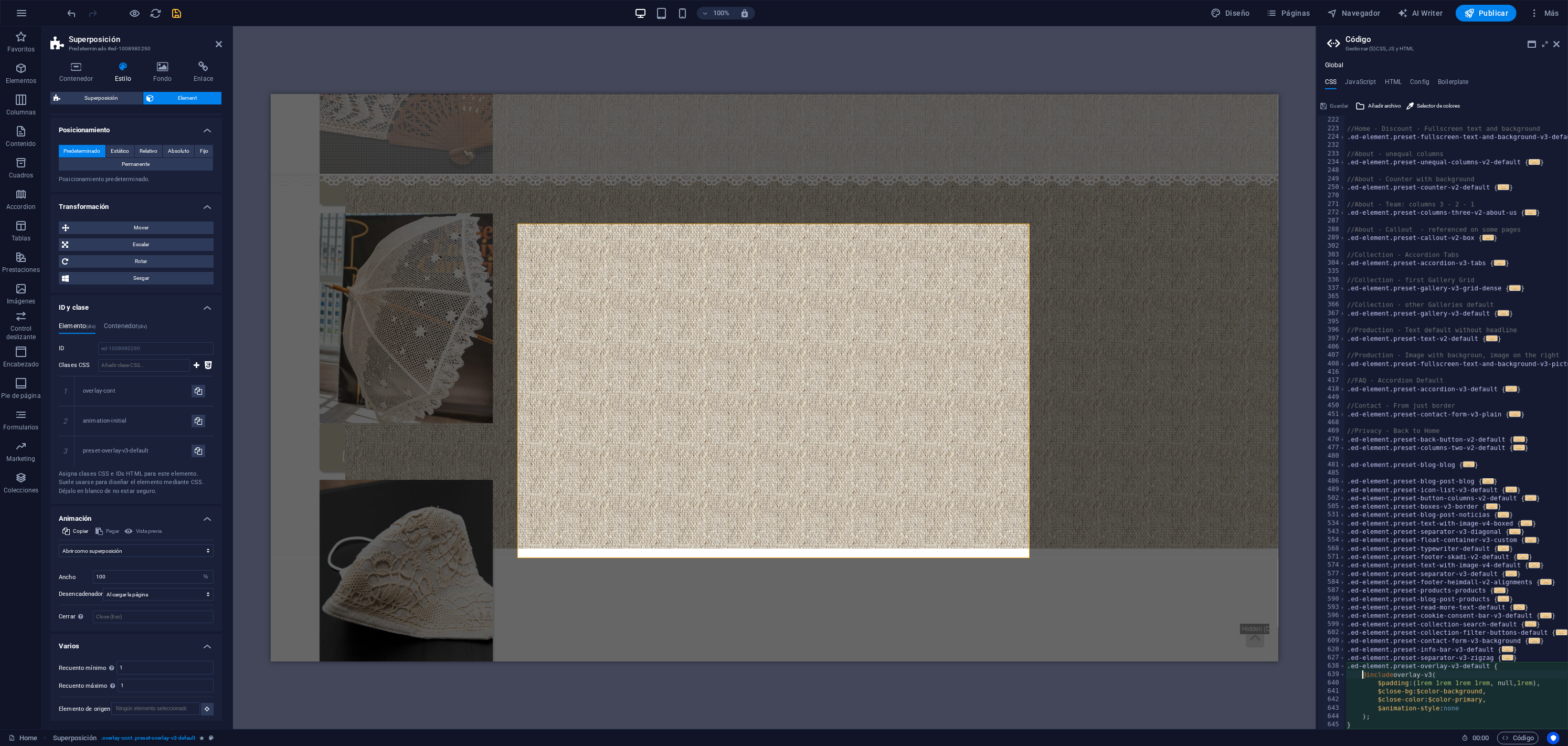
scroll to position [242, 0]
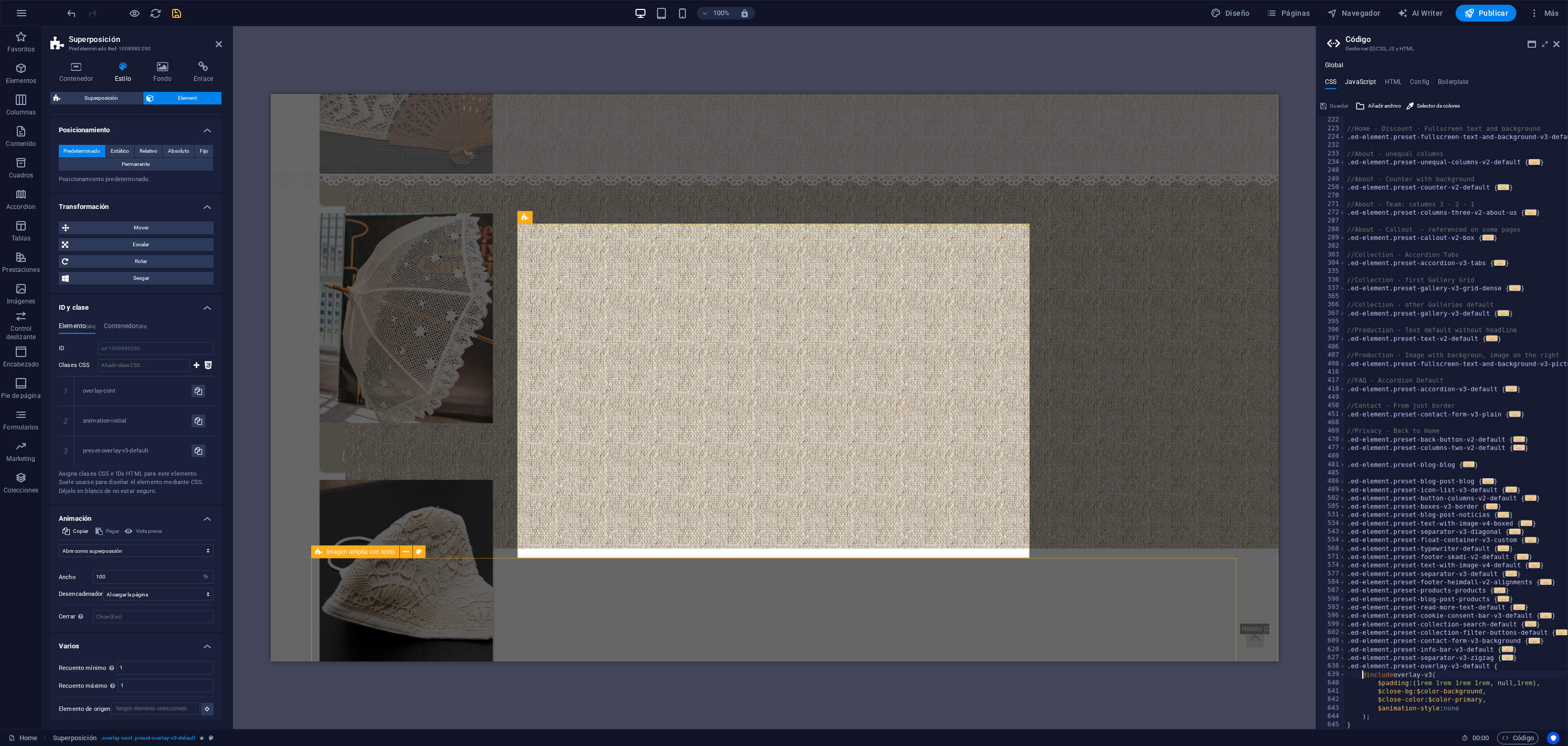
click at [1361, 79] on h4 "JavaScript" at bounding box center [1360, 84] width 31 height 12
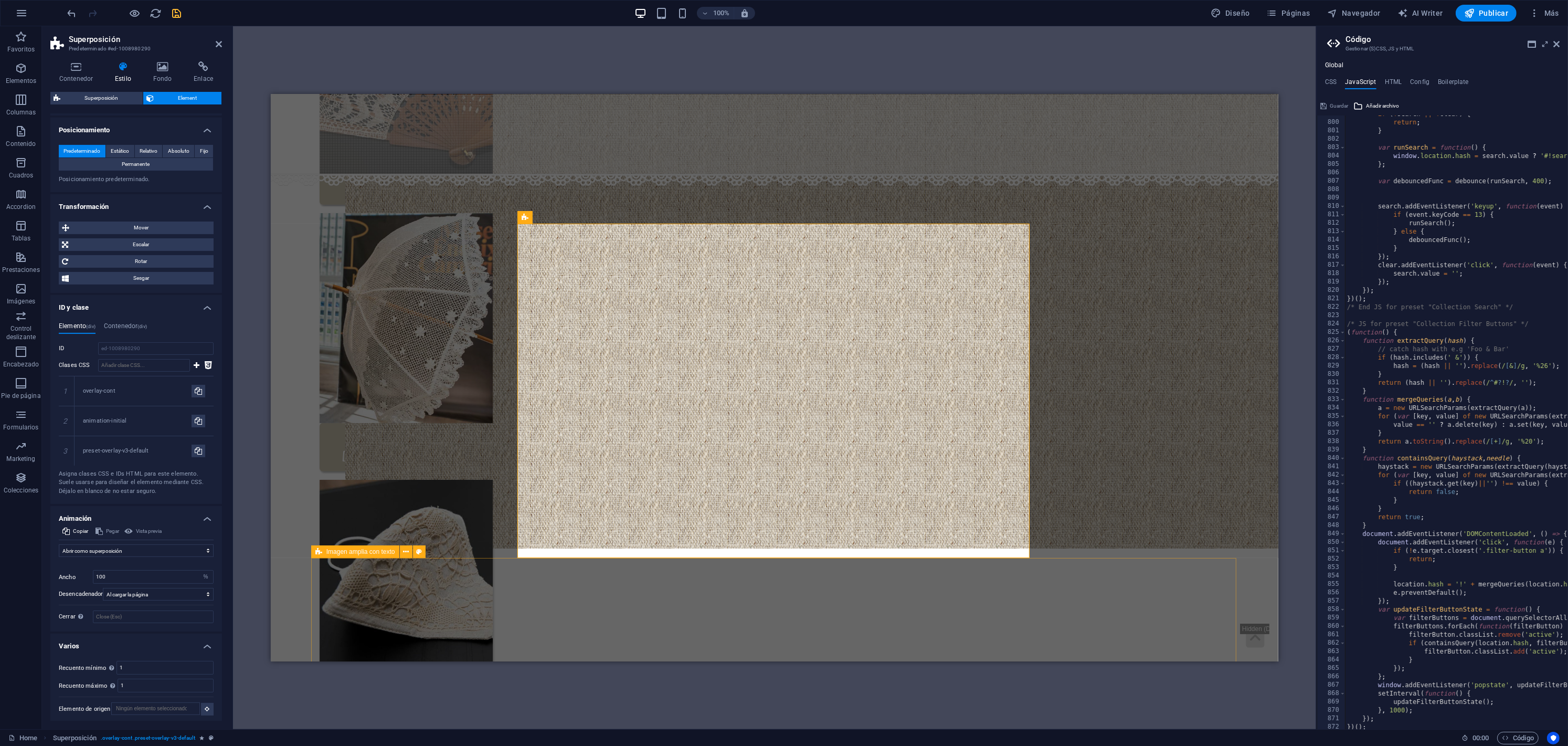
scroll to position [6716, 0]
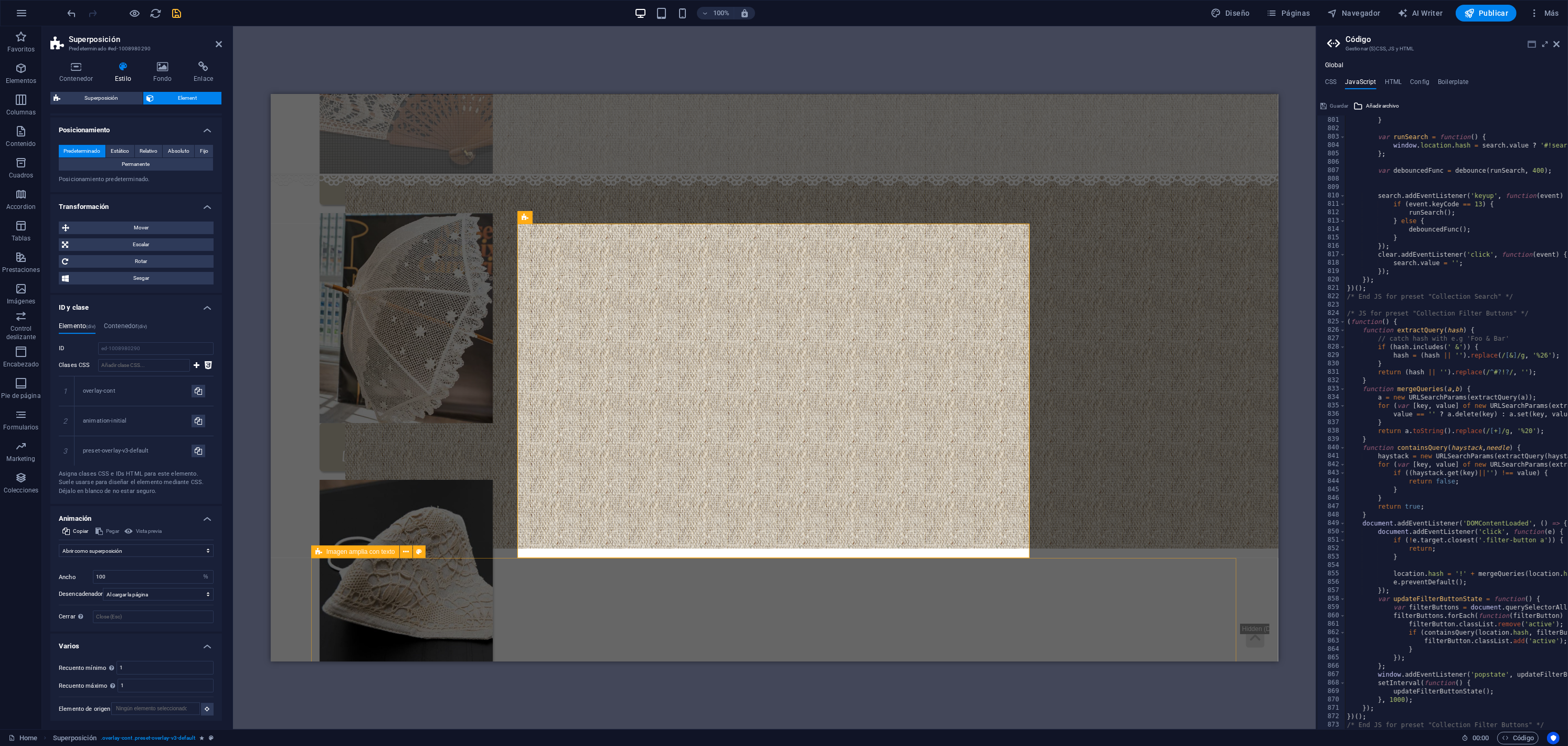
click at [1531, 46] on icon at bounding box center [1531, 44] width 9 height 9
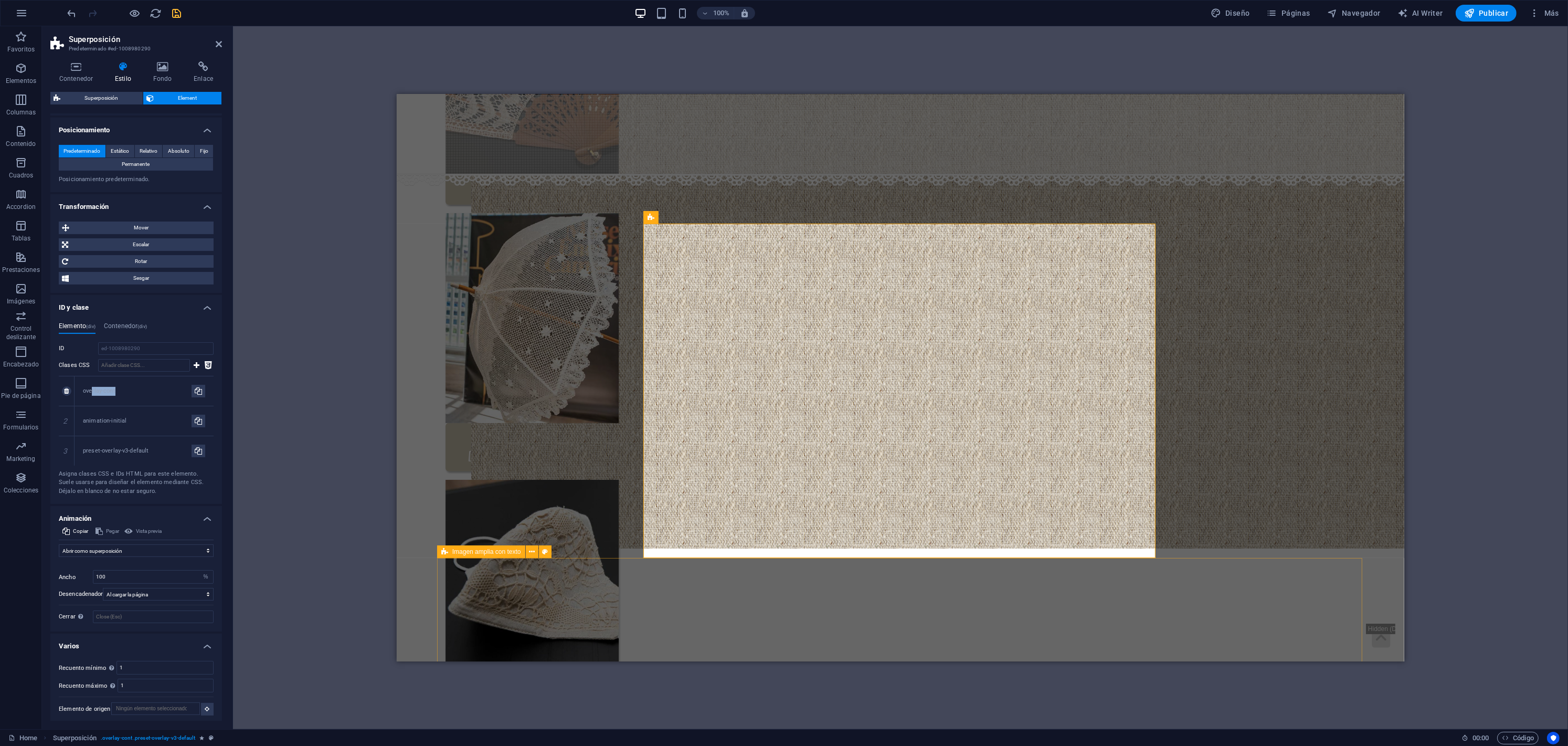
drag, startPoint x: 117, startPoint y: 387, endPoint x: 92, endPoint y: 384, distance: 25.2
click at [92, 387] on div "overlay-cont" at bounding box center [137, 391] width 109 height 9
click at [124, 359] on input "Clases CSS" at bounding box center [143, 365] width 92 height 12
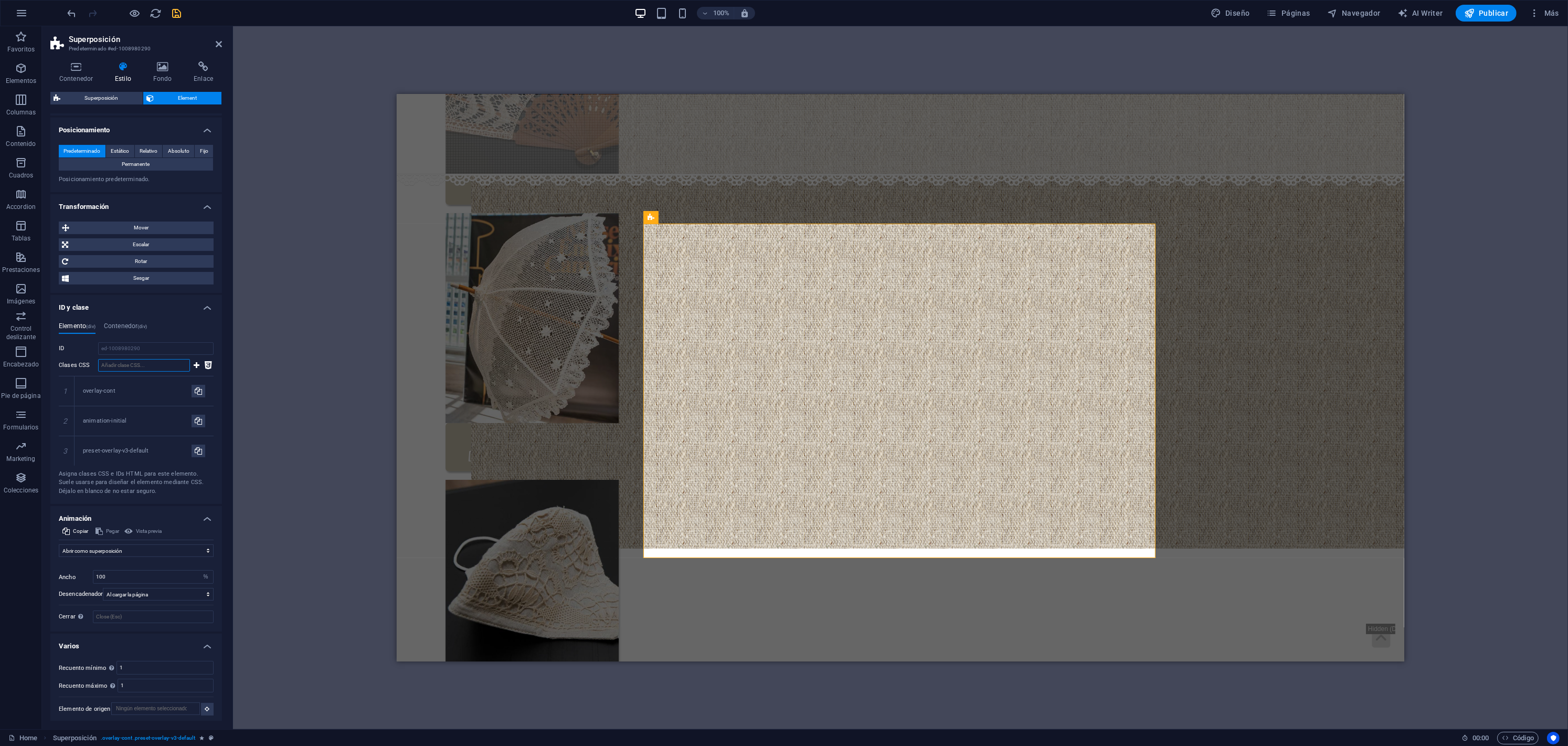
click at [124, 359] on input "Clases CSS" at bounding box center [143, 365] width 92 height 12
type input "c"
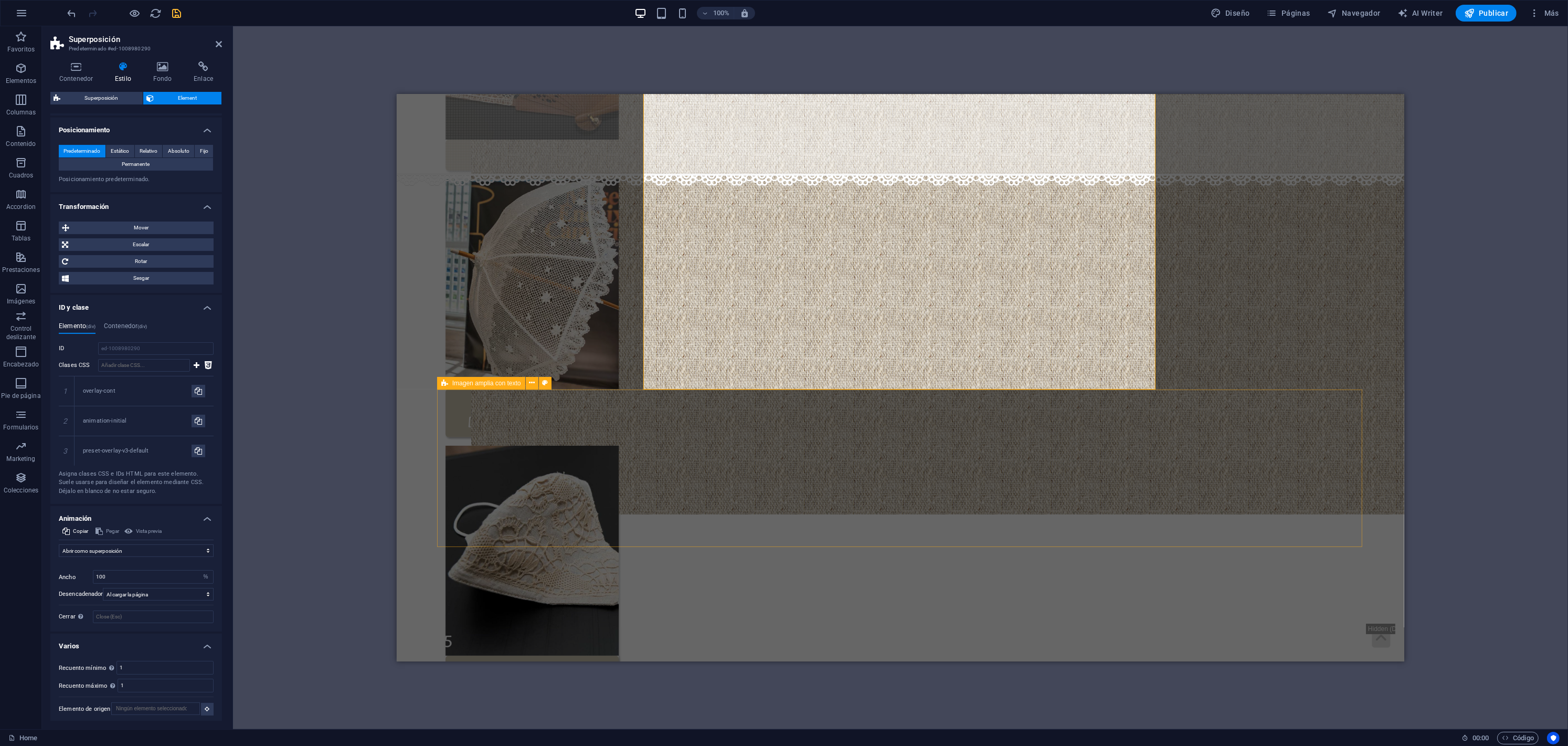
scroll to position [1367, 0]
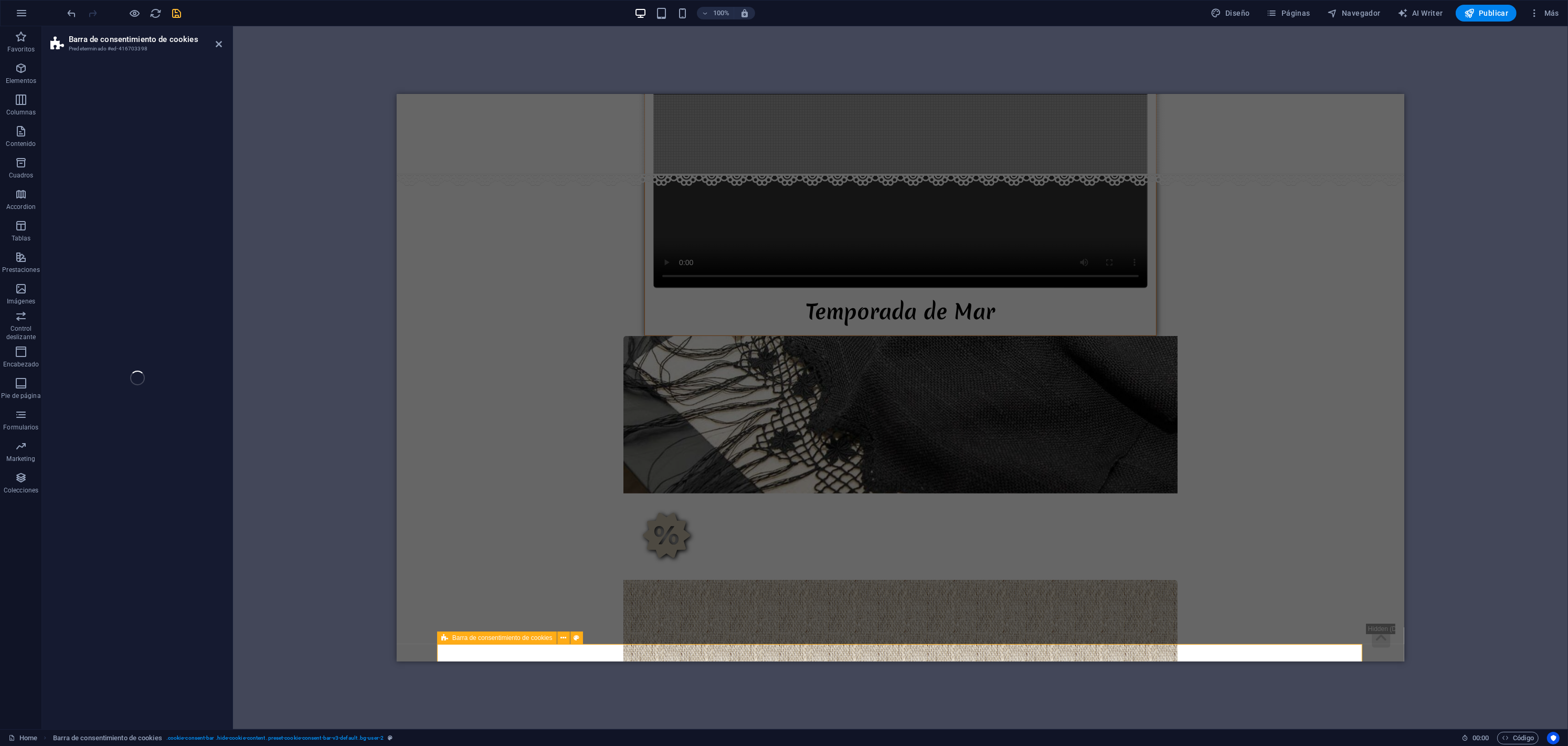
select select "rem"
select select "px"
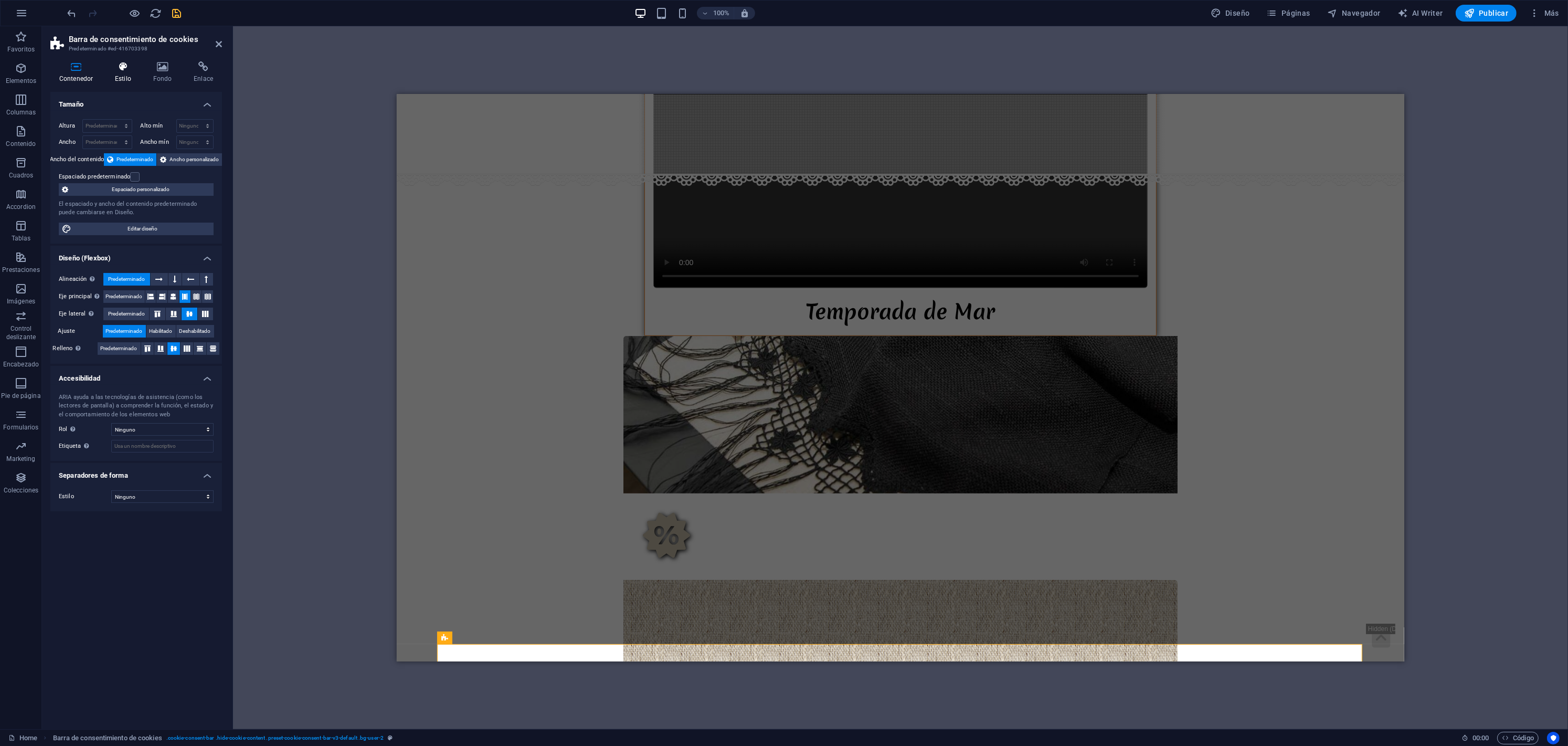
click at [130, 62] on icon at bounding box center [122, 66] width 34 height 11
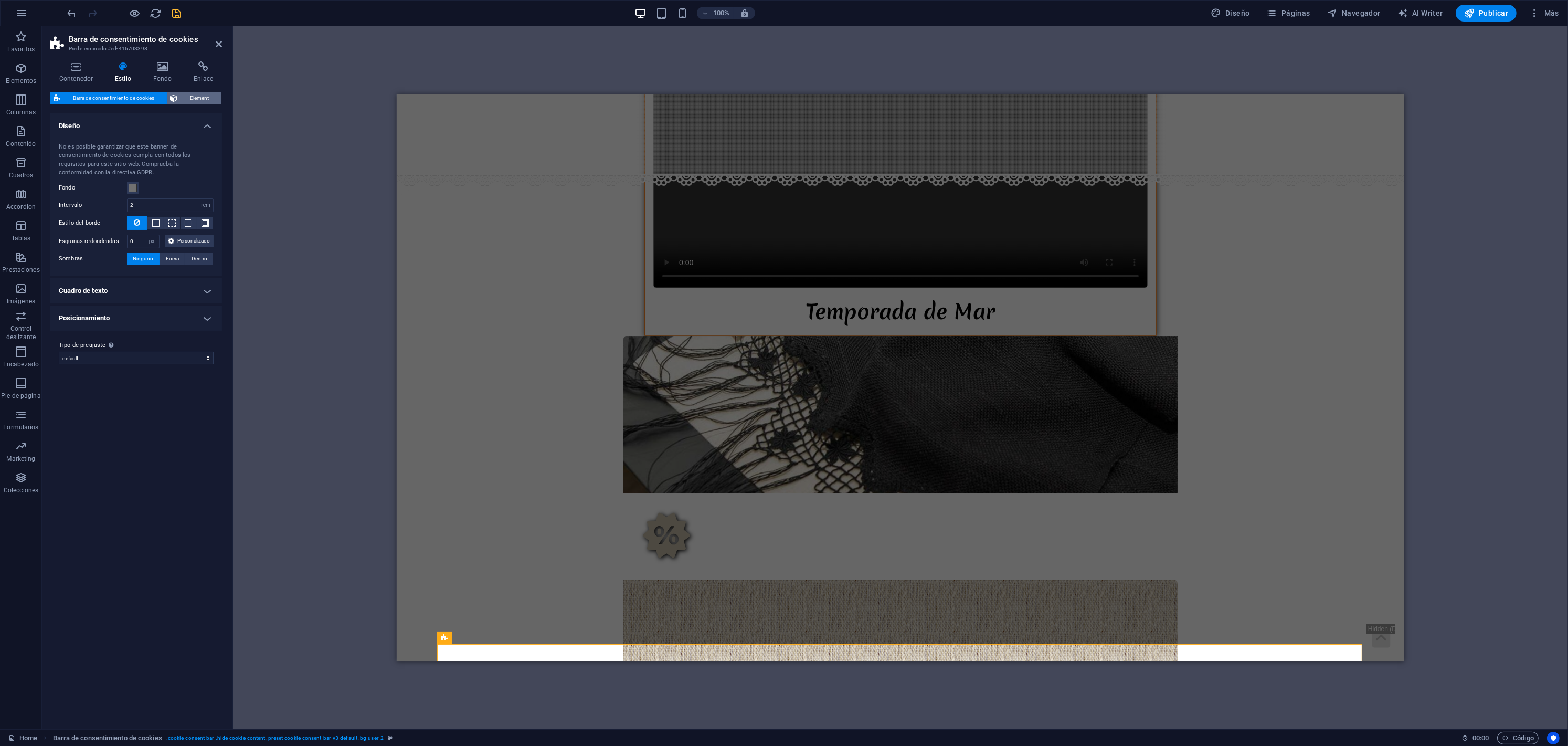
click at [177, 94] on icon at bounding box center [174, 97] width 7 height 12
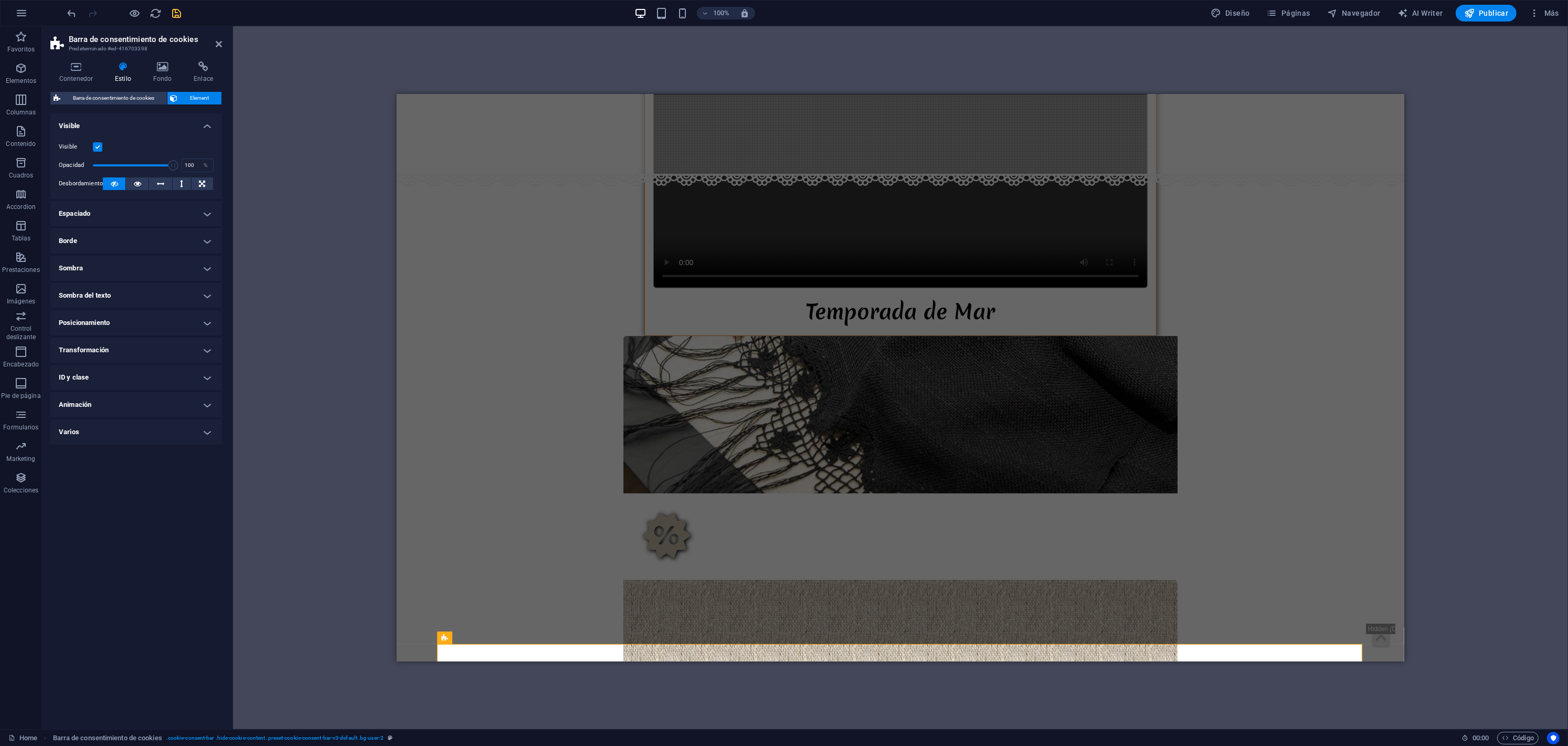
click at [99, 371] on h4 "ID y clase" at bounding box center [136, 377] width 172 height 25
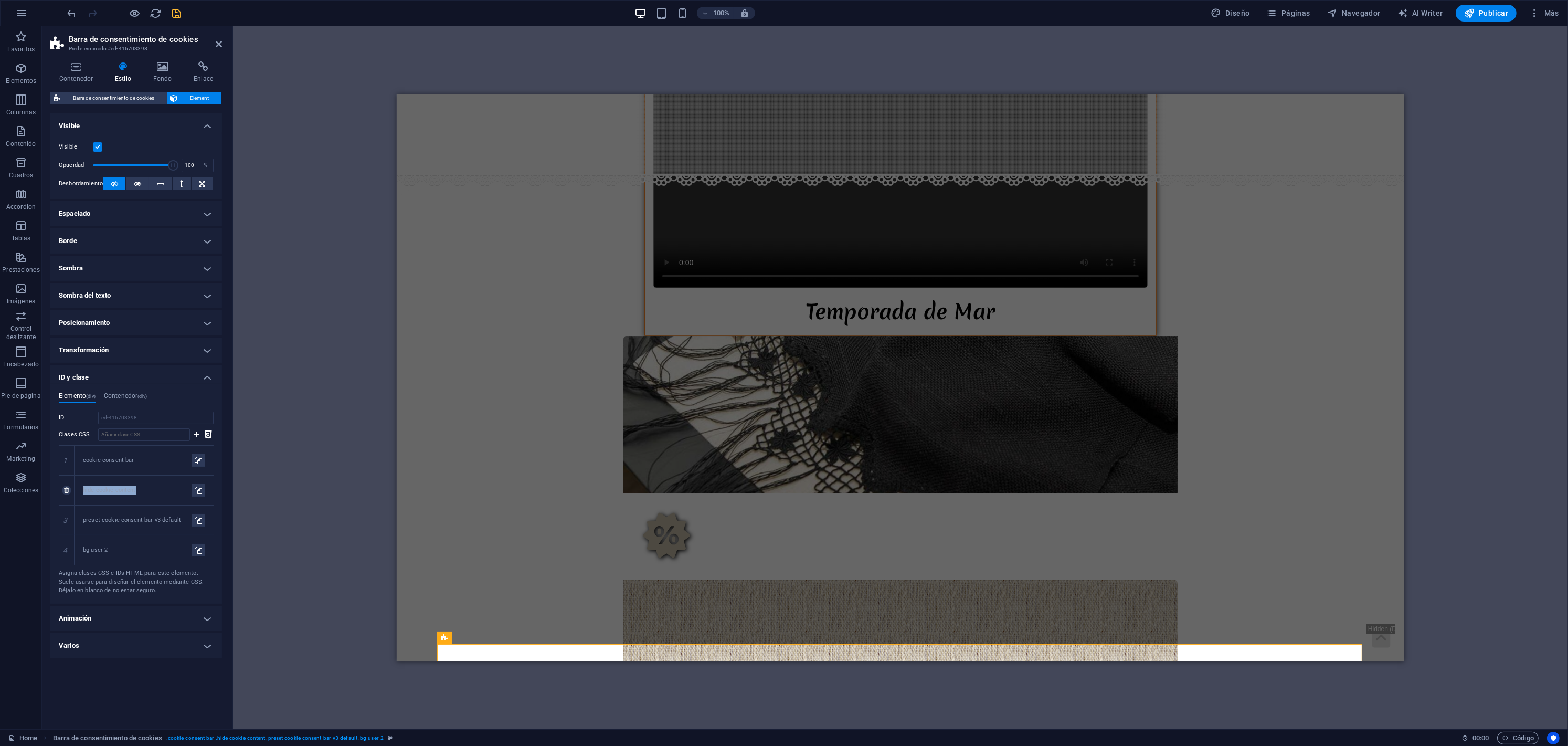
drag, startPoint x: 138, startPoint y: 489, endPoint x: 68, endPoint y: 492, distance: 70.1
click at [68, 492] on div "2 hide-cookie-content" at bounding box center [136, 491] width 155 height 30
copy div "hide-cookie-content"
drag, startPoint x: 871, startPoint y: 402, endPoint x: 474, endPoint y: 308, distance: 408.0
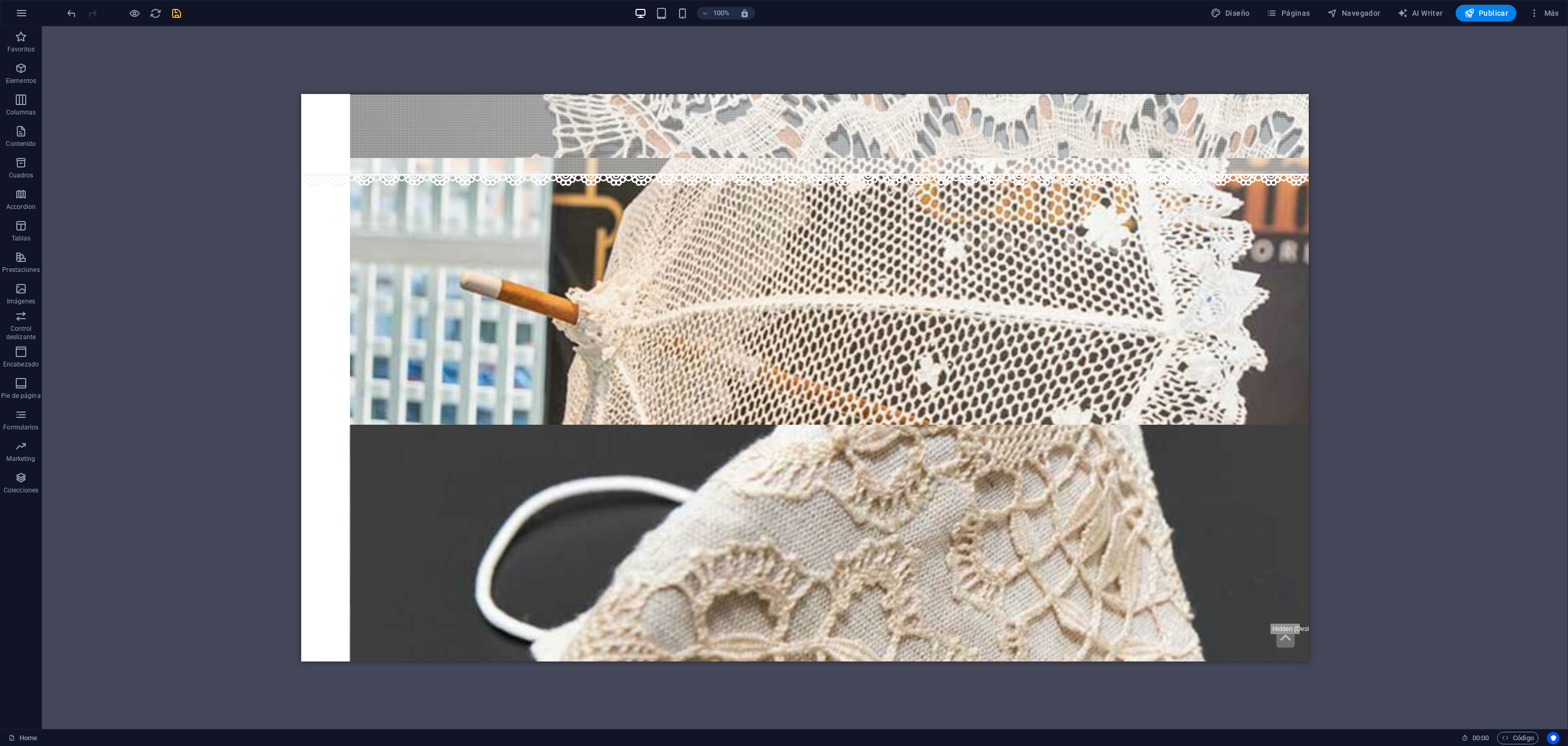
scroll to position [596, 0]
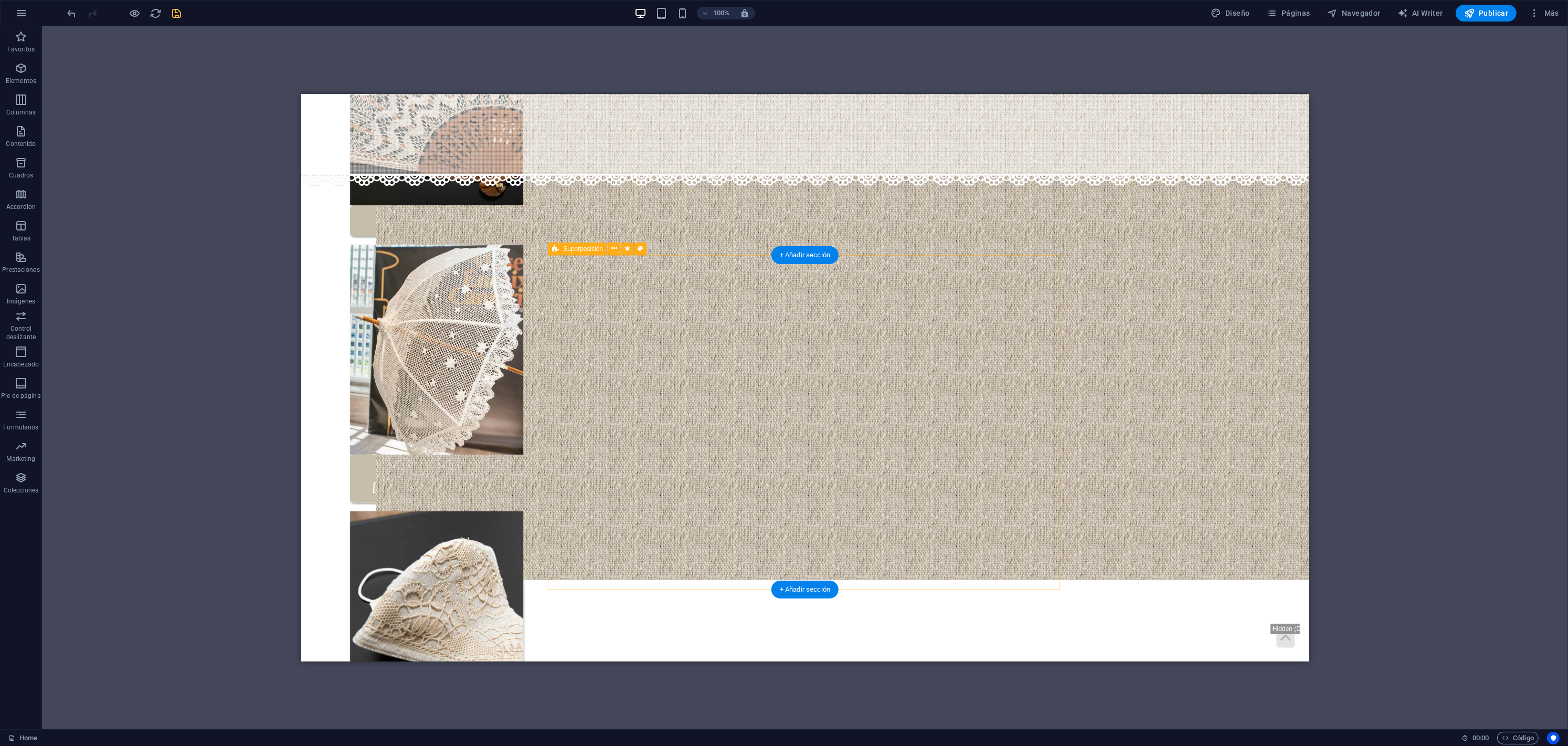
select select "px"
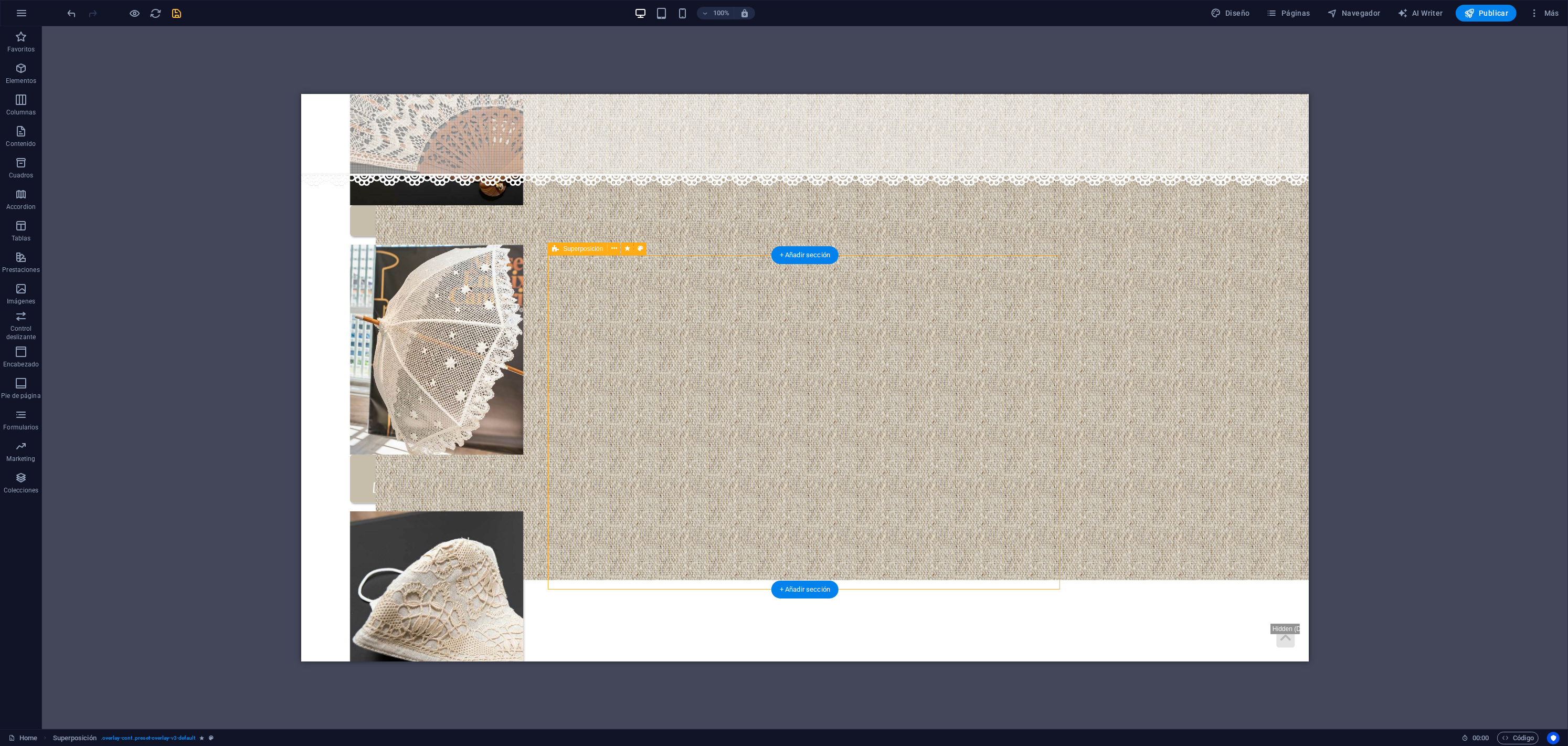
select select "px"
select select "overlay"
select select "%"
select select "onload"
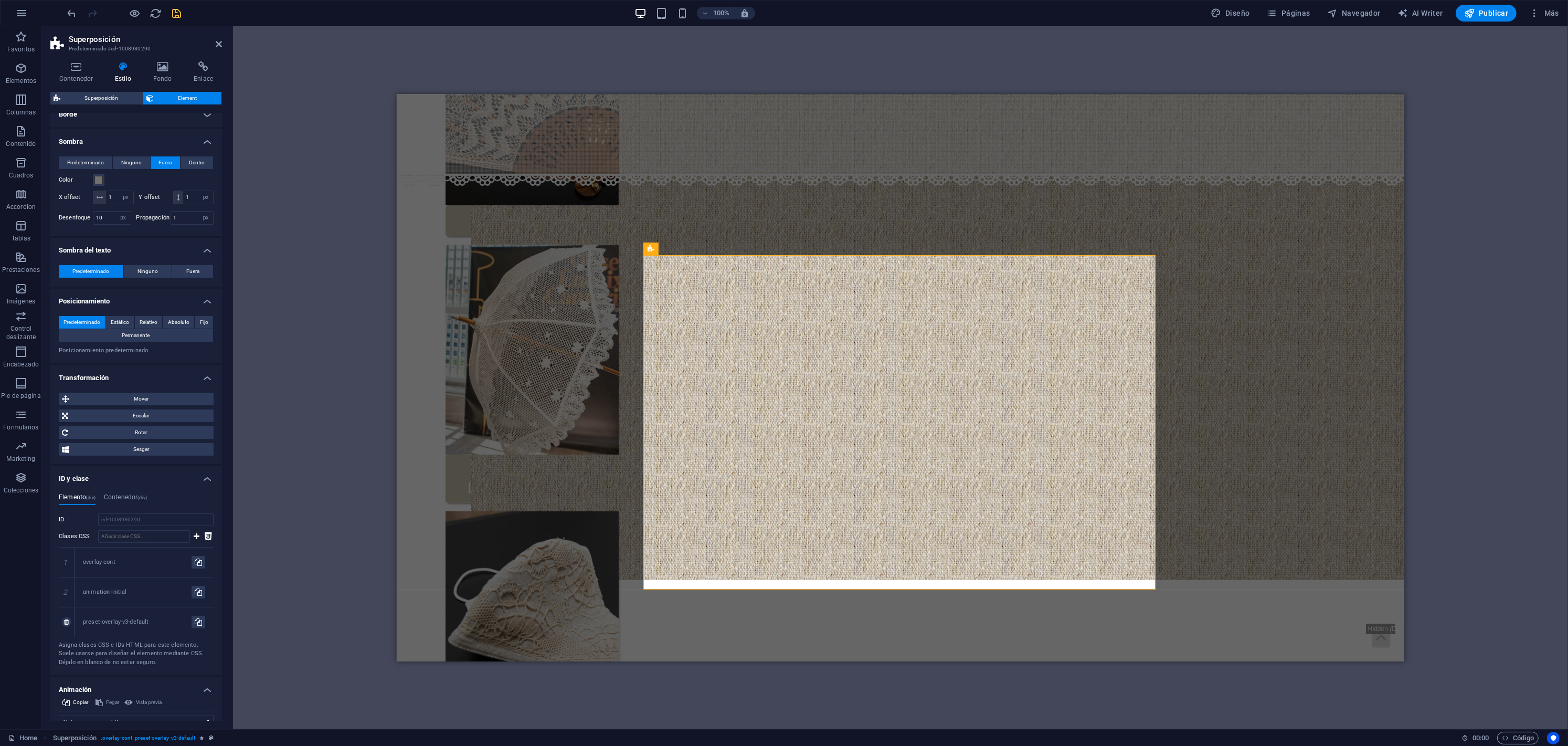
scroll to position [190, 0]
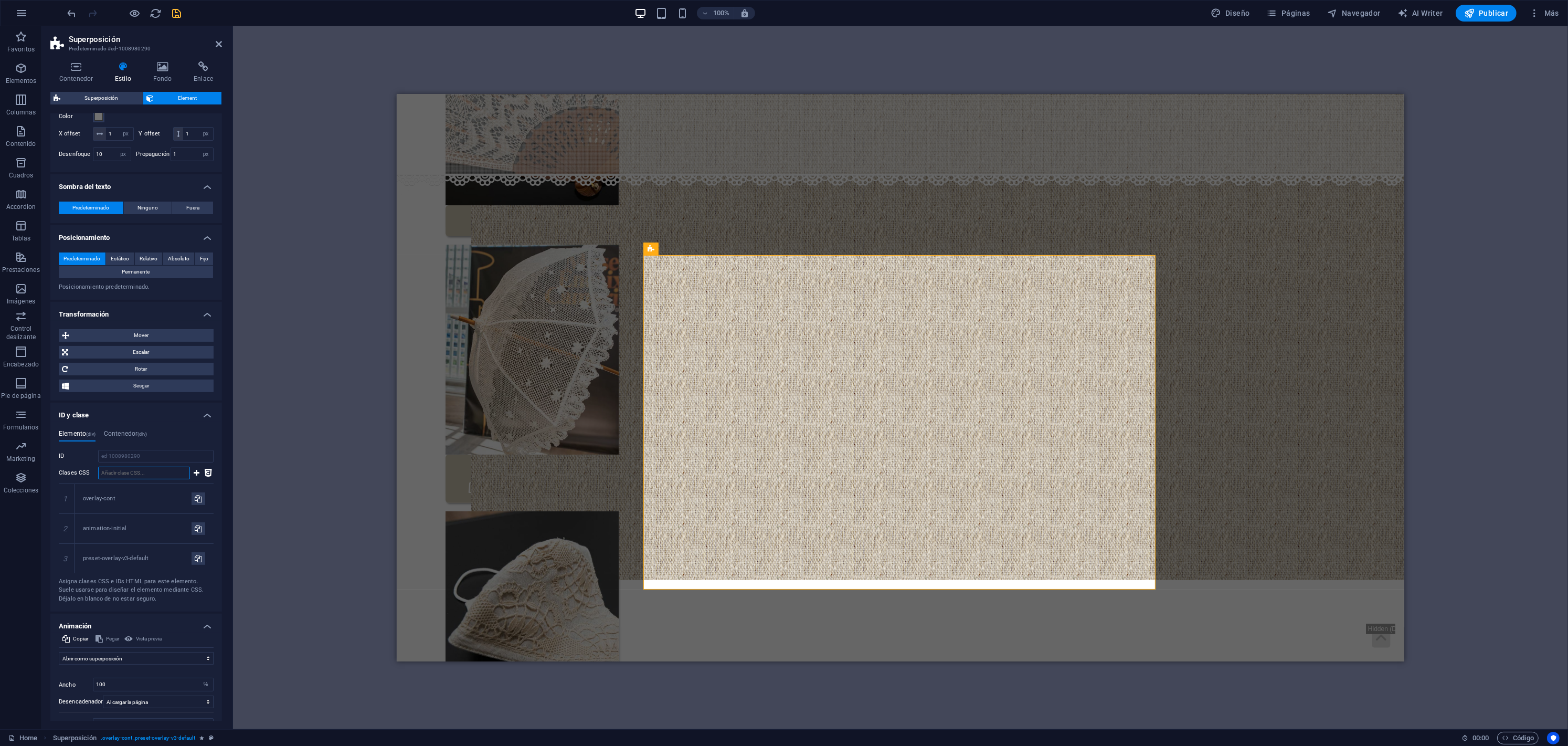
click at [142, 466] on input "Clases CSS" at bounding box center [143, 472] width 92 height 12
paste input "hide-cookie-content"
type input "hide-cookie-content"
click at [194, 469] on icon at bounding box center [197, 472] width 6 height 12
drag, startPoint x: 104, startPoint y: 582, endPoint x: 106, endPoint y: 569, distance: 13.2
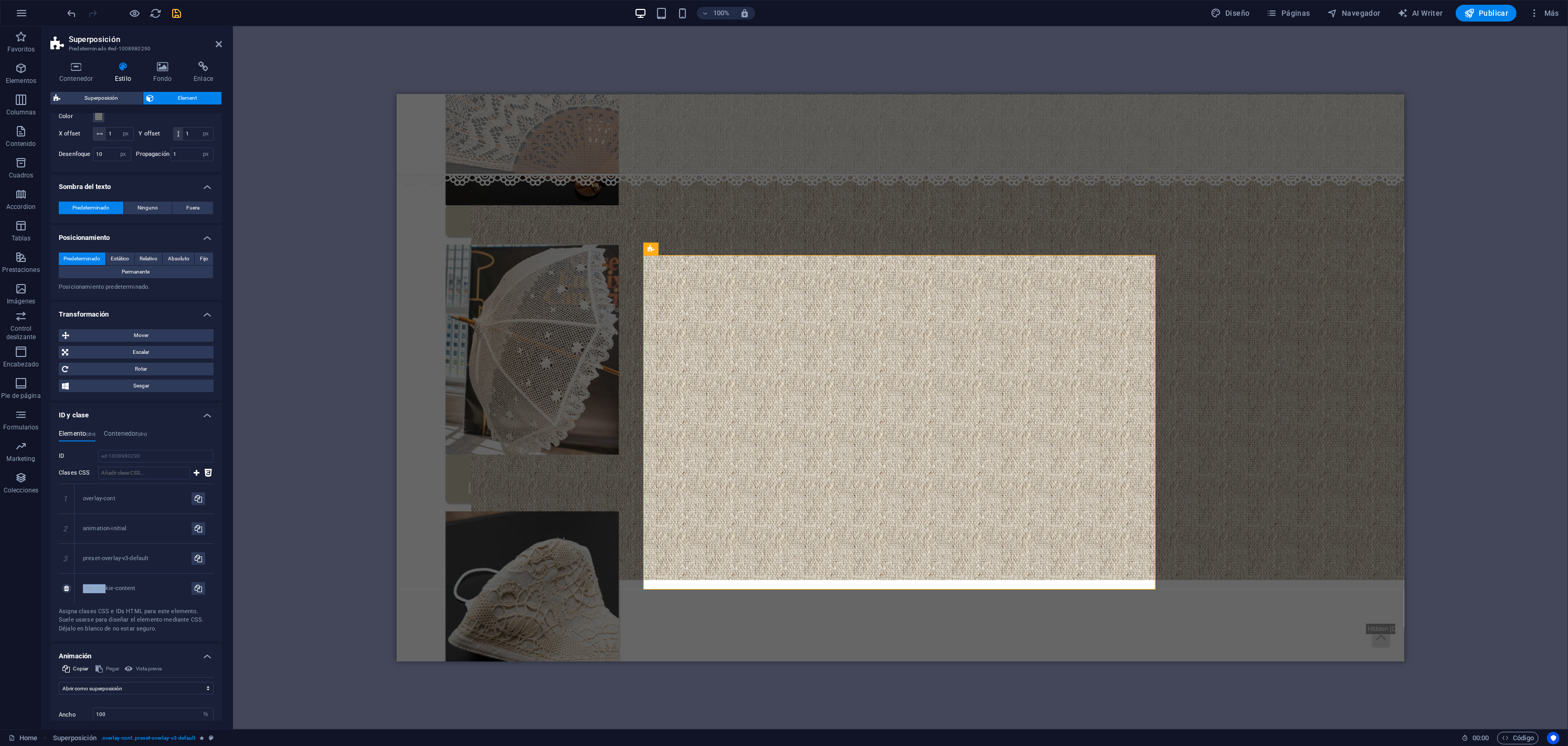
click at [106, 574] on div "hide-cookie-content" at bounding box center [143, 588] width 139 height 30
click at [151, 588] on div "hide-cookie-content" at bounding box center [137, 588] width 109 height 9
drag, startPoint x: 68, startPoint y: 572, endPoint x: 68, endPoint y: 579, distance: 7.0
click at [214, 43] on h2 "Superposición" at bounding box center [145, 39] width 153 height 9
click at [219, 40] on icon at bounding box center [218, 44] width 6 height 9
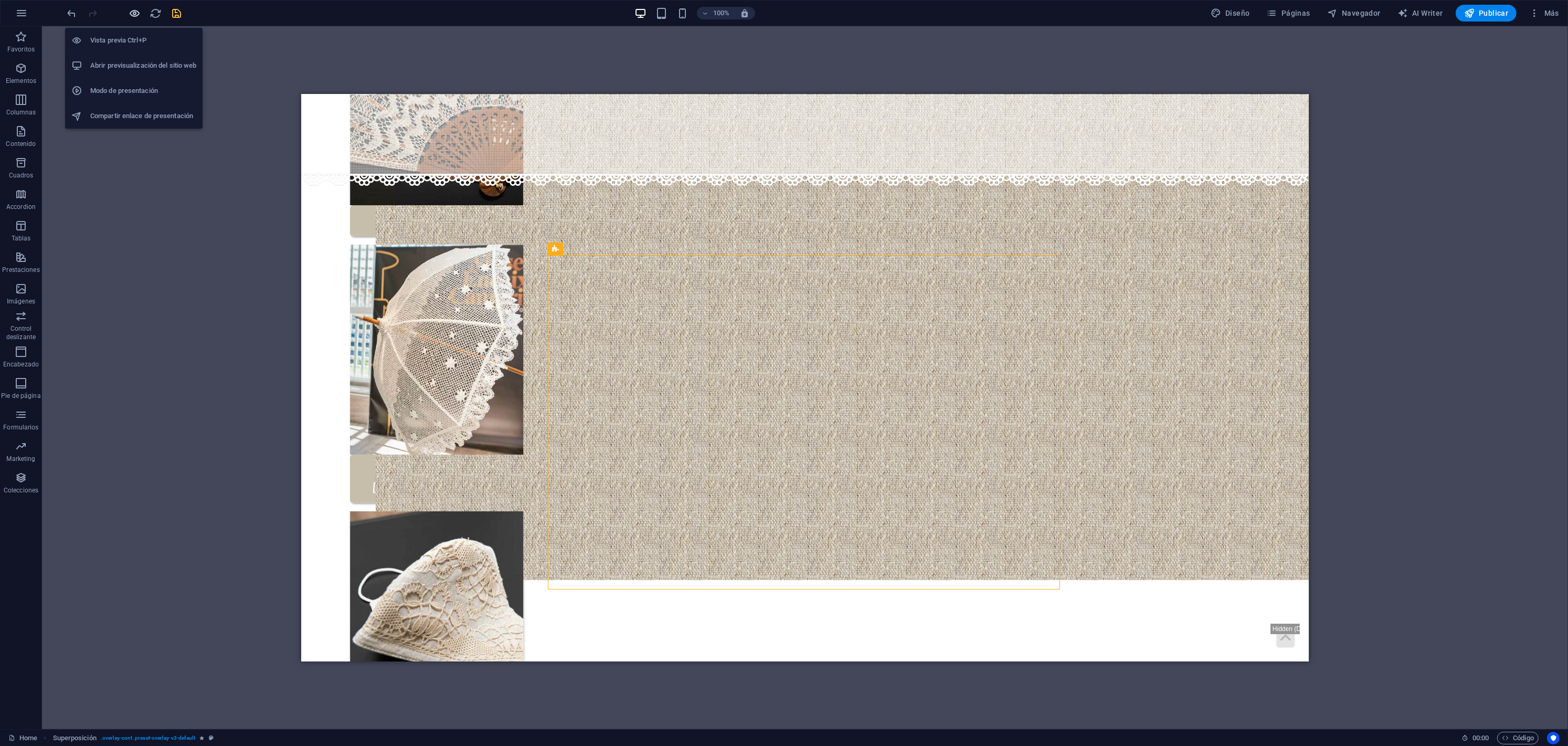
click at [133, 9] on icon "button" at bounding box center [135, 13] width 12 height 12
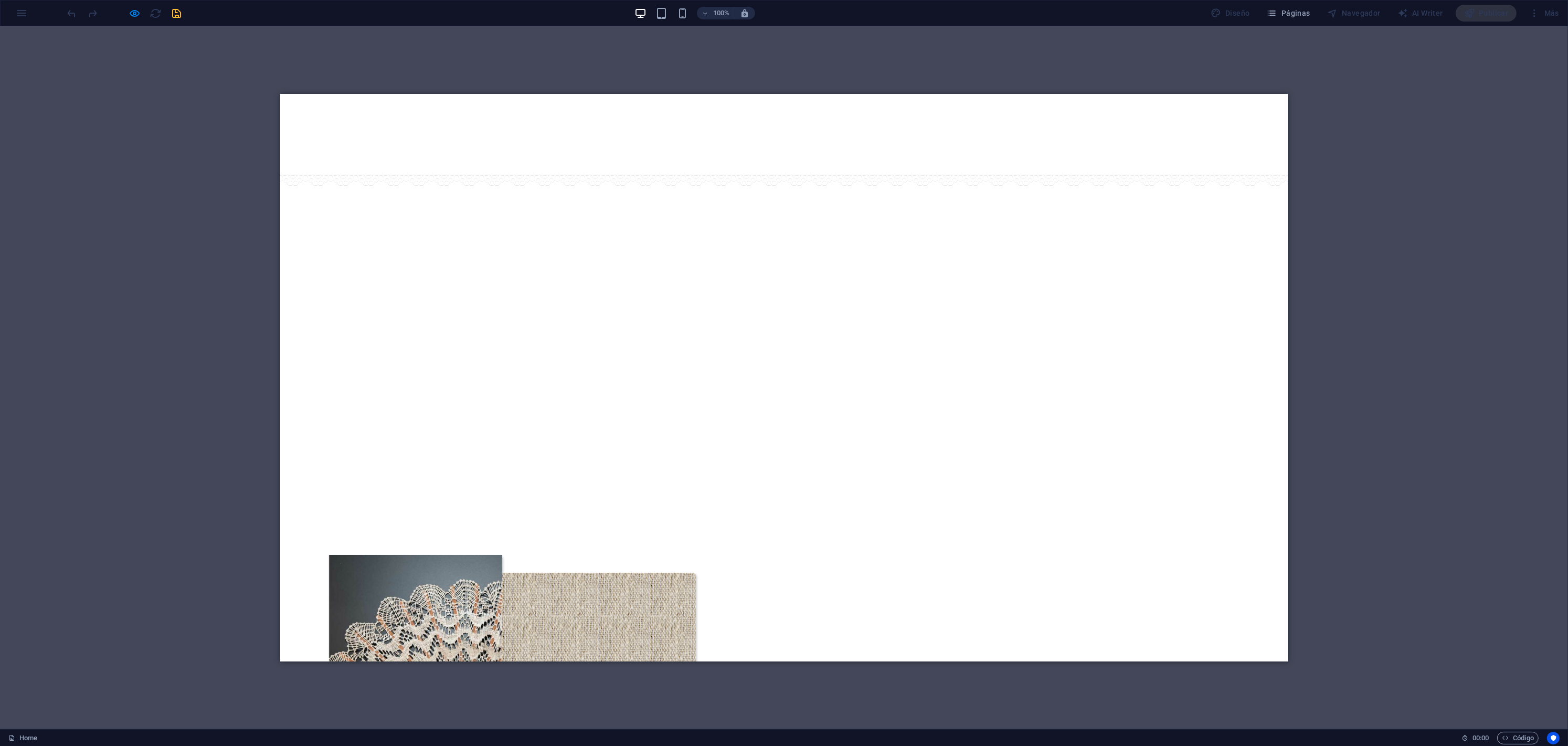
scroll to position [0, 0]
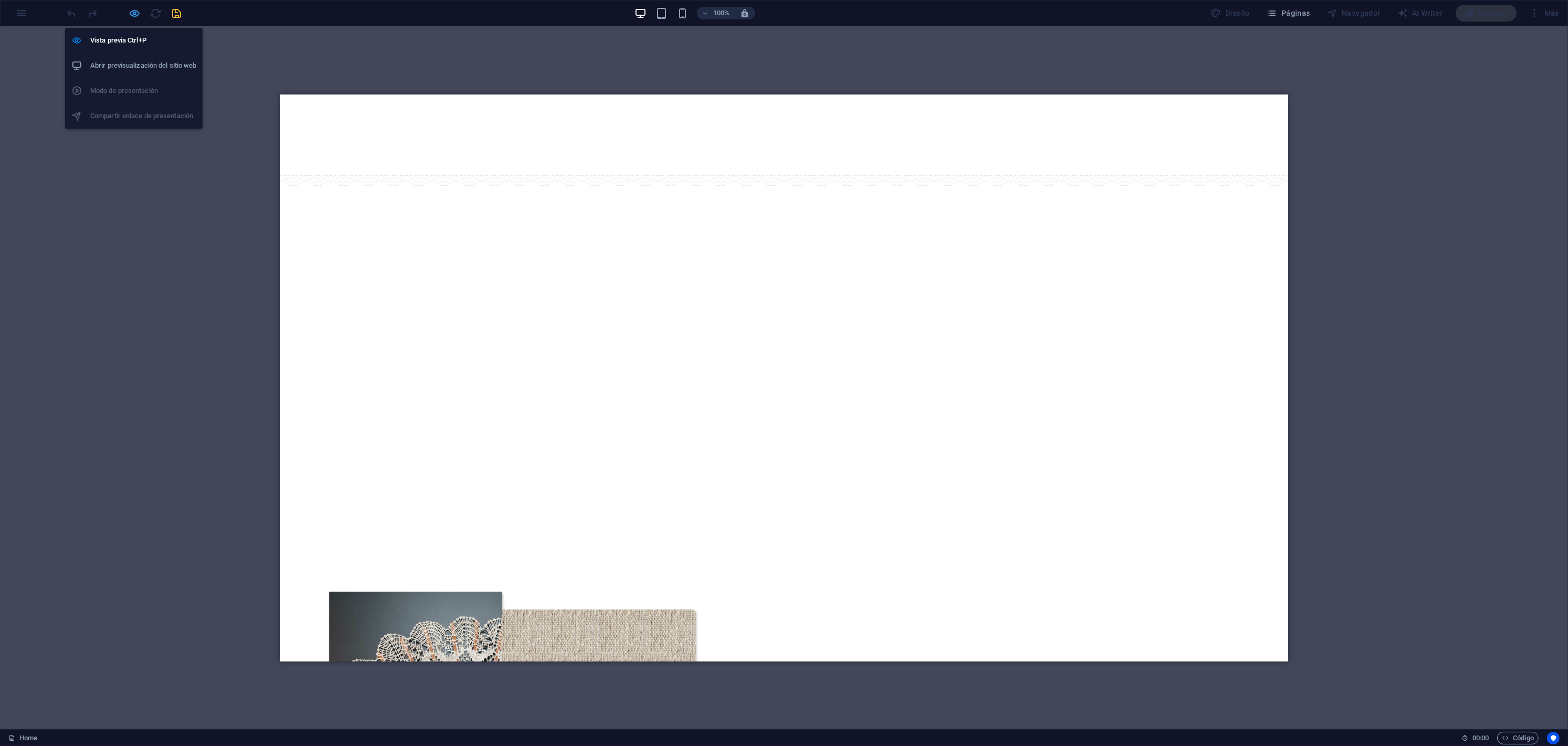
click at [136, 16] on icon "button" at bounding box center [135, 13] width 12 height 12
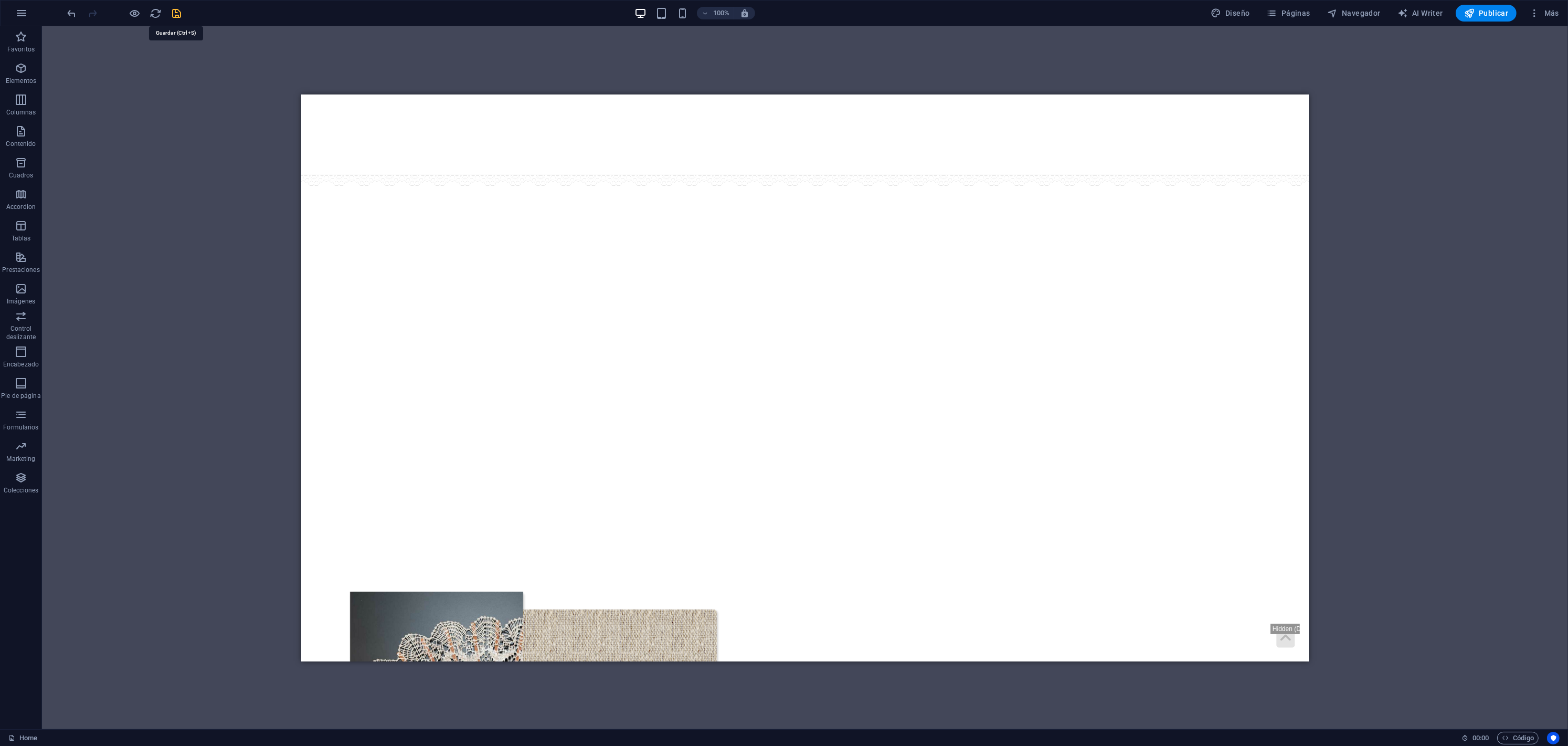
click at [177, 13] on icon "save" at bounding box center [177, 13] width 12 height 12
click at [1488, 12] on span "Publicar" at bounding box center [1486, 13] width 45 height 11
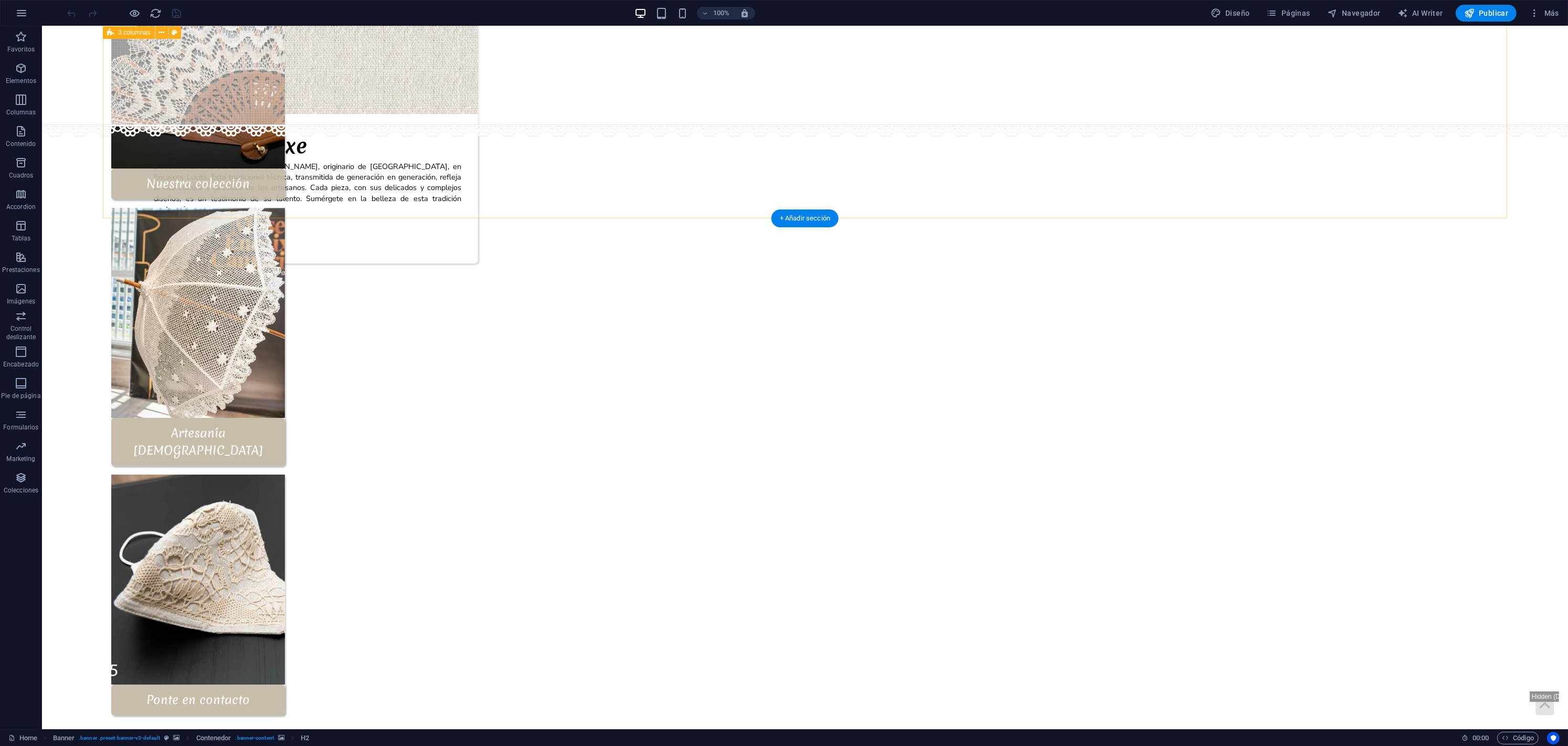
scroll to position [592, 0]
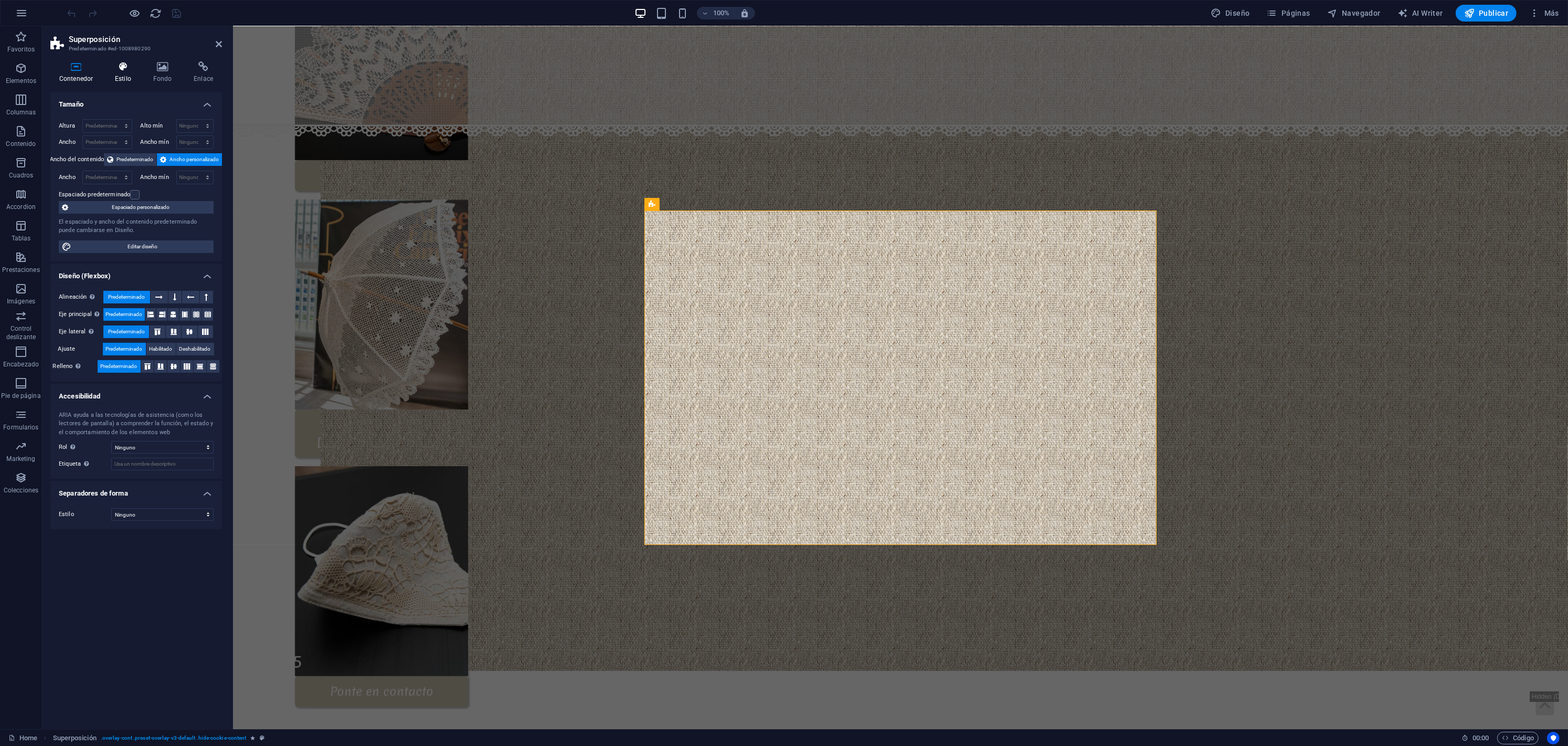
click at [125, 71] on icon at bounding box center [122, 66] width 34 height 11
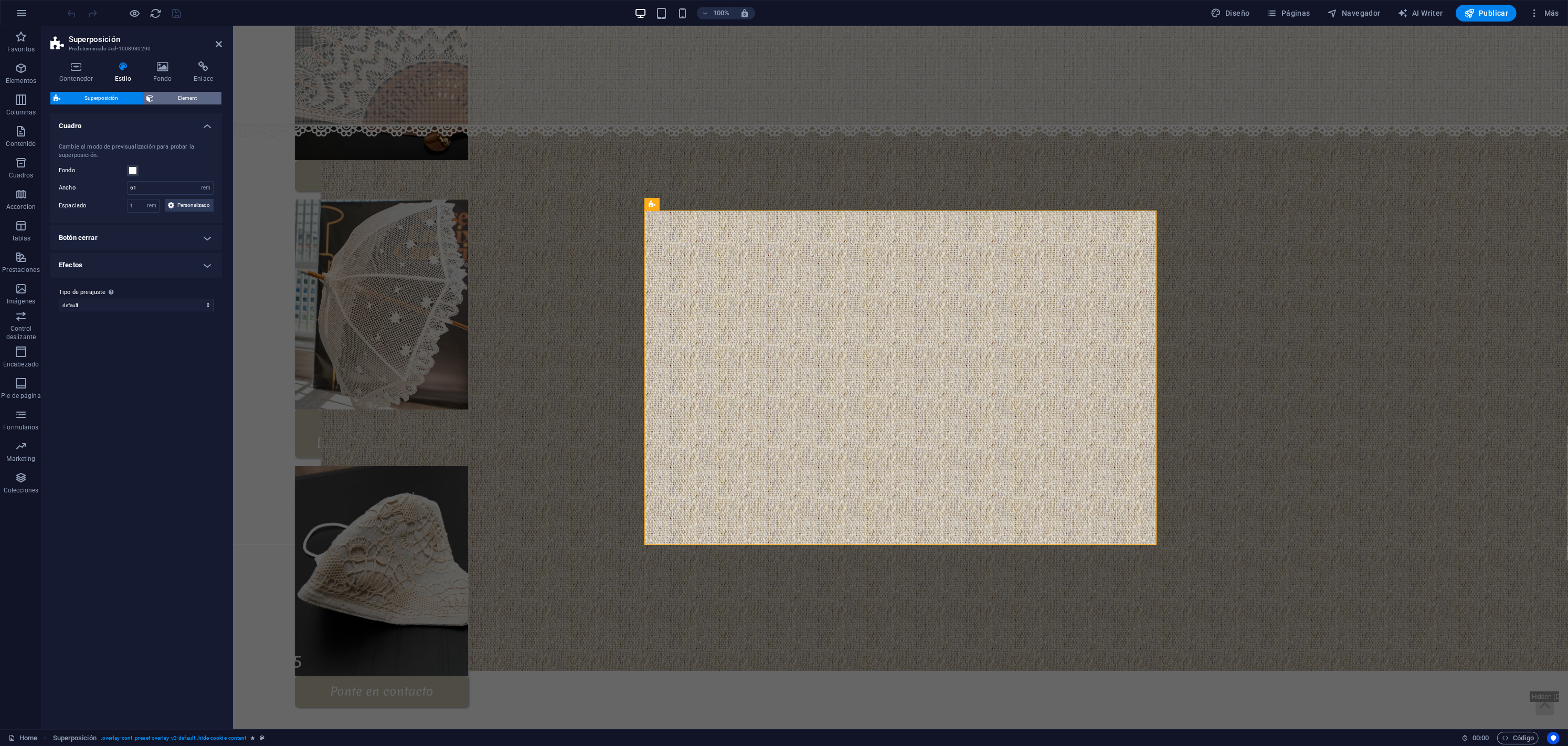
click at [187, 99] on span "Element" at bounding box center [187, 97] width 61 height 12
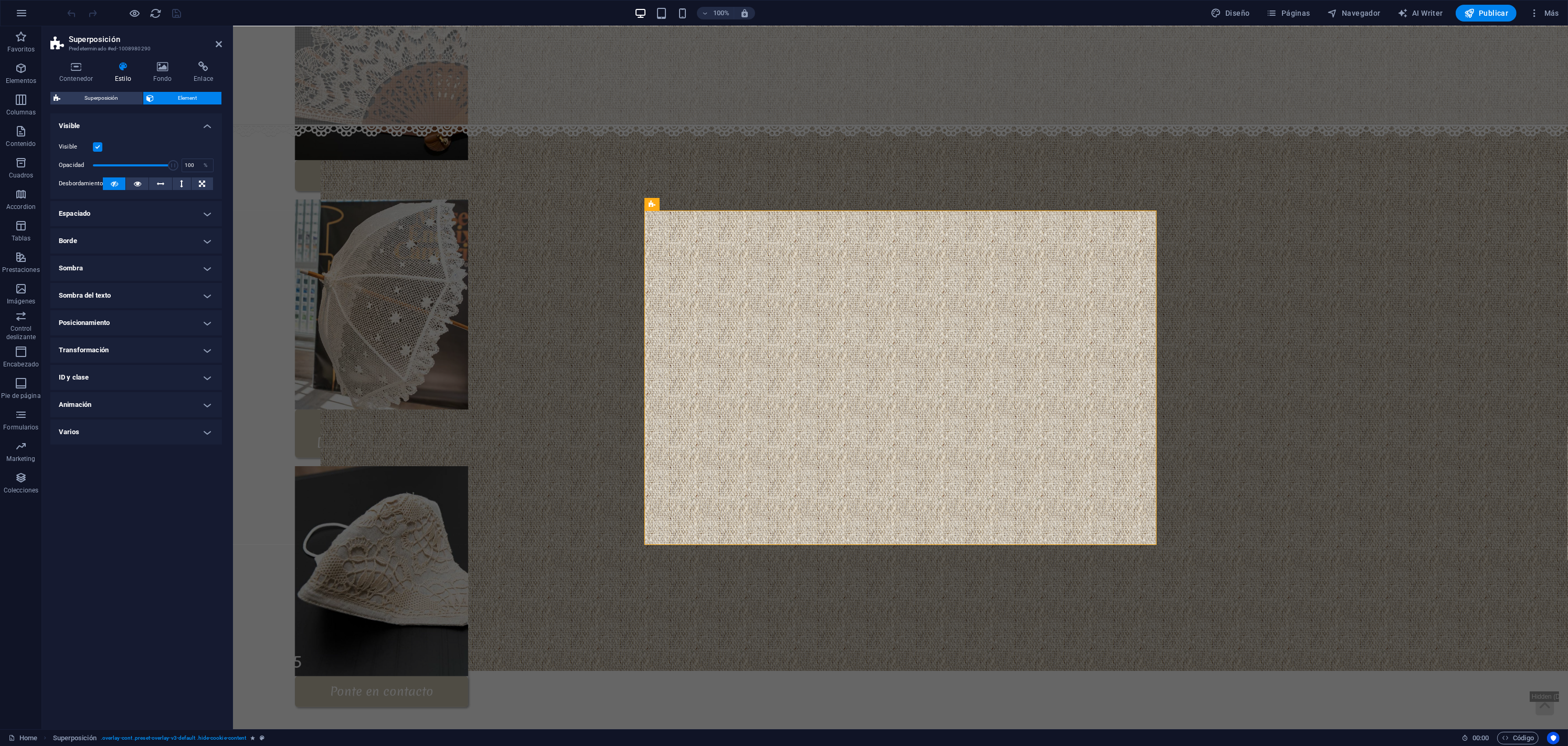
click at [127, 369] on h4 "ID y clase" at bounding box center [136, 377] width 172 height 25
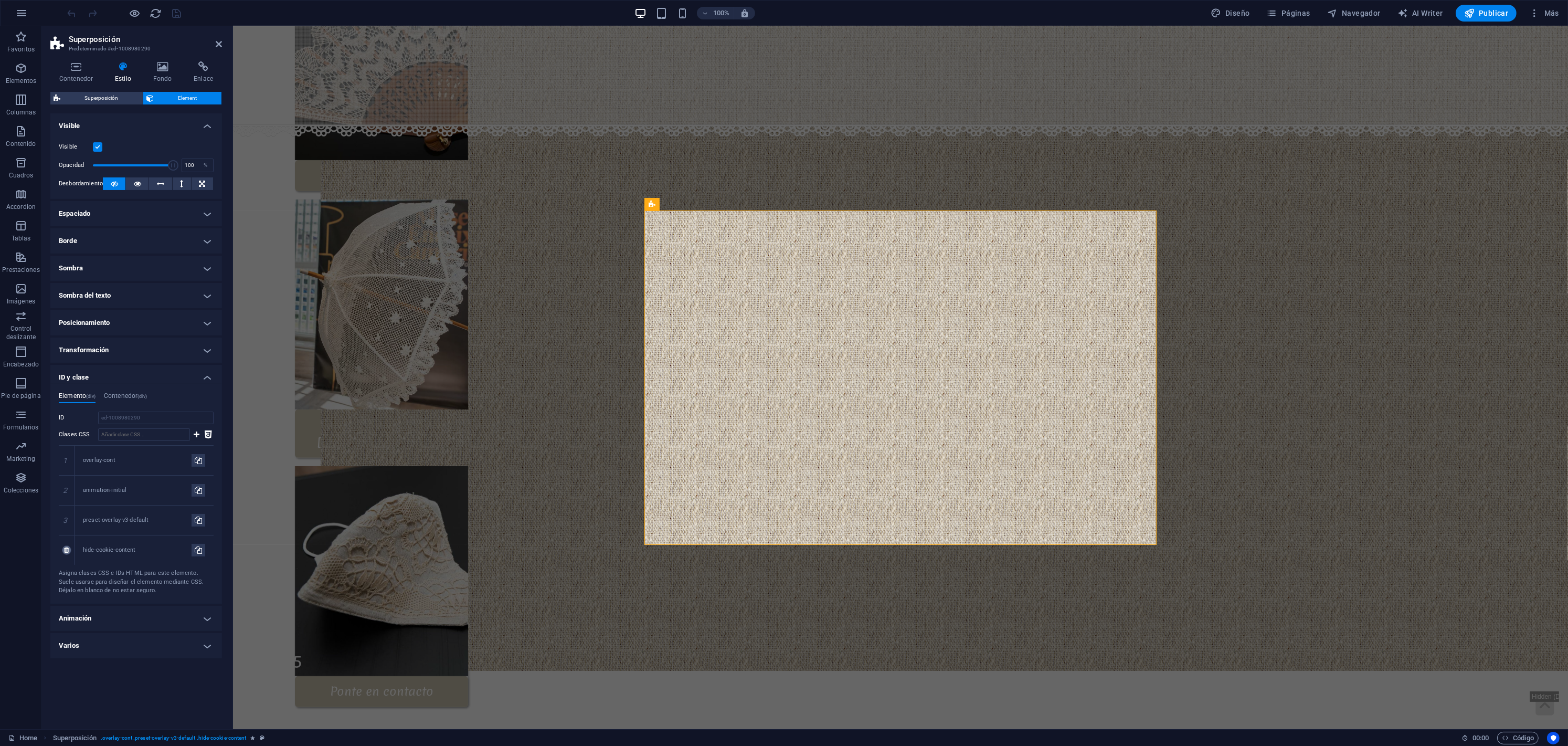
click at [65, 549] on icon at bounding box center [66, 550] width 5 height 6
click at [137, 15] on icon "button" at bounding box center [135, 13] width 12 height 12
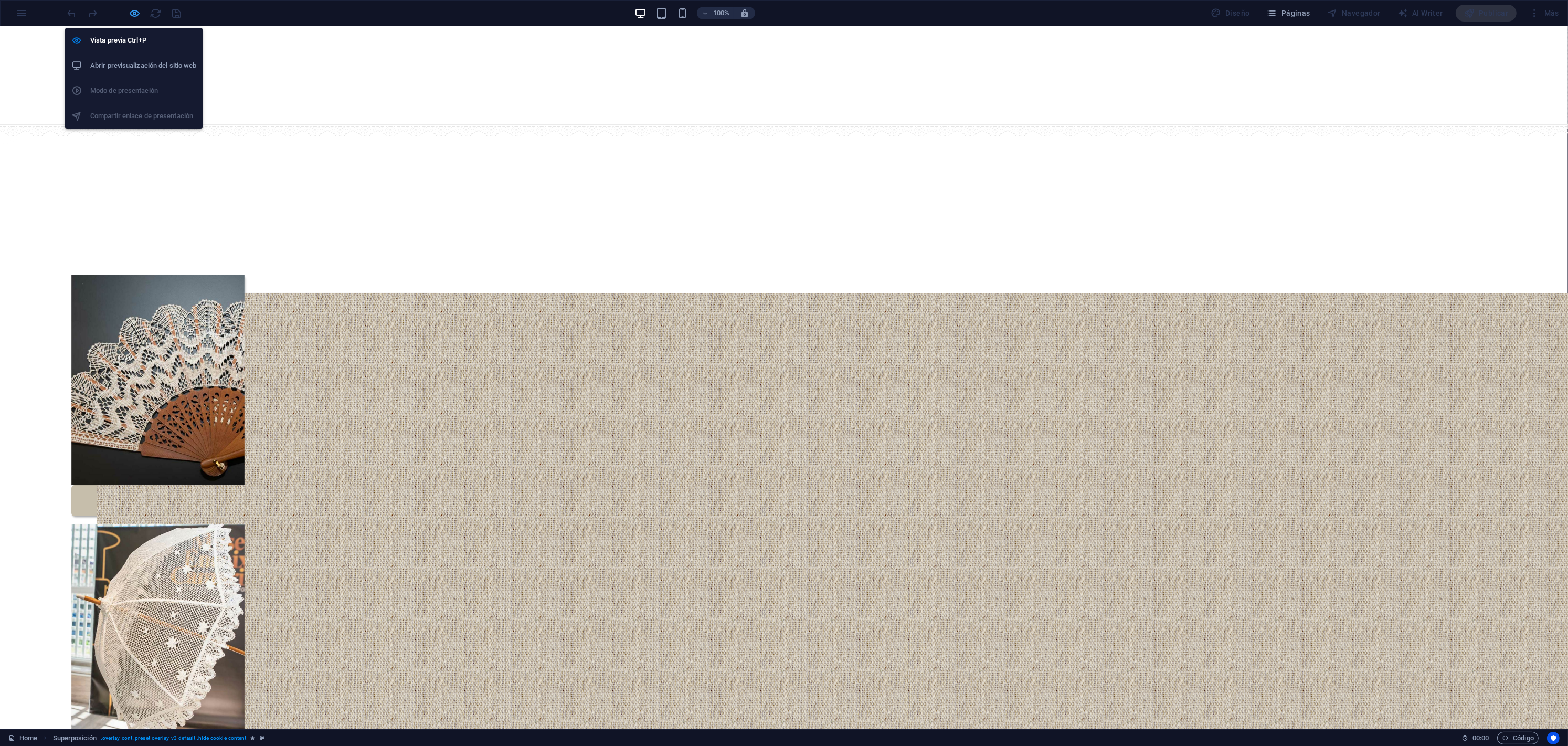
click at [137, 15] on icon "button" at bounding box center [135, 13] width 12 height 12
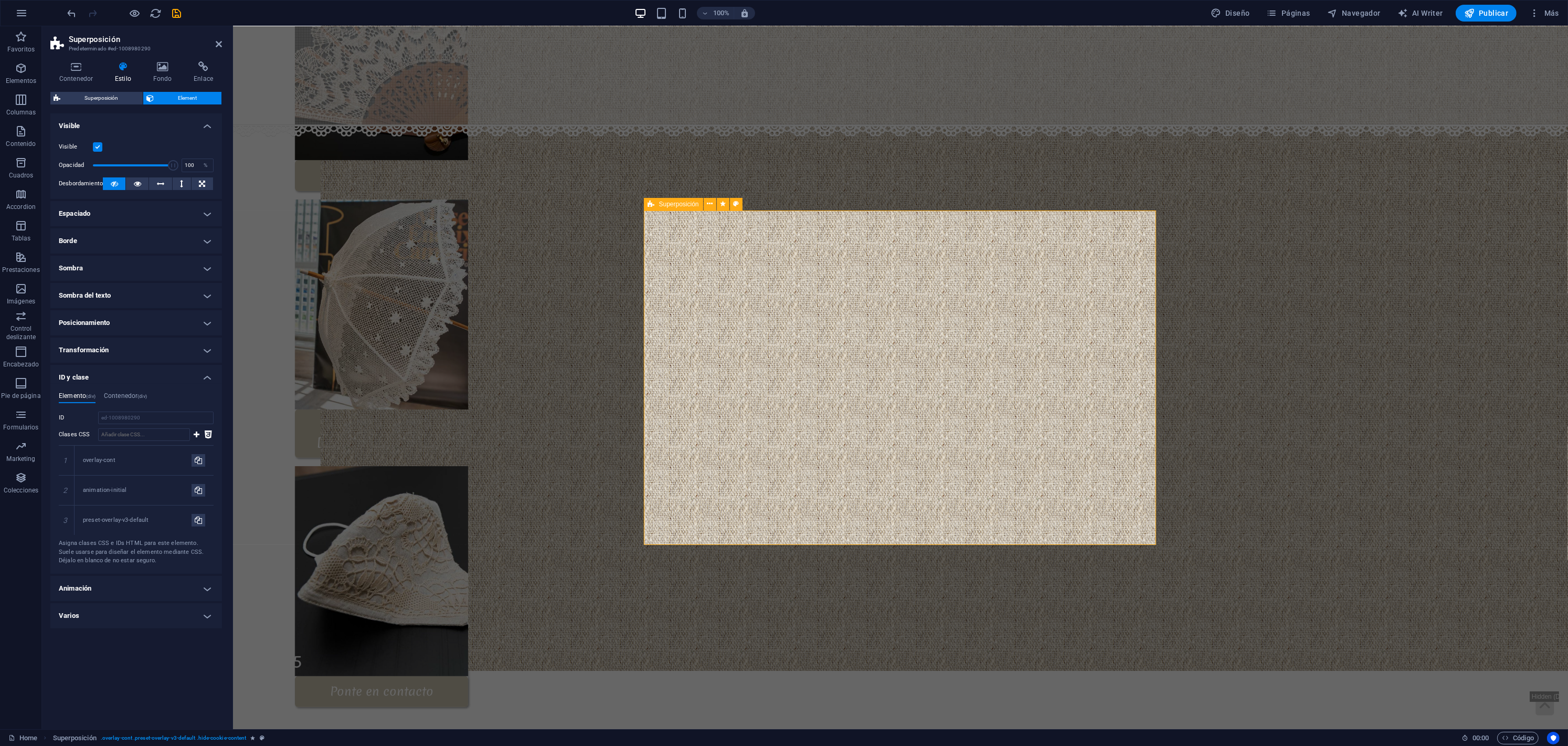
click at [656, 205] on div "Superposición" at bounding box center [673, 203] width 59 height 12
click at [667, 202] on span "Superposición" at bounding box center [678, 204] width 40 height 6
click at [680, 201] on span "Superposición" at bounding box center [678, 204] width 40 height 6
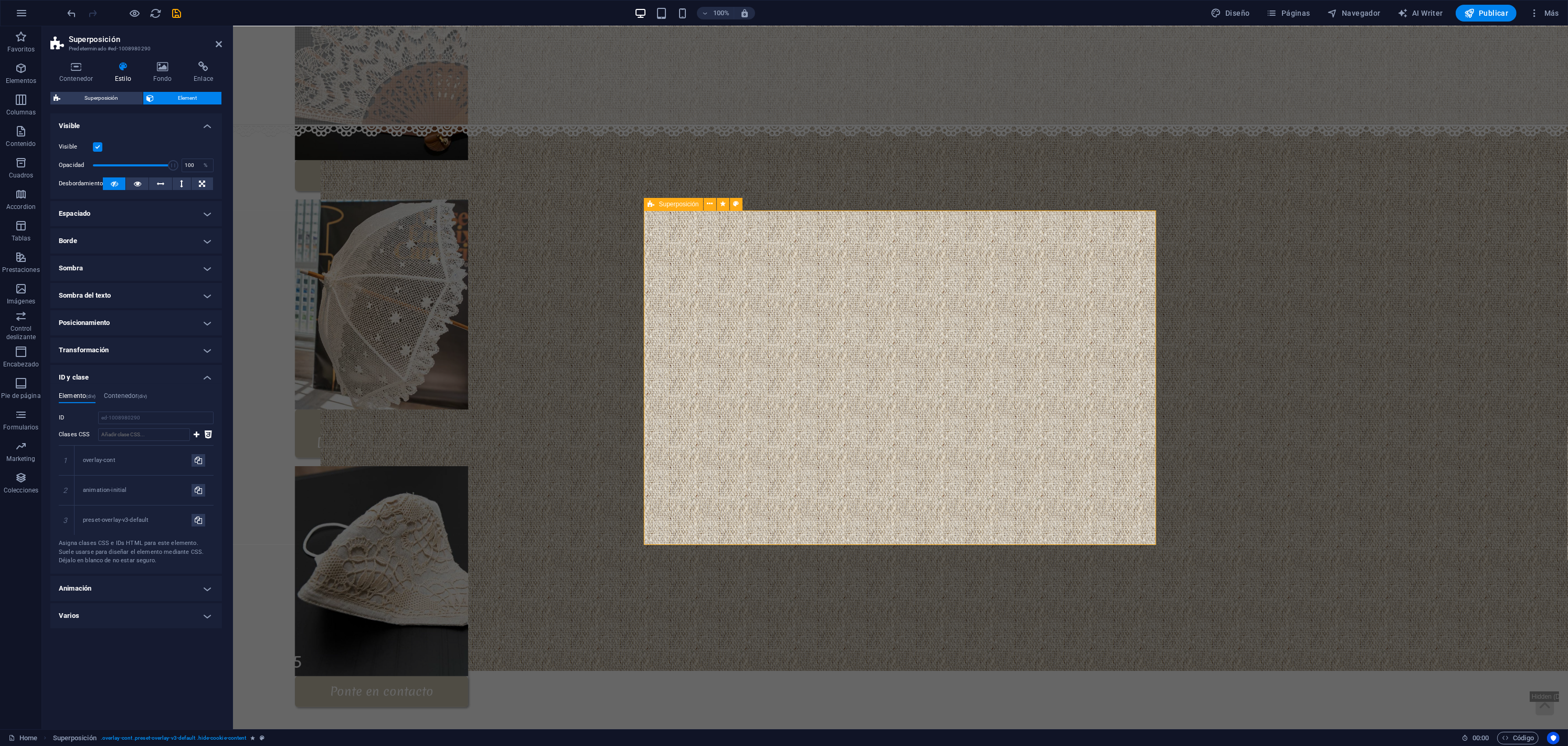
click at [680, 201] on span "Superposición" at bounding box center [678, 204] width 40 height 6
click at [90, 92] on span "Superposición" at bounding box center [102, 97] width 76 height 12
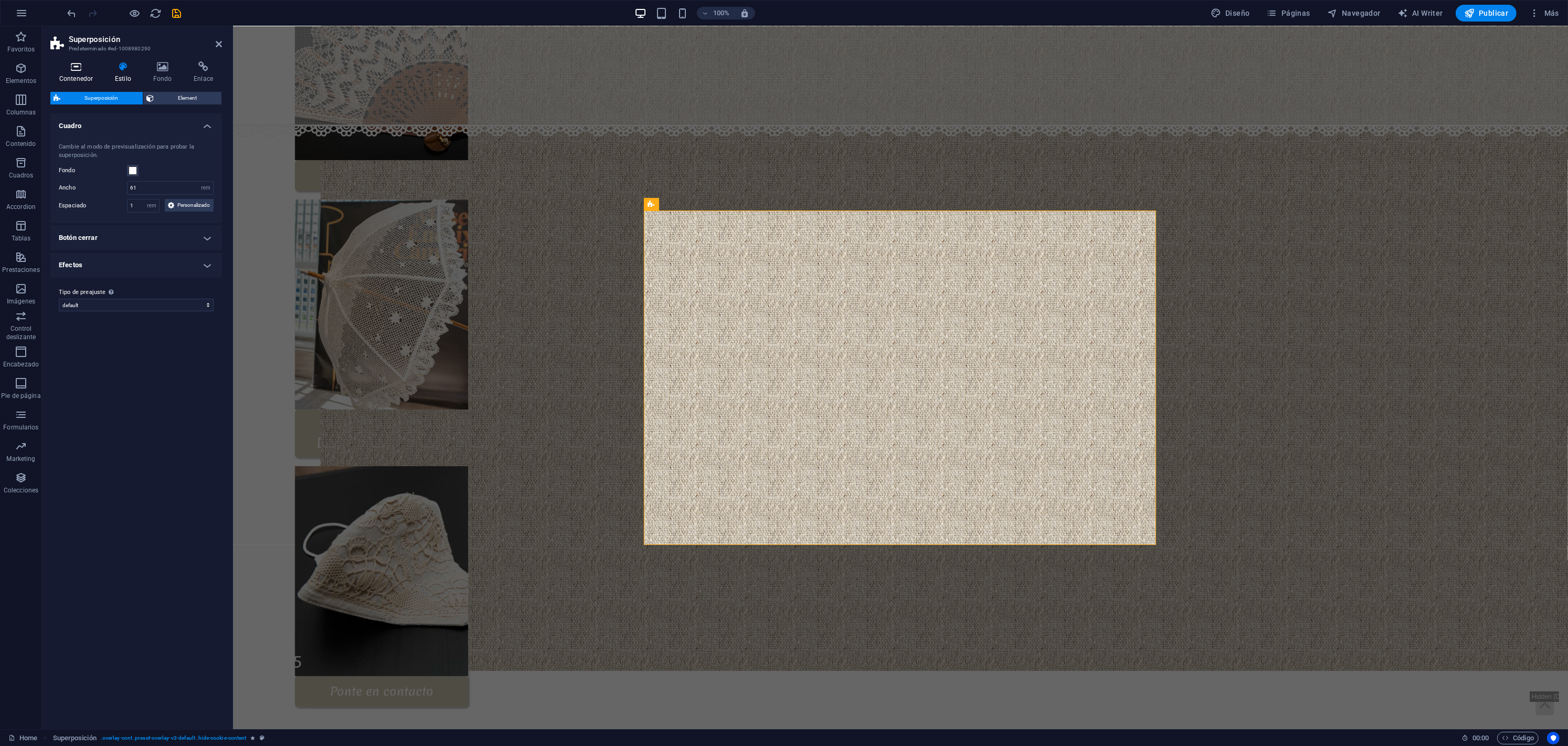
click at [68, 76] on h4 "Contenedor" at bounding box center [78, 72] width 55 height 22
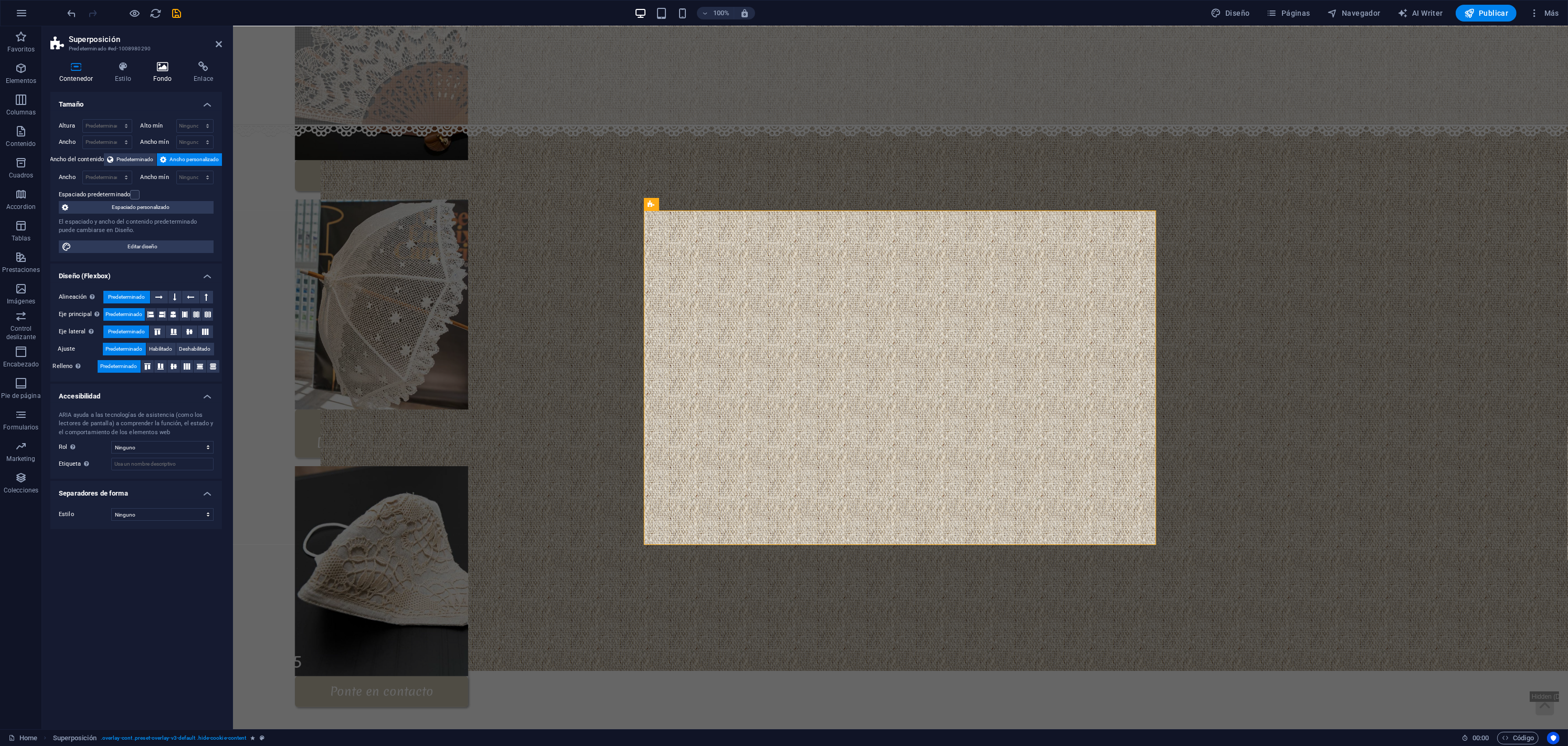
click at [172, 69] on icon at bounding box center [162, 66] width 37 height 11
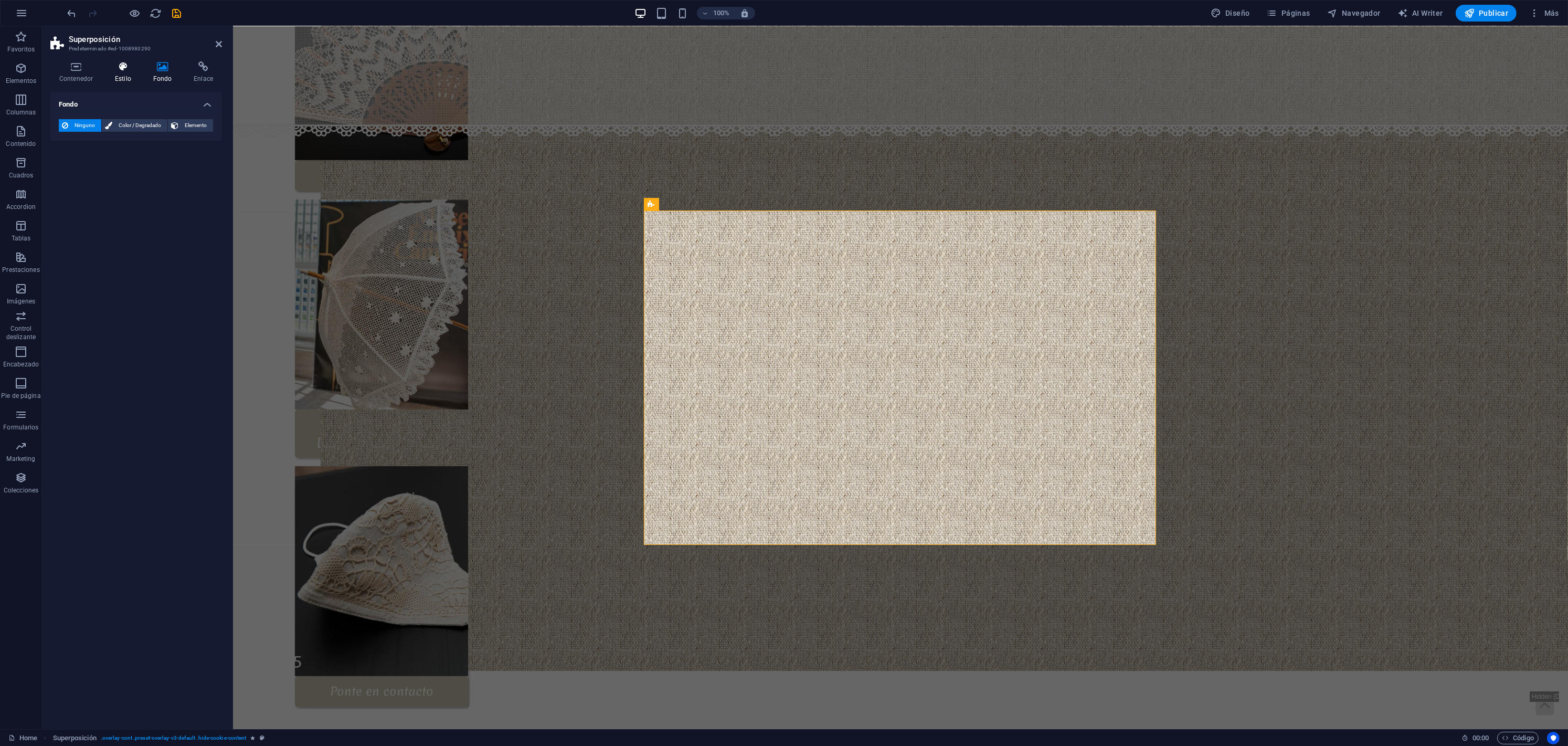
click at [107, 72] on h4 "Estilo" at bounding box center [125, 72] width 38 height 22
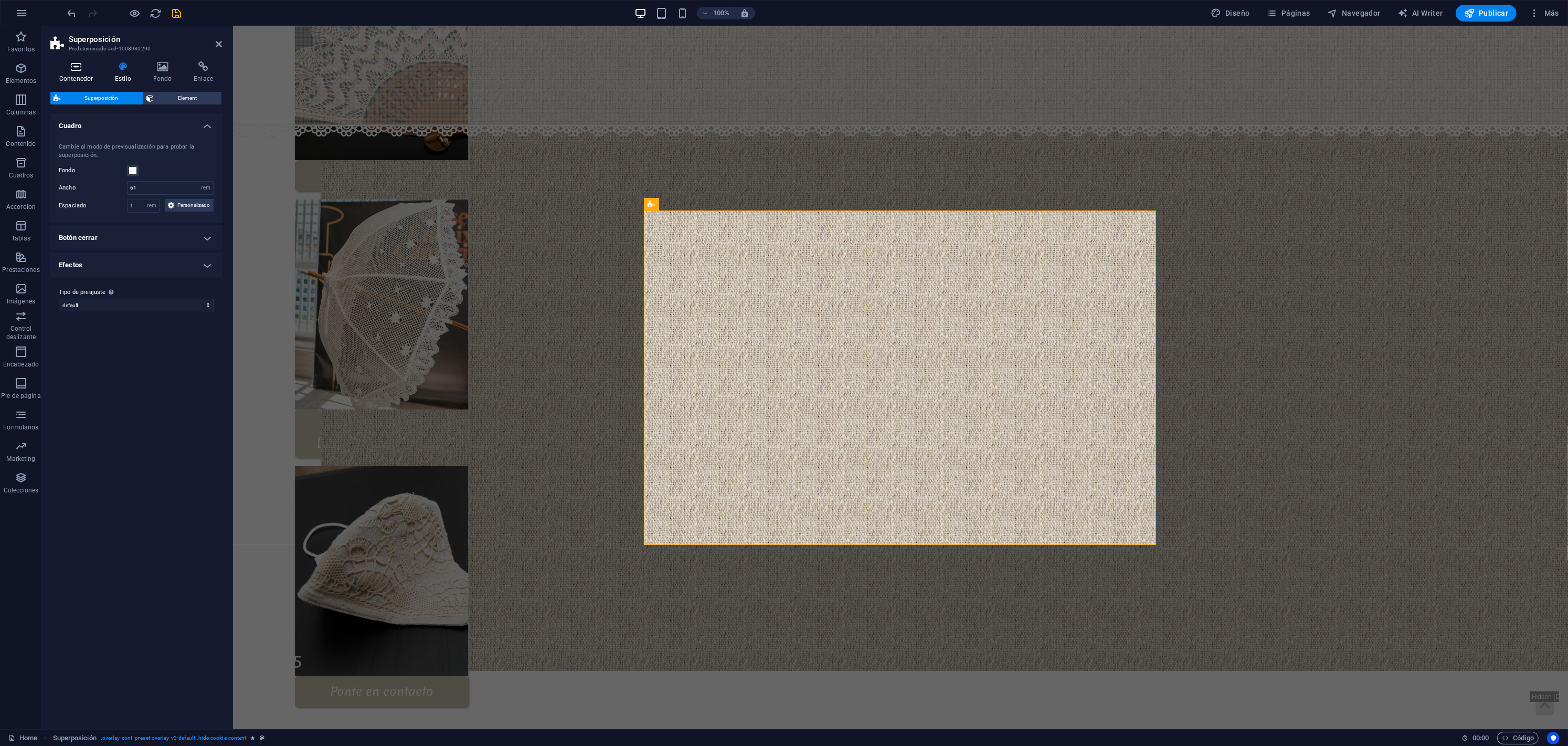
click at [78, 74] on h4 "Contenedor" at bounding box center [78, 72] width 55 height 22
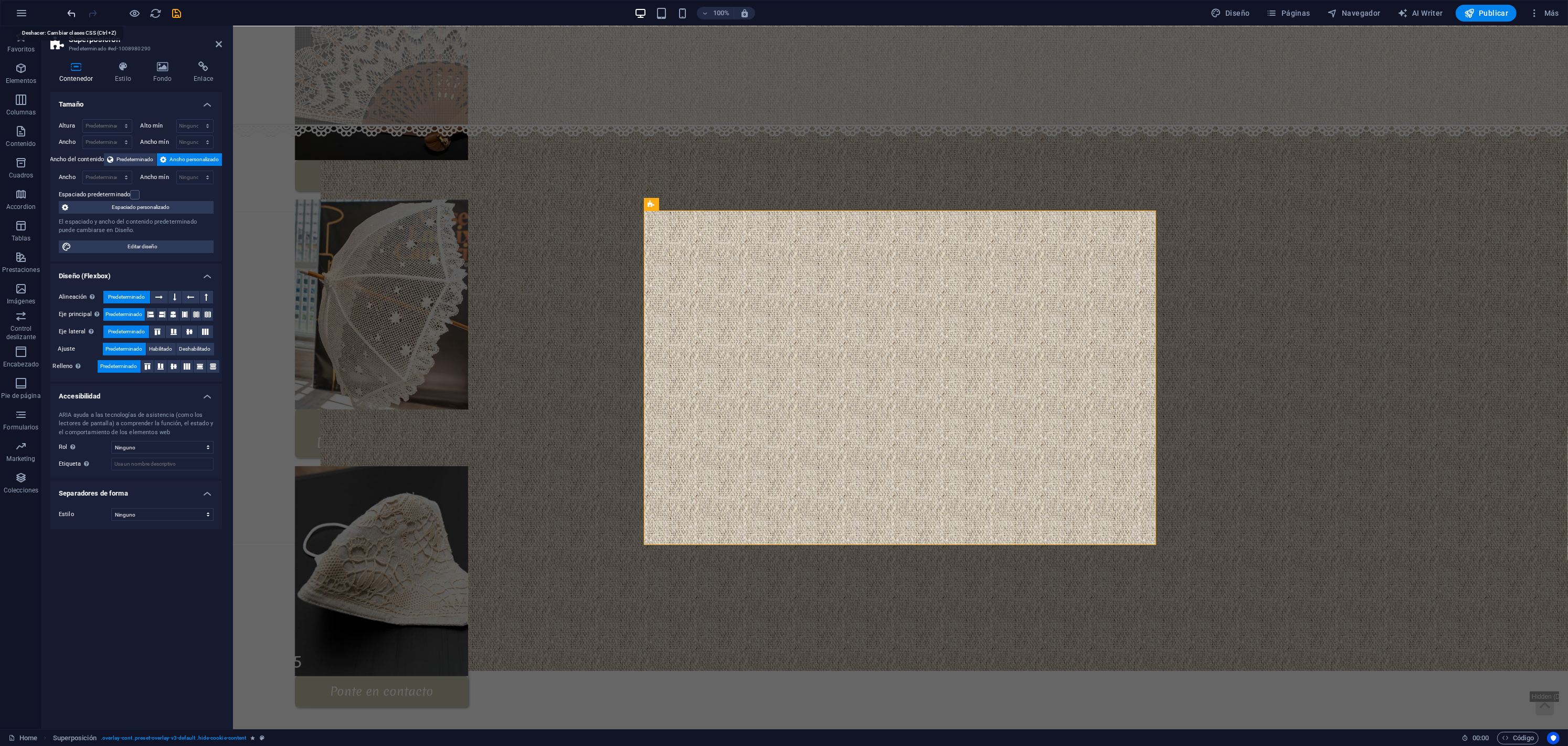
click at [66, 14] on icon "undo" at bounding box center [72, 13] width 12 height 12
